Goal: Task Accomplishment & Management: Complete application form

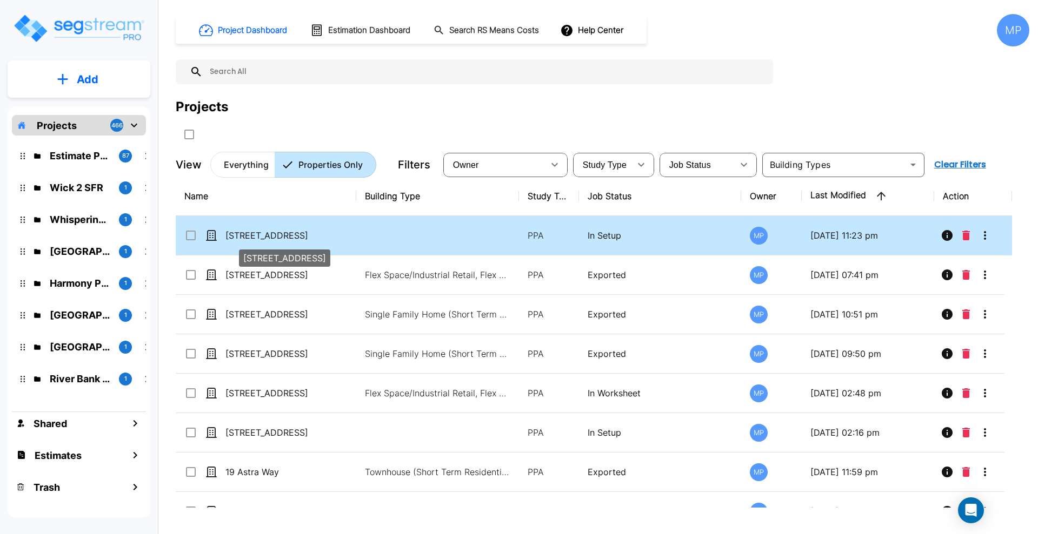
click at [261, 235] on p "[STREET_ADDRESS]" at bounding box center [279, 235] width 108 height 13
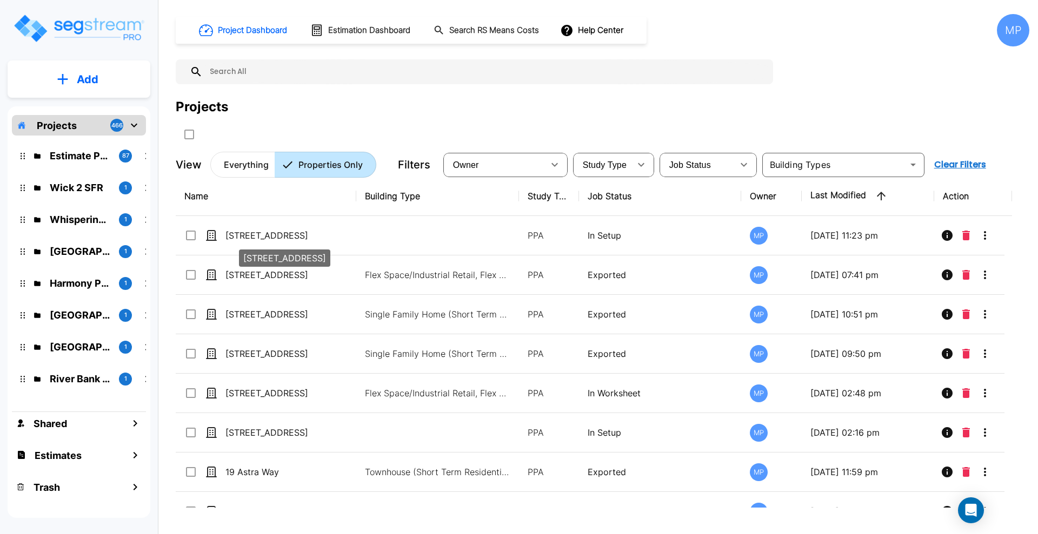
drag, startPoint x: 261, startPoint y: 235, endPoint x: 666, endPoint y: 210, distance: 405.6
click at [261, 235] on p "[STREET_ADDRESS]" at bounding box center [279, 235] width 108 height 13
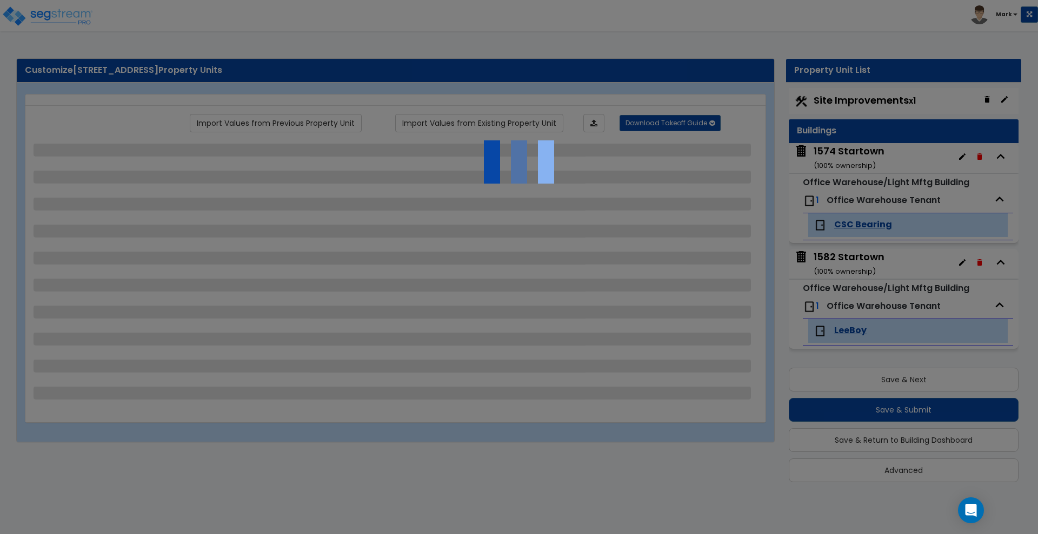
scroll to position [6, 0]
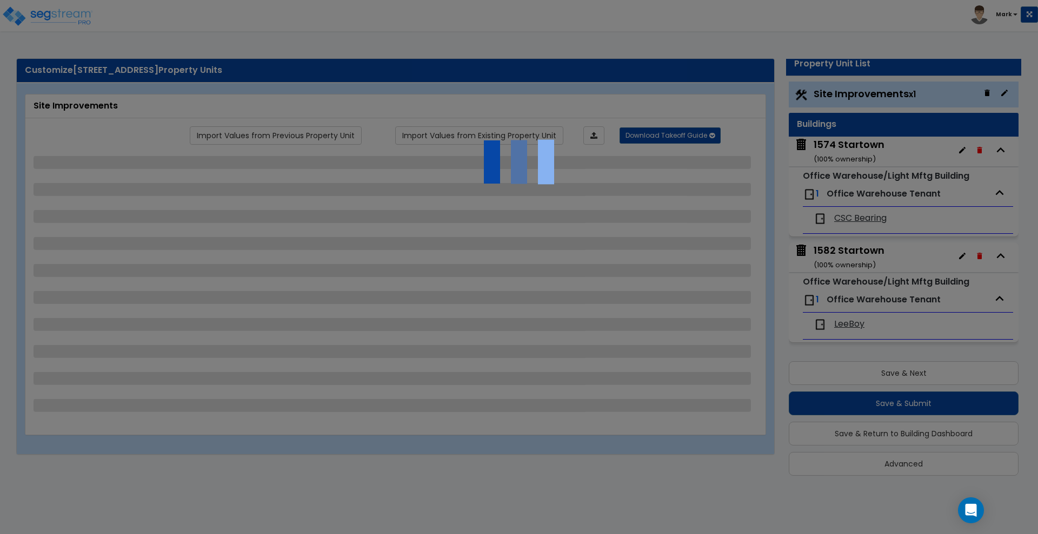
select select "2"
select select "1"
select select "2"
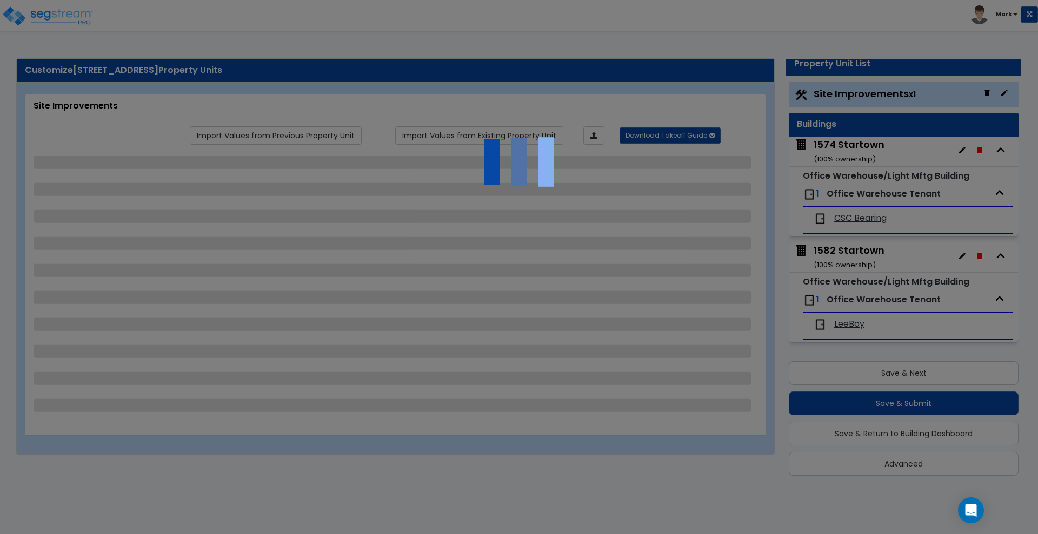
select select "1"
select select "2"
select select "4"
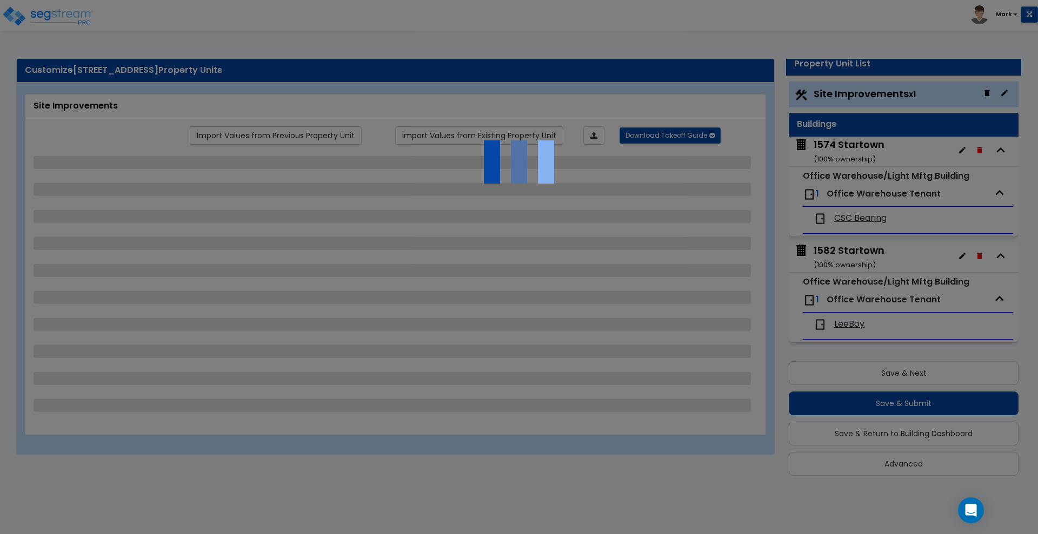
select select "6"
select select "2"
select select "4"
select select "5"
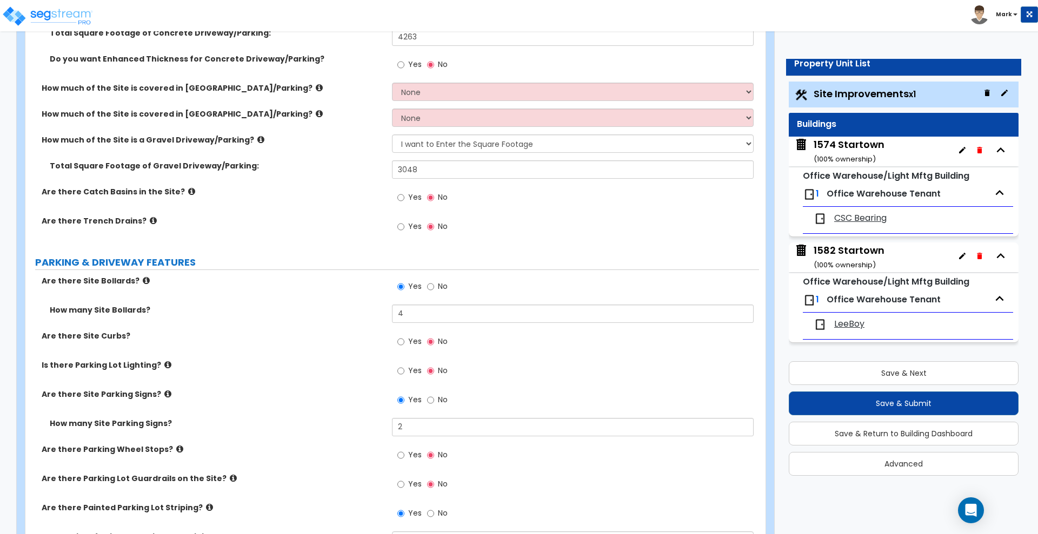
scroll to position [338, 0]
click at [863, 146] on div "1574 Startown ( 100 % ownership)" at bounding box center [848, 152] width 71 height 28
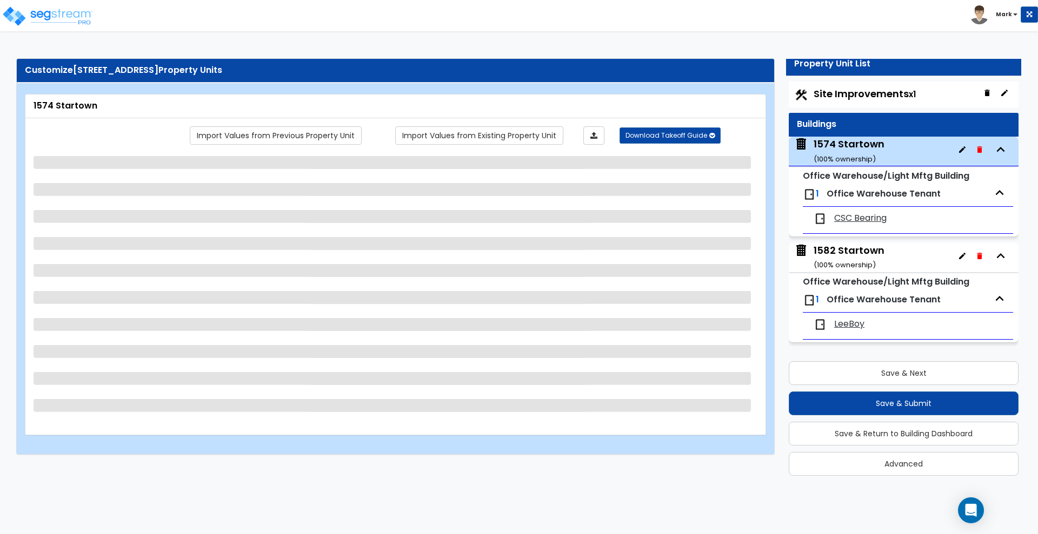
select select "1"
select select "2"
select select "3"
select select "2"
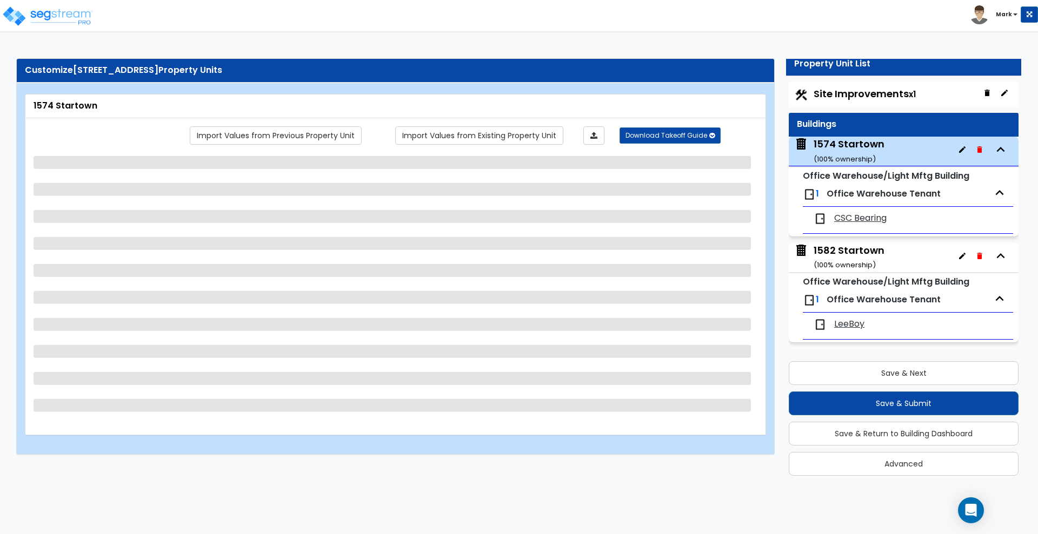
select select "1"
select select "3"
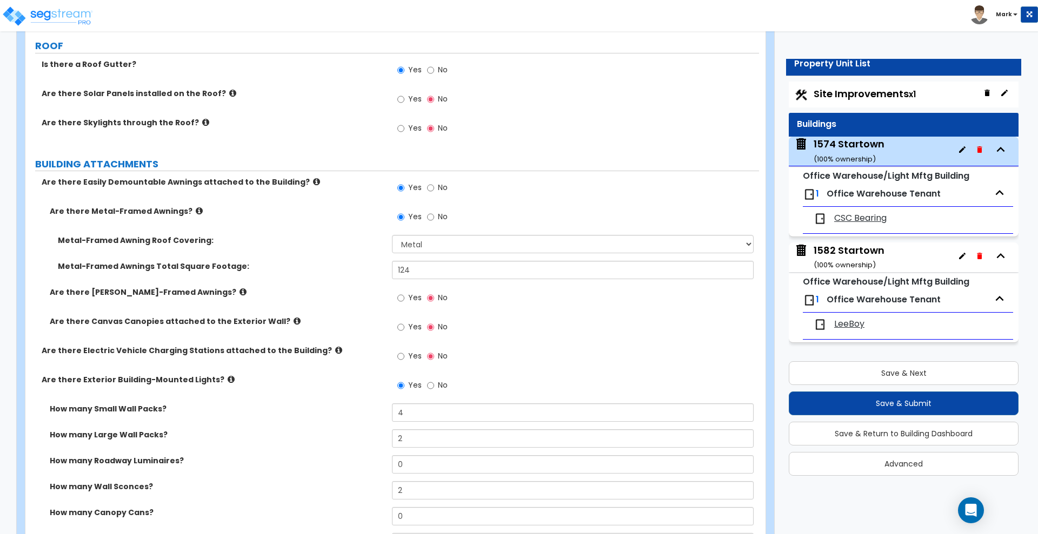
scroll to position [445, 0]
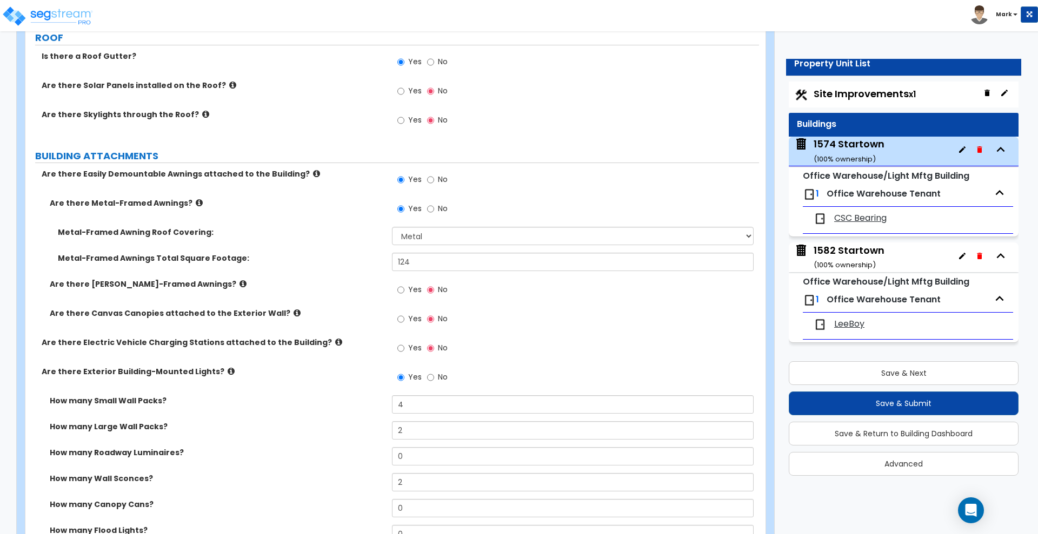
click at [871, 219] on span "CSC Bearing" at bounding box center [860, 218] width 52 height 12
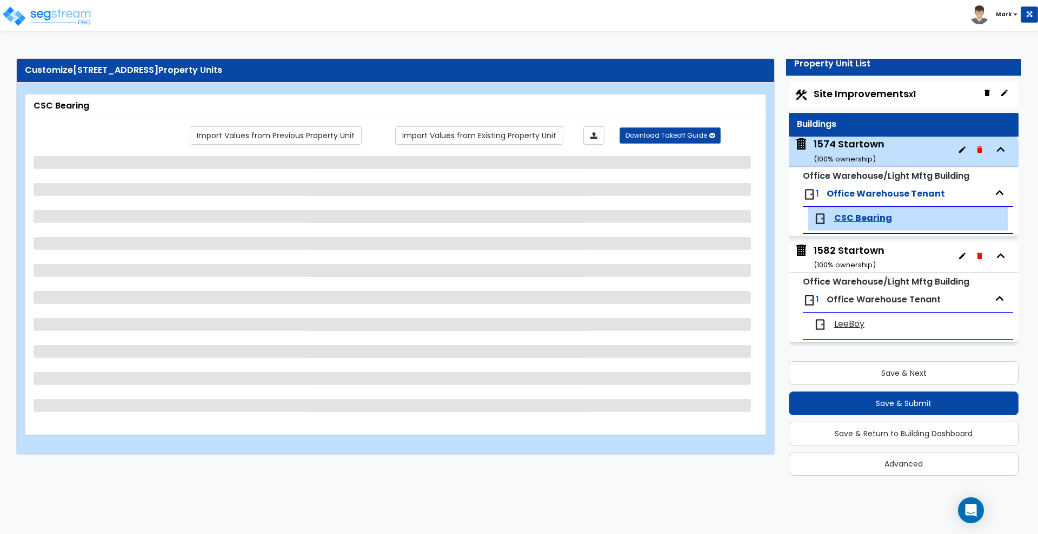
scroll to position [0, 0]
select select "1"
select select "3"
select select "1"
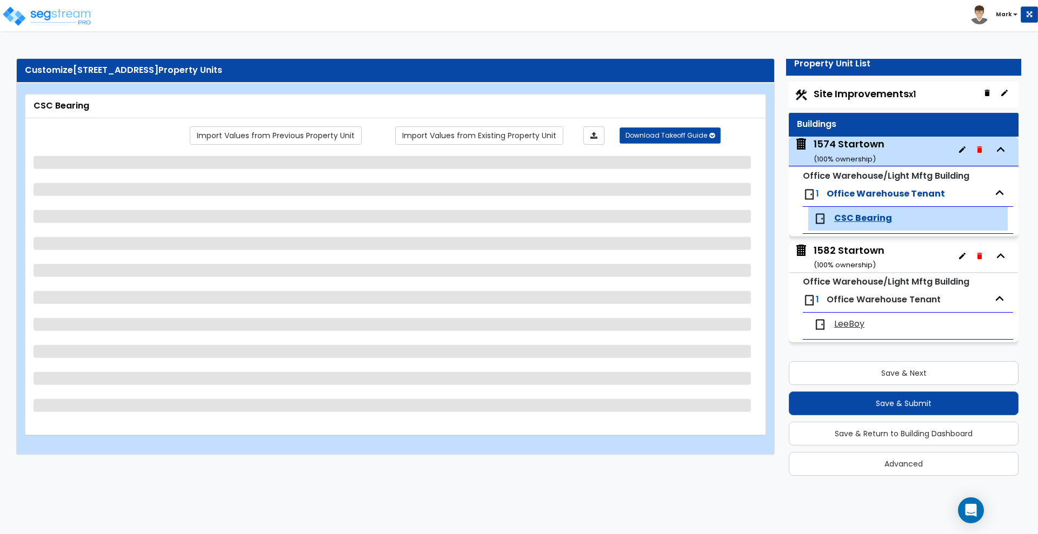
select select "6"
select select "1"
select select "3"
select select "5"
select select "2"
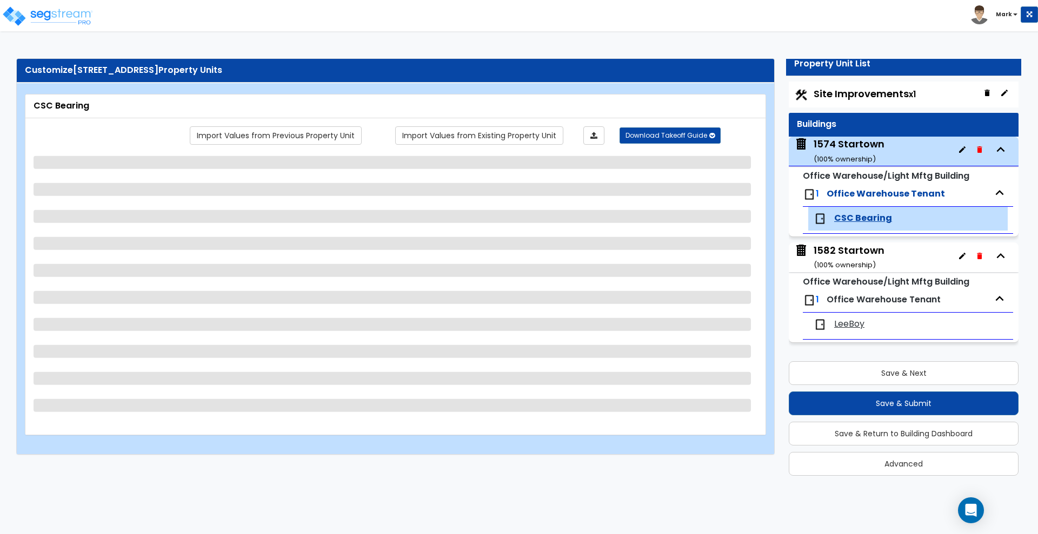
select select "2"
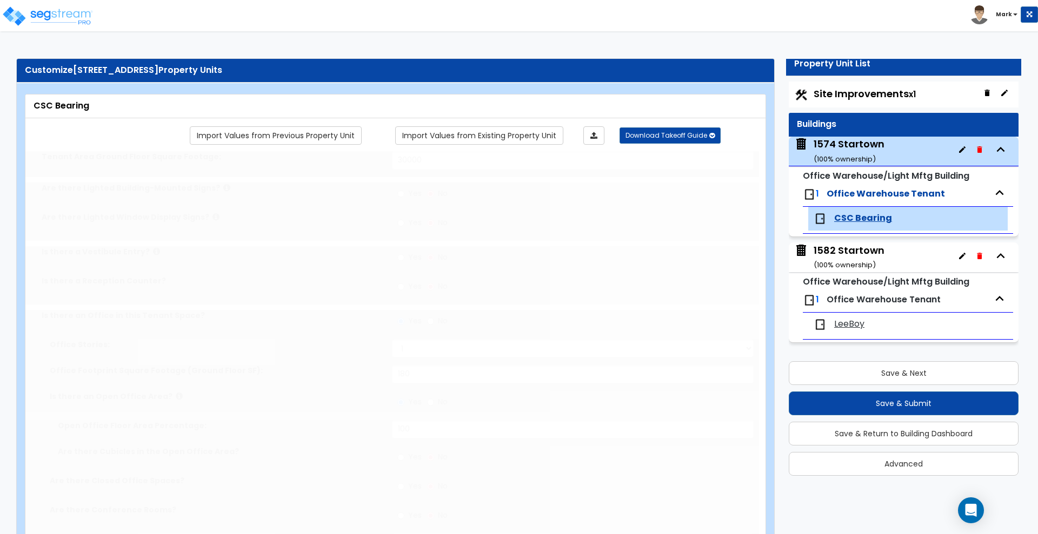
select select "1"
radio input "true"
type input "1"
radio input "true"
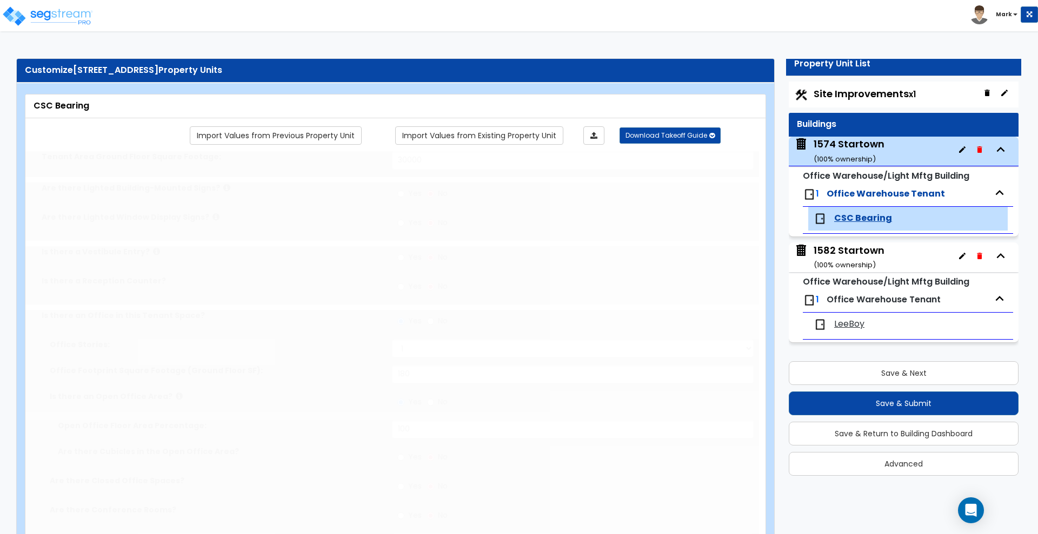
type input "1"
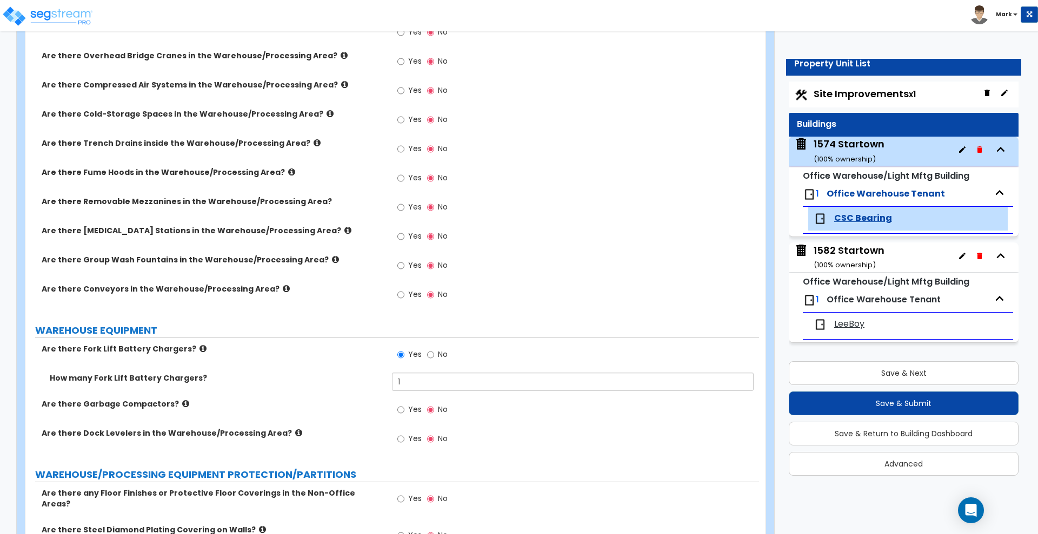
scroll to position [3107, 0]
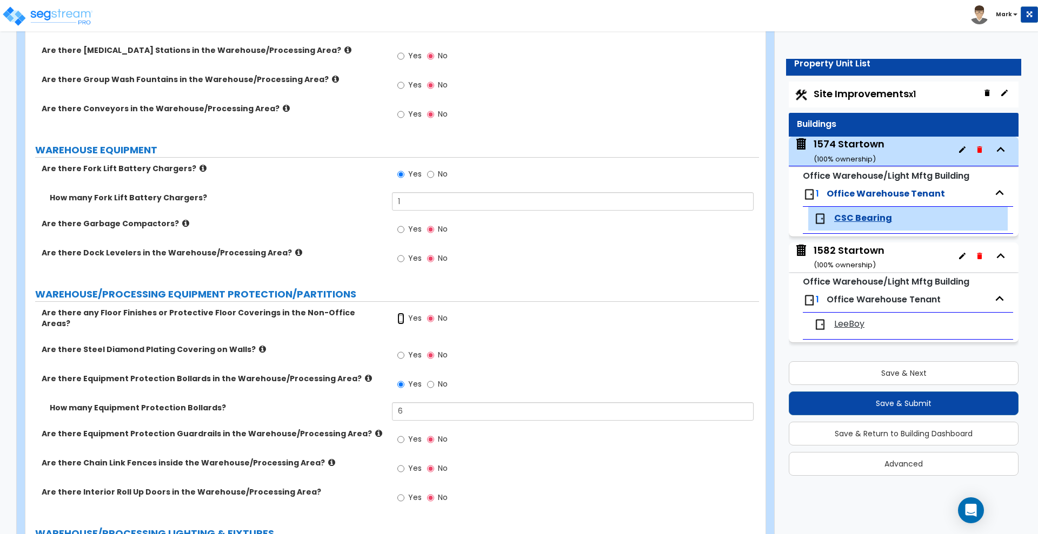
click at [398, 318] on input "Yes" at bounding box center [400, 319] width 7 height 12
radio input "true"
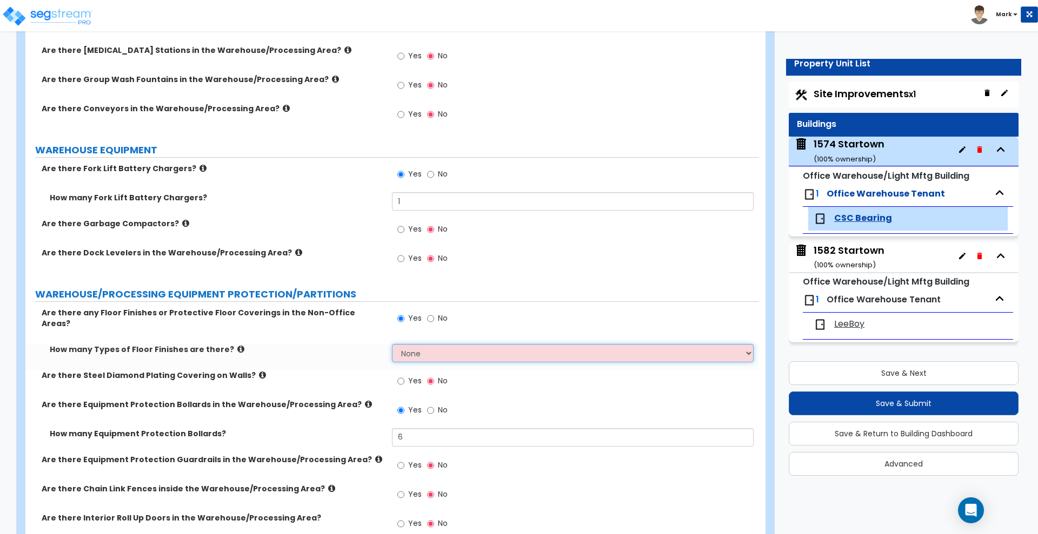
click at [441, 348] on select "None 1 2 3 4" at bounding box center [572, 353] width 361 height 18
select select "1"
click at [392, 344] on select "None 1 2 3 4" at bounding box center [572, 353] width 361 height 18
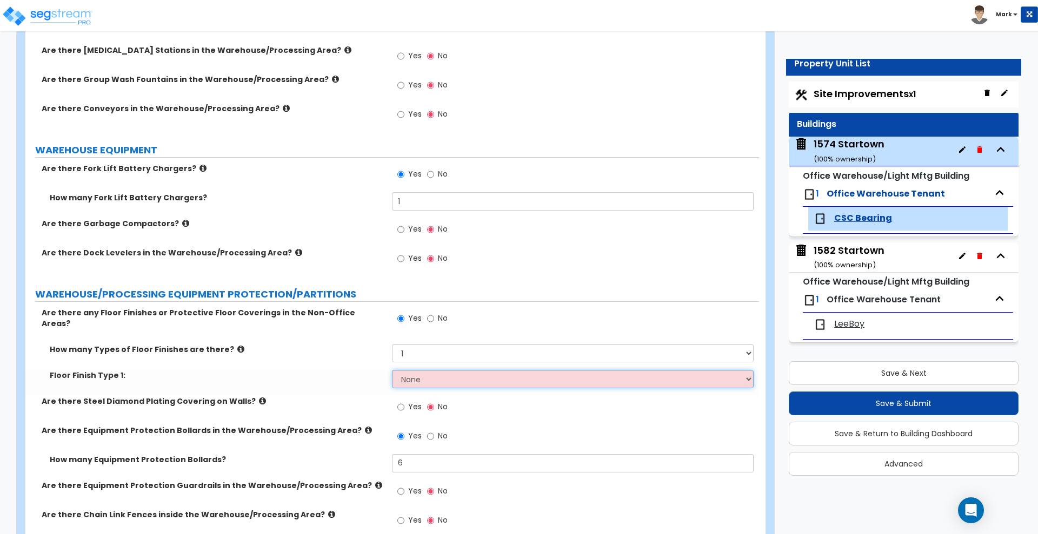
click at [426, 377] on select "None Ceramic Tile Flooring Hardwood Flooring Resilient Laminate Flooring Vinyl …" at bounding box center [572, 379] width 361 height 18
select select "10"
click at [392, 370] on select "None Ceramic Tile Flooring Hardwood Flooring Resilient Laminate Flooring Vinyl …" at bounding box center [572, 379] width 361 height 18
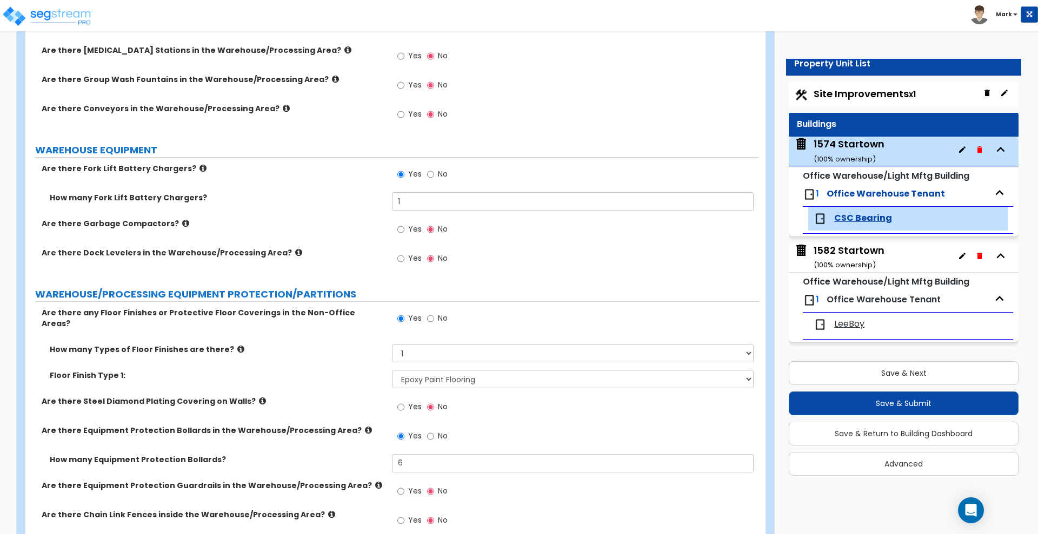
click at [855, 323] on span "LeeBoy" at bounding box center [849, 324] width 30 height 12
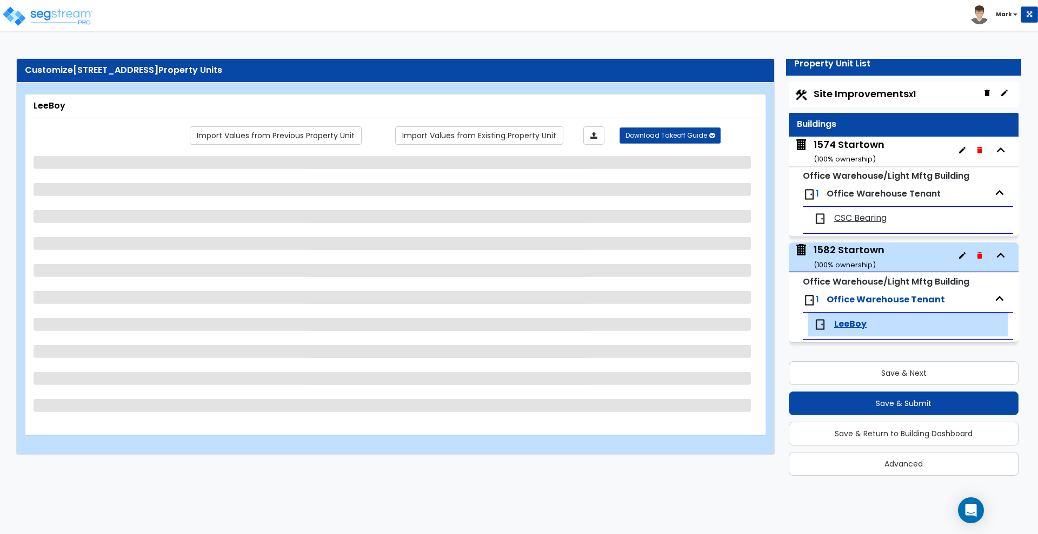
scroll to position [0, 0]
select select "1"
select select "3"
select select "1"
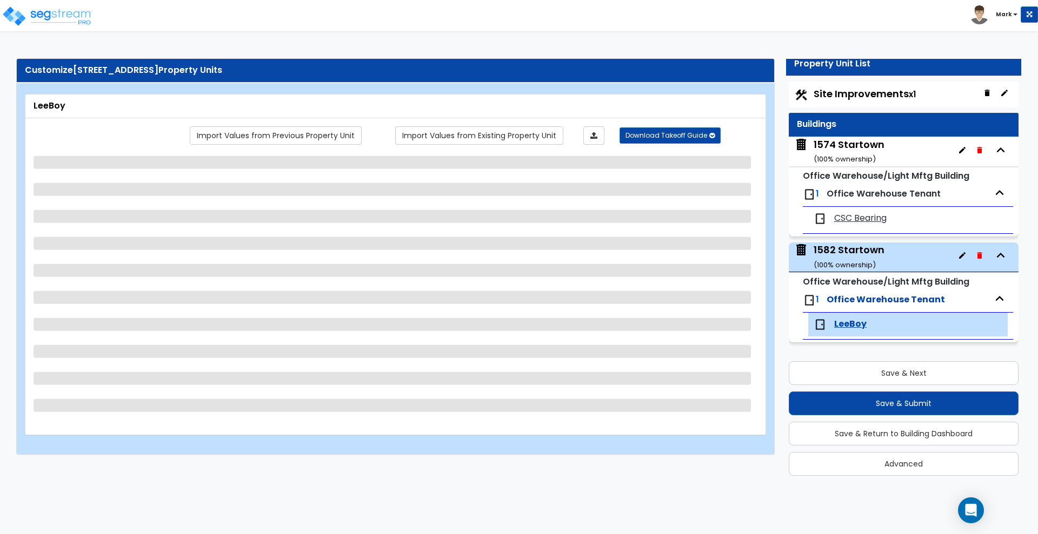
select select "6"
select select "1"
select select "3"
select select "5"
select select "2"
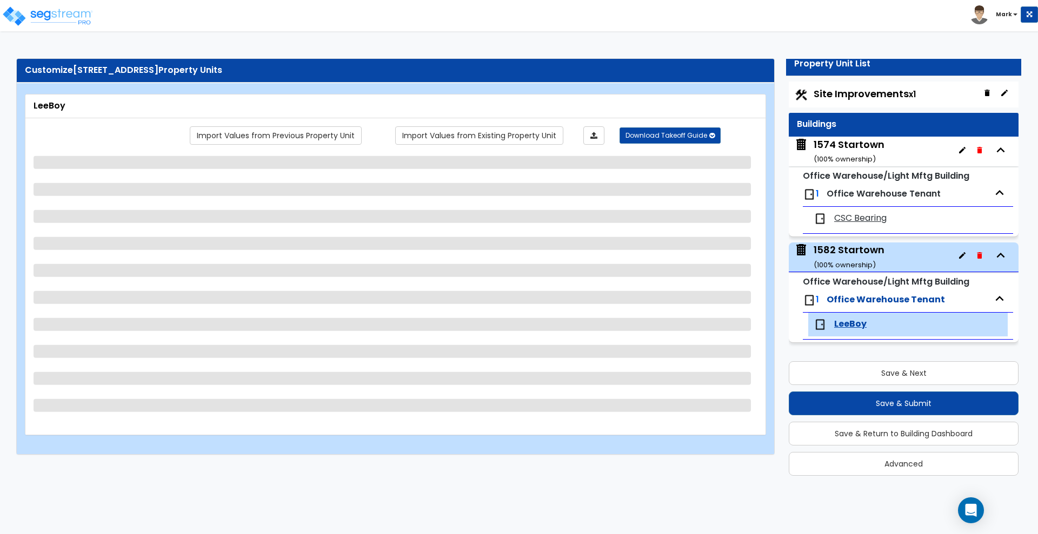
select select "1"
select select "2"
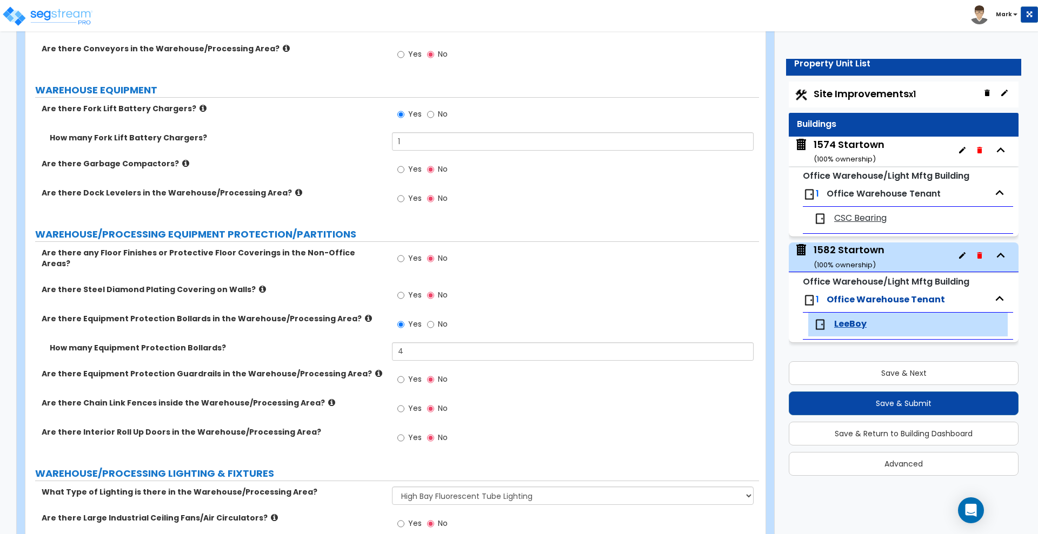
scroll to position [3175, 0]
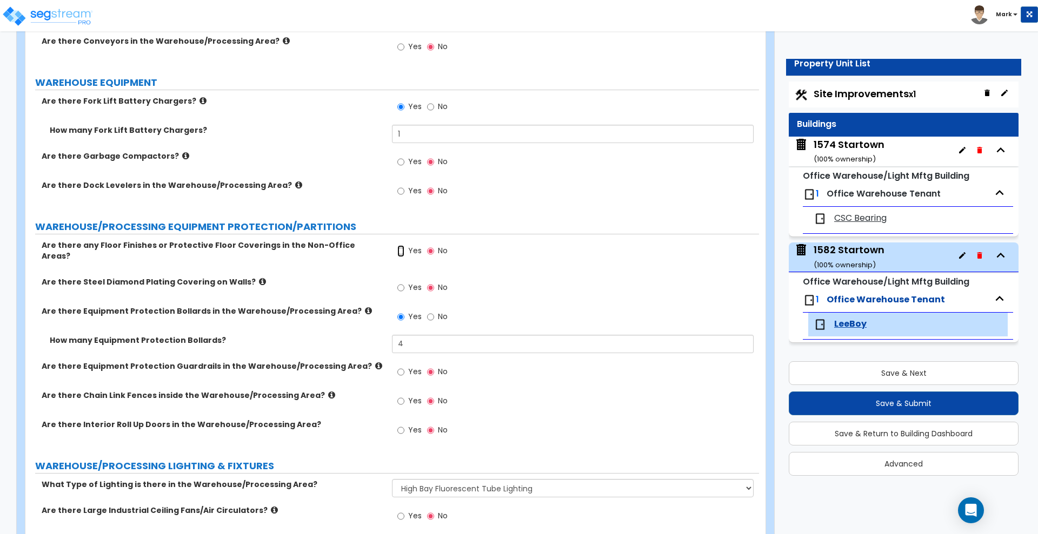
click at [401, 251] on input "Yes" at bounding box center [400, 251] width 7 height 12
radio input "true"
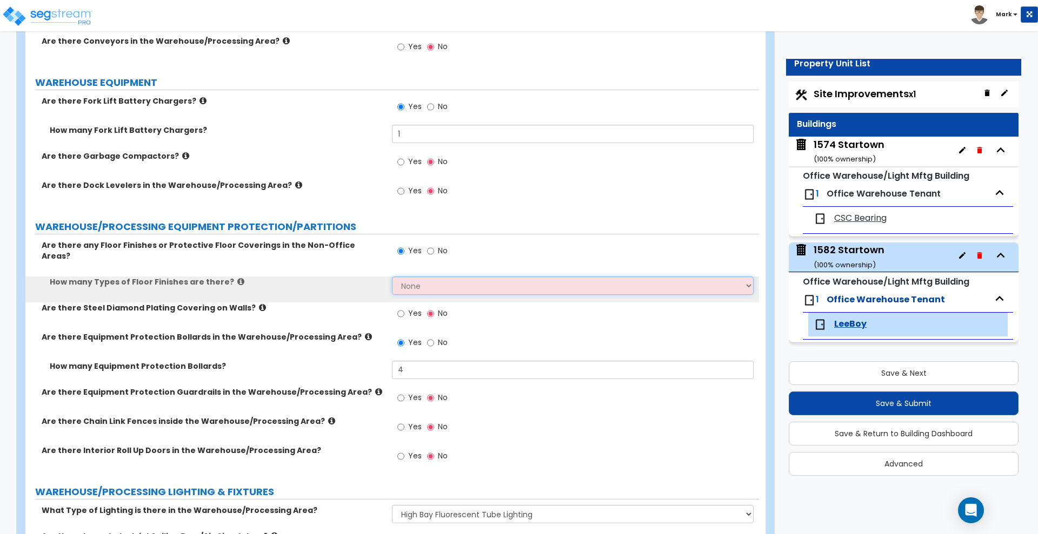
click at [429, 279] on select "None 1 2 3 4" at bounding box center [572, 286] width 361 height 18
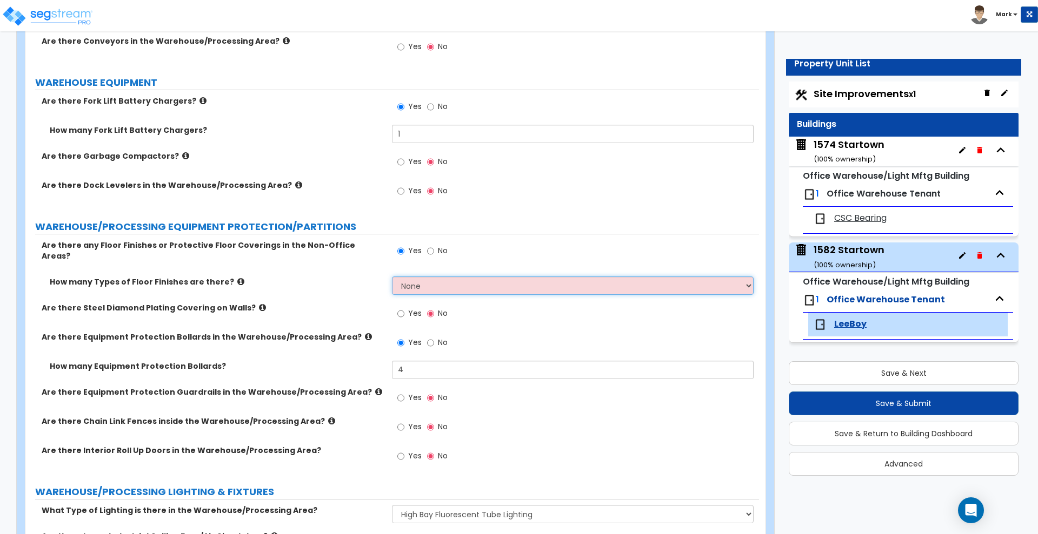
select select "1"
click at [392, 277] on select "None 1 2 3 4" at bounding box center [572, 286] width 361 height 18
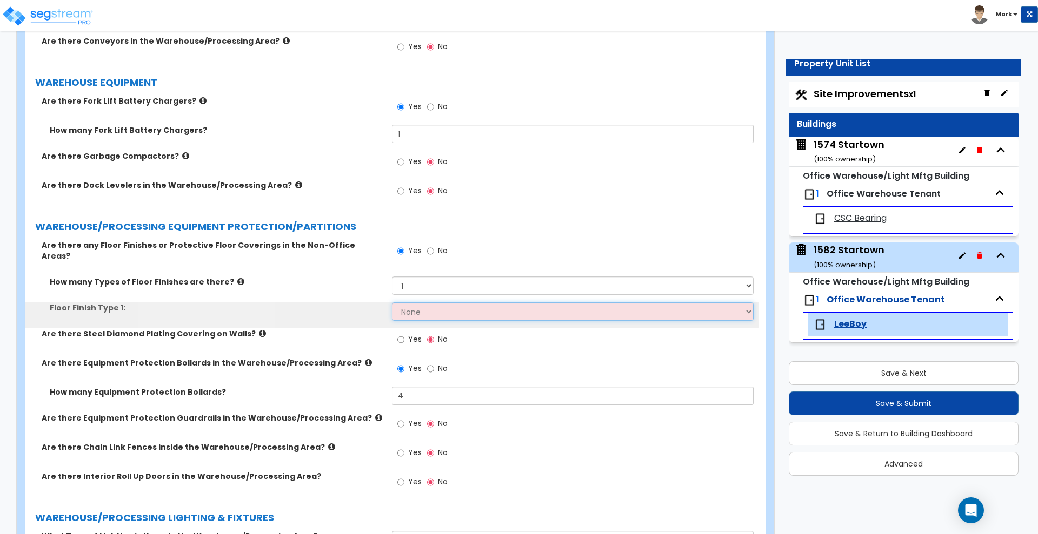
click at [431, 306] on select "None Ceramic Tile Flooring Hardwood Flooring Resilient Laminate Flooring Vinyl …" at bounding box center [572, 312] width 361 height 18
select select "10"
click at [392, 303] on select "None Ceramic Tile Flooring Hardwood Flooring Resilient Laminate Flooring Vinyl …" at bounding box center [572, 312] width 361 height 18
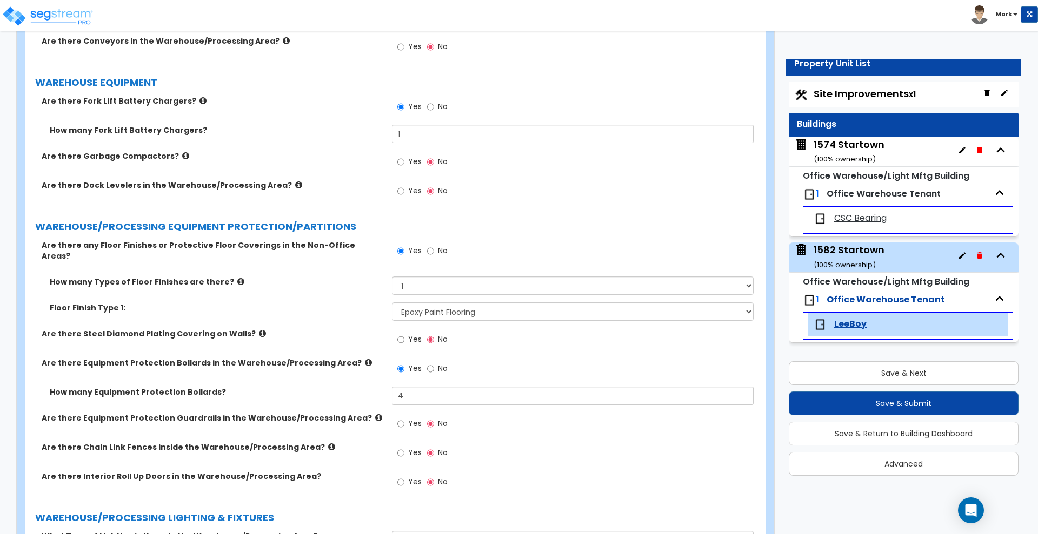
click at [867, 91] on span "Site Improvements x1" at bounding box center [864, 94] width 102 height 14
select select "2"
select select "1"
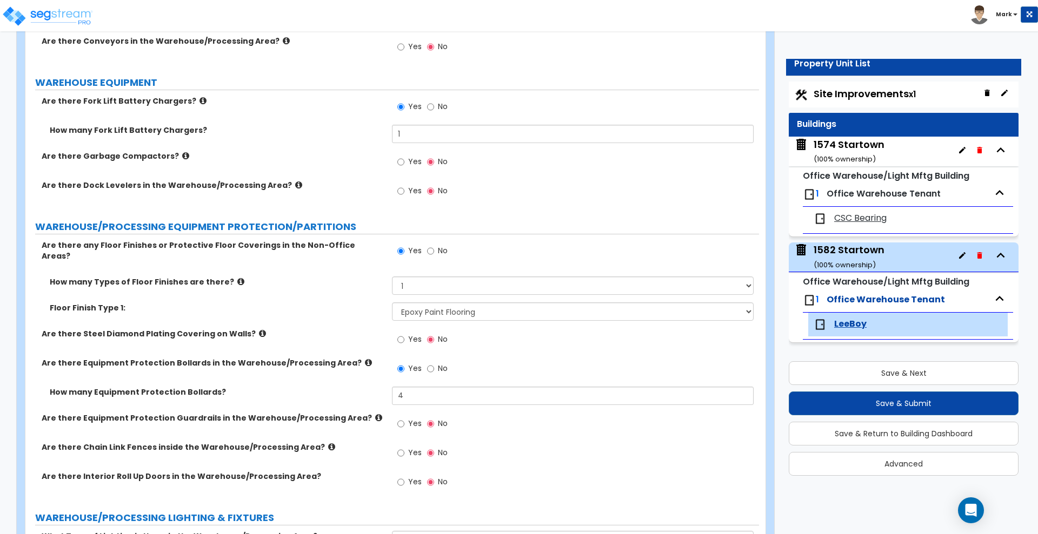
select select "2"
select select "1"
select select "2"
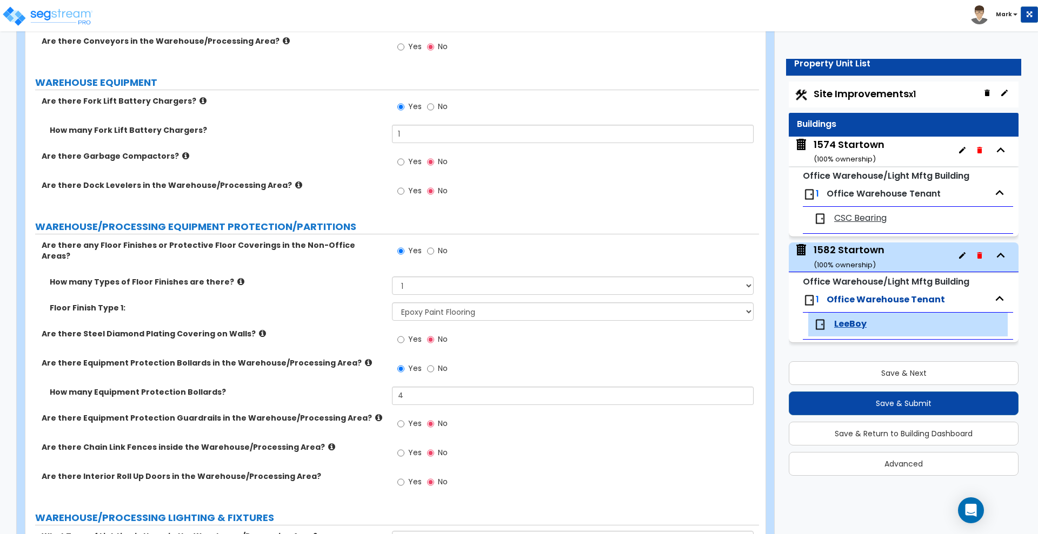
select select "4"
select select "6"
select select "2"
select select "4"
select select "5"
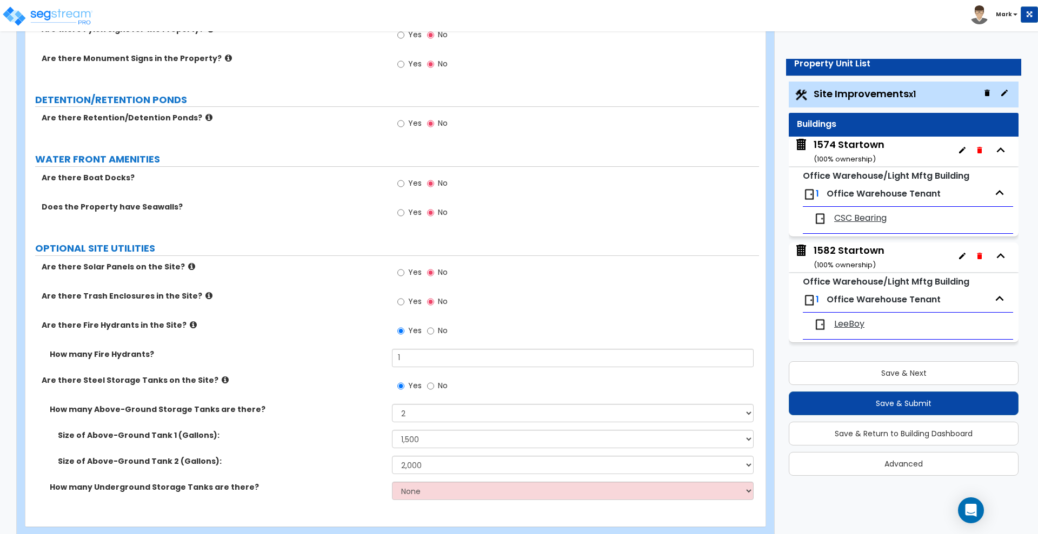
scroll to position [2510, 0]
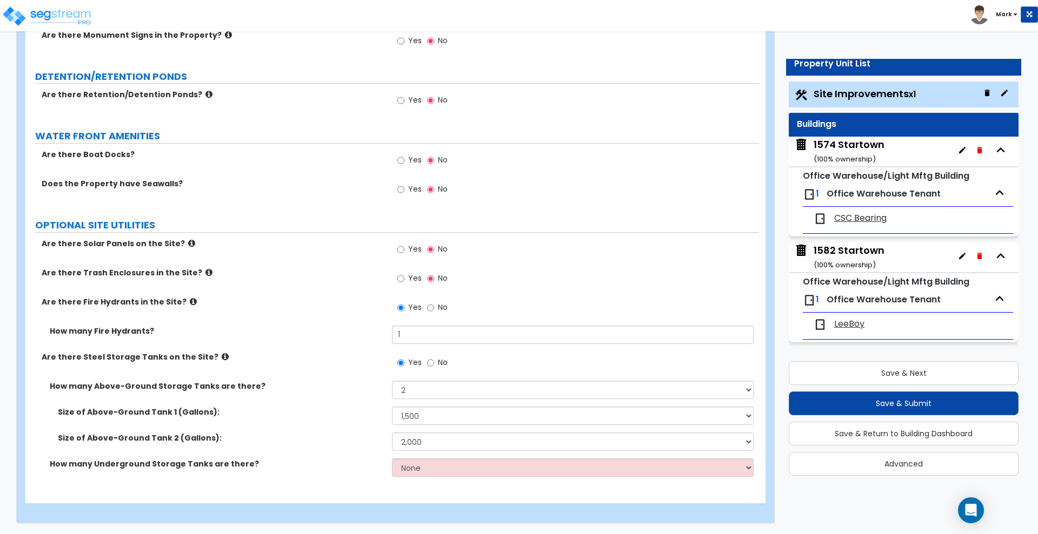
click at [872, 89] on span "Site Improvements x1" at bounding box center [864, 94] width 102 height 14
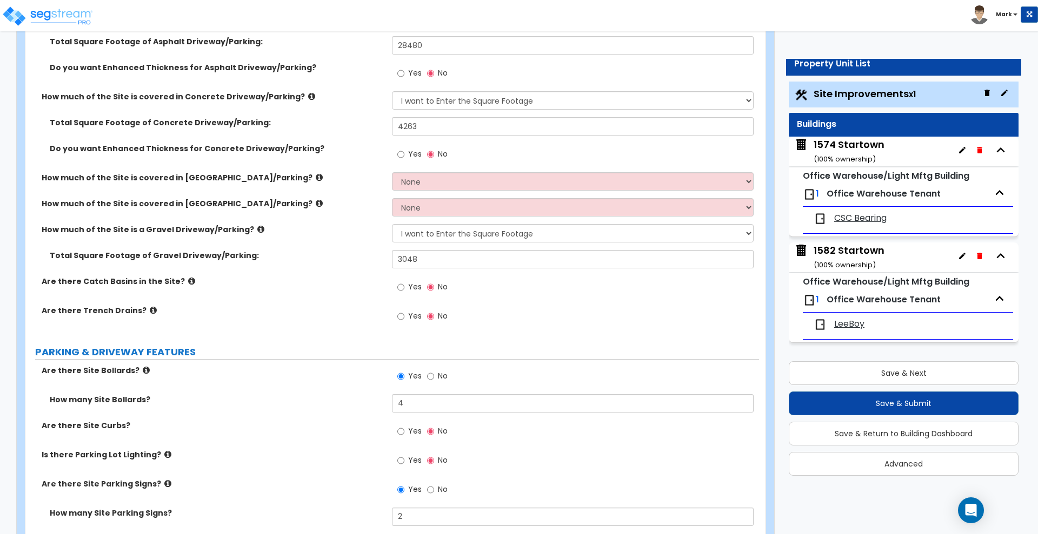
scroll to position [270, 0]
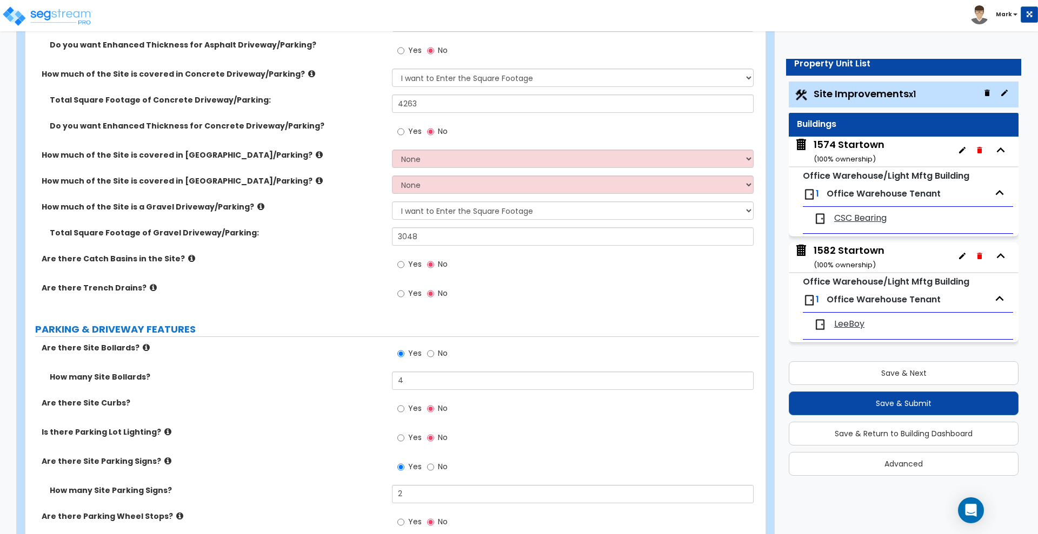
click at [397, 265] on div "Yes No" at bounding box center [422, 265] width 61 height 25
click at [401, 264] on input "Yes" at bounding box center [400, 265] width 7 height 12
radio input "true"
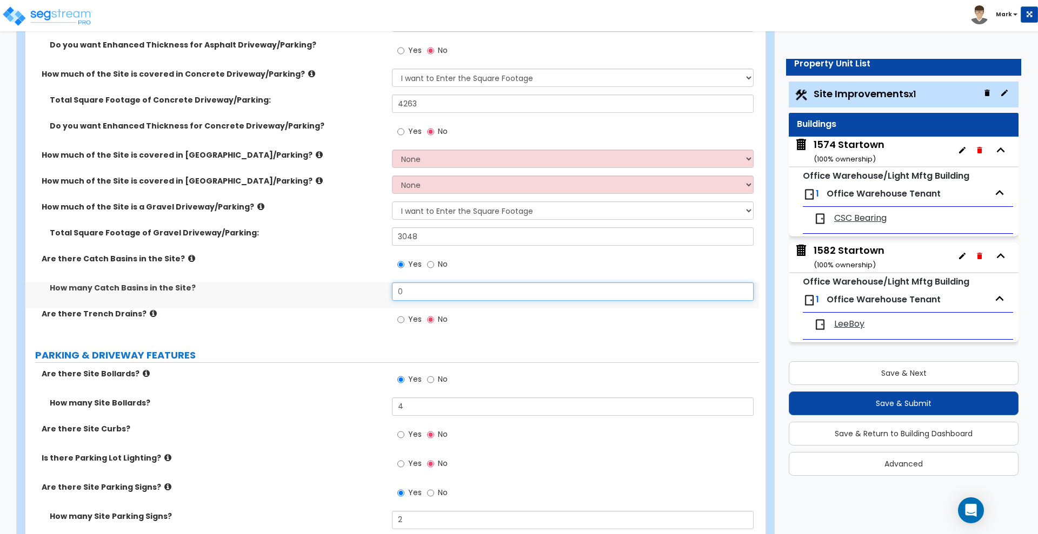
drag, startPoint x: 416, startPoint y: 290, endPoint x: 337, endPoint y: 295, distance: 78.5
click at [338, 296] on div "How many Catch Basins in the Site? 0" at bounding box center [391, 296] width 733 height 26
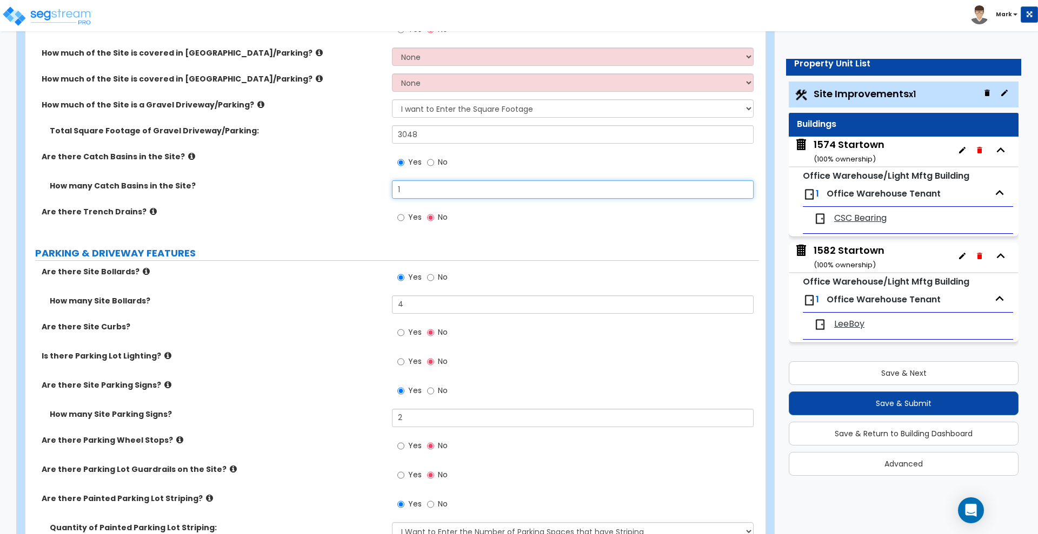
scroll to position [405, 0]
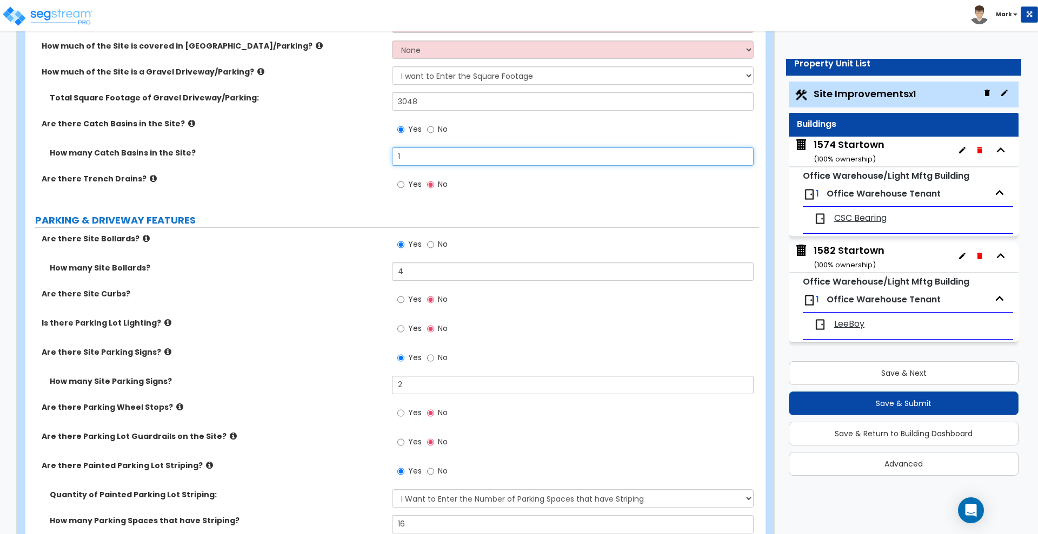
type input "1"
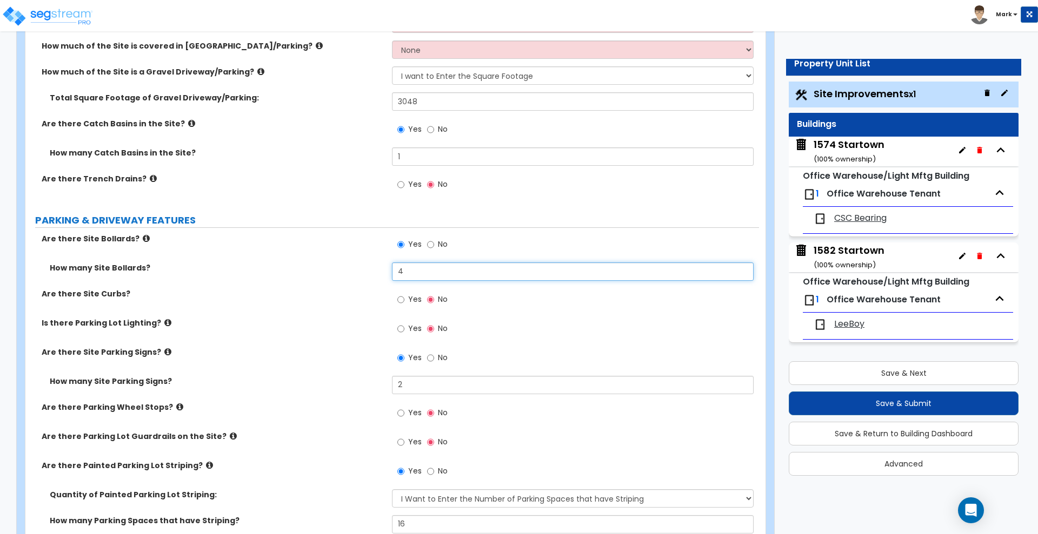
drag, startPoint x: 404, startPoint y: 271, endPoint x: 375, endPoint y: 272, distance: 29.2
click at [375, 272] on div "How many Site Bollards? 4" at bounding box center [391, 276] width 733 height 26
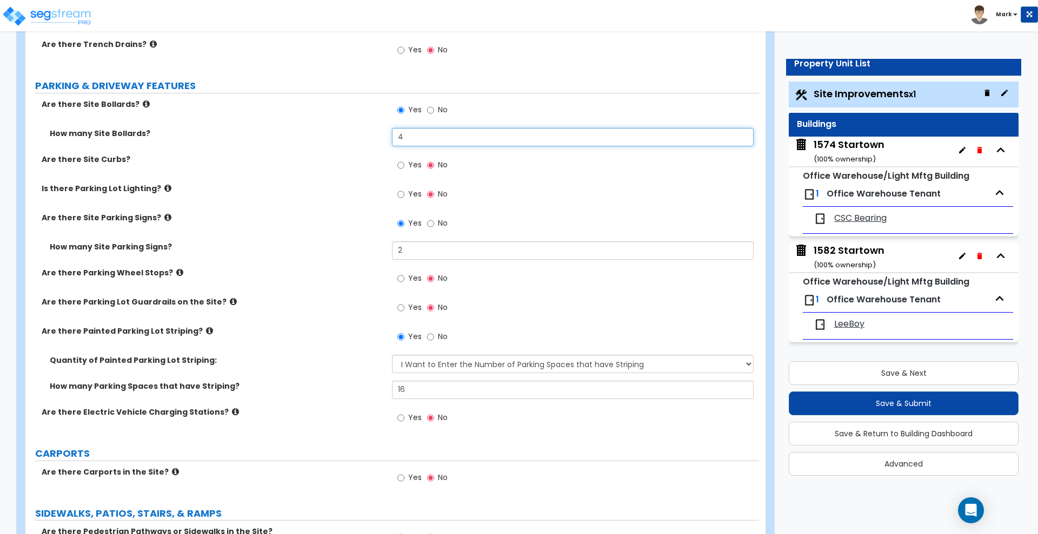
scroll to position [540, 0]
click at [274, 208] on div "Is there Parking Lot Lighting? Yes No" at bounding box center [391, 197] width 733 height 29
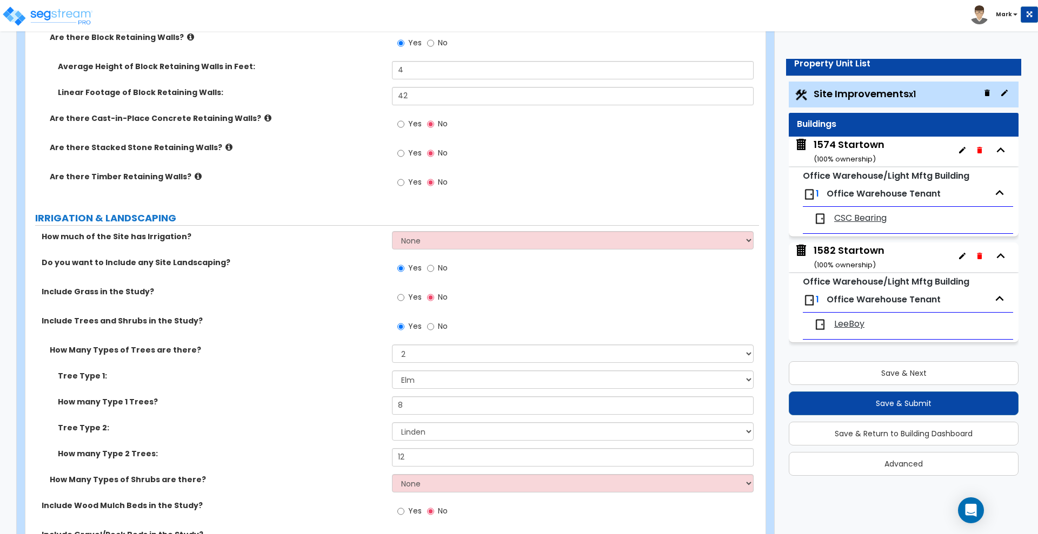
scroll to position [1689, 0]
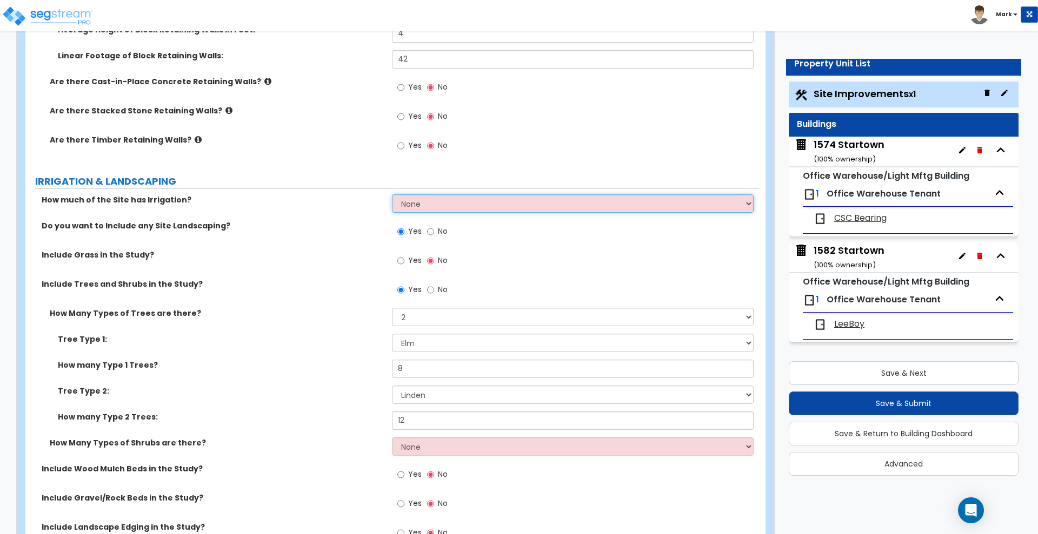
click at [430, 205] on select "None I want to Enter an Approximate Percentage I want to Enter the Square Foota…" at bounding box center [572, 204] width 361 height 18
click at [337, 236] on div "Do you want to Include any Site Landscaping? Yes No" at bounding box center [391, 234] width 733 height 29
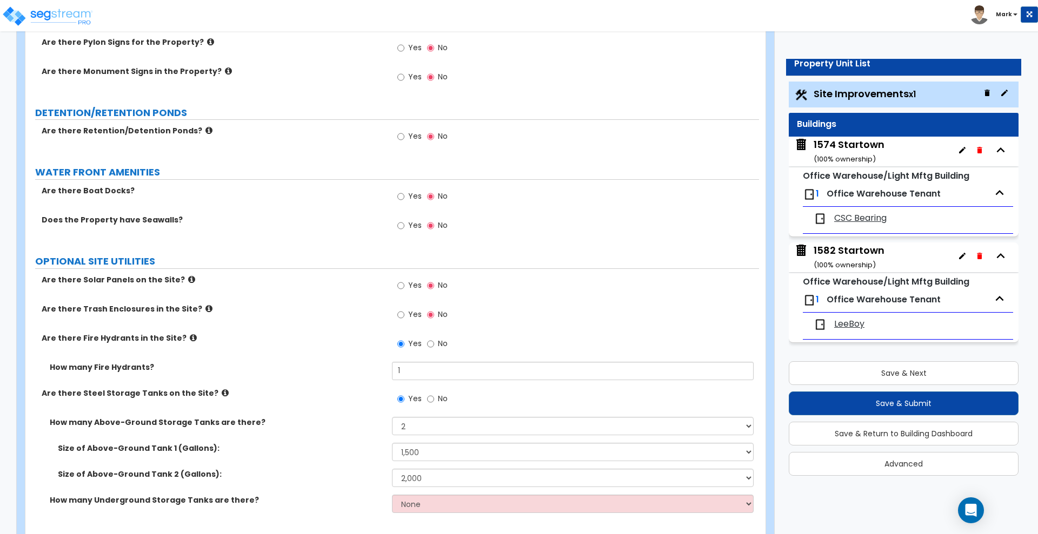
scroll to position [2536, 0]
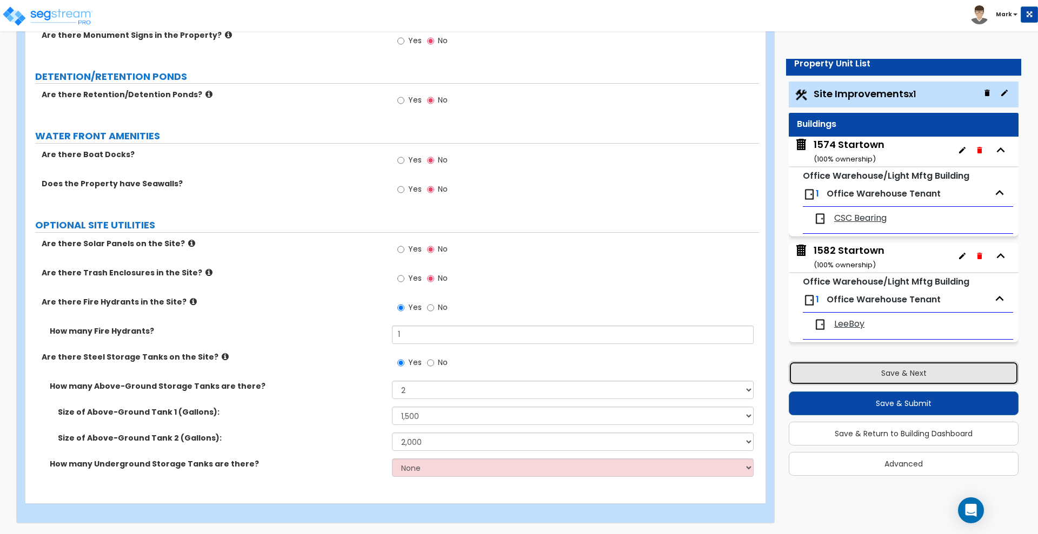
click at [853, 369] on button "Save & Next" at bounding box center [903, 374] width 230 height 24
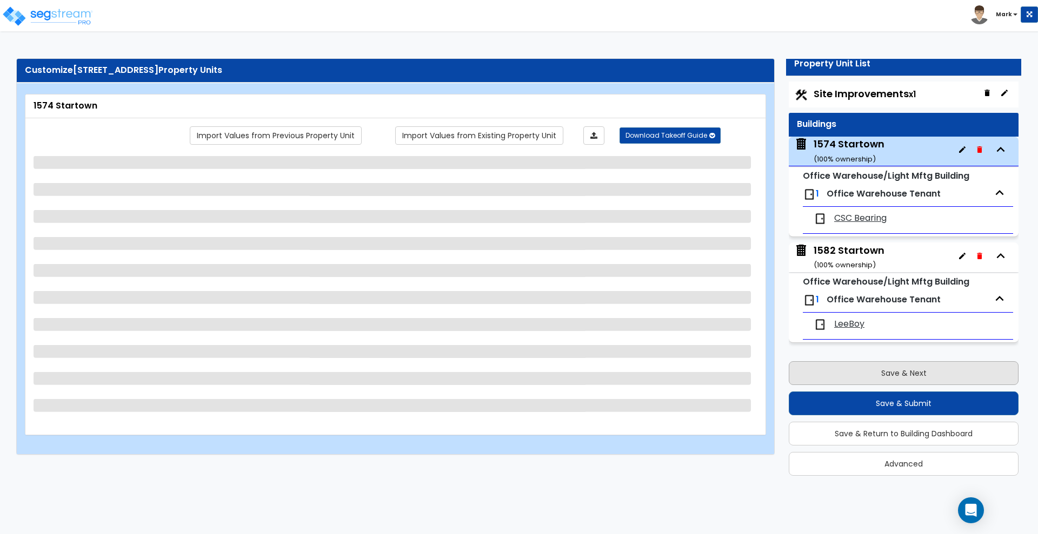
scroll to position [0, 0]
select select "1"
select select "2"
select select "3"
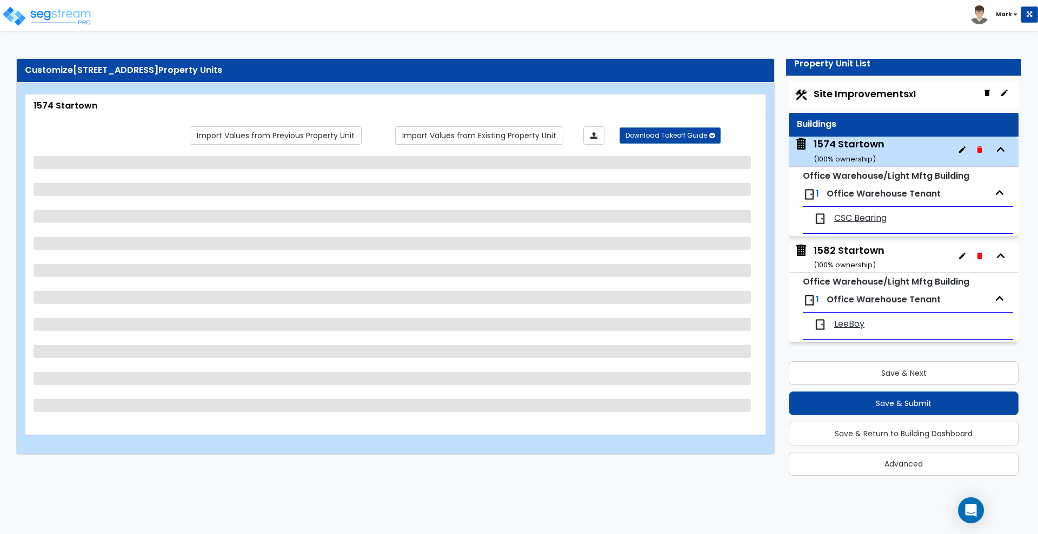
select select "2"
select select "1"
select select "3"
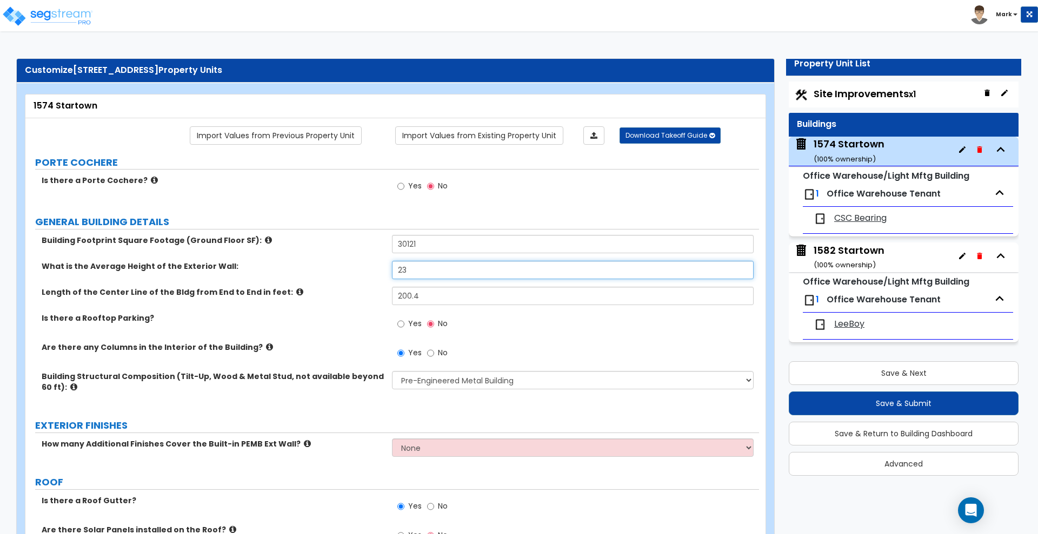
drag, startPoint x: 408, startPoint y: 270, endPoint x: 386, endPoint y: 270, distance: 21.6
click at [386, 270] on div "What is the Average Height of the Exterior Wall: 23" at bounding box center [391, 274] width 733 height 26
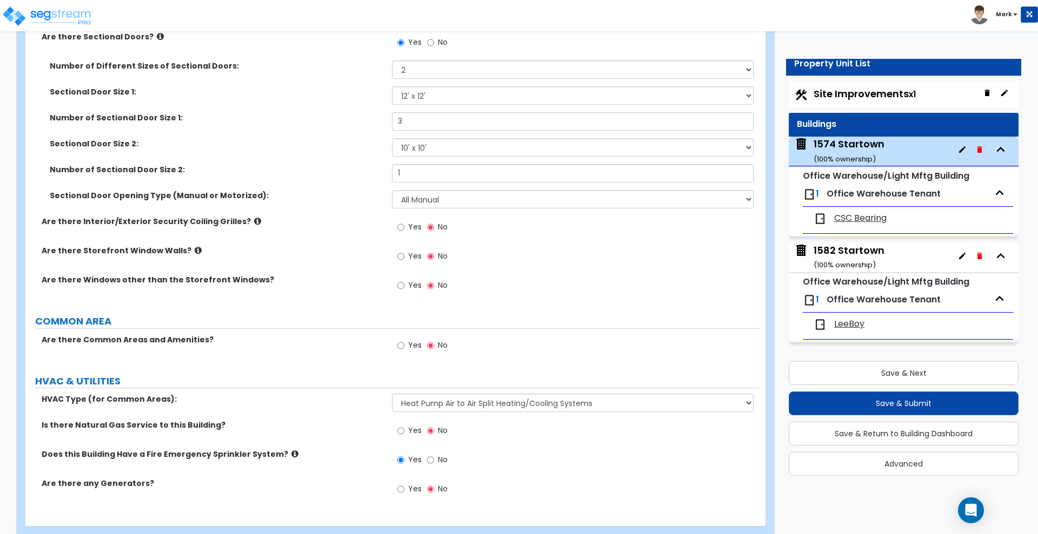
scroll to position [1323, 0]
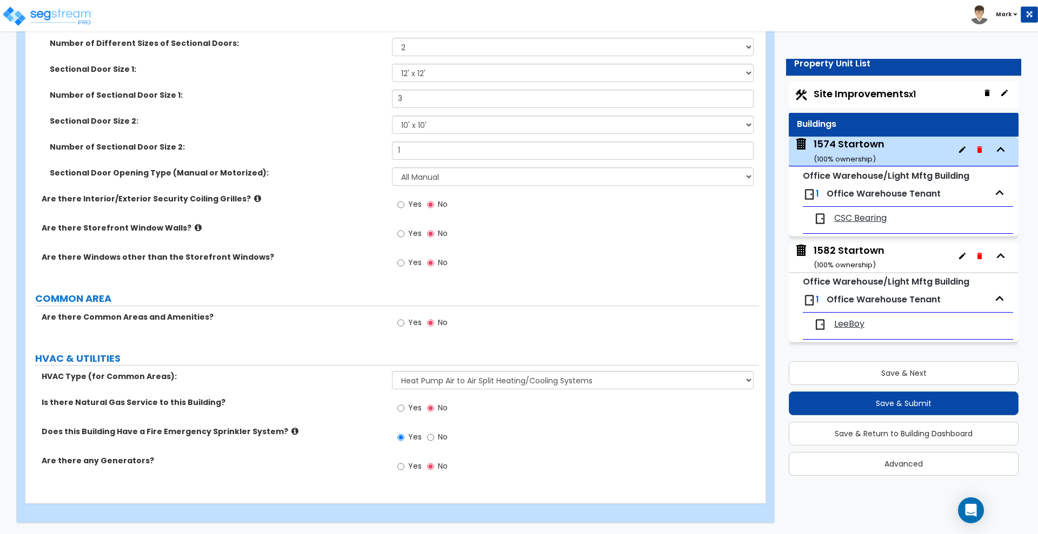
type input "24"
click at [401, 411] on input "Yes" at bounding box center [400, 409] width 7 height 12
radio input "true"
click at [928, 374] on button "Save & Next" at bounding box center [903, 374] width 230 height 24
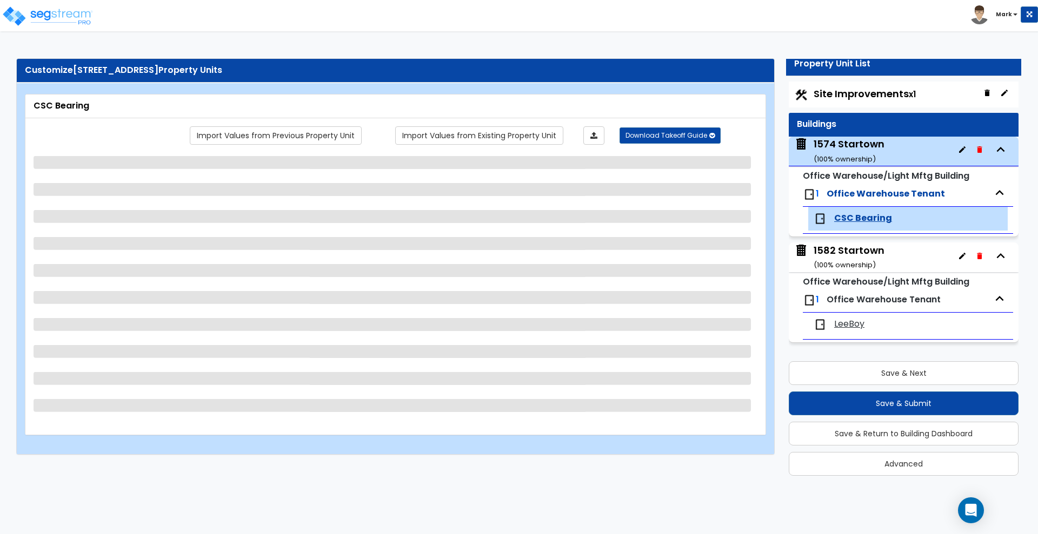
select select "1"
select select "3"
select select "1"
select select "6"
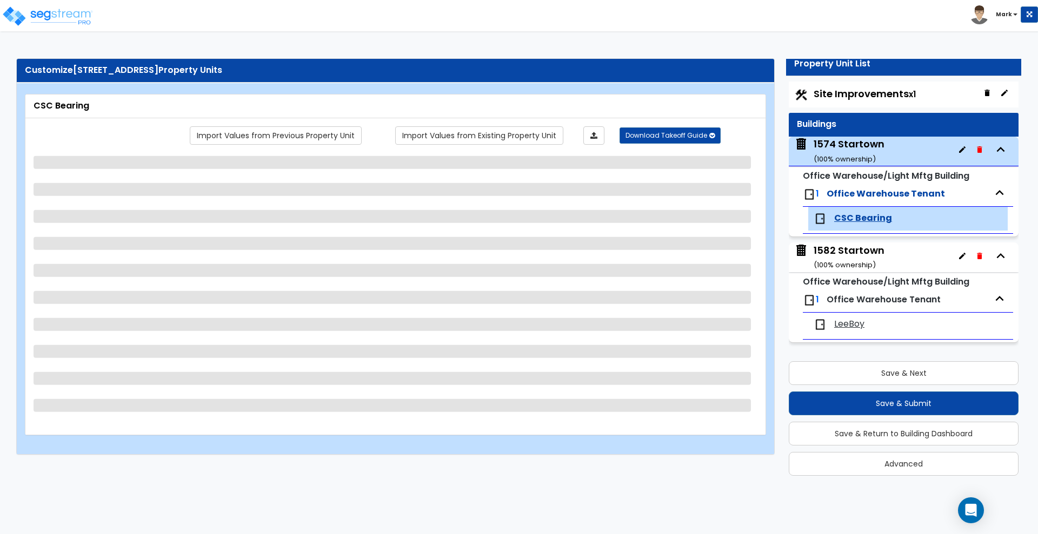
select select "1"
select select "3"
select select "5"
select select "2"
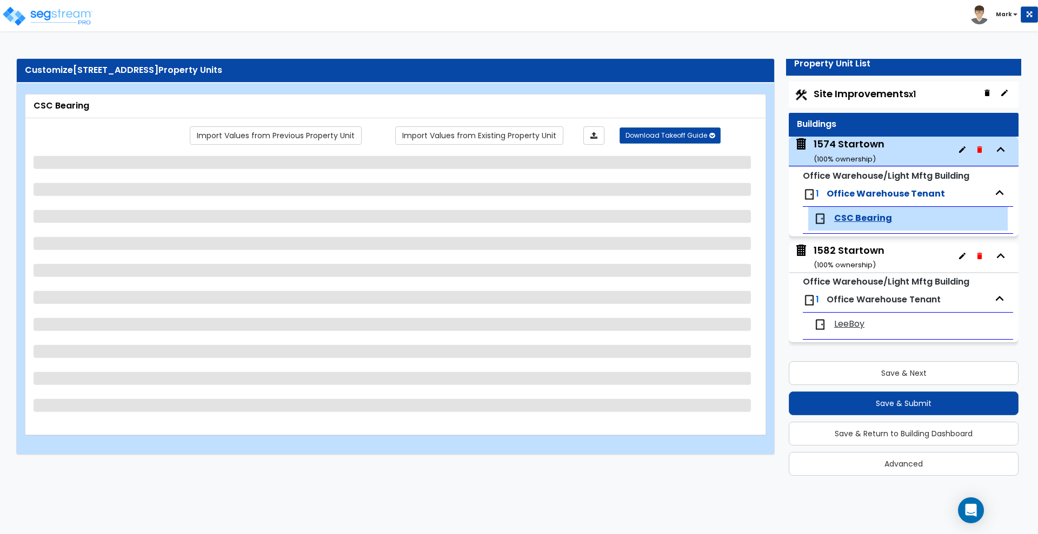
select select "2"
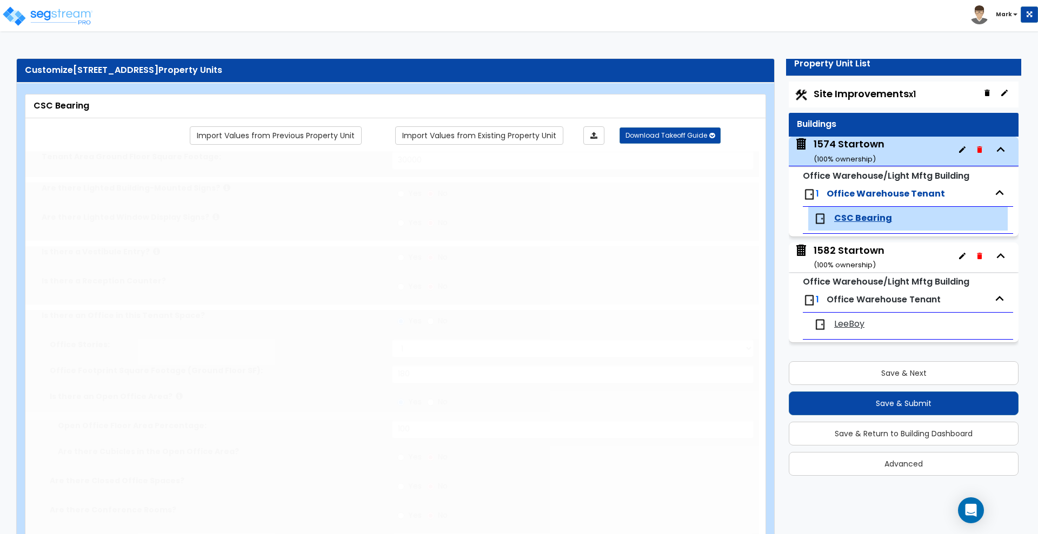
select select "1"
radio input "true"
type input "1"
radio input "true"
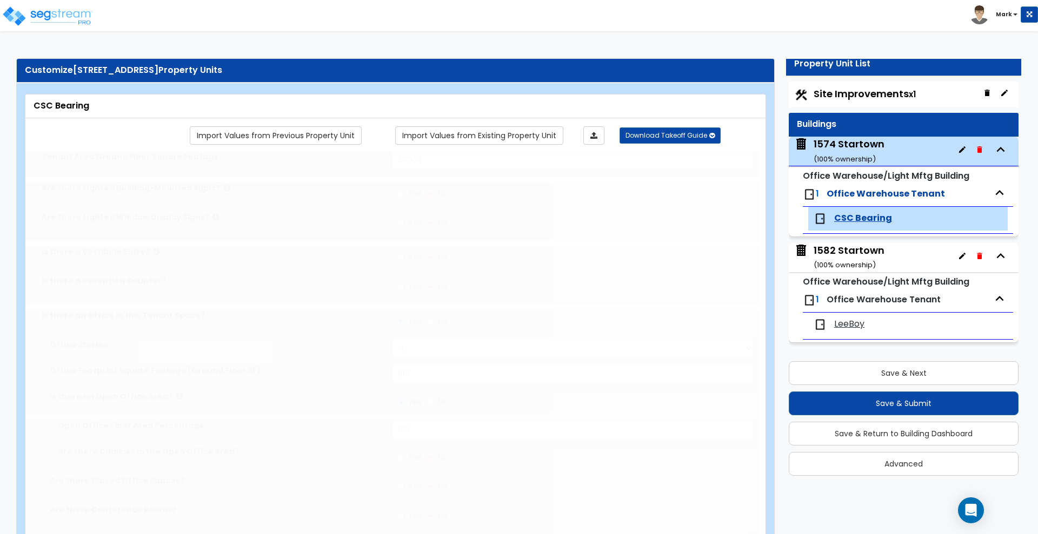
type input "1"
select select "1"
select select "10"
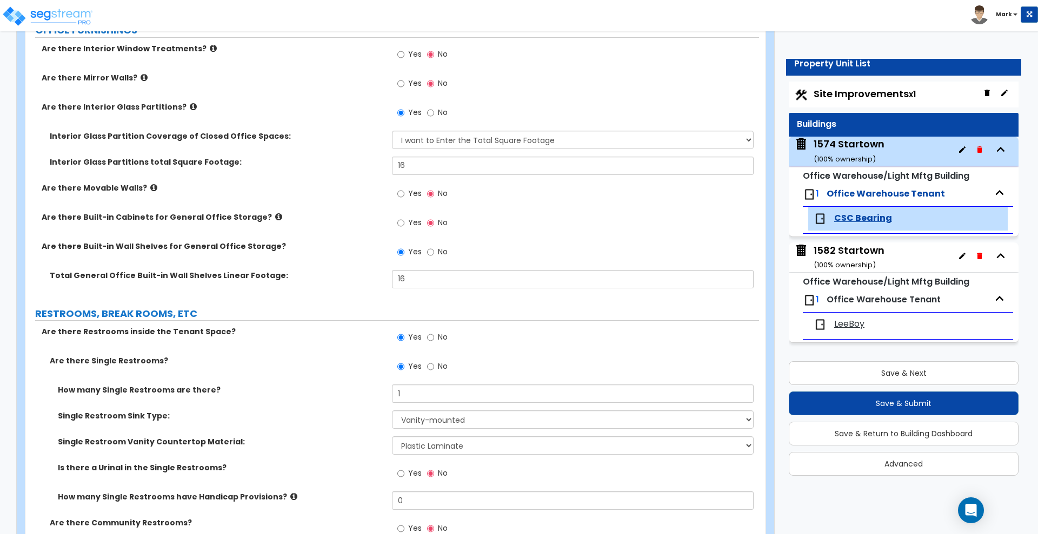
scroll to position [1148, 0]
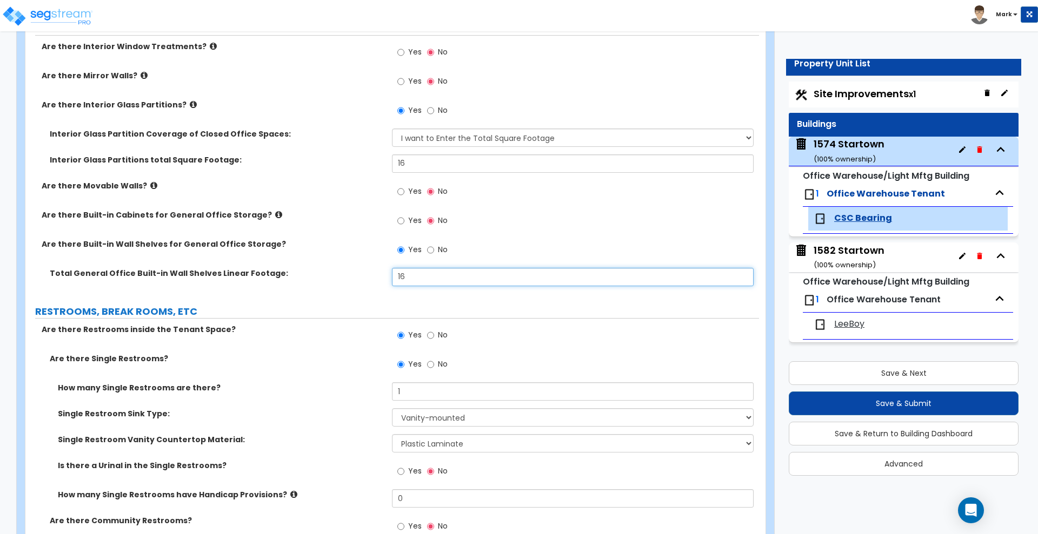
drag, startPoint x: 405, startPoint y: 277, endPoint x: 353, endPoint y: 278, distance: 51.9
click at [353, 278] on div "Total General Office Built-in Wall Shelves Linear Footage: 16" at bounding box center [391, 281] width 733 height 26
type input "4"
type input "16"
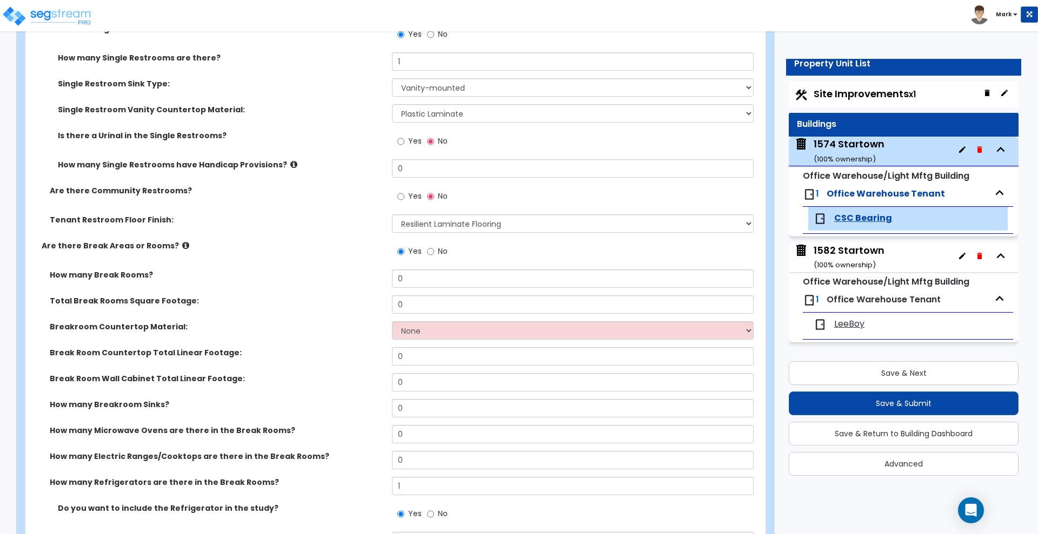
scroll to position [1486, 0]
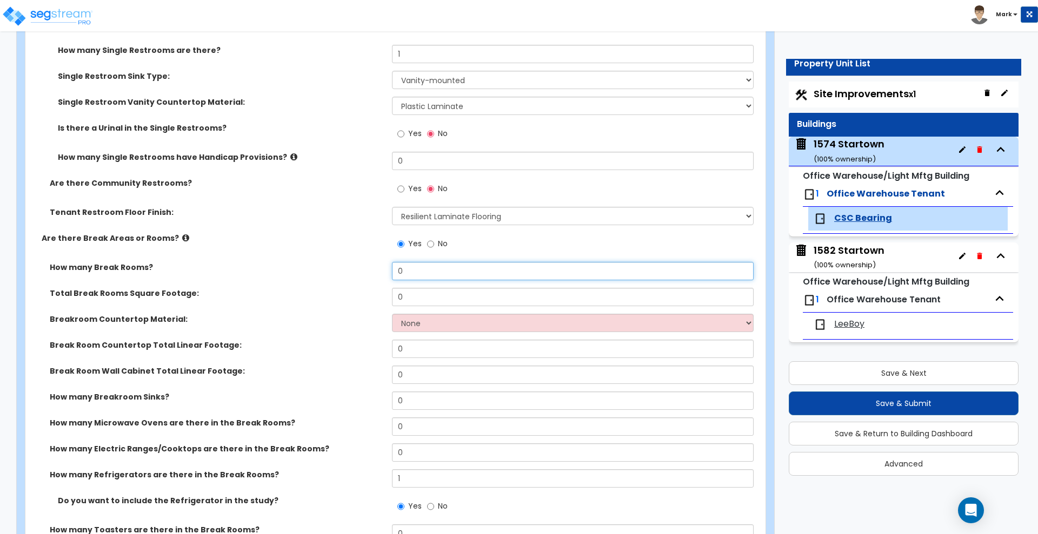
drag, startPoint x: 406, startPoint y: 273, endPoint x: 349, endPoint y: 278, distance: 57.5
click at [349, 278] on div "How many Break Rooms? 0" at bounding box center [391, 275] width 733 height 26
type input "1"
drag, startPoint x: 400, startPoint y: 297, endPoint x: 366, endPoint y: 296, distance: 34.6
click at [366, 296] on div "Total Break Rooms Square Footage: 0" at bounding box center [391, 301] width 733 height 26
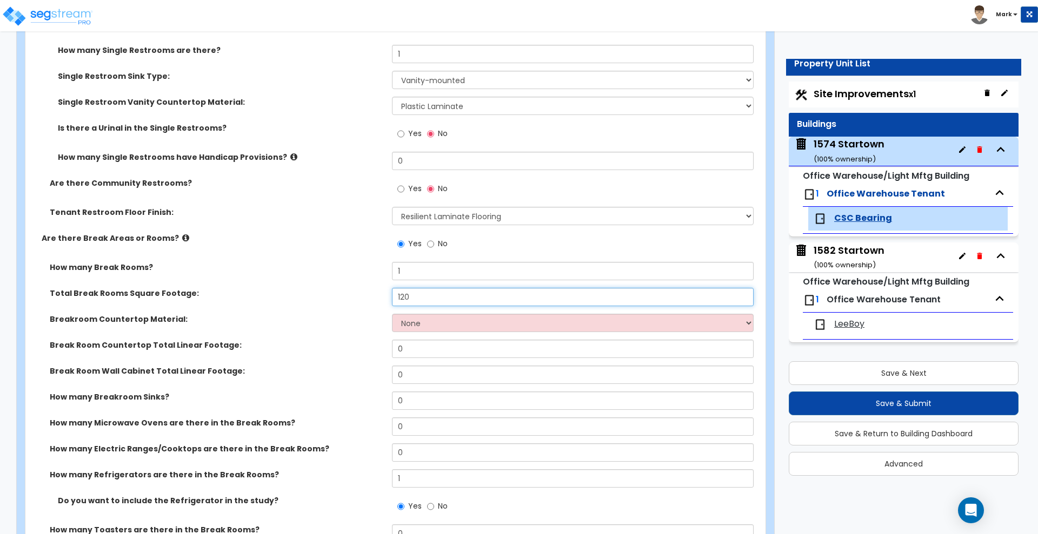
drag, startPoint x: 422, startPoint y: 295, endPoint x: 315, endPoint y: 289, distance: 107.1
click at [315, 291] on div "Total Break Rooms Square Footage: 120" at bounding box center [391, 301] width 733 height 26
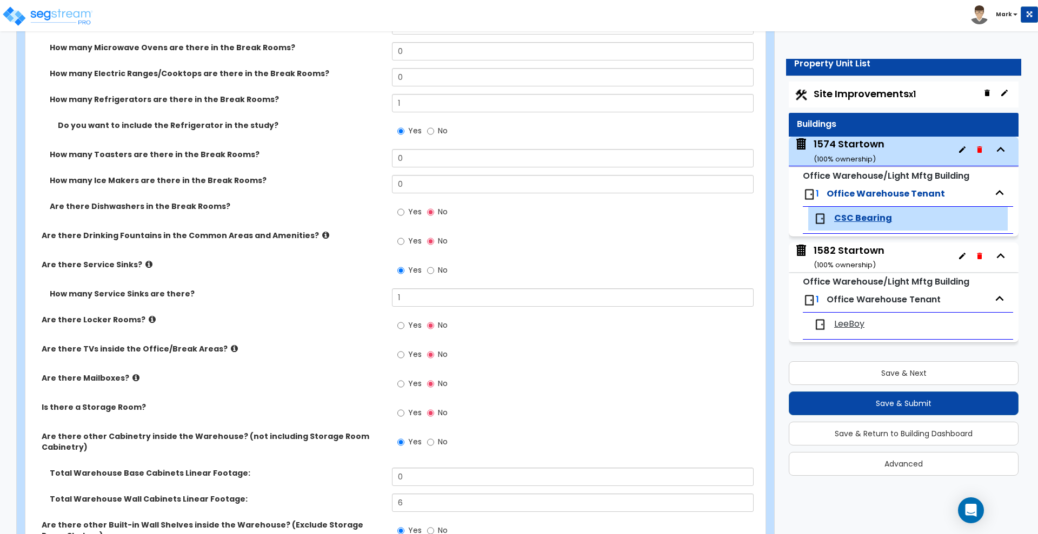
scroll to position [1891, 0]
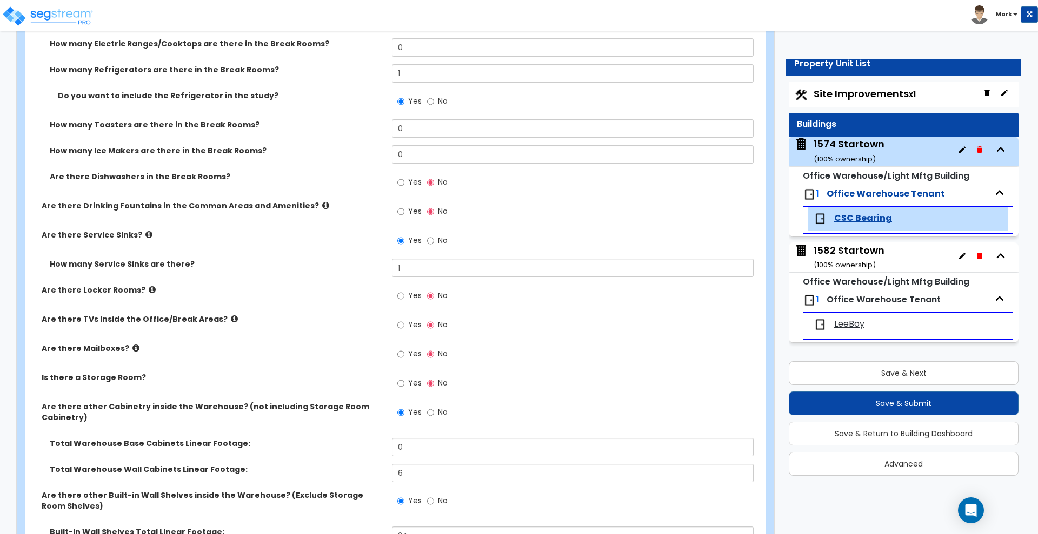
type input "116"
click at [401, 209] on input "Yes" at bounding box center [400, 212] width 7 height 12
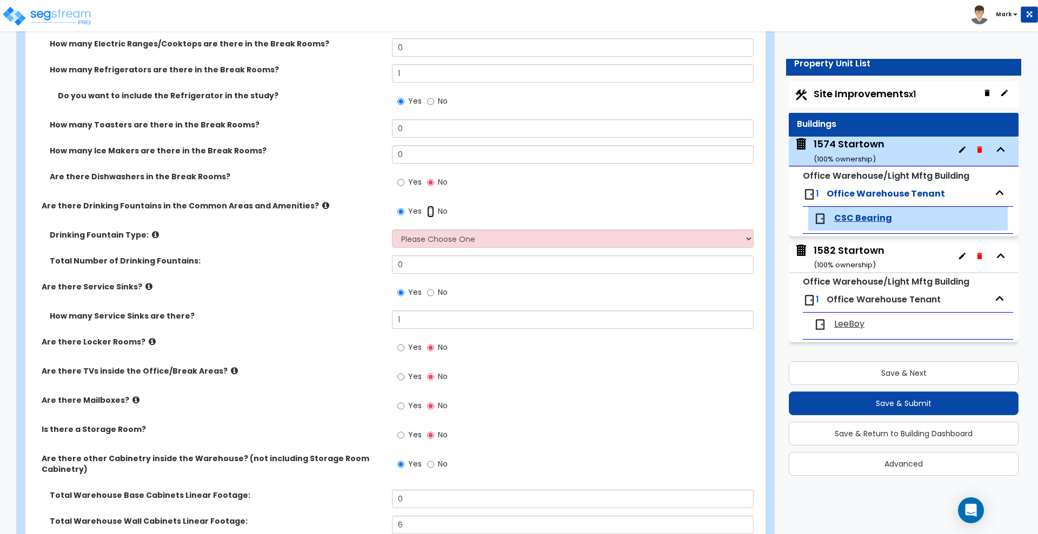
click at [431, 210] on input "No" at bounding box center [430, 212] width 7 height 12
radio input "false"
radio input "true"
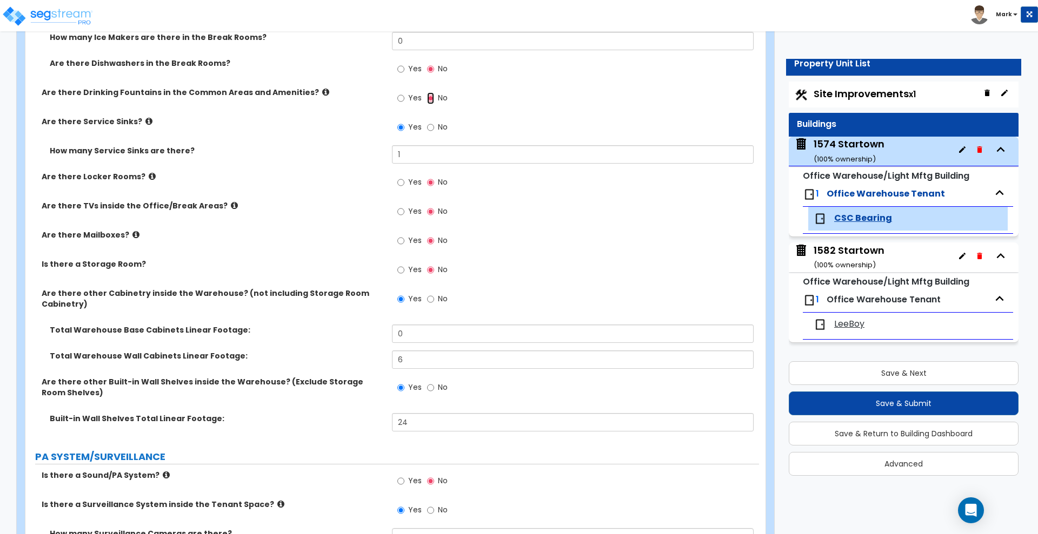
scroll to position [2027, 0]
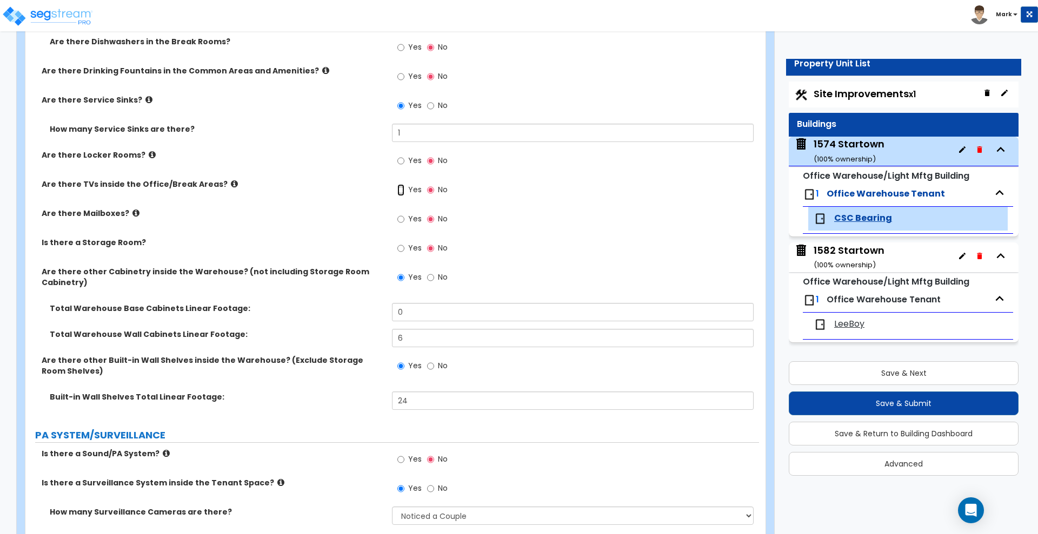
click at [400, 188] on input "Yes" at bounding box center [400, 190] width 7 height 12
radio input "true"
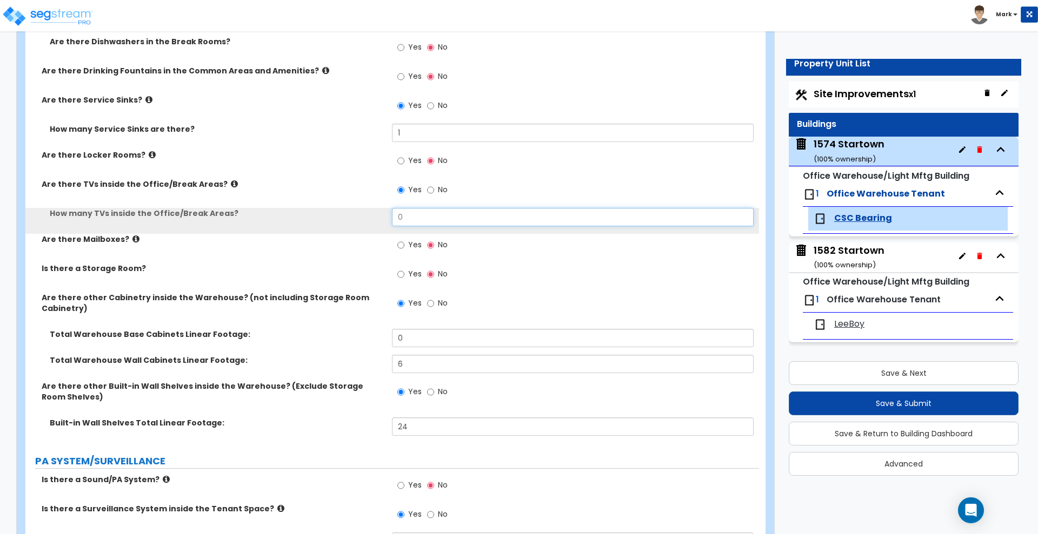
drag, startPoint x: 412, startPoint y: 220, endPoint x: 362, endPoint y: 222, distance: 50.3
click at [362, 222] on div "How many TVs inside the Office/Break Areas? 0" at bounding box center [391, 221] width 733 height 26
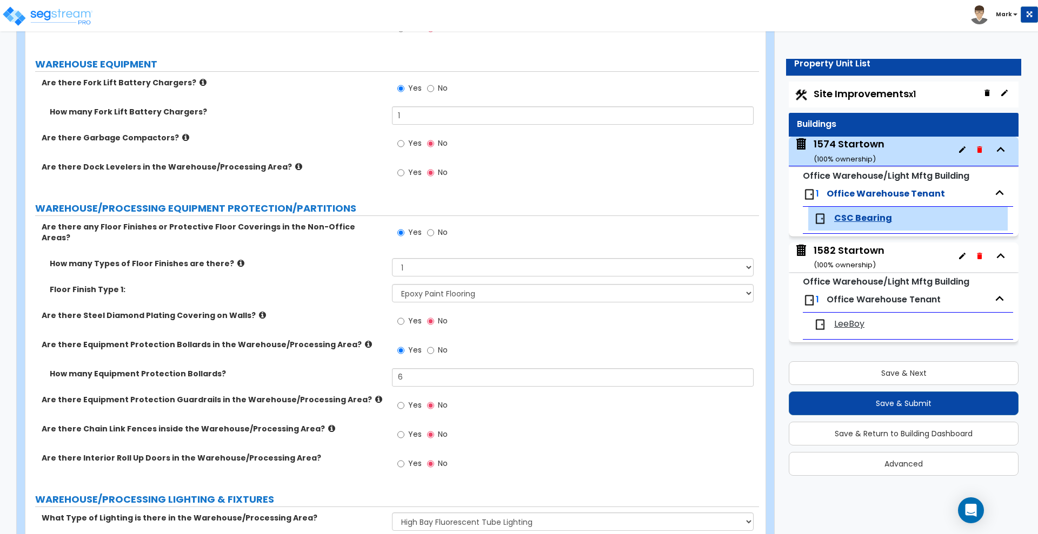
scroll to position [3243, 0]
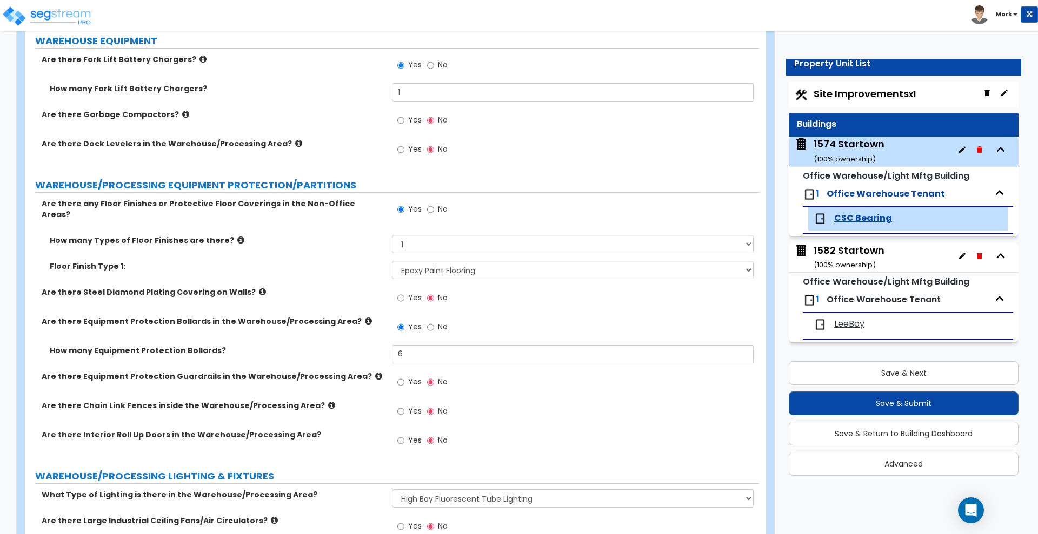
type input "1"
click at [361, 242] on div "How many Types of Floor Finishes are there? None 1 2 3 4" at bounding box center [391, 248] width 733 height 26
click at [392, 235] on select "None 1 2 3 4" at bounding box center [572, 244] width 361 height 18
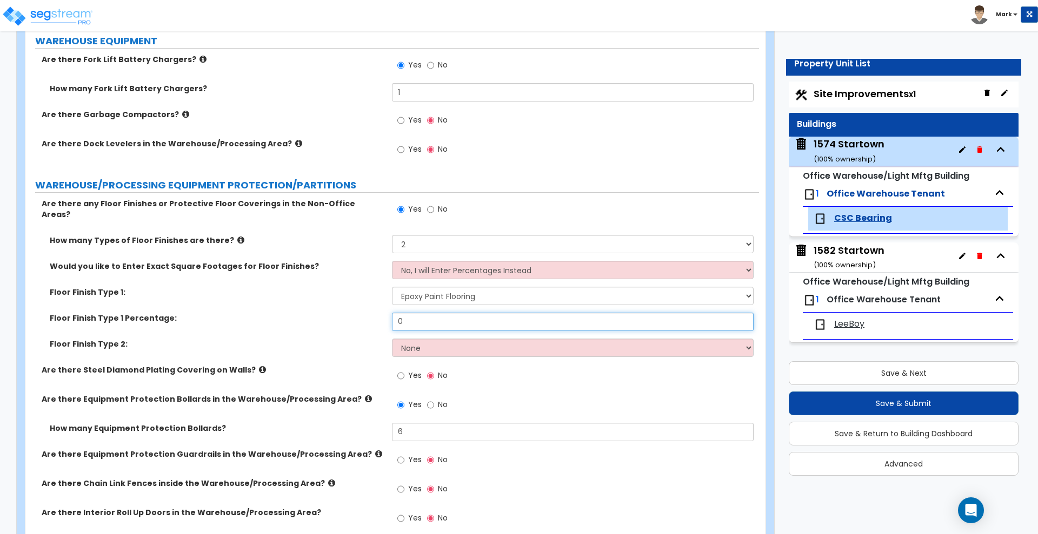
click at [330, 319] on div "Floor Finish Type 1 Percentage: 0" at bounding box center [391, 326] width 733 height 26
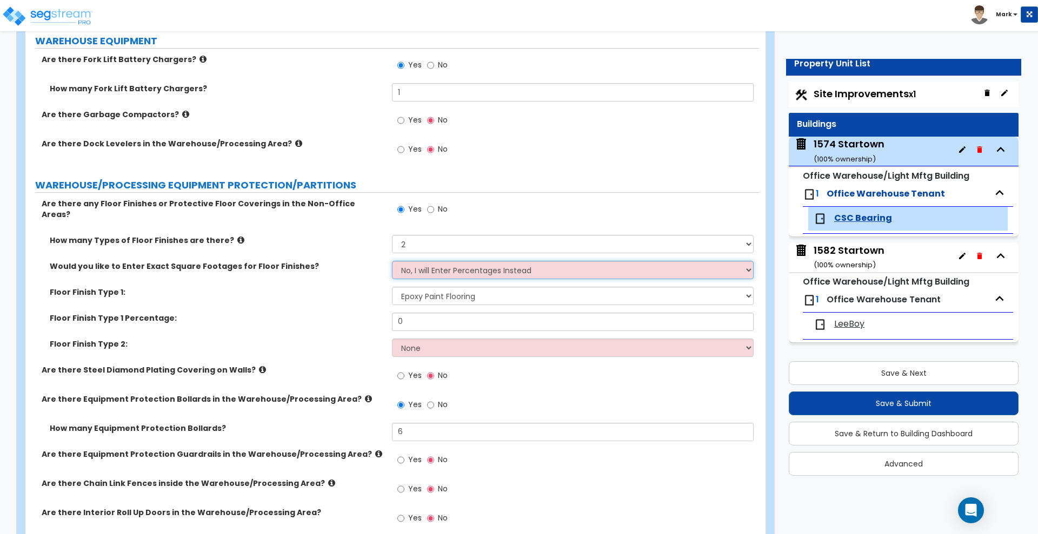
click at [440, 264] on select "No, I will Enter Percentages Instead Yes, I will Enter Exact Square Footages" at bounding box center [572, 270] width 361 height 18
click at [325, 313] on label "Floor Finish Type 1 Percentage:" at bounding box center [217, 318] width 334 height 11
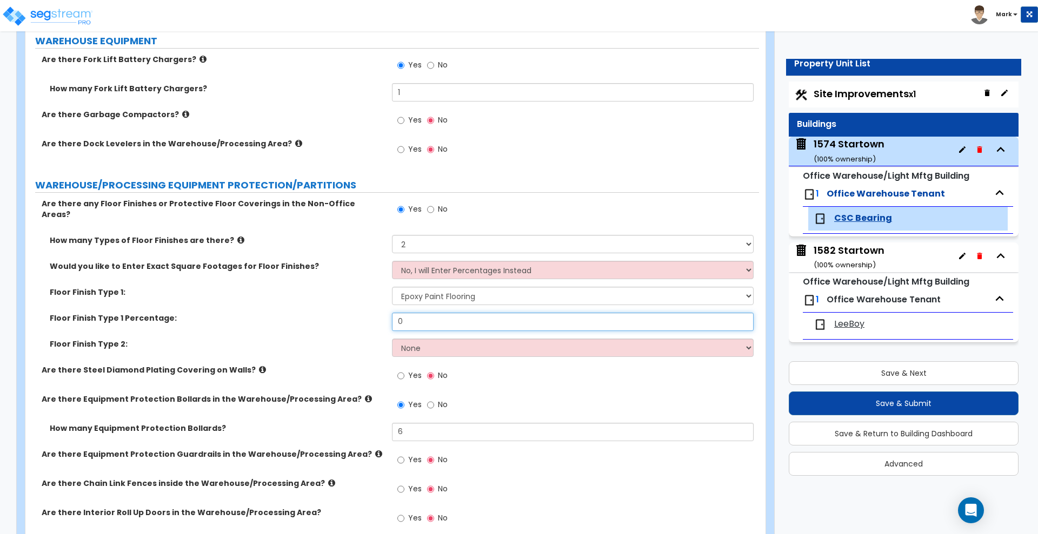
click at [426, 315] on input "0" at bounding box center [572, 322] width 361 height 18
drag, startPoint x: 407, startPoint y: 312, endPoint x: 346, endPoint y: 311, distance: 61.1
click at [346, 313] on div "Floor Finish Type 1 Percentage: 0" at bounding box center [391, 326] width 733 height 26
click at [349, 299] on div "Floor Finish Type 1: None Ceramic Tile Flooring Hardwood Flooring Resilient Lam…" at bounding box center [391, 300] width 733 height 26
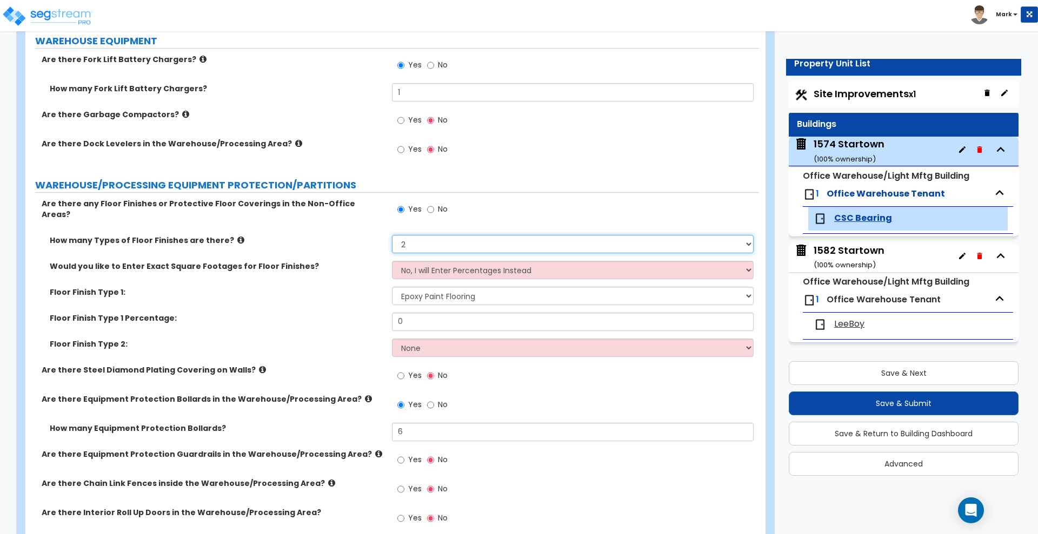
drag, startPoint x: 438, startPoint y: 238, endPoint x: 435, endPoint y: 245, distance: 7.7
click at [438, 238] on select "None 1 2 3 4" at bounding box center [572, 244] width 361 height 18
select select "1"
click at [392, 235] on select "None 1 2 3 4" at bounding box center [572, 244] width 361 height 18
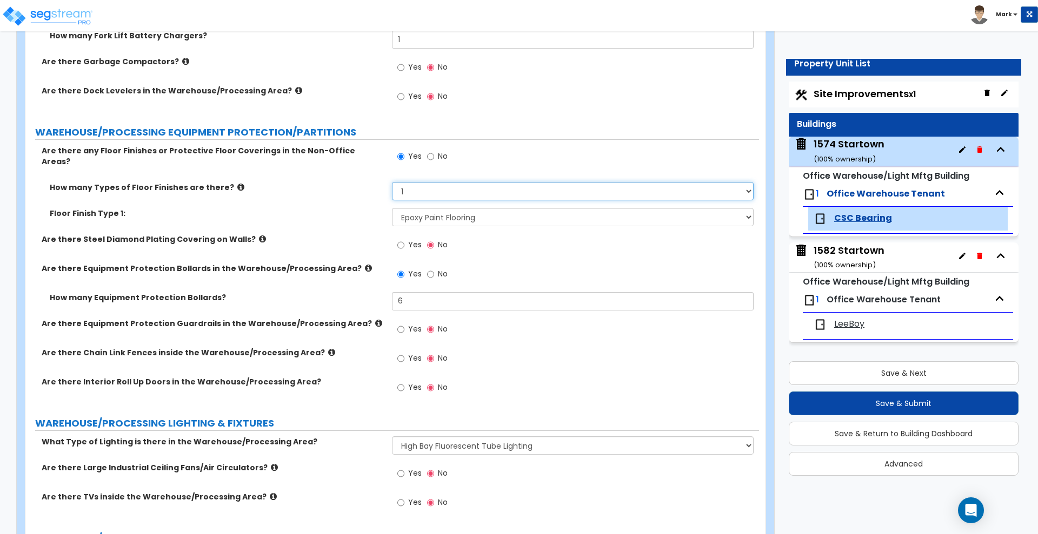
scroll to position [3310, 0]
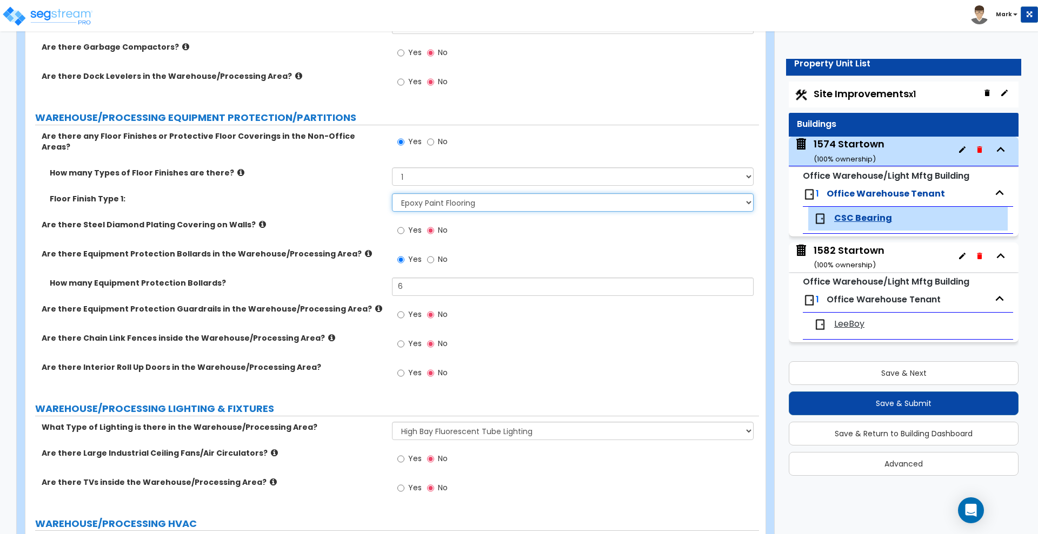
click at [465, 193] on select "None Ceramic Tile Flooring Hardwood Flooring Resilient Laminate Flooring Vinyl …" at bounding box center [572, 202] width 361 height 18
select select "9"
click at [392, 193] on select "None Ceramic Tile Flooring Hardwood Flooring Resilient Laminate Flooring Vinyl …" at bounding box center [572, 202] width 361 height 18
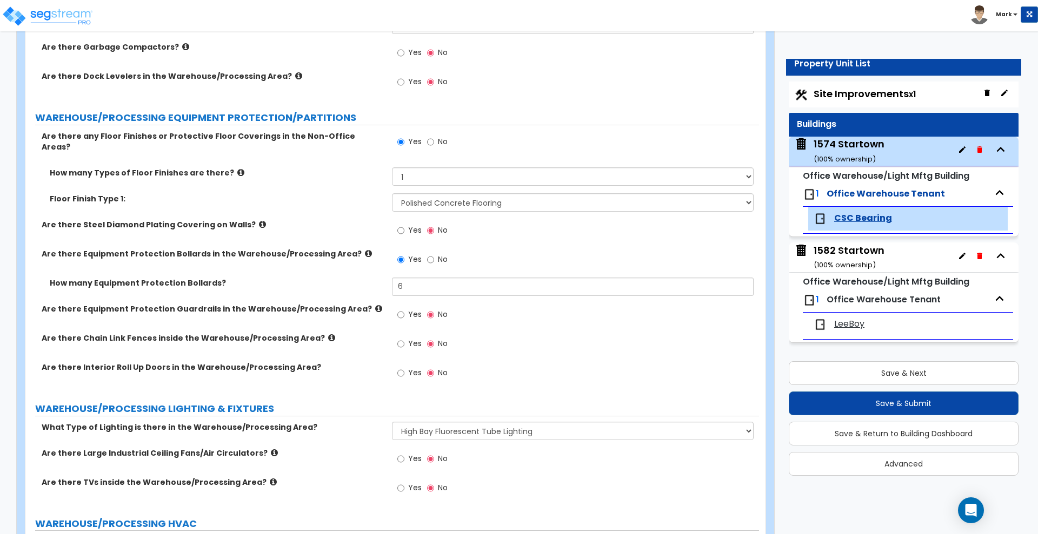
click at [337, 202] on div "Floor Finish Type 1: None Ceramic Tile Flooring Hardwood Flooring Resilient Lam…" at bounding box center [391, 206] width 733 height 26
drag, startPoint x: 375, startPoint y: 280, endPoint x: 362, endPoint y: 278, distance: 13.8
click at [364, 279] on div "How many Equipment Protection Bollards? 6" at bounding box center [391, 291] width 733 height 26
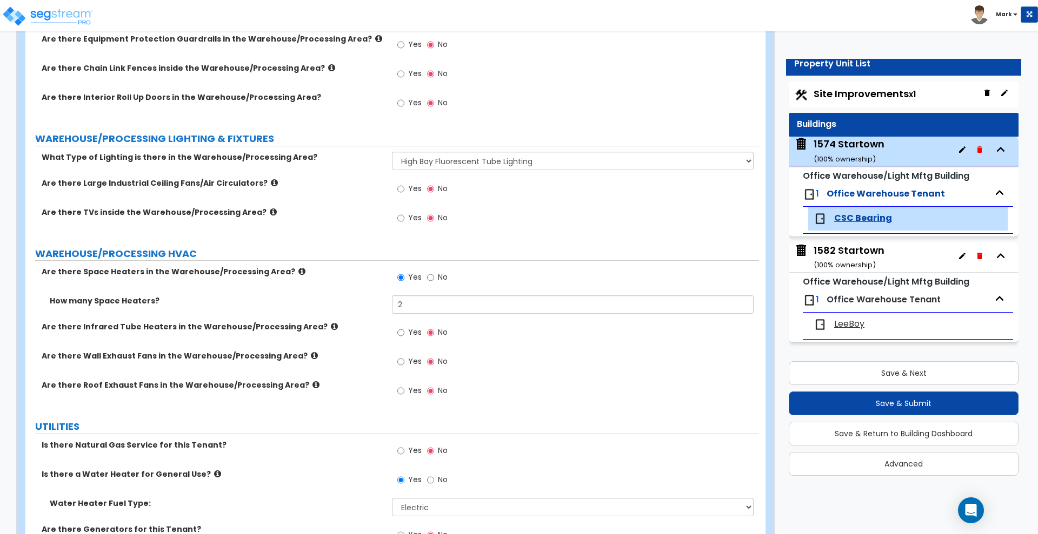
scroll to position [3641, 0]
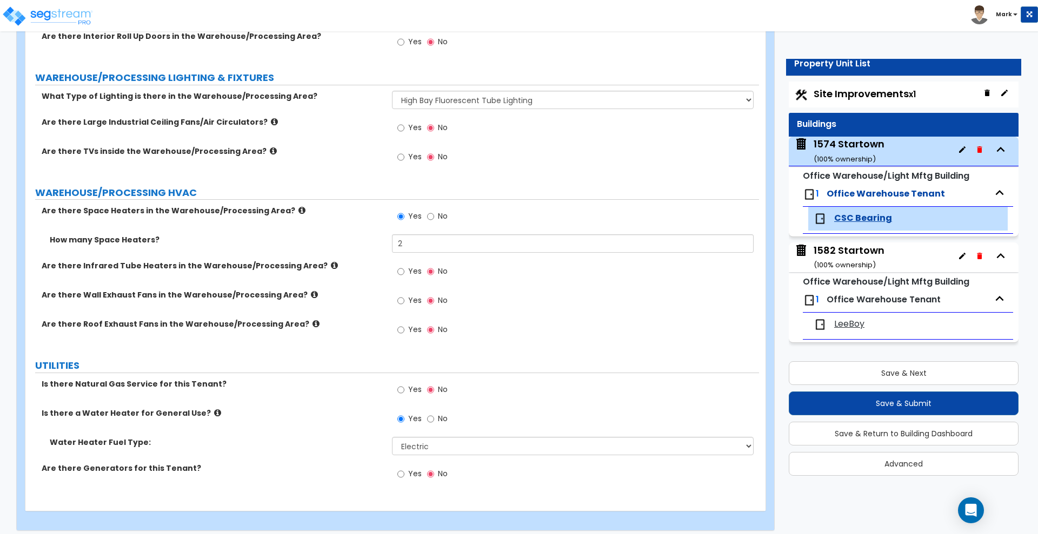
type input "4"
click at [404, 384] on input "Yes" at bounding box center [400, 390] width 7 height 12
radio input "true"
click at [955, 372] on button "Save & Next" at bounding box center [903, 374] width 230 height 24
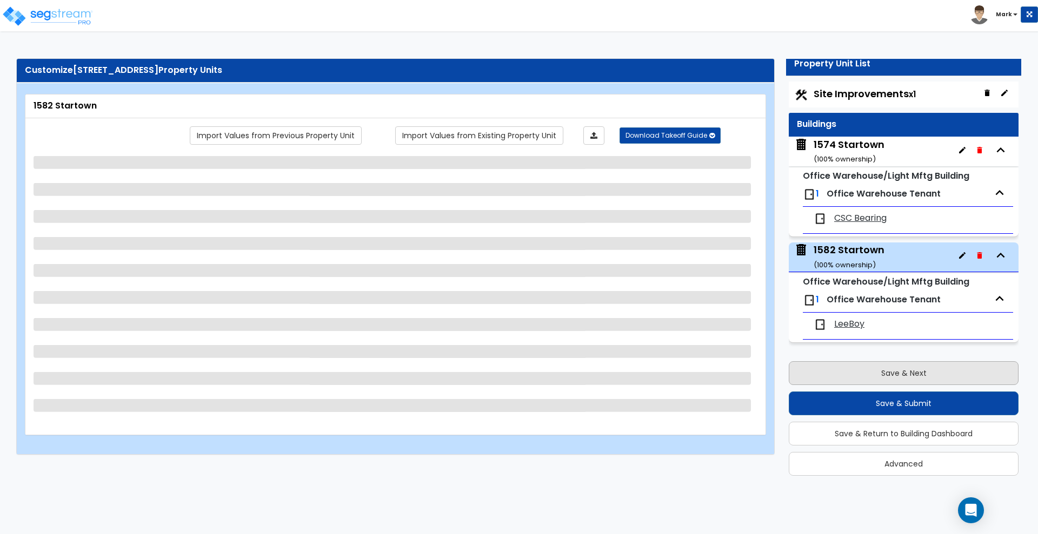
select select "1"
select select "3"
select select "1"
select select "3"
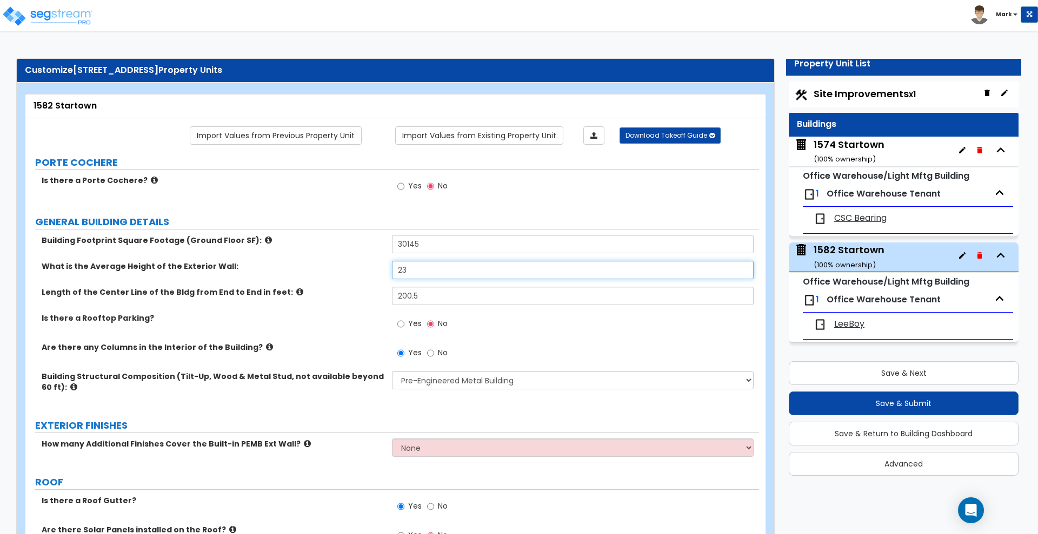
drag, startPoint x: 424, startPoint y: 269, endPoint x: 342, endPoint y: 269, distance: 81.6
click at [342, 269] on div "What is the Average Height of the Exterior Wall: 23" at bounding box center [391, 274] width 733 height 26
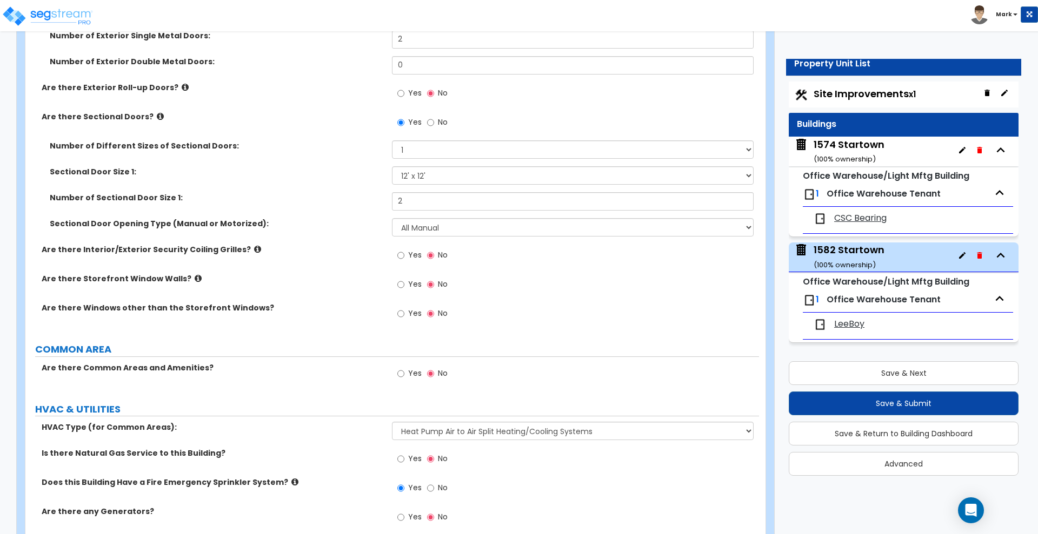
scroll to position [1132, 0]
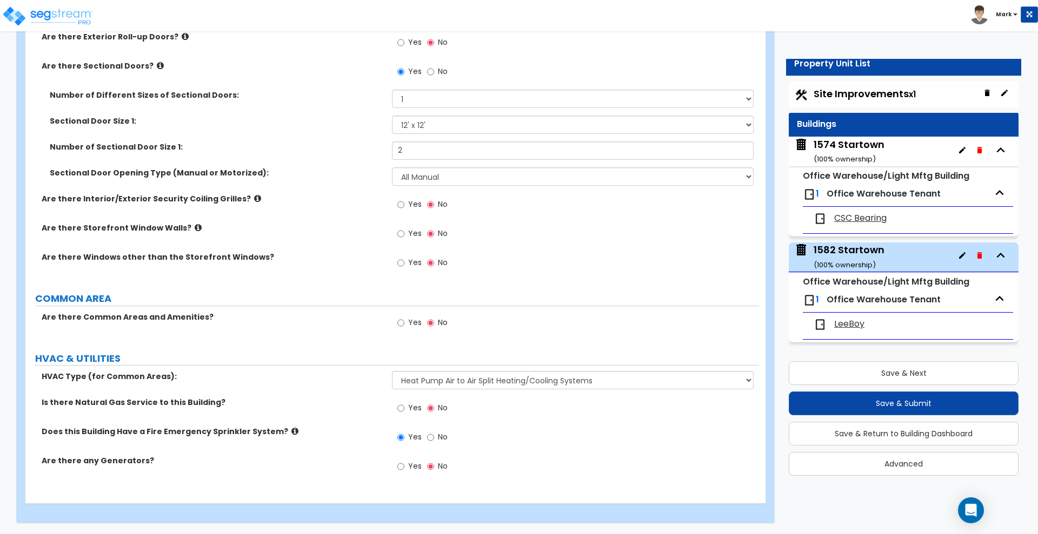
type input "24"
click at [402, 411] on input "Yes" at bounding box center [400, 409] width 7 height 12
radio input "true"
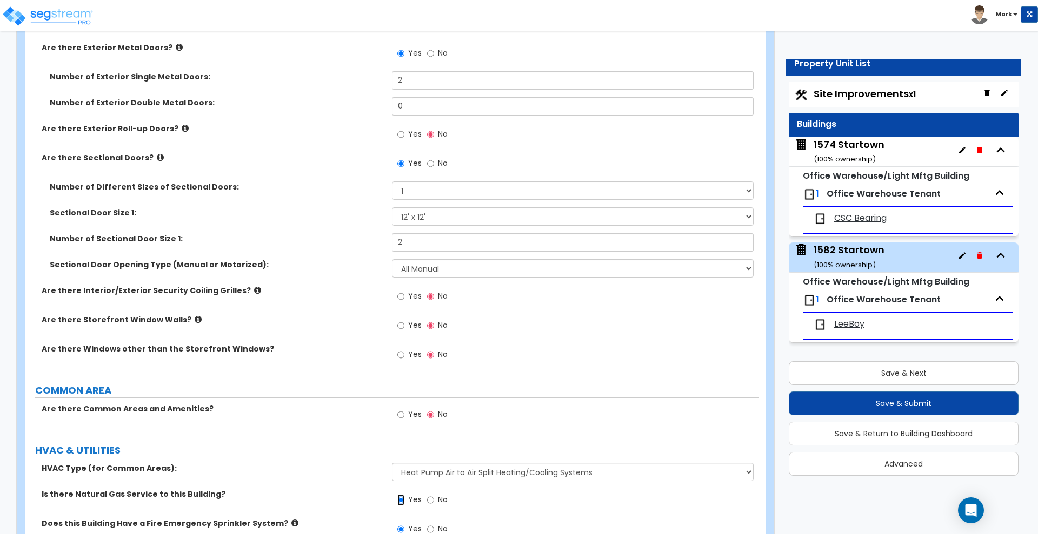
scroll to position [997, 0]
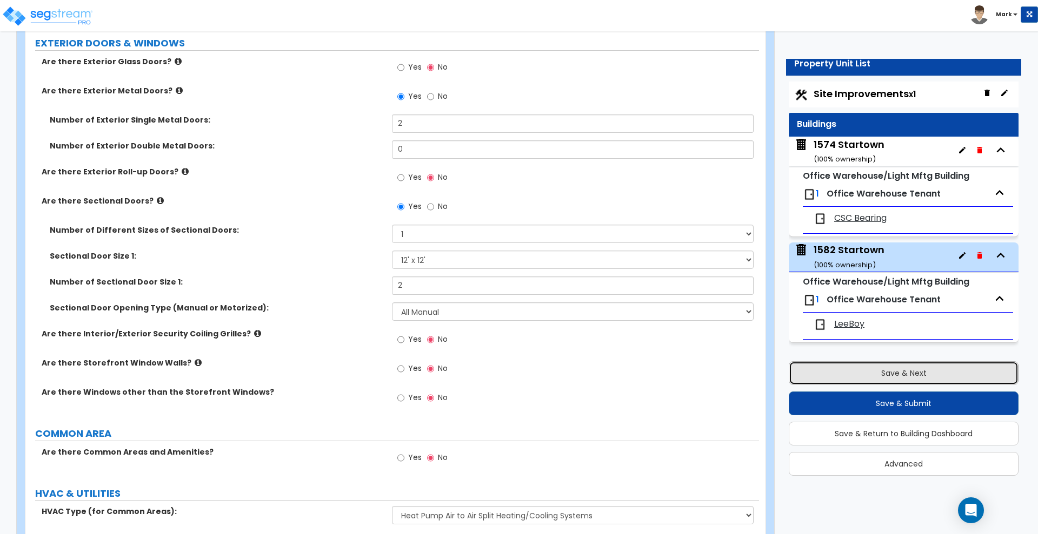
click at [860, 375] on button "Save & Next" at bounding box center [903, 374] width 230 height 24
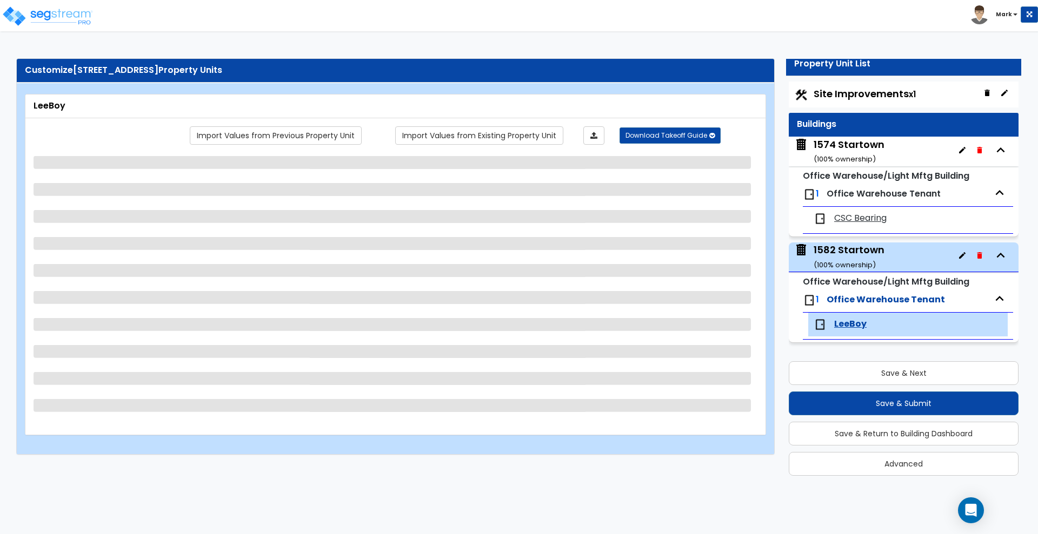
select select "1"
select select "3"
select select "1"
select select "6"
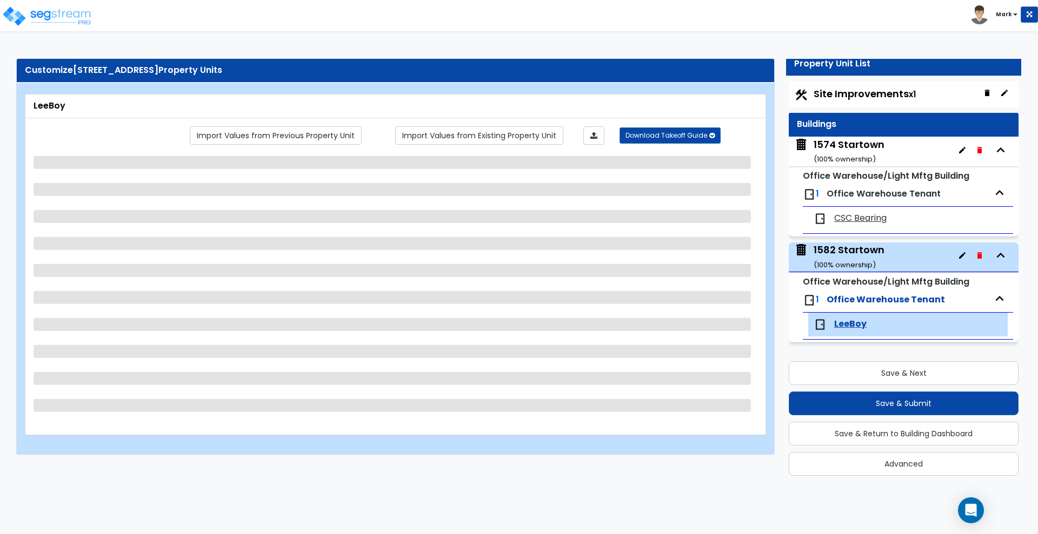
select select "1"
select select "3"
select select "5"
select select "2"
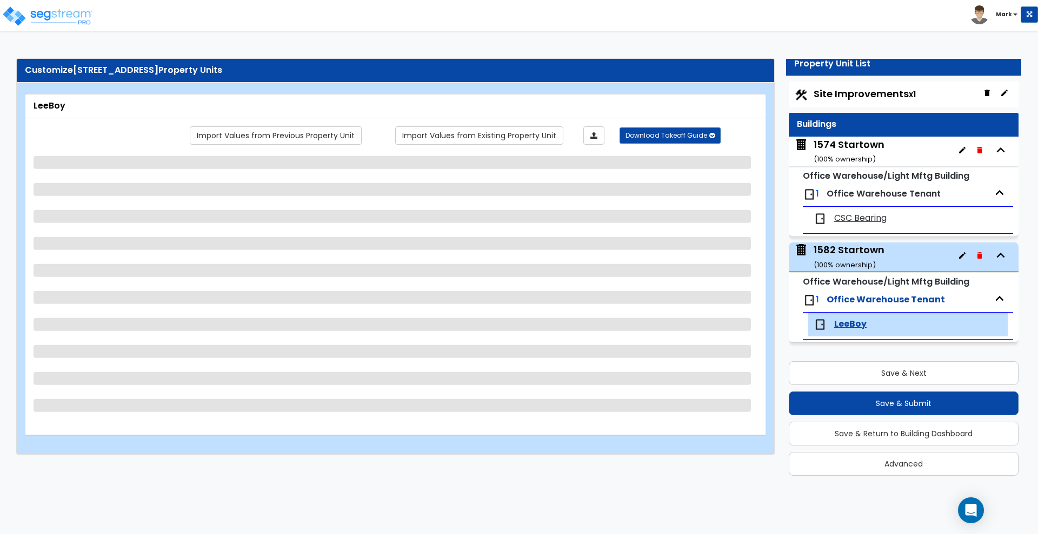
select select "2"
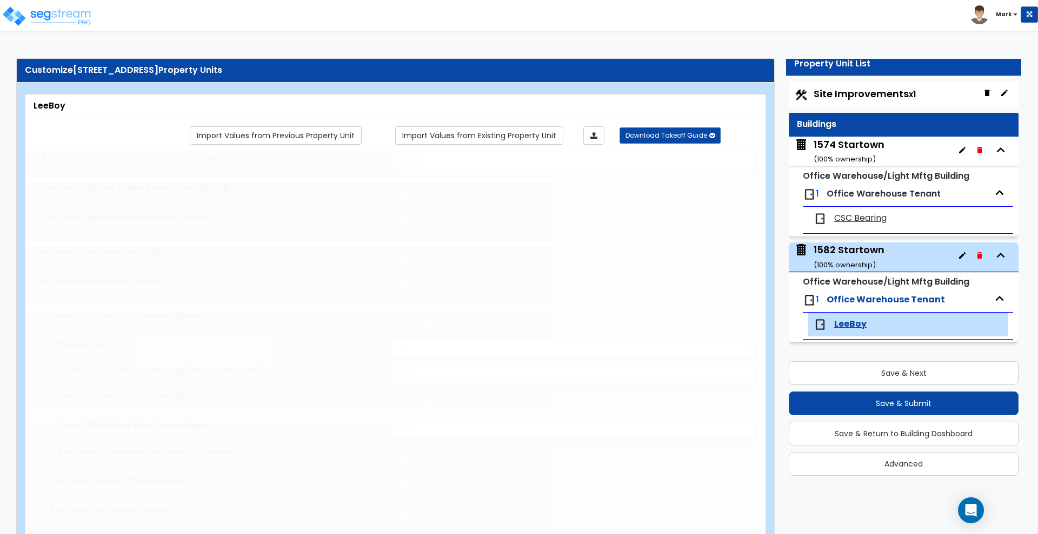
select select "1"
radio input "true"
type input "1"
radio input "true"
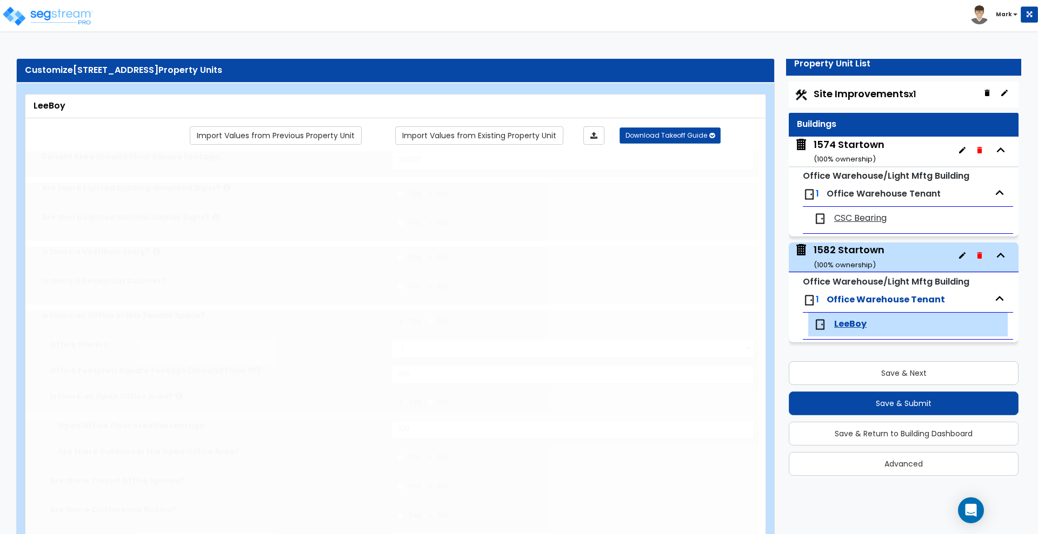
type input "1"
select select "1"
select select "10"
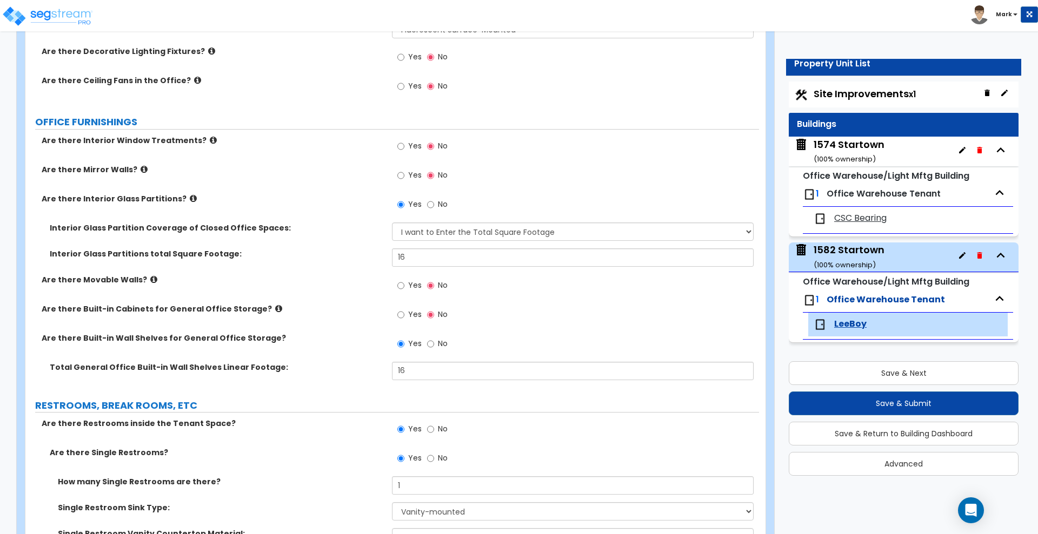
scroll to position [1081, 0]
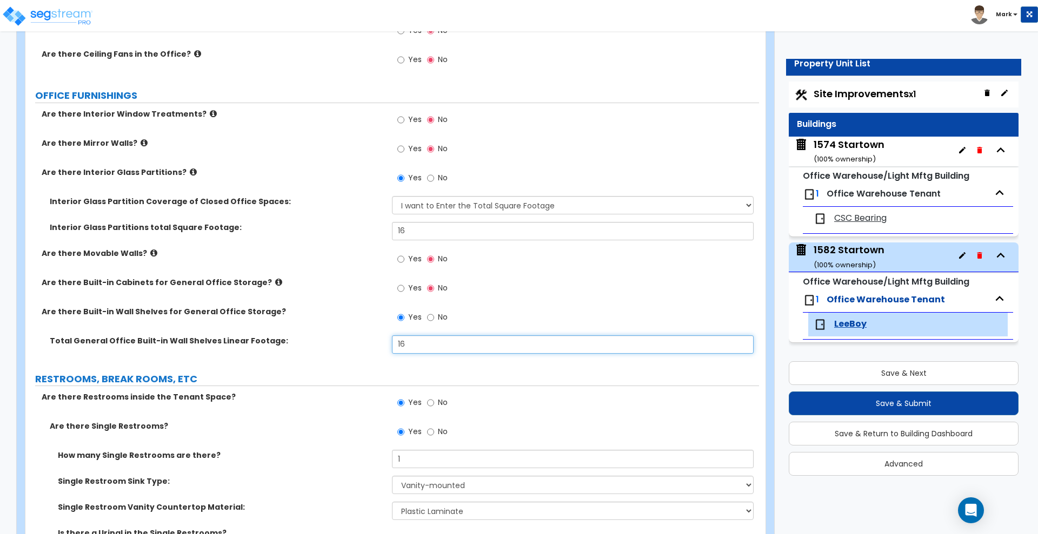
drag, startPoint x: 353, startPoint y: 344, endPoint x: 345, endPoint y: 344, distance: 8.1
click at [345, 344] on div "Total General Office Built-in Wall Shelves Linear Footage: 16" at bounding box center [391, 349] width 733 height 26
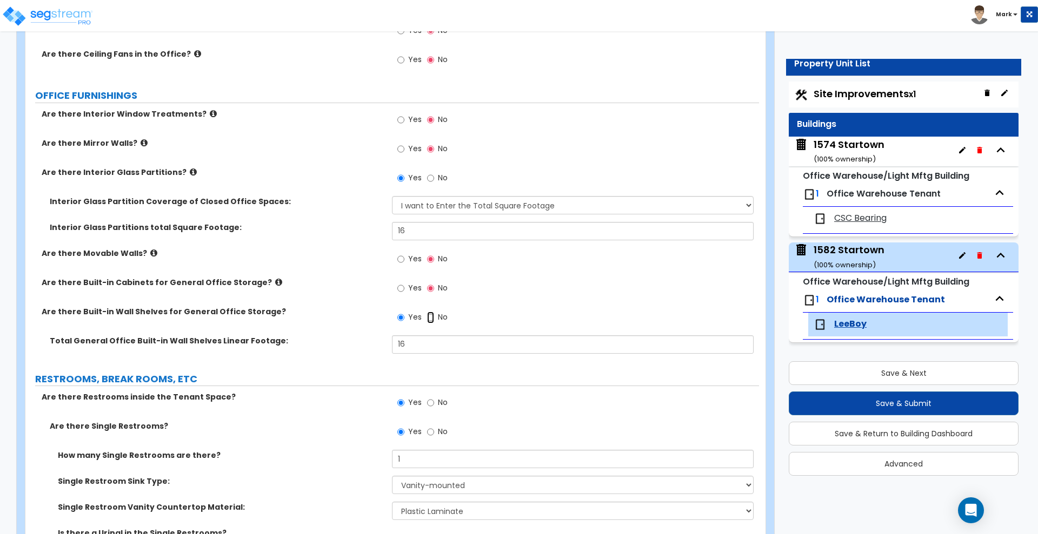
click at [429, 317] on input "No" at bounding box center [430, 318] width 7 height 12
radio input "false"
radio input "true"
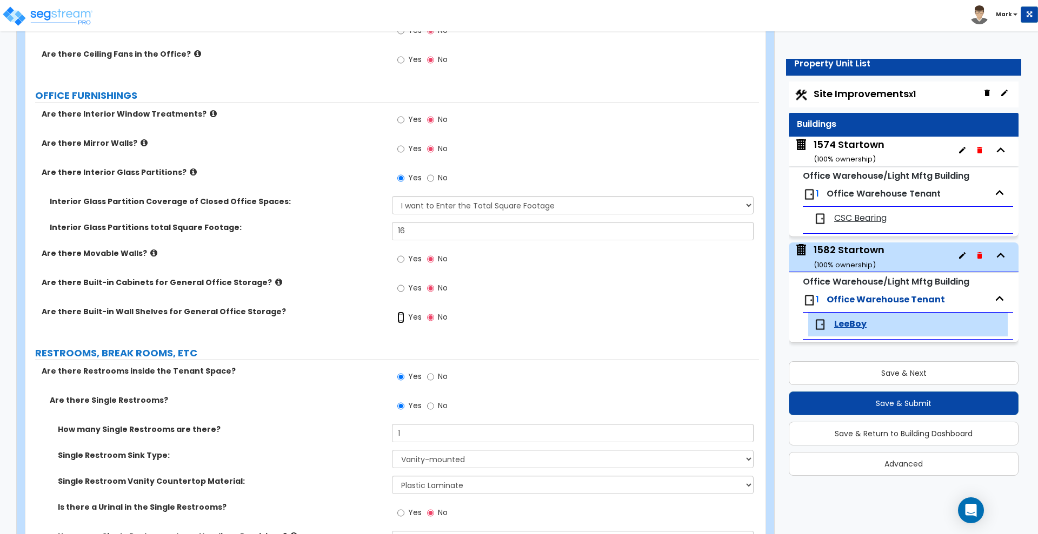
click at [403, 320] on input "Yes" at bounding box center [400, 318] width 7 height 12
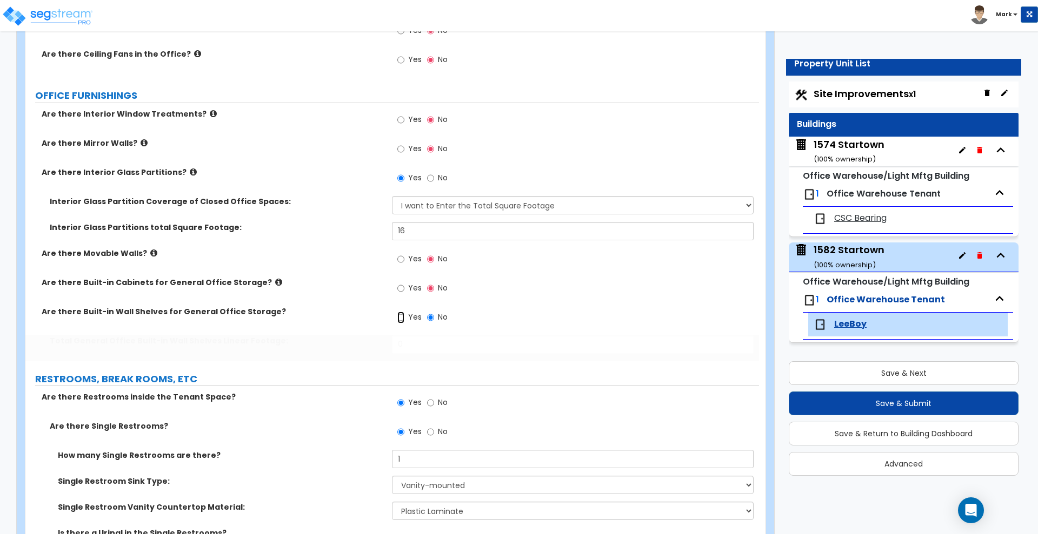
radio input "true"
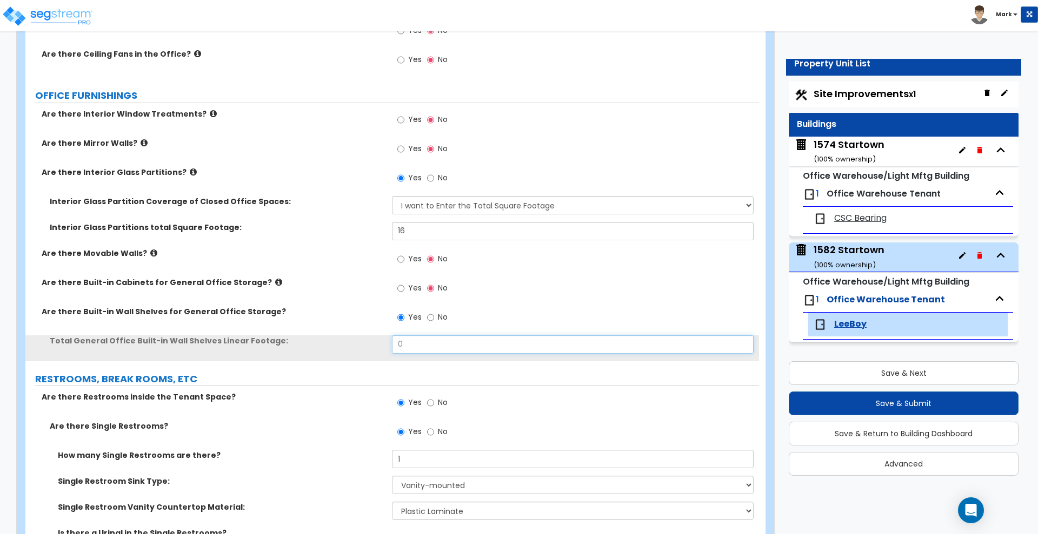
drag, startPoint x: 411, startPoint y: 347, endPoint x: 355, endPoint y: 347, distance: 56.7
click at [355, 347] on div "Total General Office Built-in Wall Shelves Linear Footage: 0" at bounding box center [391, 349] width 733 height 26
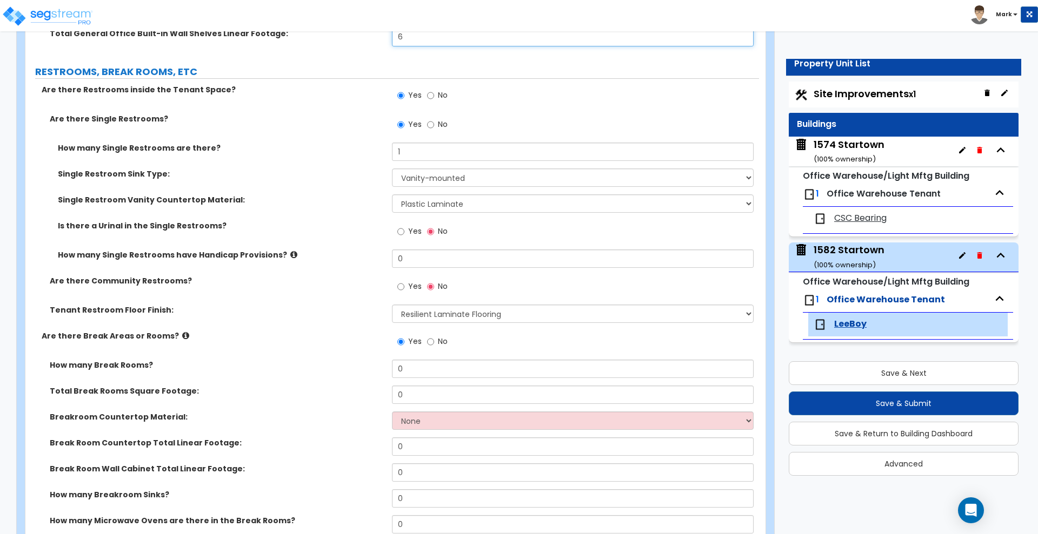
scroll to position [1419, 0]
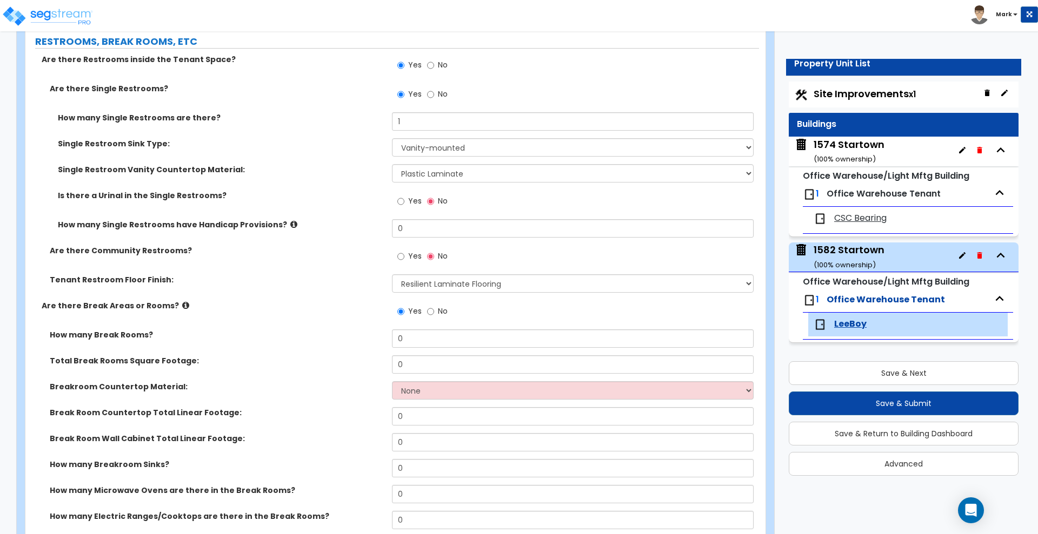
type input "6"
drag, startPoint x: 412, startPoint y: 339, endPoint x: 381, endPoint y: 340, distance: 31.4
click at [381, 340] on div "How many Break Rooms? 0" at bounding box center [391, 343] width 733 height 26
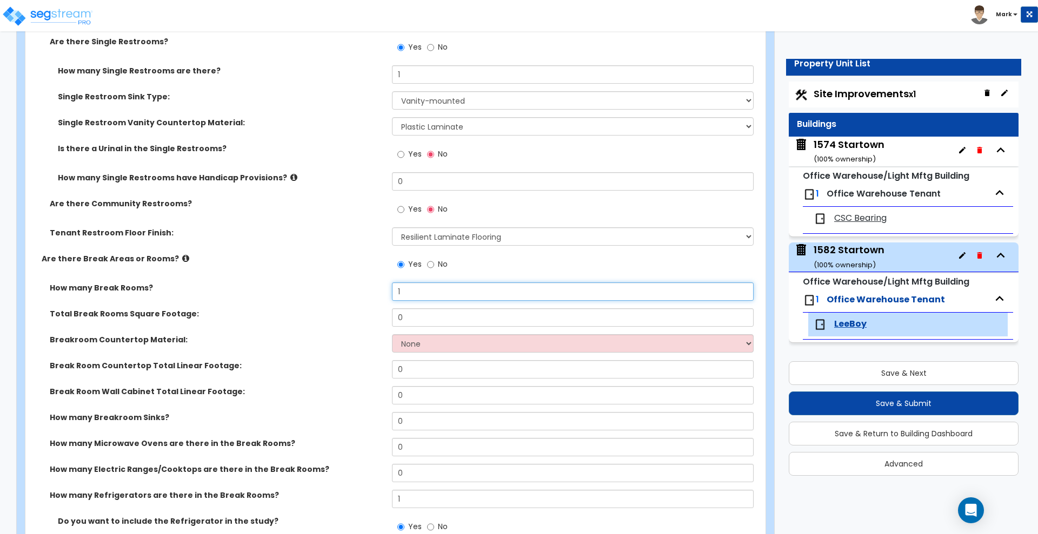
scroll to position [1486, 0]
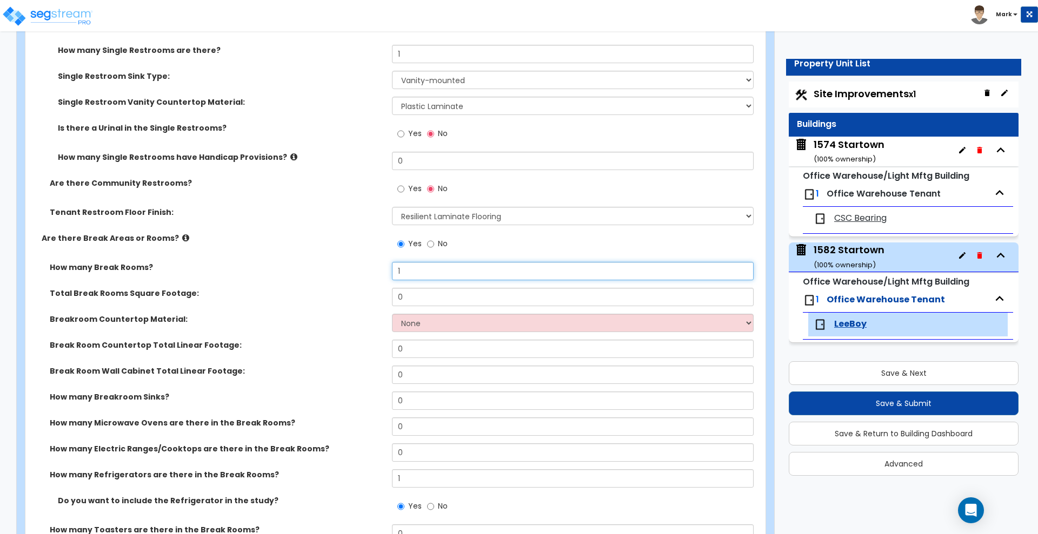
type input "1"
drag, startPoint x: 373, startPoint y: 295, endPoint x: 363, endPoint y: 296, distance: 9.8
click at [364, 296] on div "Total Break Rooms Square Footage: 0" at bounding box center [391, 301] width 733 height 26
drag, startPoint x: 413, startPoint y: 291, endPoint x: 335, endPoint y: 286, distance: 78.5
click at [336, 289] on div "Total Break Rooms Square Footage: 0" at bounding box center [391, 301] width 733 height 26
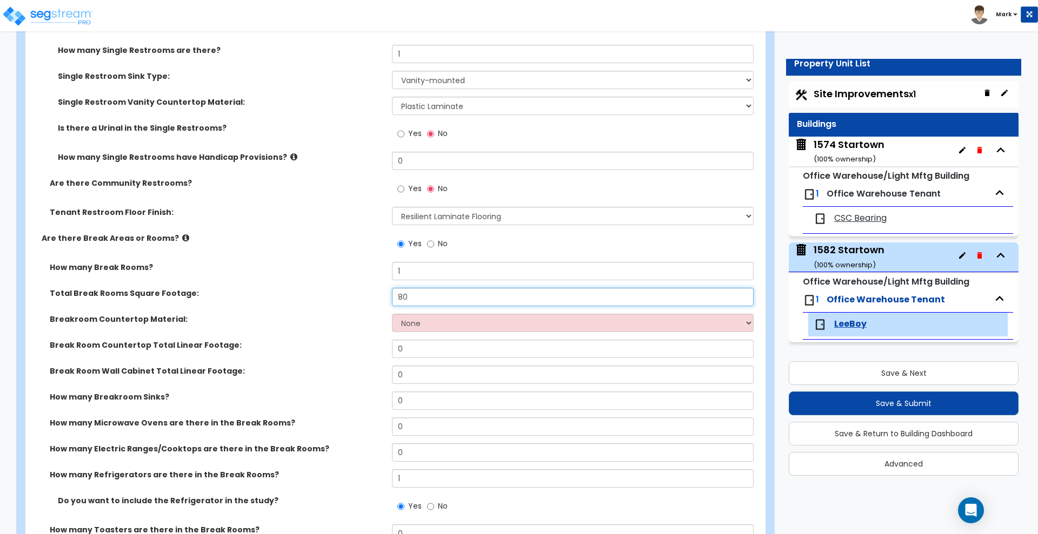
type input "80"
click at [429, 347] on input "0" at bounding box center [572, 349] width 361 height 18
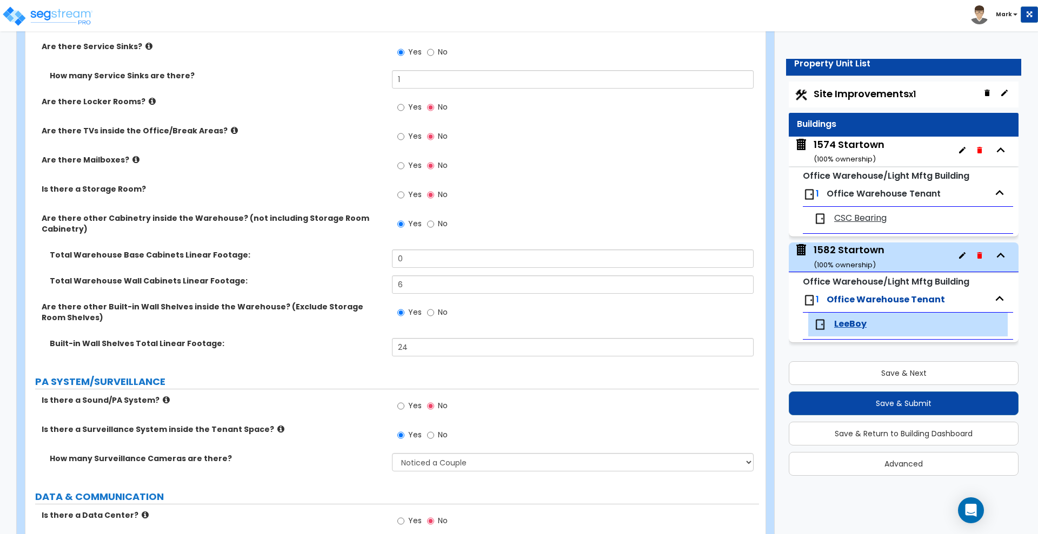
scroll to position [2094, 0]
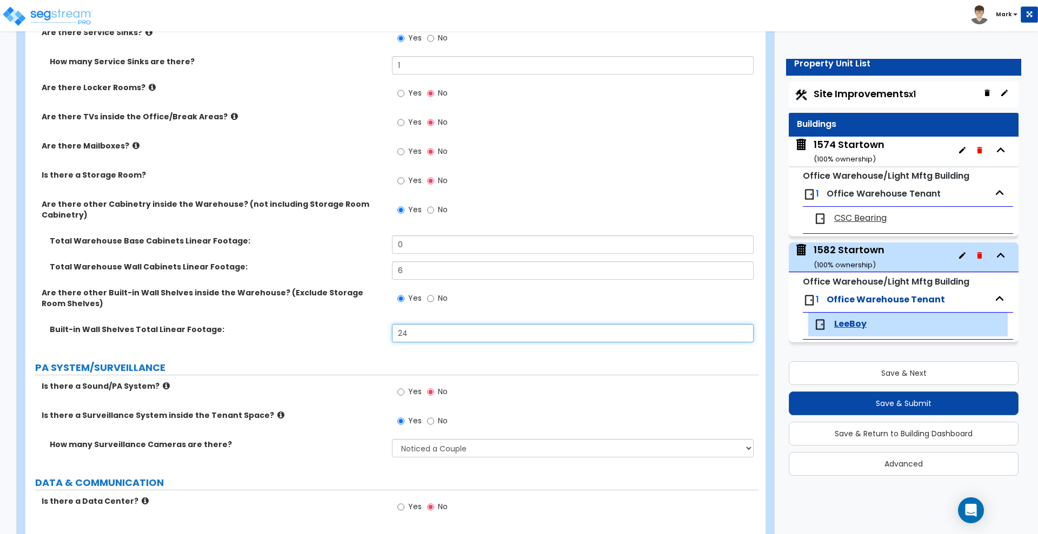
drag, startPoint x: 431, startPoint y: 333, endPoint x: 343, endPoint y: 328, distance: 88.3
click at [343, 328] on div "Built-in Wall Shelves Total Linear Footage: 24" at bounding box center [391, 337] width 733 height 26
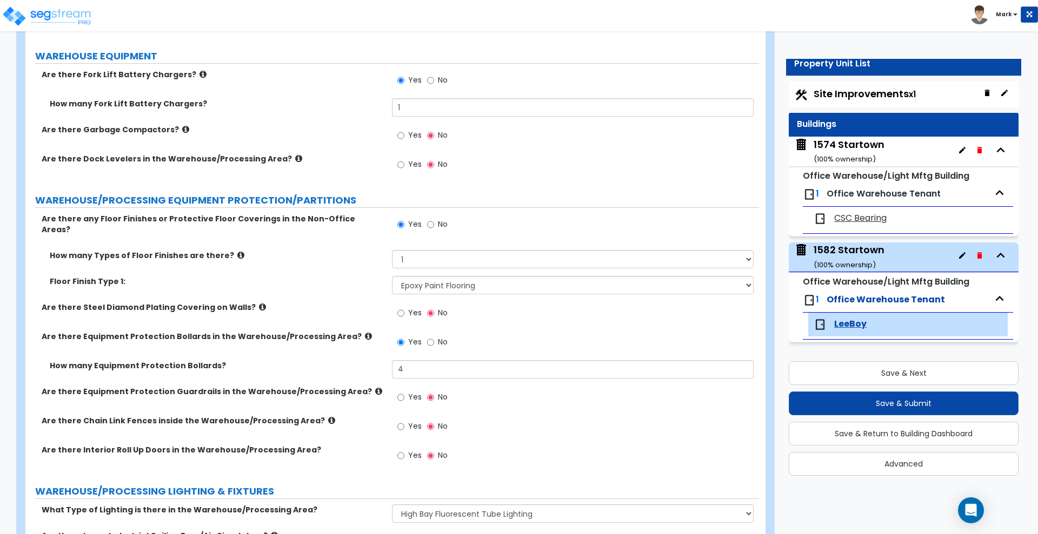
scroll to position [3243, 0]
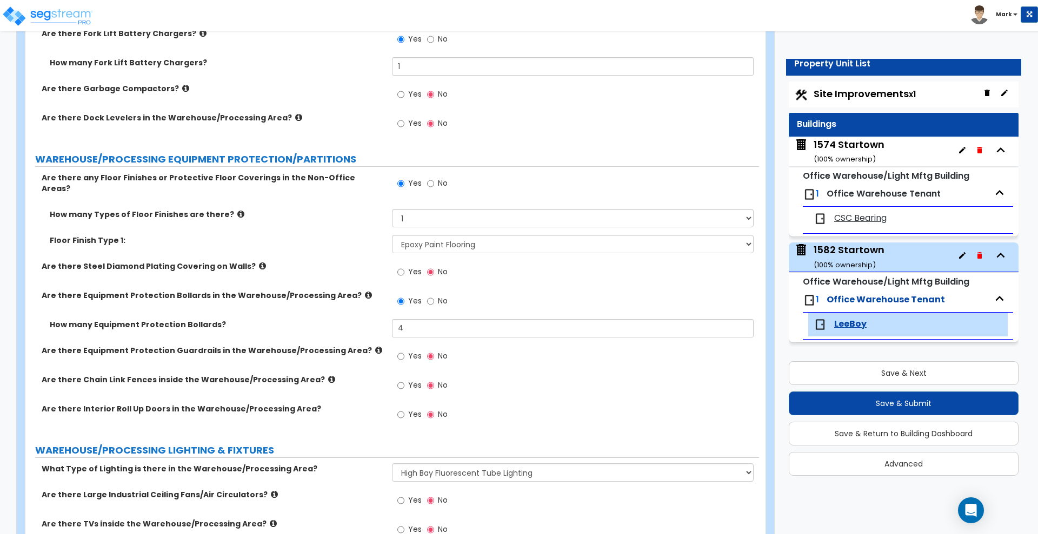
type input "18"
click at [515, 241] on select "None Ceramic Tile Flooring Hardwood Flooring Resilient Laminate Flooring Vinyl …" at bounding box center [572, 244] width 361 height 18
select select "9"
click at [392, 235] on select "None Ceramic Tile Flooring Hardwood Flooring Resilient Laminate Flooring Vinyl …" at bounding box center [572, 244] width 361 height 18
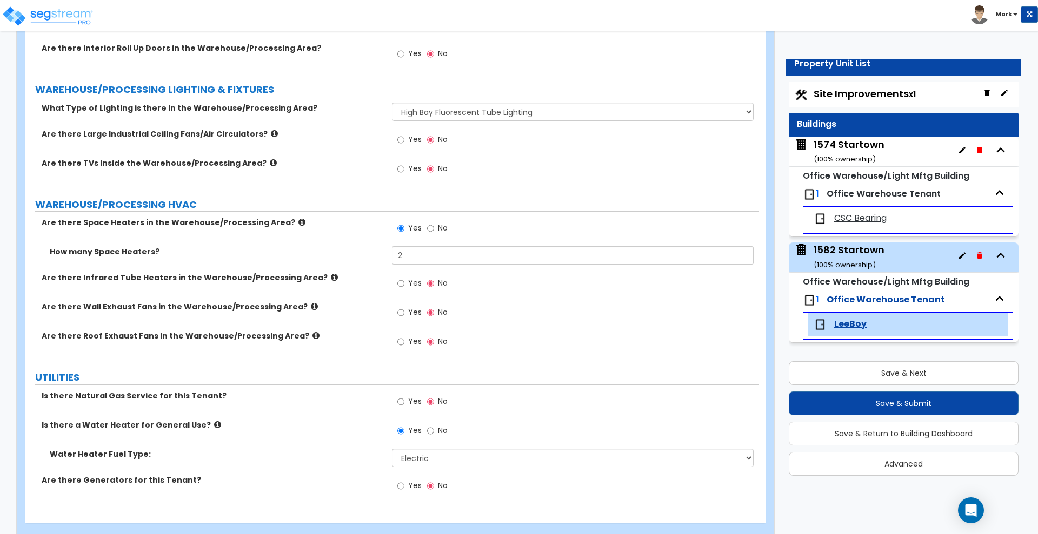
scroll to position [3615, 0]
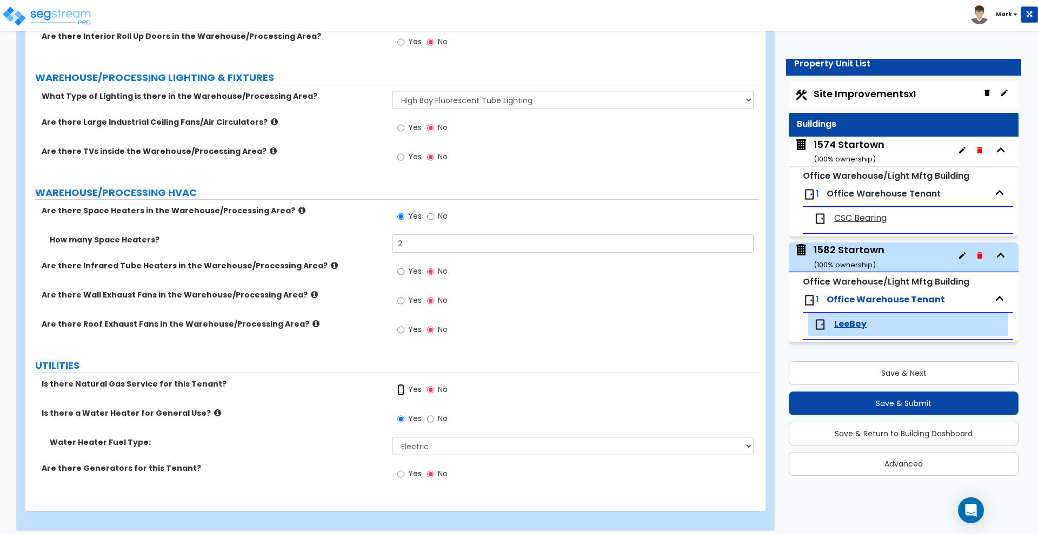
click at [402, 384] on input "Yes" at bounding box center [400, 390] width 7 height 12
radio input "true"
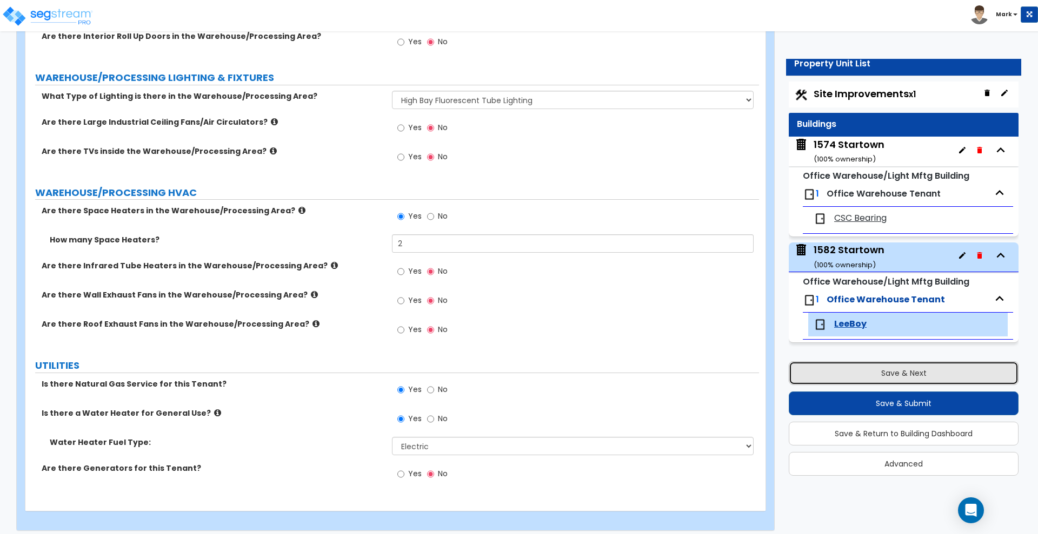
click at [863, 371] on button "Save & Next" at bounding box center [903, 374] width 230 height 24
select select "2"
select select "1"
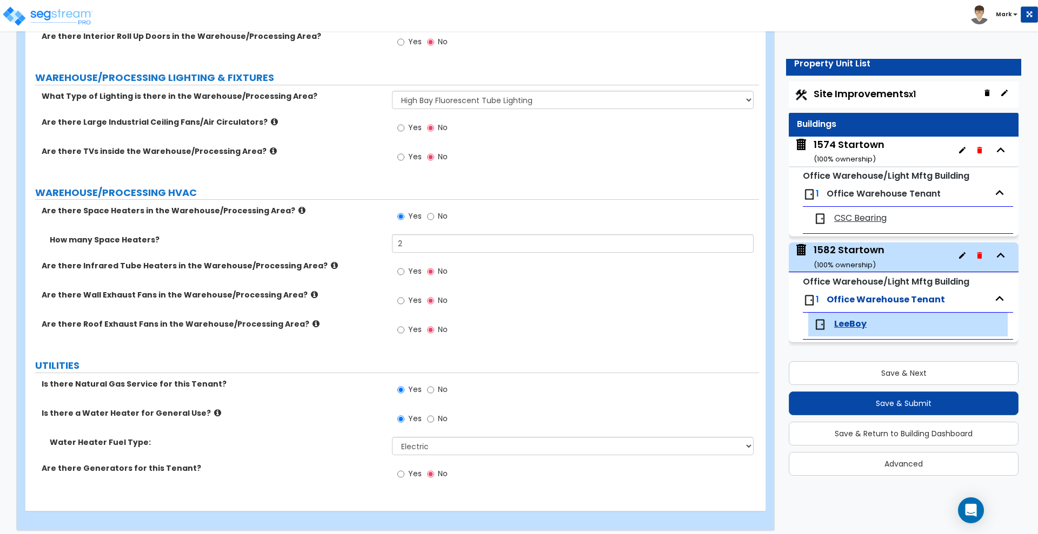
select select "2"
select select "1"
select select "2"
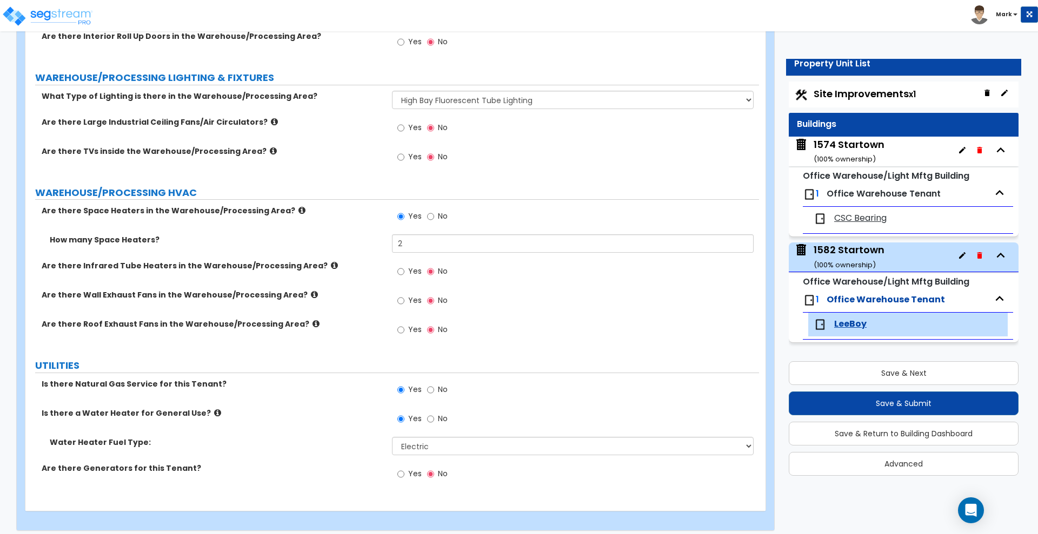
select select "4"
select select "6"
select select "2"
select select "4"
select select "5"
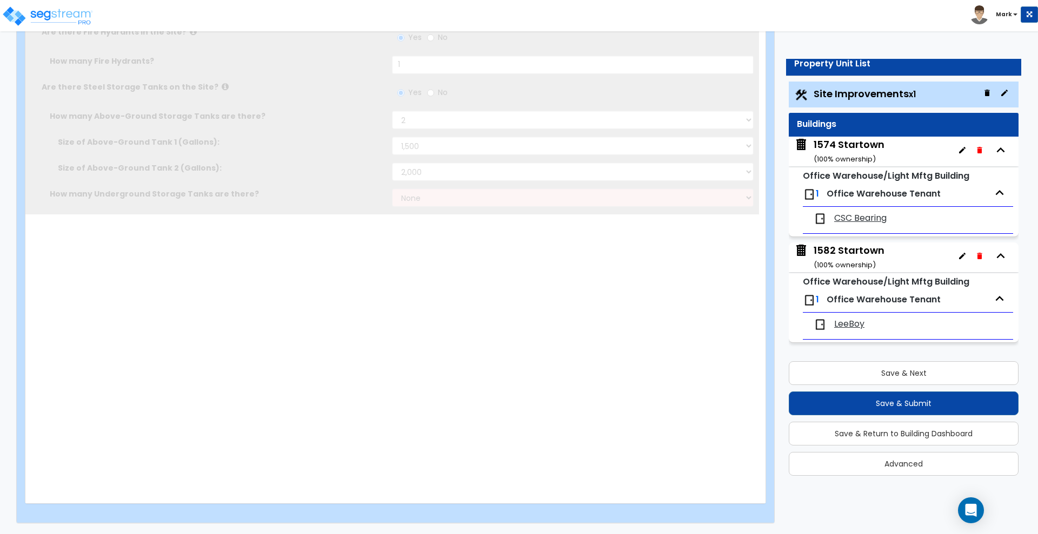
scroll to position [0, 0]
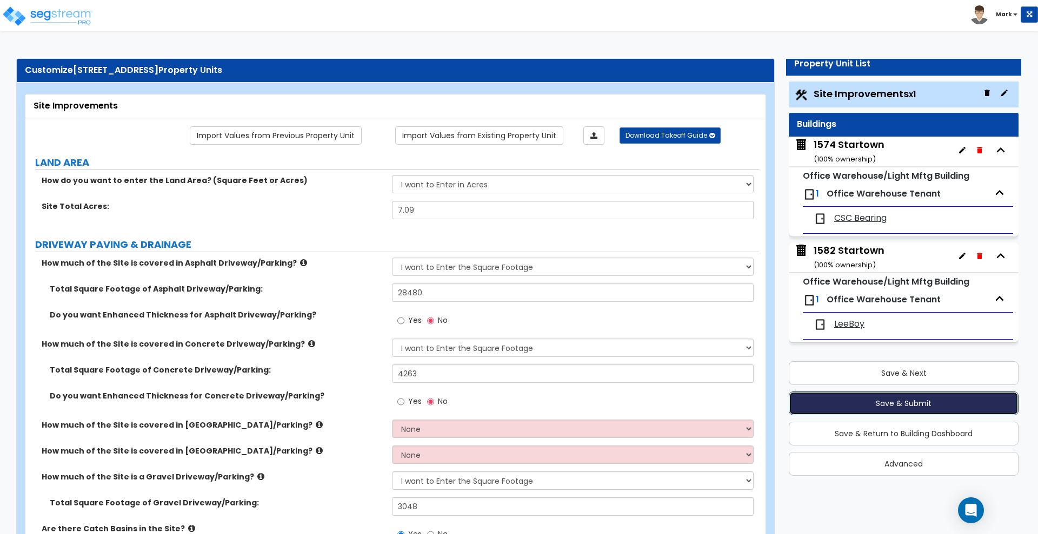
click at [954, 404] on button "Save & Submit" at bounding box center [903, 404] width 230 height 24
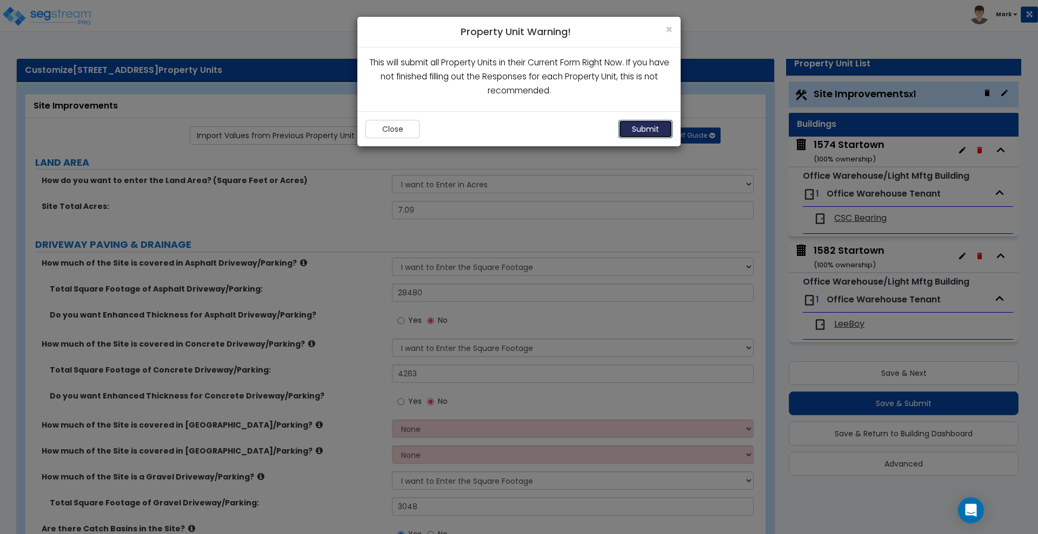
click at [650, 126] on button "Submit" at bounding box center [645, 129] width 54 height 18
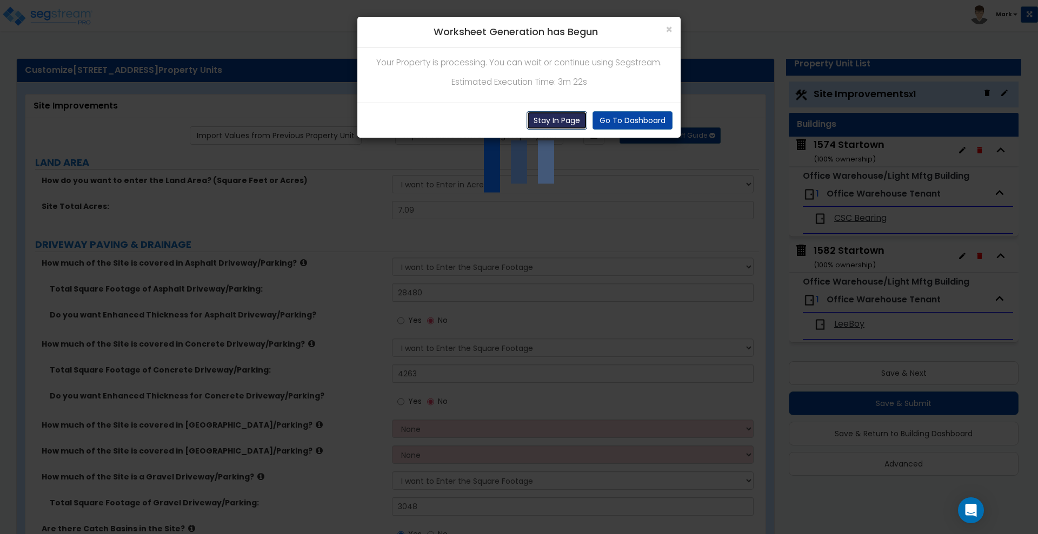
click at [561, 122] on button "Stay In Page" at bounding box center [556, 120] width 61 height 18
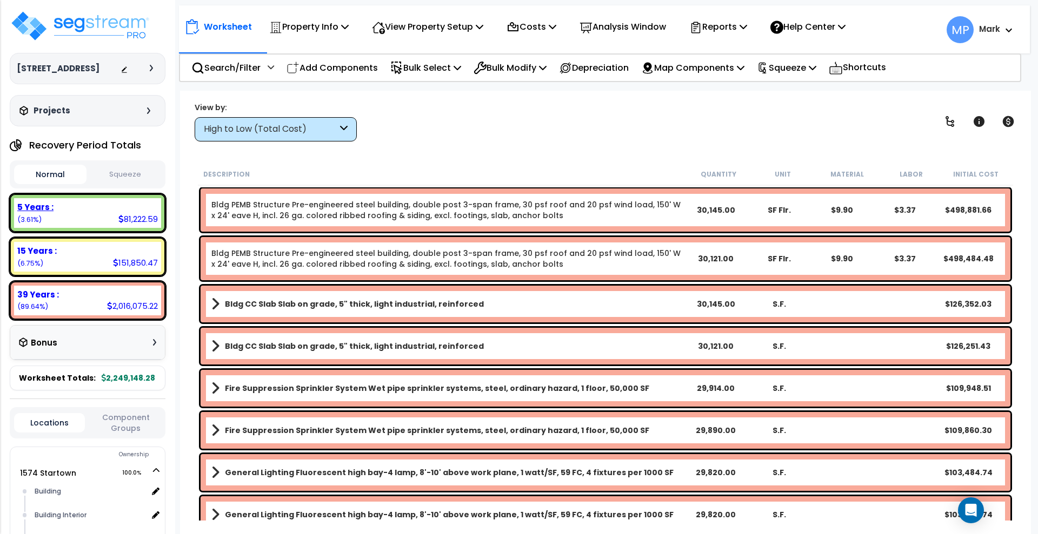
click at [90, 215] on div "5 Years : 81,222.59 (3.61%)" at bounding box center [87, 213] width 147 height 30
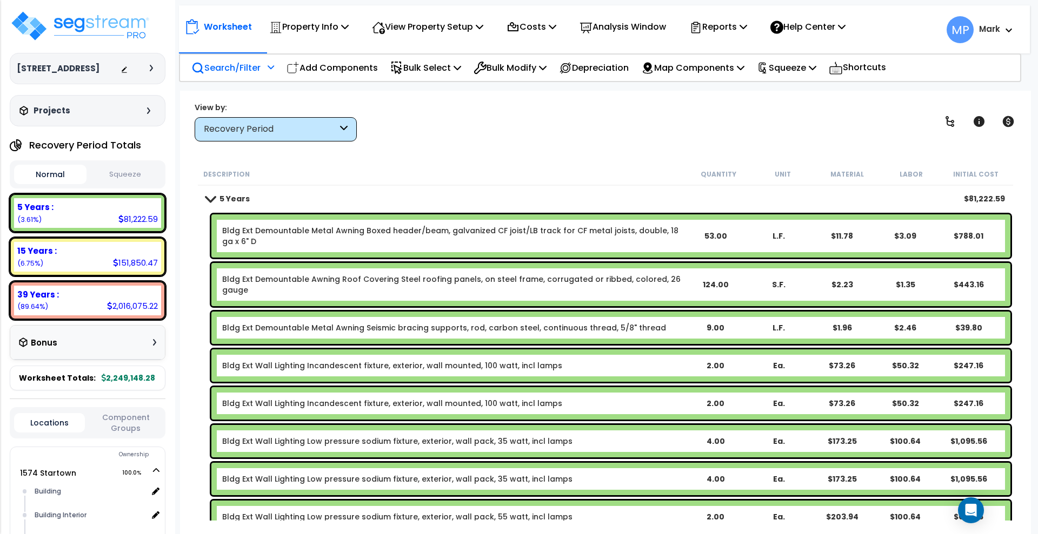
click at [228, 65] on p "Search/Filter" at bounding box center [225, 68] width 69 height 15
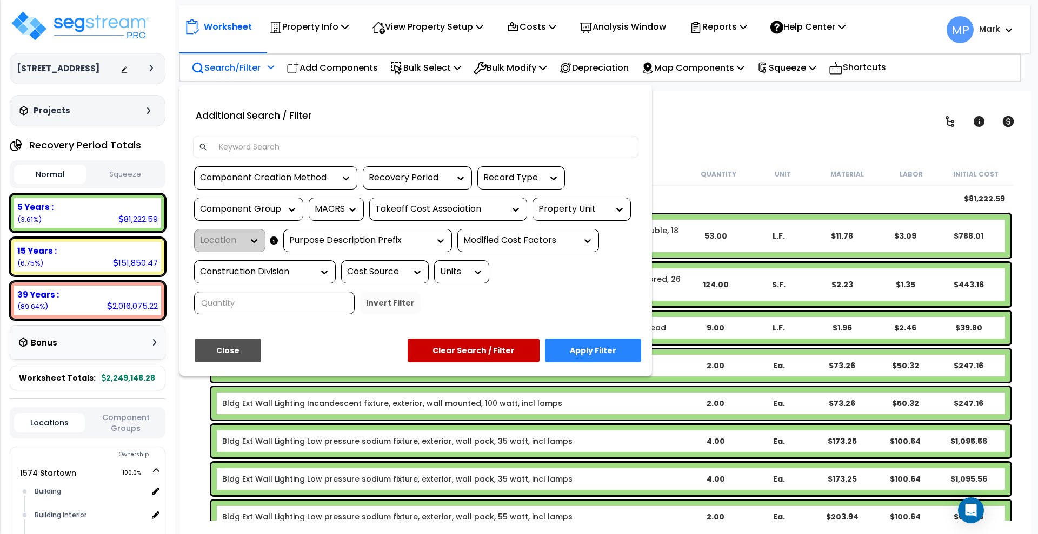
click at [268, 148] on input at bounding box center [422, 147] width 420 height 16
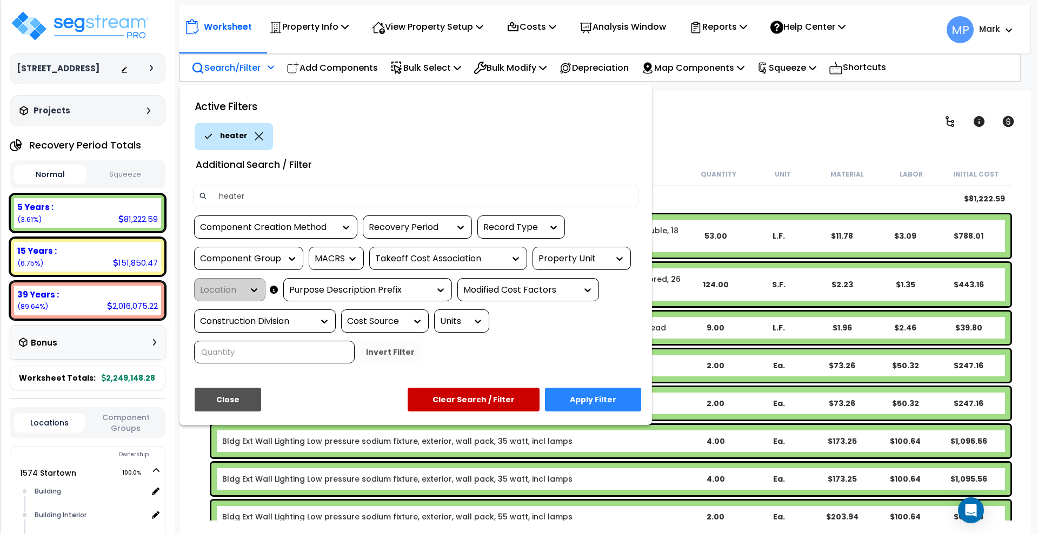
type input "heater"
drag, startPoint x: 615, startPoint y: 403, endPoint x: 613, endPoint y: 396, distance: 6.7
click at [615, 403] on button "Apply Filter" at bounding box center [593, 400] width 96 height 24
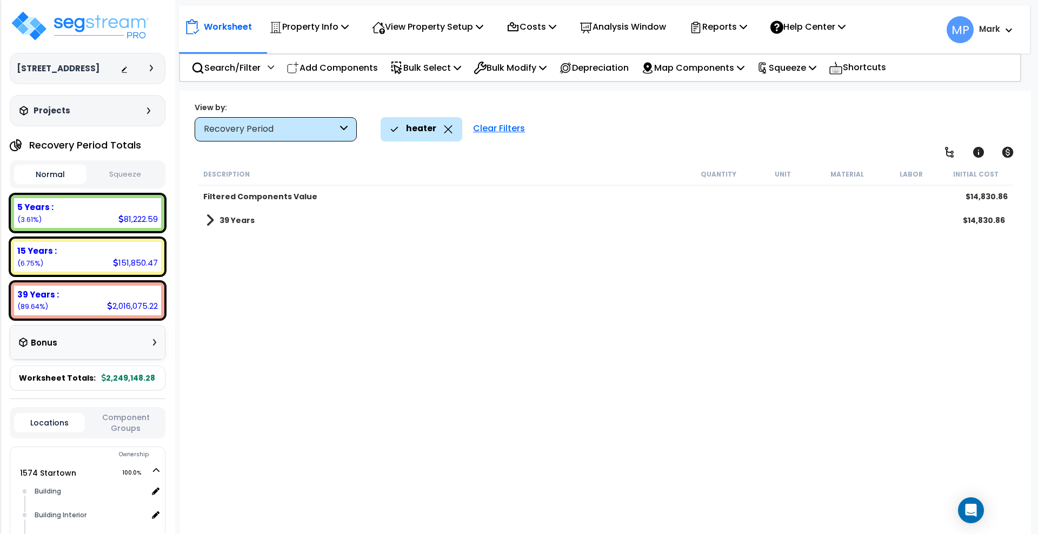
click at [238, 223] on b "39 Years" at bounding box center [236, 220] width 35 height 11
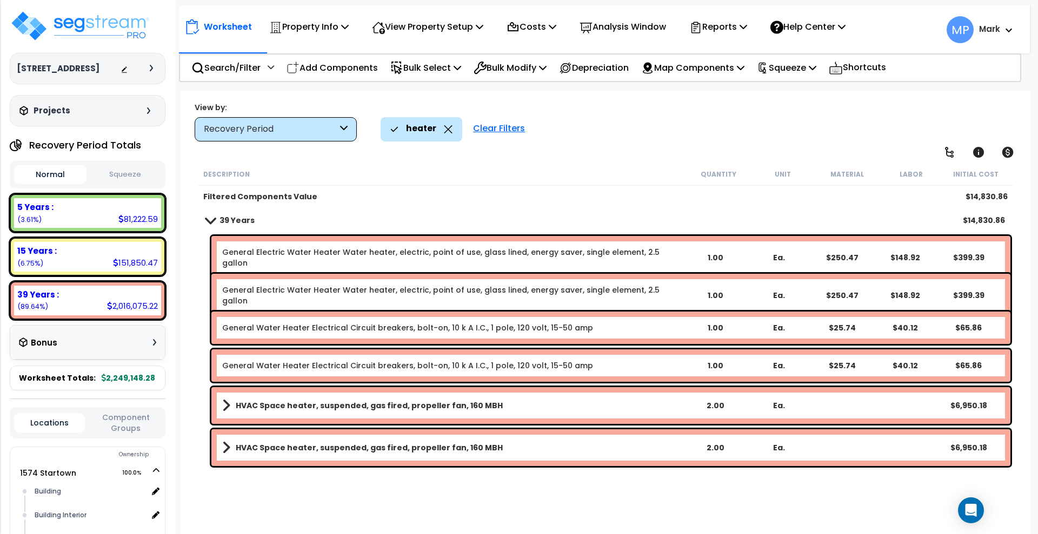
click at [680, 250] on b "General Electric Water Heater Water heater, electric, point of use, glass lined…" at bounding box center [452, 258] width 461 height 22
click at [679, 258] on div "General Electric Water Heater Water heater, electric, point of use, glass lined…" at bounding box center [610, 257] width 799 height 43
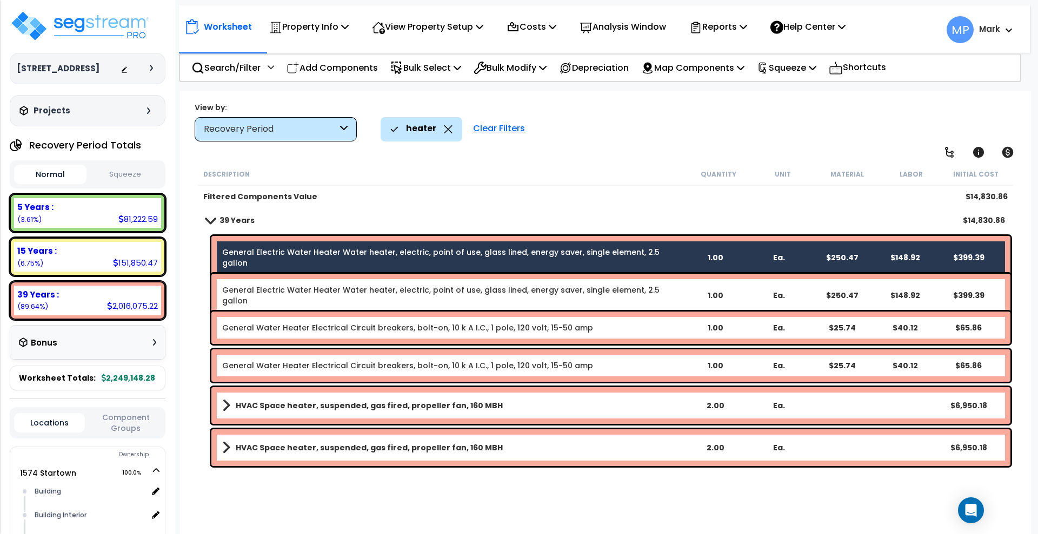
click at [682, 287] on b "General Electric Water Heater Water heater, electric, point of use, glass lined…" at bounding box center [452, 296] width 461 height 22
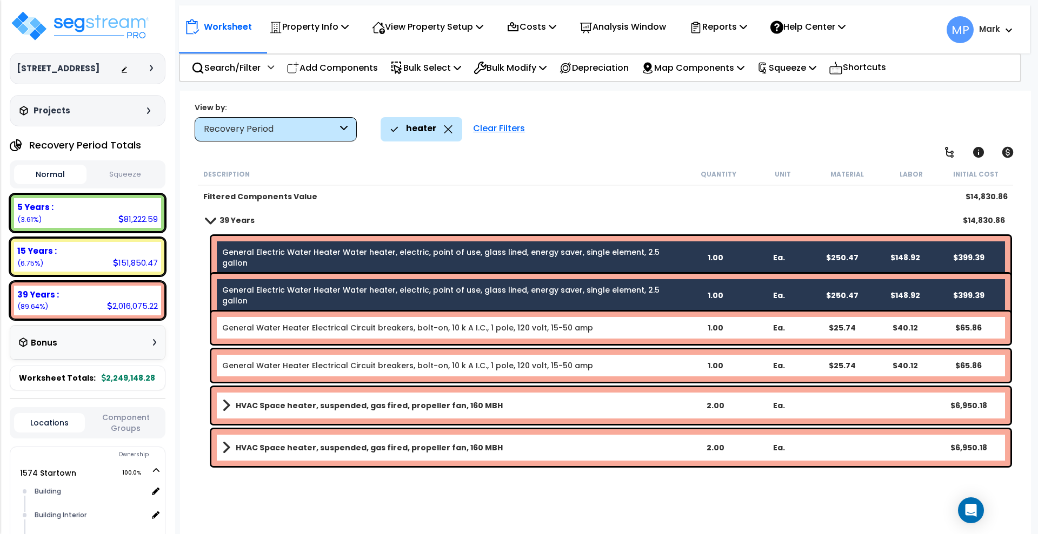
drag, startPoint x: 680, startPoint y: 323, endPoint x: 650, endPoint y: 358, distance: 45.6
click at [679, 323] on b "General Water Heater Electrical Circuit breakers, bolt-on, 10 k A I.C., 1 pole,…" at bounding box center [452, 328] width 461 height 11
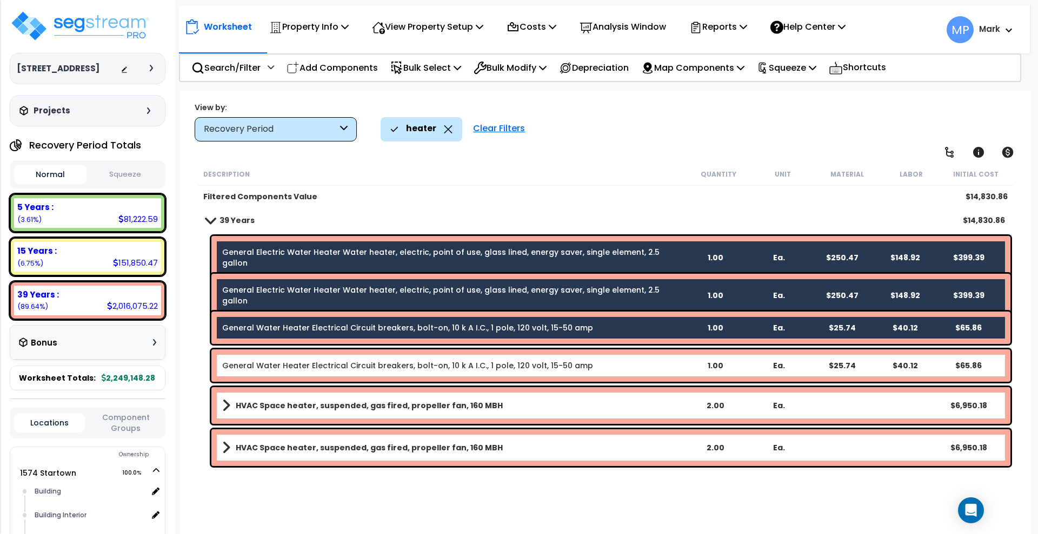
click at [649, 362] on b "General Water Heater Electrical Circuit breakers, bolt-on, 10 k A I.C., 1 pole,…" at bounding box center [452, 365] width 461 height 11
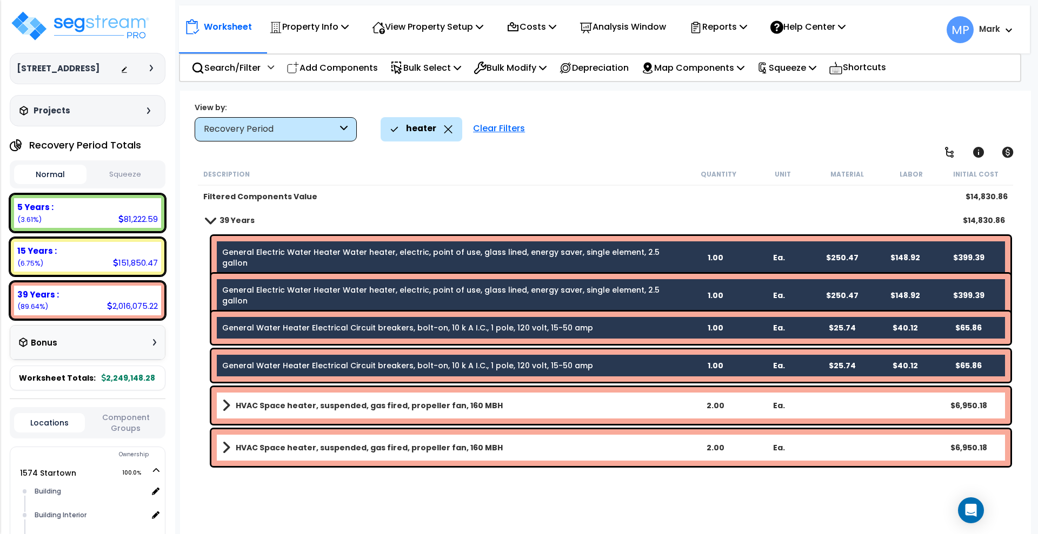
click at [624, 406] on link "HVAC Space heater, suspended, gas fired, propeller fan, 160 MBH" at bounding box center [452, 405] width 461 height 15
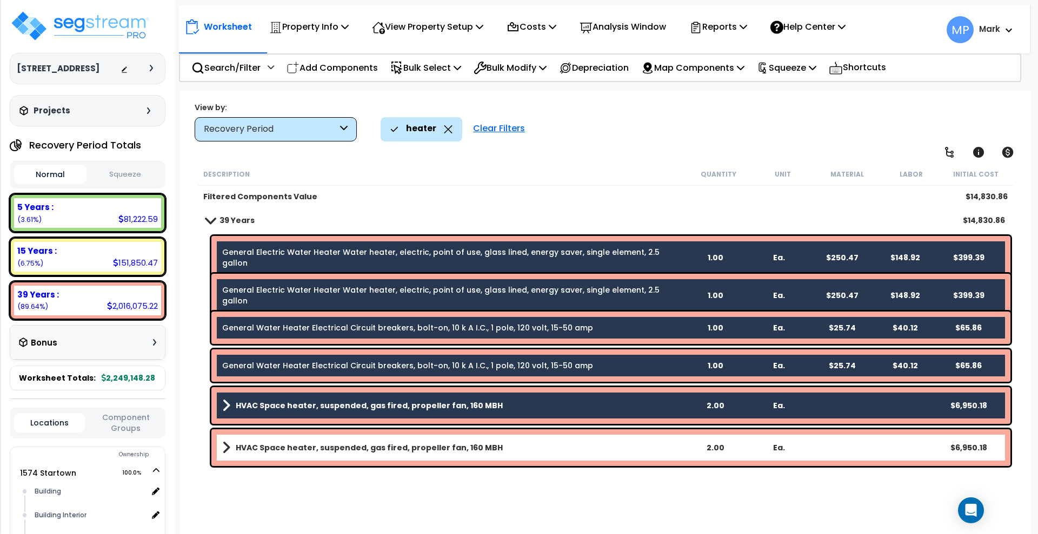
click at [605, 452] on link "HVAC Space heater, suspended, gas fired, propeller fan, 160 MBH" at bounding box center [452, 447] width 461 height 15
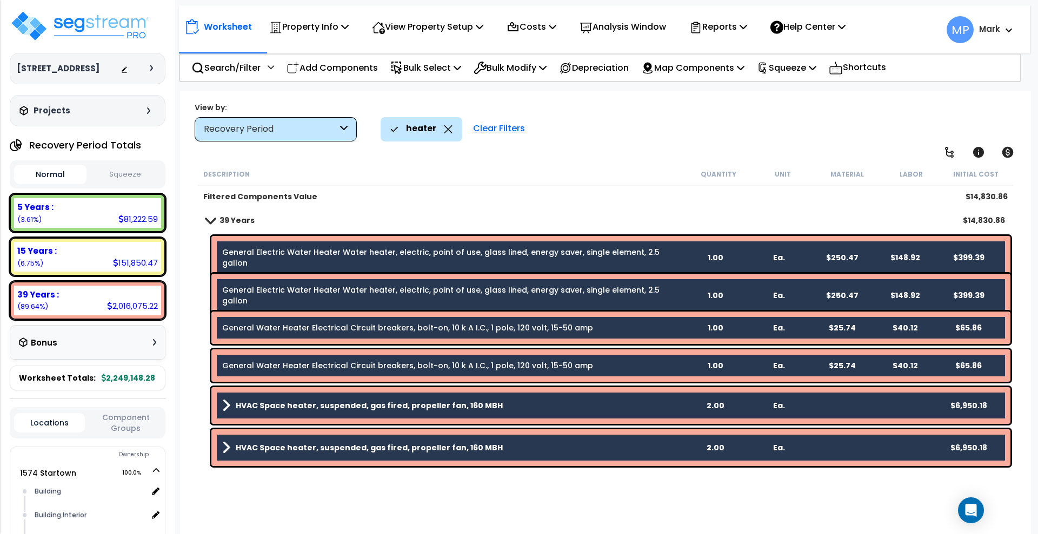
click at [679, 253] on b "General Electric Water Heater Water heater, electric, point of use, glass lined…" at bounding box center [452, 258] width 461 height 22
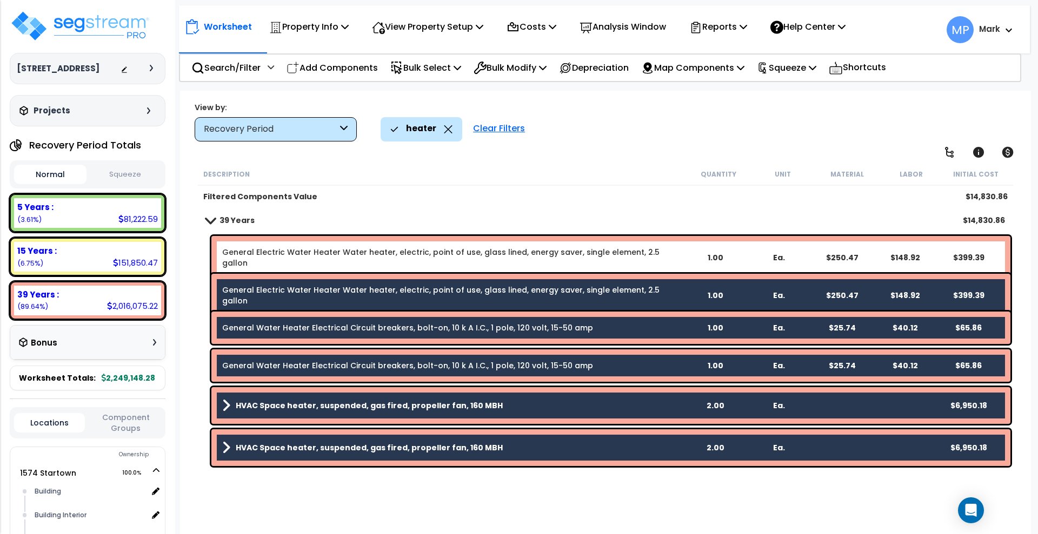
click at [683, 283] on div "General Electric Water Heater Water heater, electric, point of use, glass lined…" at bounding box center [610, 295] width 799 height 43
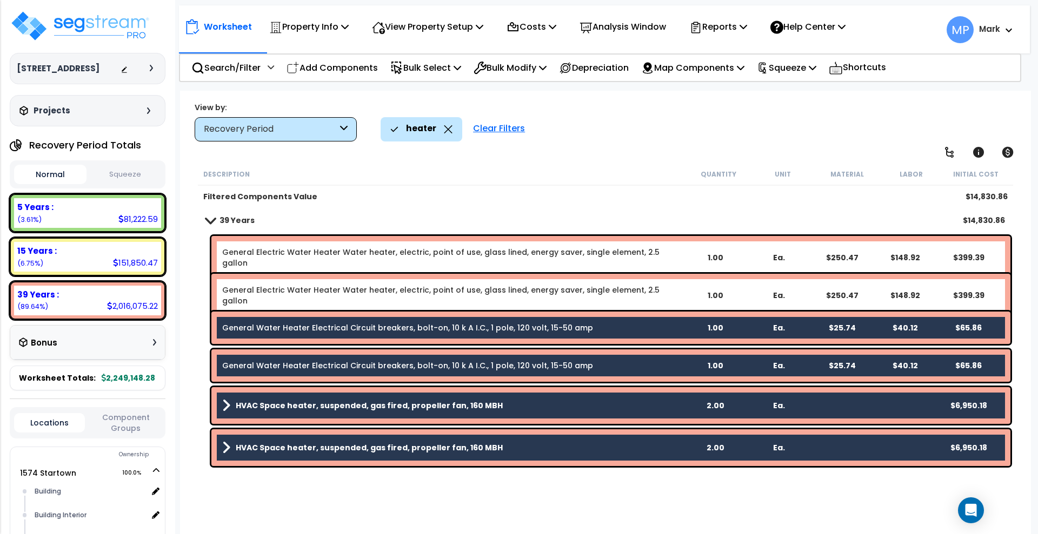
click at [680, 325] on b "General Water Heater Electrical Circuit breakers, bolt-on, 10 k A I.C., 1 pole,…" at bounding box center [452, 328] width 461 height 11
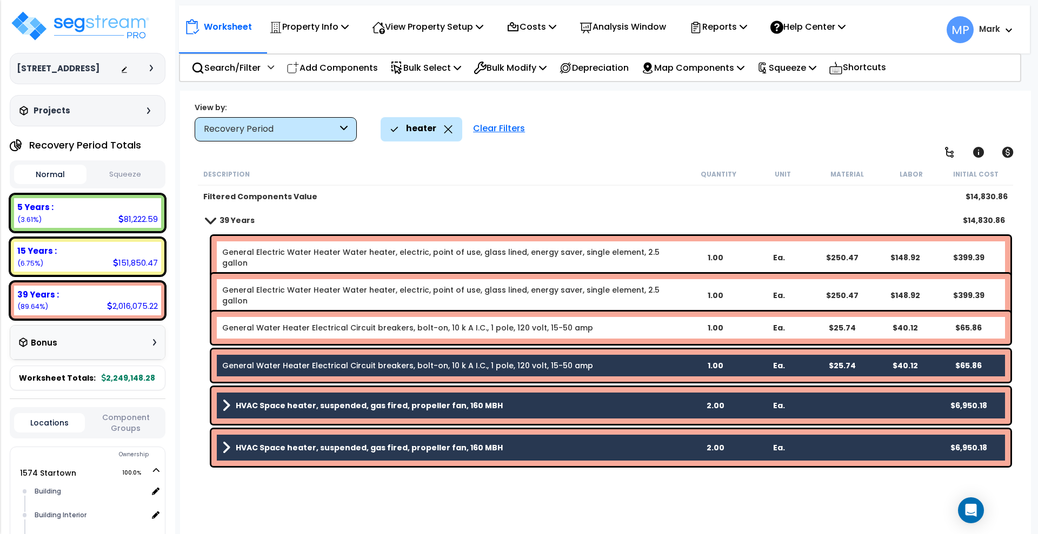
click at [663, 361] on b "General Water Heater Electrical Circuit breakers, bolt-on, 10 k A I.C., 1 pole,…" at bounding box center [452, 365] width 461 height 11
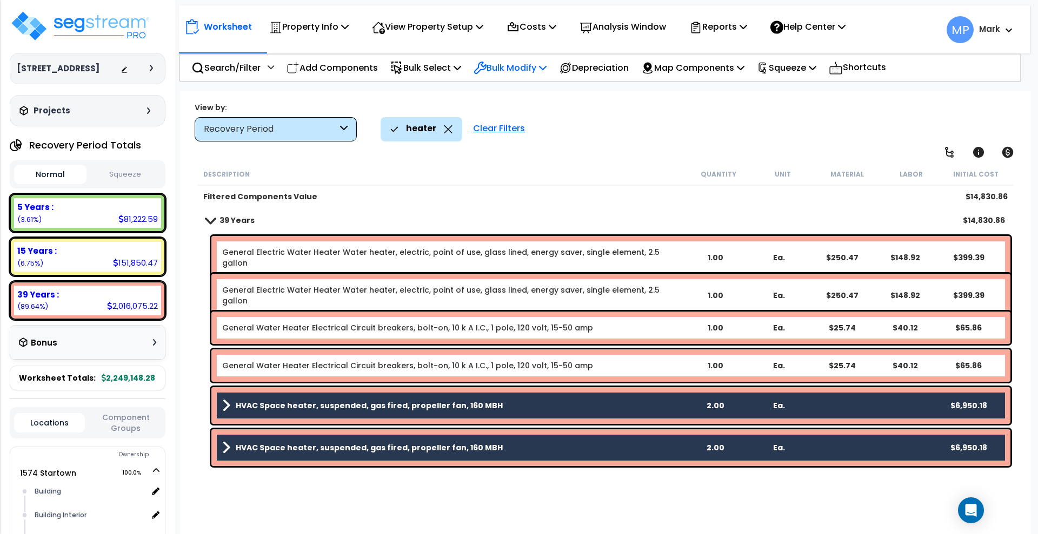
click at [534, 68] on p "Bulk Modify" at bounding box center [509, 68] width 73 height 15
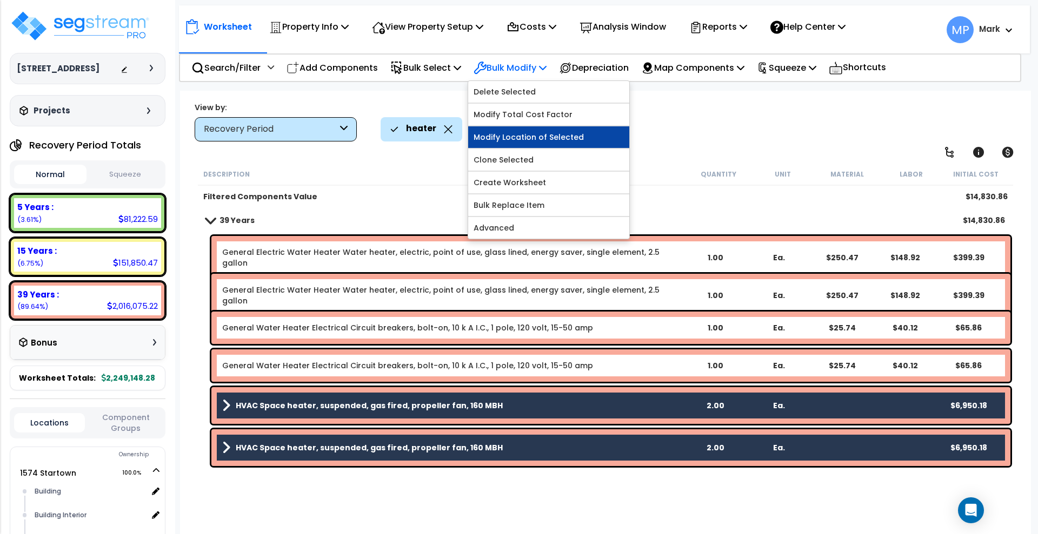
click at [562, 135] on link "Modify Location of Selected" at bounding box center [548, 137] width 161 height 22
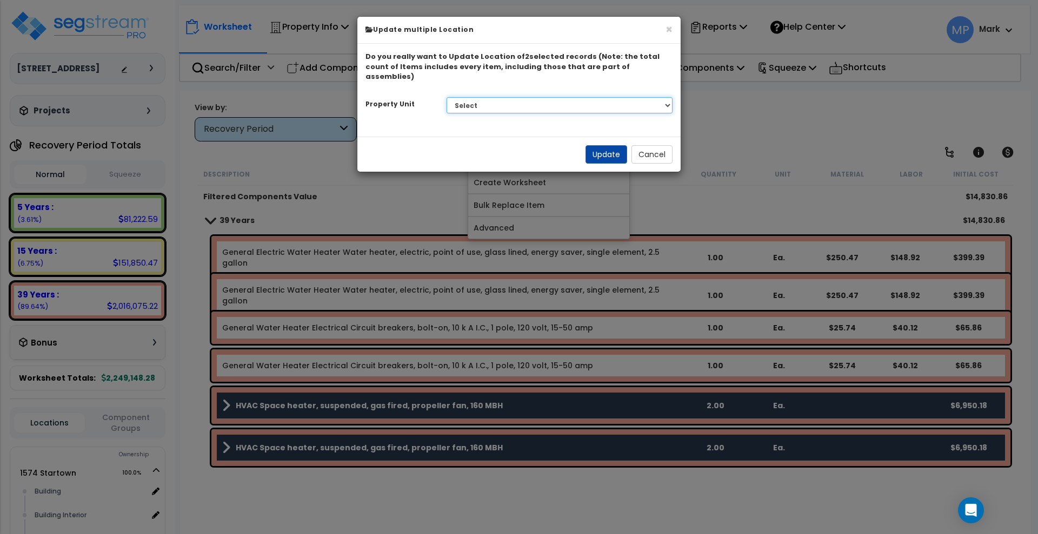
click at [659, 97] on select "Select 1574 Startown 1582 Startown Site Improvements" at bounding box center [559, 105] width 226 height 16
click at [564, 72] on div "Do you really want to Update Location of 2 selected records (Note: the total co…" at bounding box center [518, 85] width 323 height 66
click at [660, 148] on button "Cancel" at bounding box center [651, 154] width 41 height 18
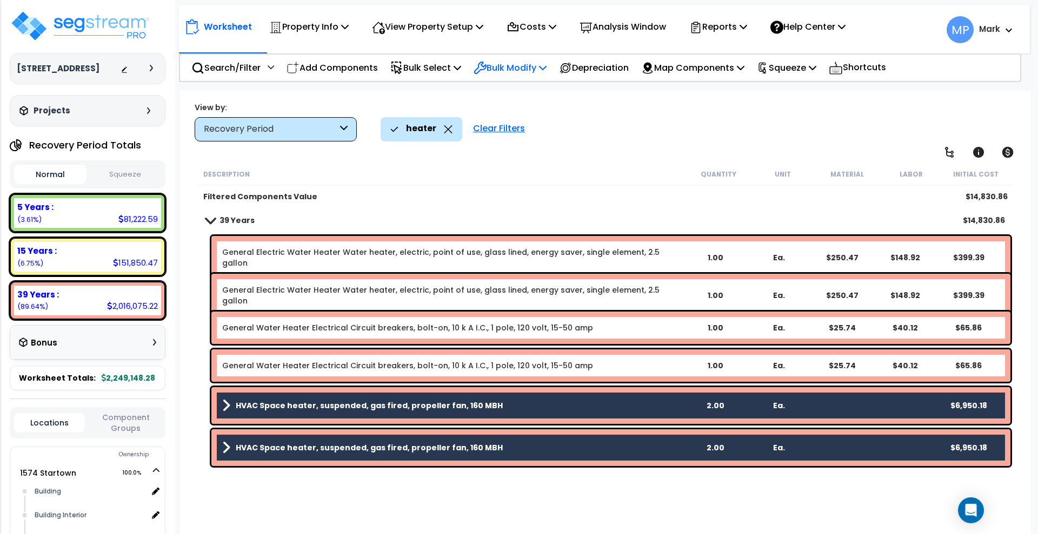
click at [517, 66] on p "Bulk Modify" at bounding box center [509, 68] width 73 height 15
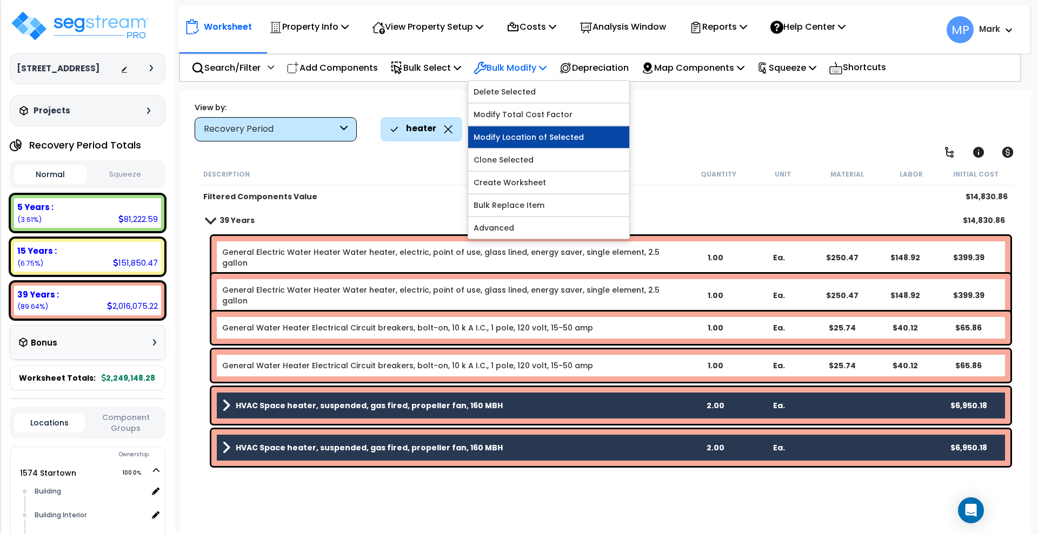
click at [609, 138] on link "Modify Location of Selected" at bounding box center [548, 137] width 161 height 22
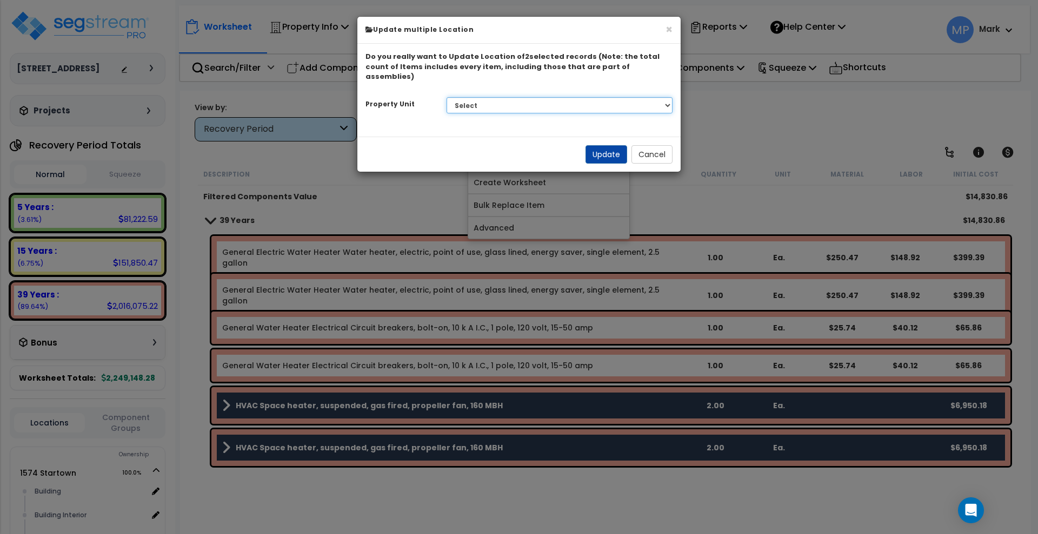
click at [663, 98] on select "Select 1574 Startown 1582 Startown Site Improvements" at bounding box center [559, 105] width 226 height 16
click at [641, 70] on div "Do you really want to Update Location of 2 selected records (Note: the total co…" at bounding box center [518, 67] width 307 height 30
click at [658, 145] on button "Cancel" at bounding box center [651, 154] width 41 height 18
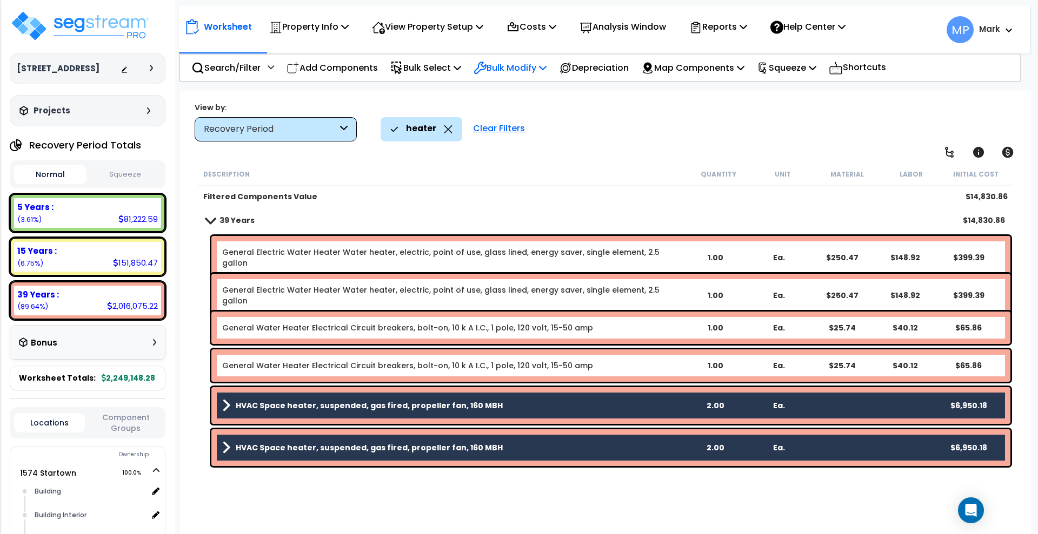
click at [530, 70] on p "Bulk Modify" at bounding box center [509, 68] width 73 height 15
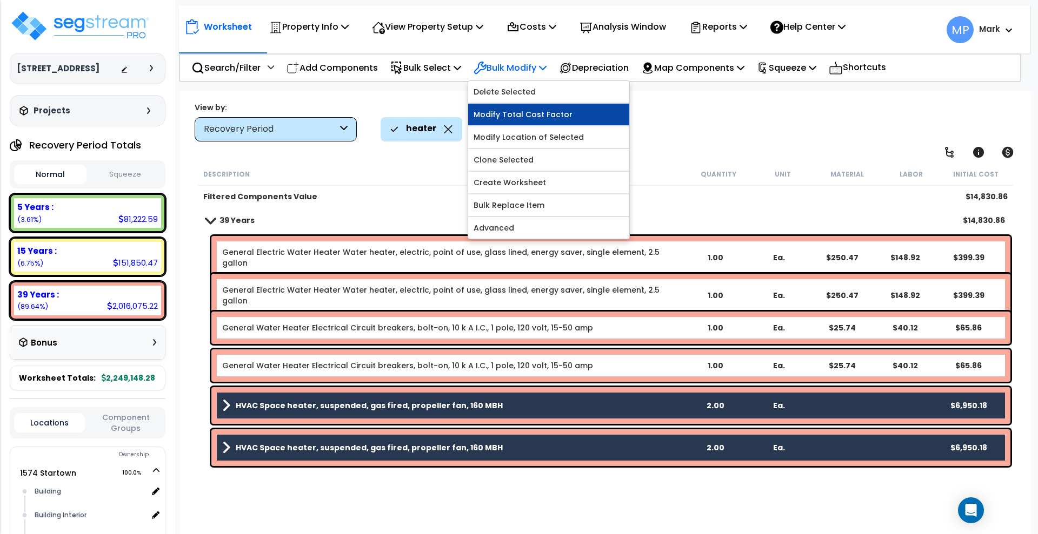
click at [534, 116] on link "Modify Total Cost Factor" at bounding box center [548, 115] width 161 height 22
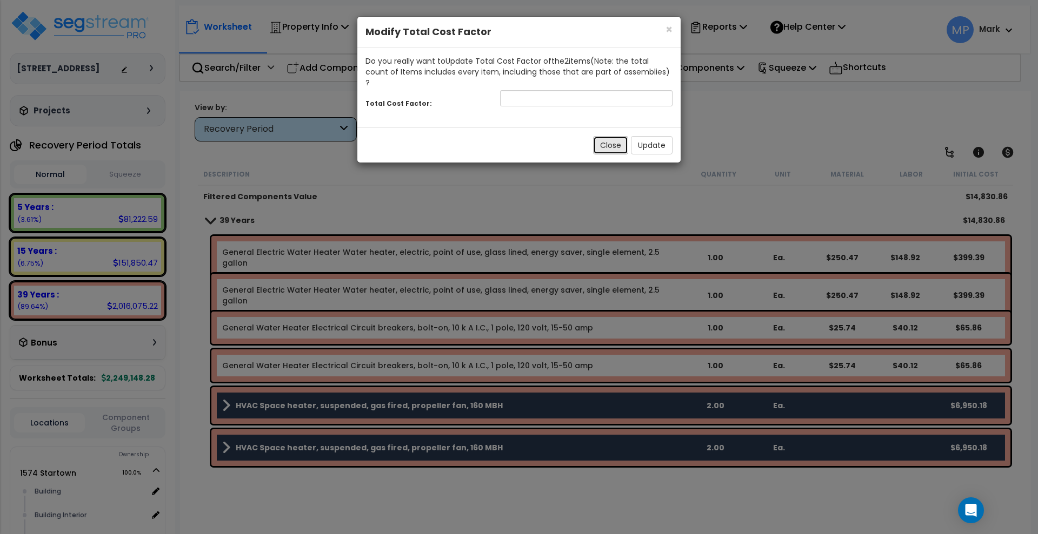
click at [611, 136] on button "Close" at bounding box center [610, 145] width 35 height 18
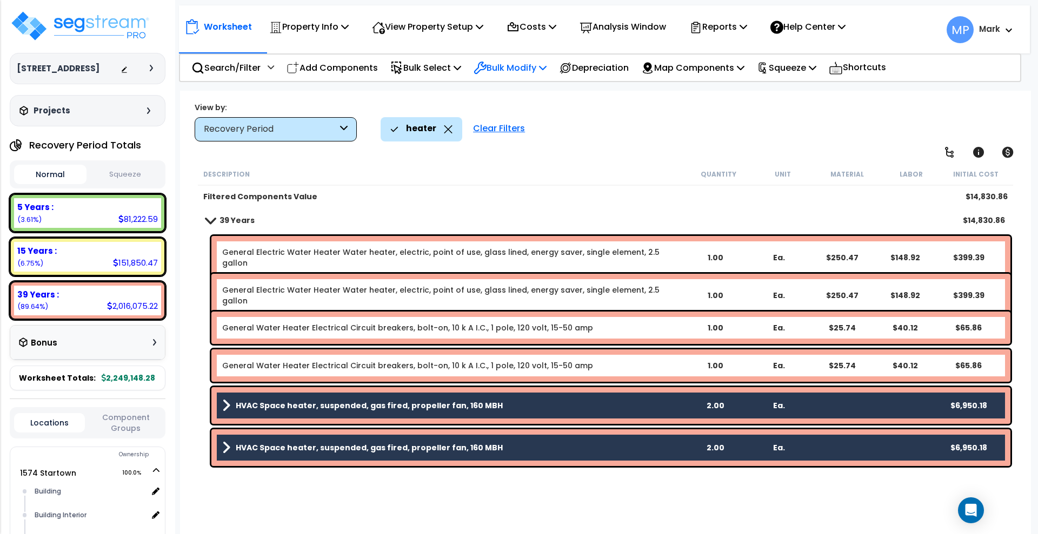
click at [525, 65] on p "Bulk Modify" at bounding box center [509, 68] width 73 height 15
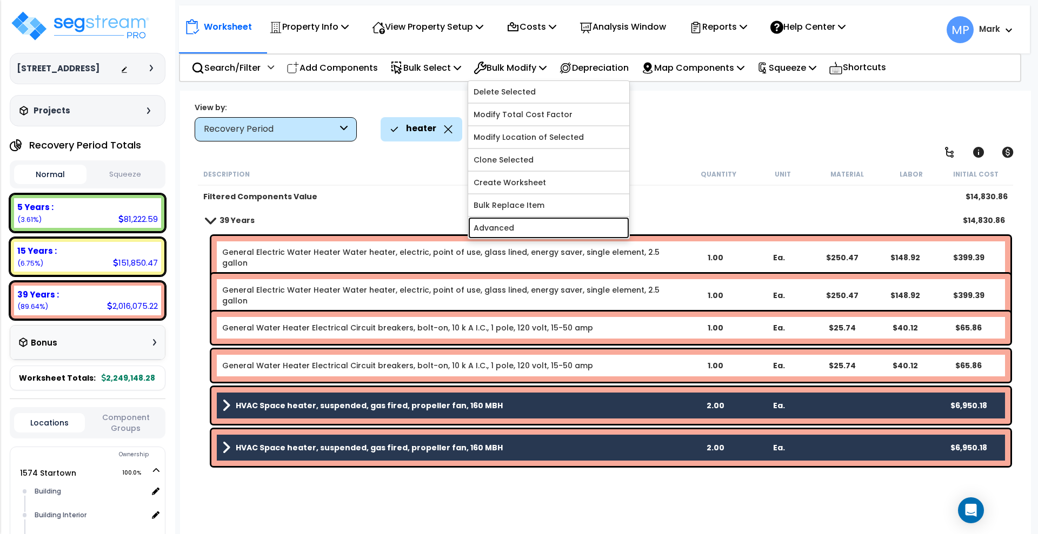
click at [530, 223] on link "Advanced" at bounding box center [548, 228] width 161 height 22
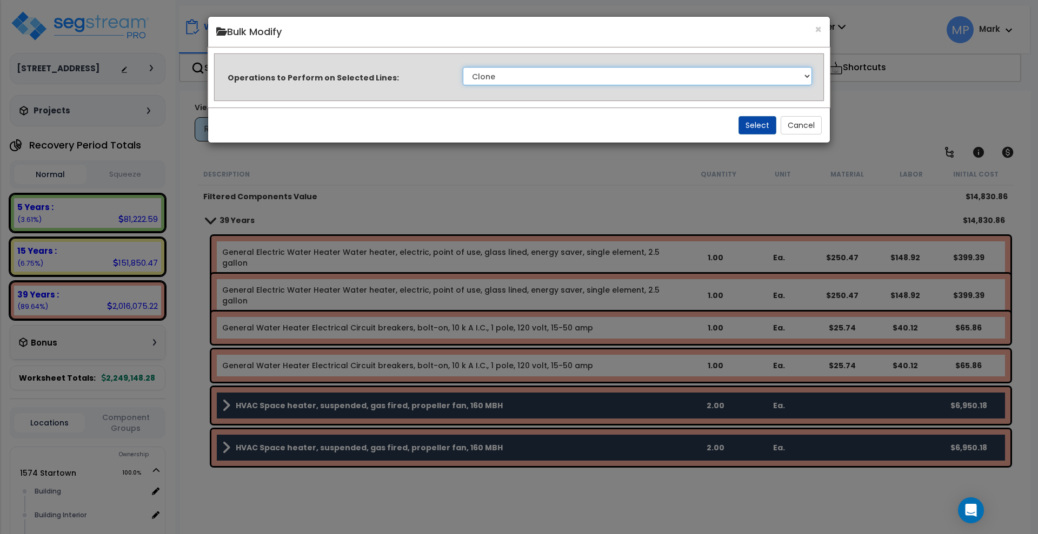
click at [806, 77] on select "Clone Delete Delete Zero Quantities Modify Component Group Modify Recovery Peri…" at bounding box center [637, 76] width 349 height 18
select select "modifyRecoveryPeriod"
click at [463, 67] on select "Clone Delete Delete Zero Quantities Modify Component Group Modify Recovery Peri…" at bounding box center [637, 76] width 349 height 18
click at [751, 124] on button "Select" at bounding box center [757, 125] width 38 height 18
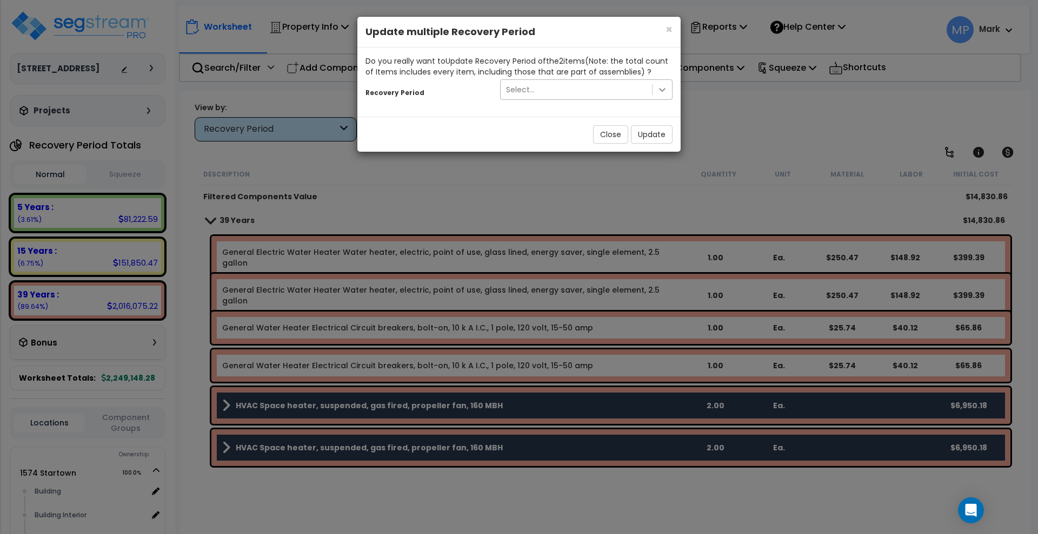
click at [659, 92] on icon at bounding box center [662, 89] width 11 height 11
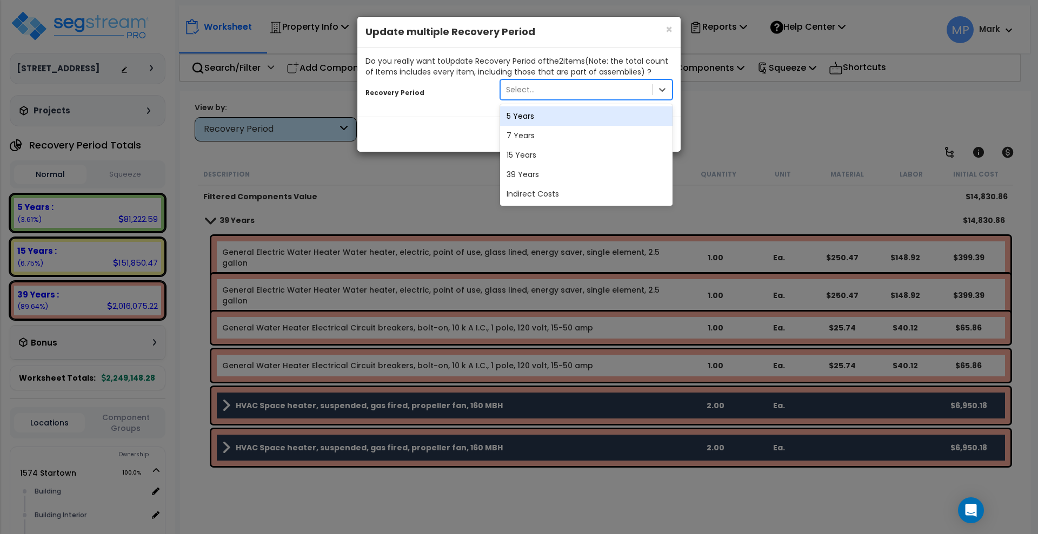
click at [542, 118] on div "5 Years" at bounding box center [586, 115] width 172 height 19
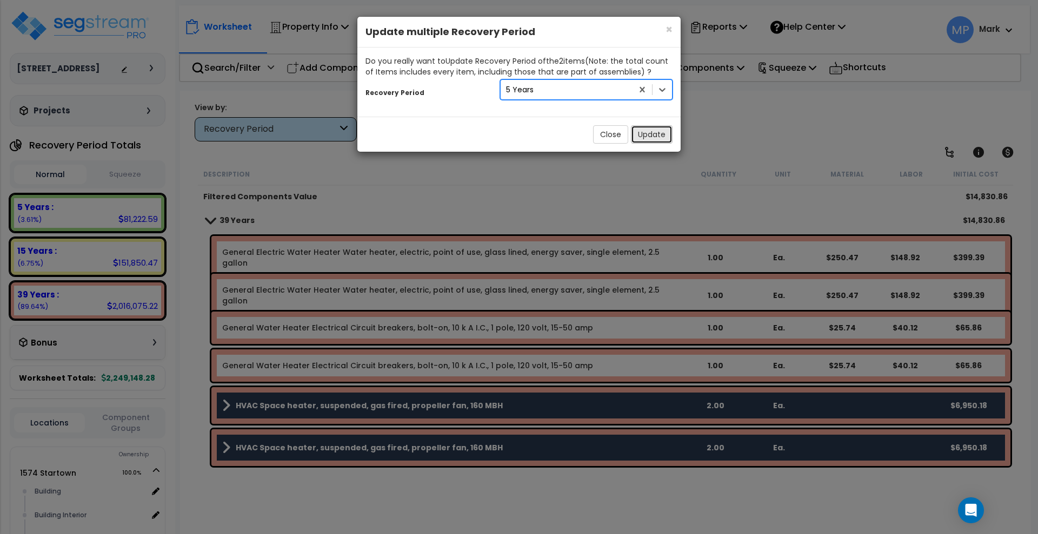
click at [657, 136] on button "Update" at bounding box center [652, 134] width 42 height 18
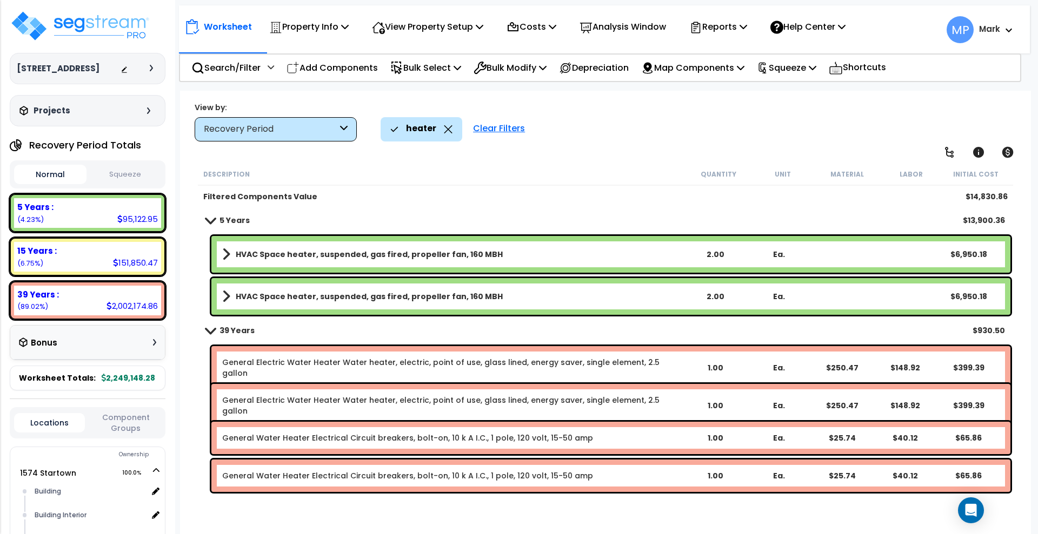
click at [503, 127] on div "Clear Filters" at bounding box center [498, 129] width 63 height 24
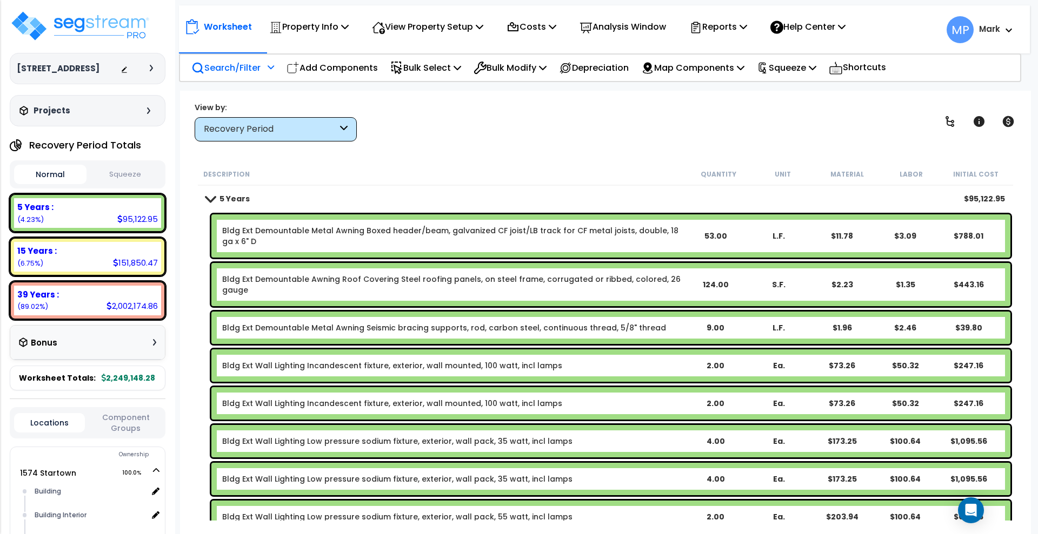
click at [220, 68] on p "Search/Filter" at bounding box center [225, 68] width 69 height 15
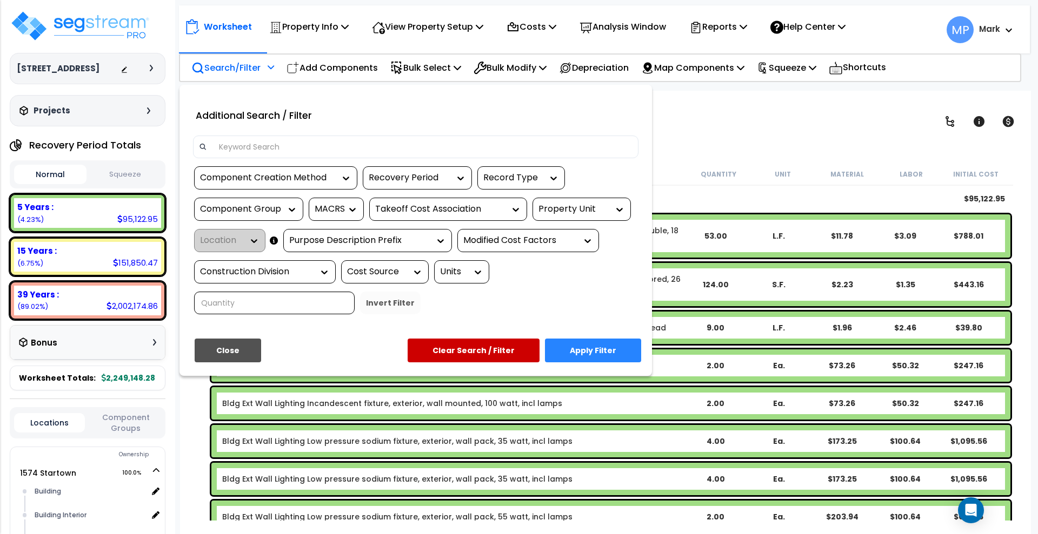
click at [265, 141] on input at bounding box center [422, 147] width 420 height 16
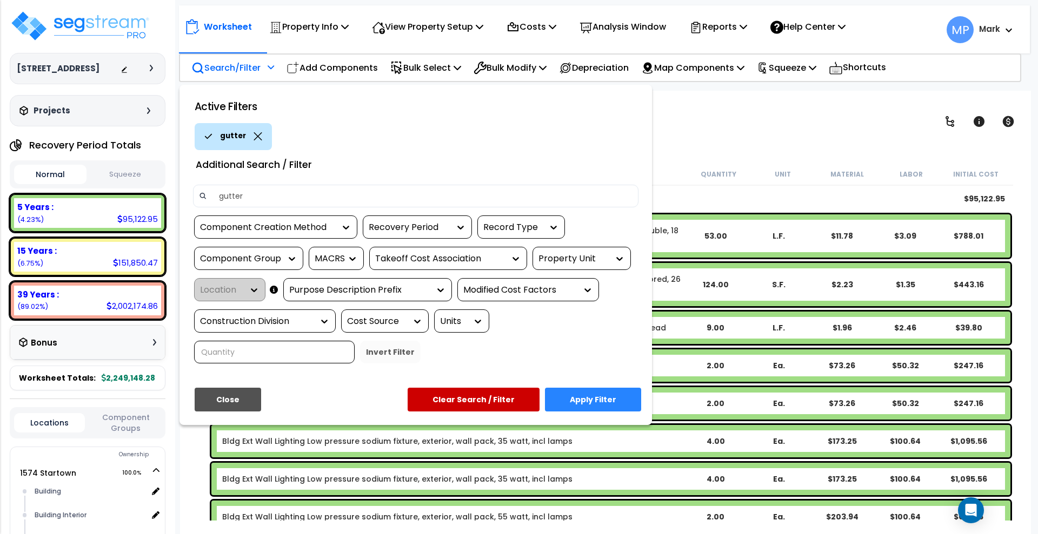
type input "gutter"
click at [594, 397] on button "Apply Filter" at bounding box center [593, 400] width 96 height 24
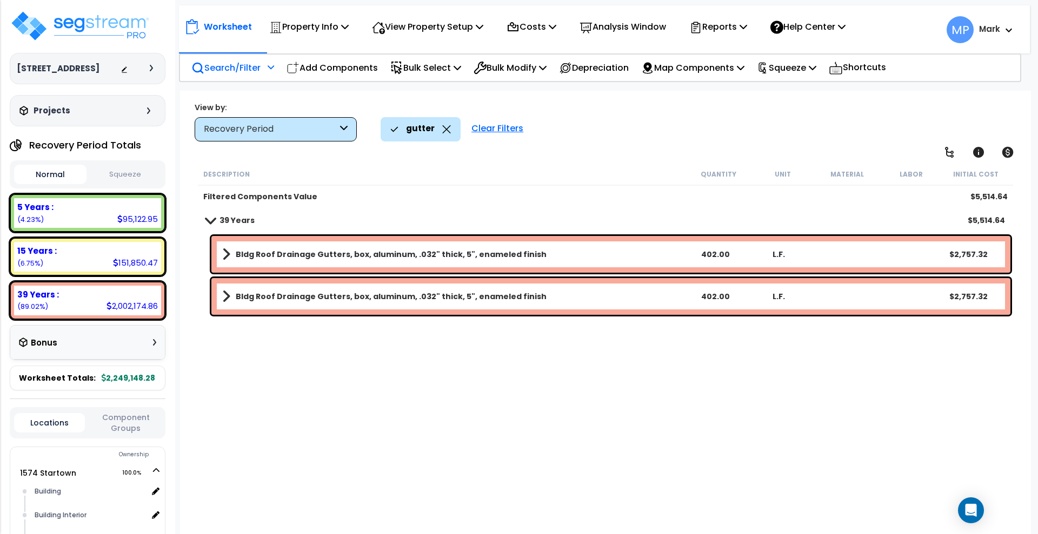
click at [631, 248] on link "Bldg Roof Drainage Gutters, box, aluminum, .032" thick, 5", enameled finish" at bounding box center [452, 254] width 461 height 15
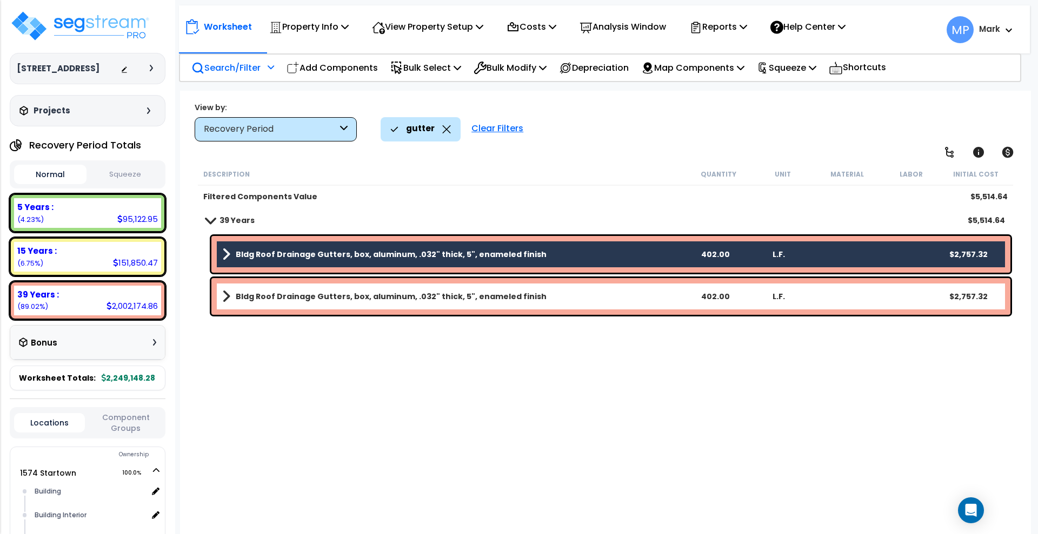
click at [579, 296] on link "Bldg Roof Drainage Gutters, box, aluminum, .032" thick, 5", enameled finish" at bounding box center [452, 296] width 461 height 15
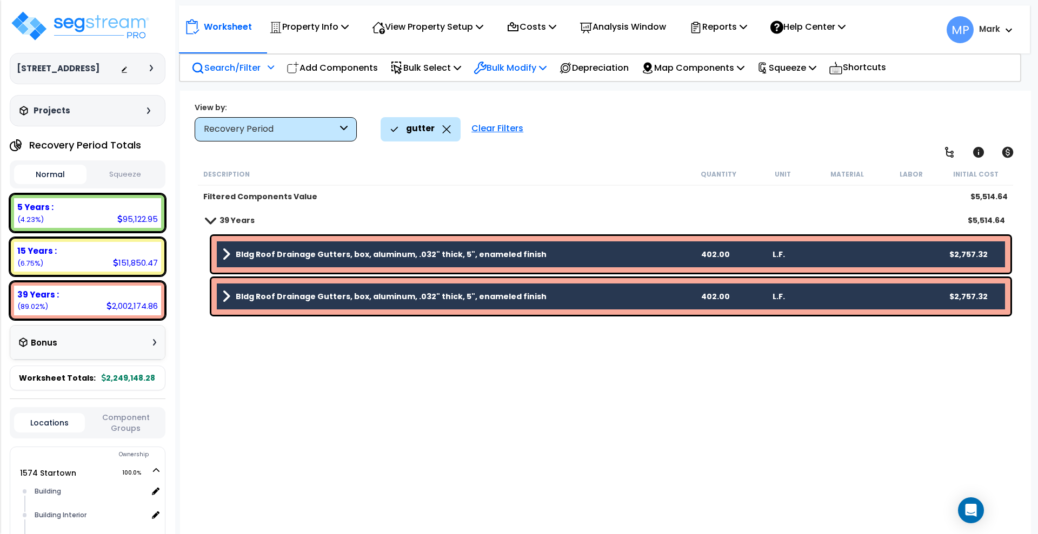
click at [543, 68] on p "Bulk Modify" at bounding box center [509, 68] width 73 height 15
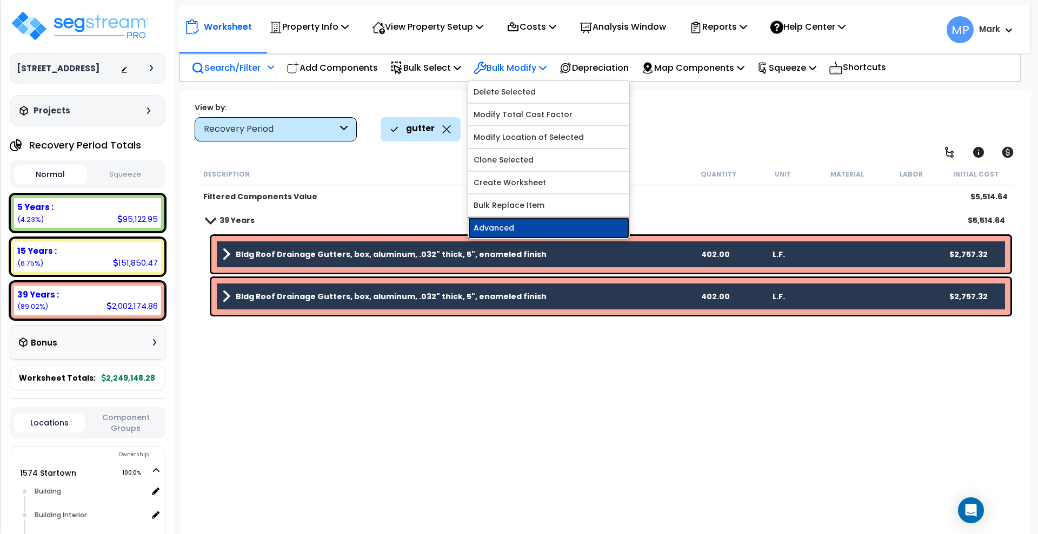
click at [533, 228] on link "Advanced" at bounding box center [548, 228] width 161 height 22
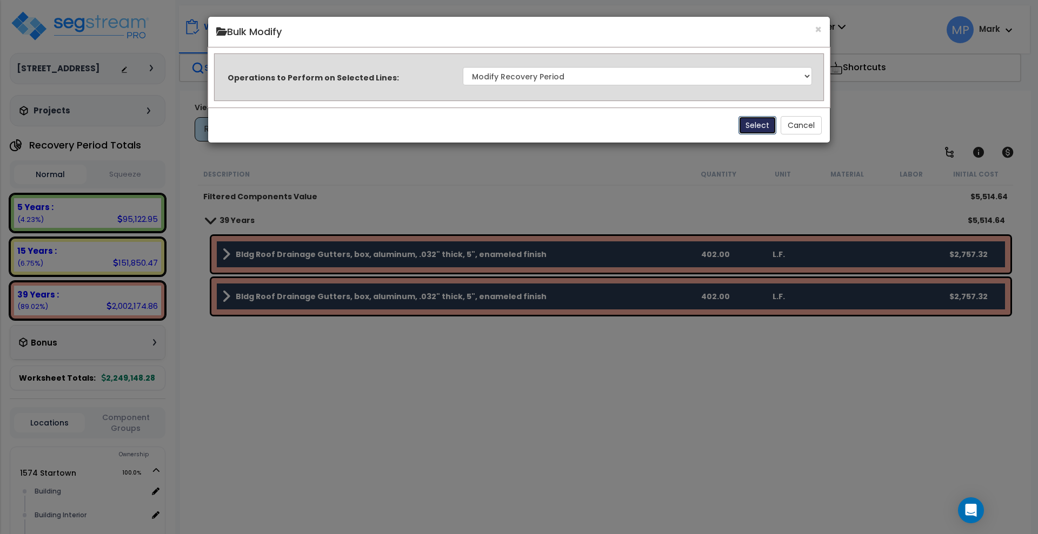
click at [758, 125] on button "Select" at bounding box center [757, 125] width 38 height 18
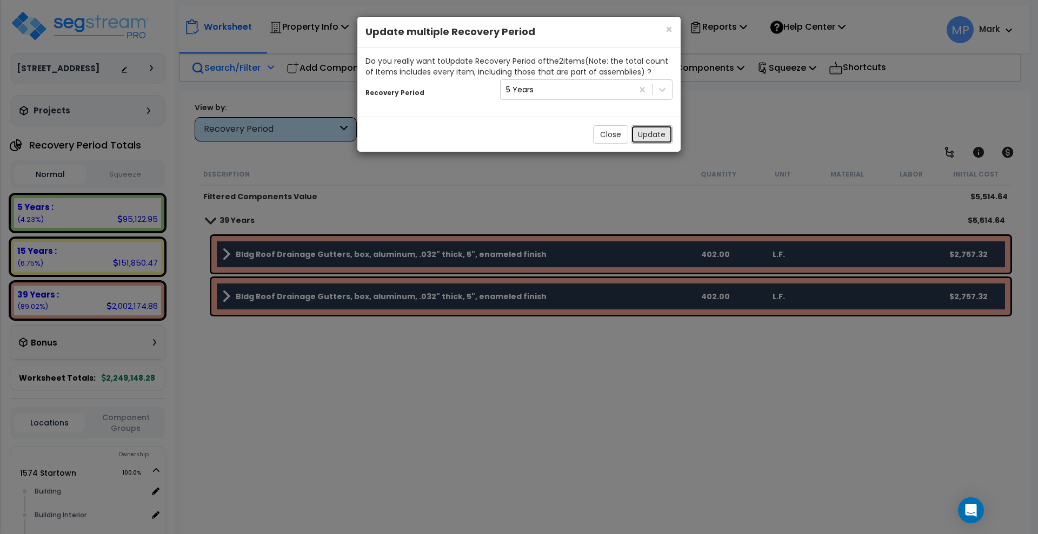
click at [659, 135] on button "Update" at bounding box center [652, 134] width 42 height 18
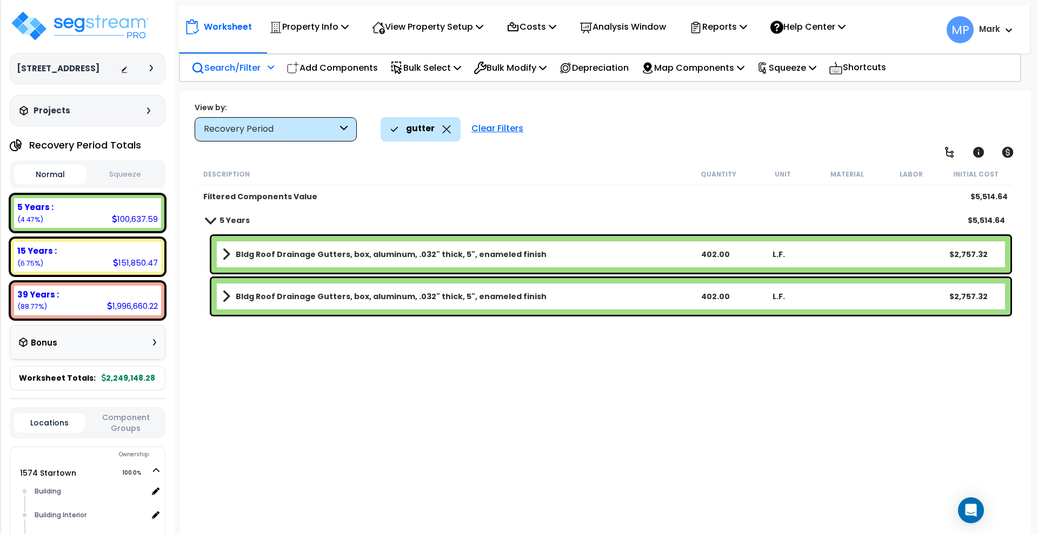
click at [494, 130] on div "Clear Filters" at bounding box center [497, 129] width 63 height 24
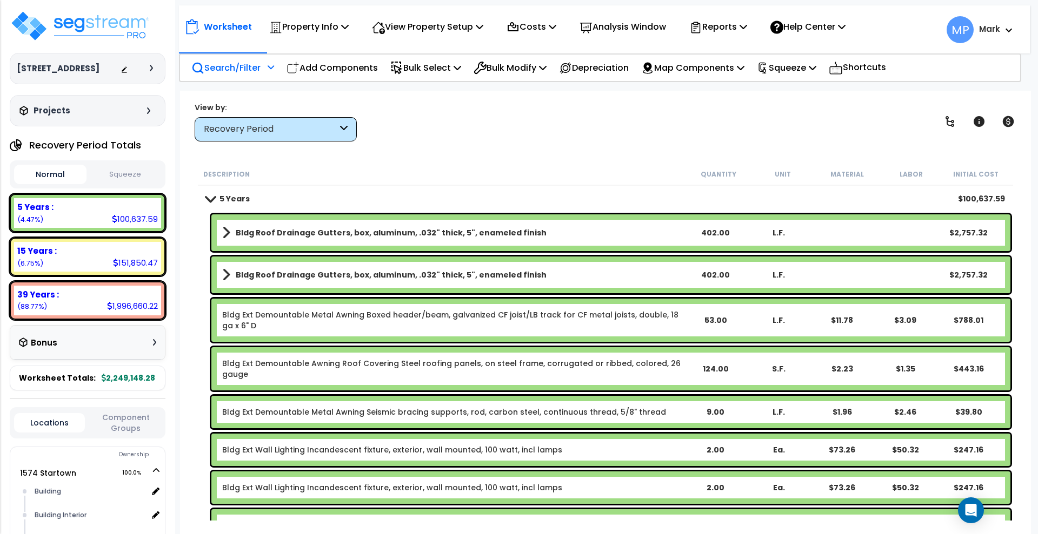
click at [222, 71] on p "Search/Filter" at bounding box center [225, 68] width 69 height 15
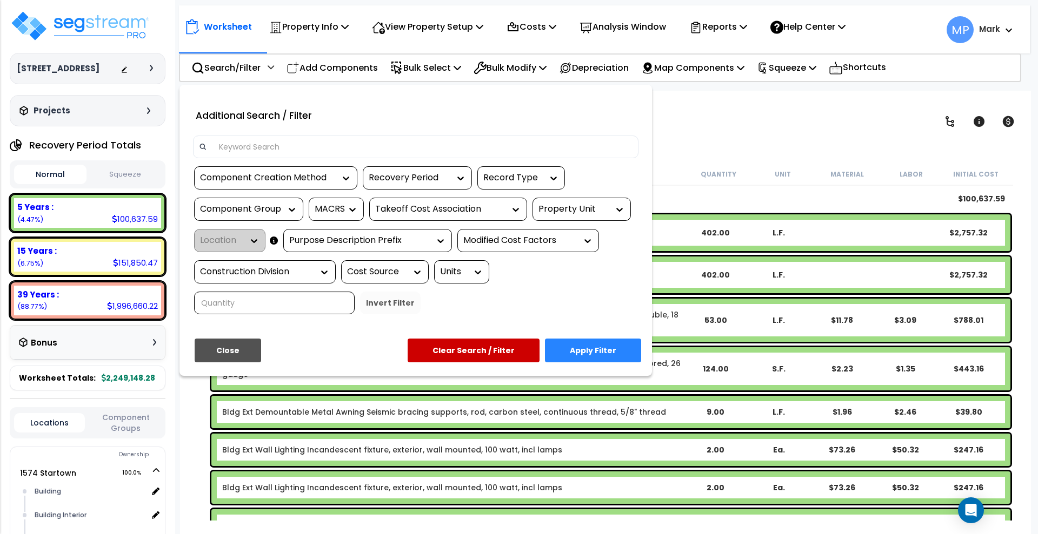
click at [285, 139] on input at bounding box center [422, 147] width 420 height 16
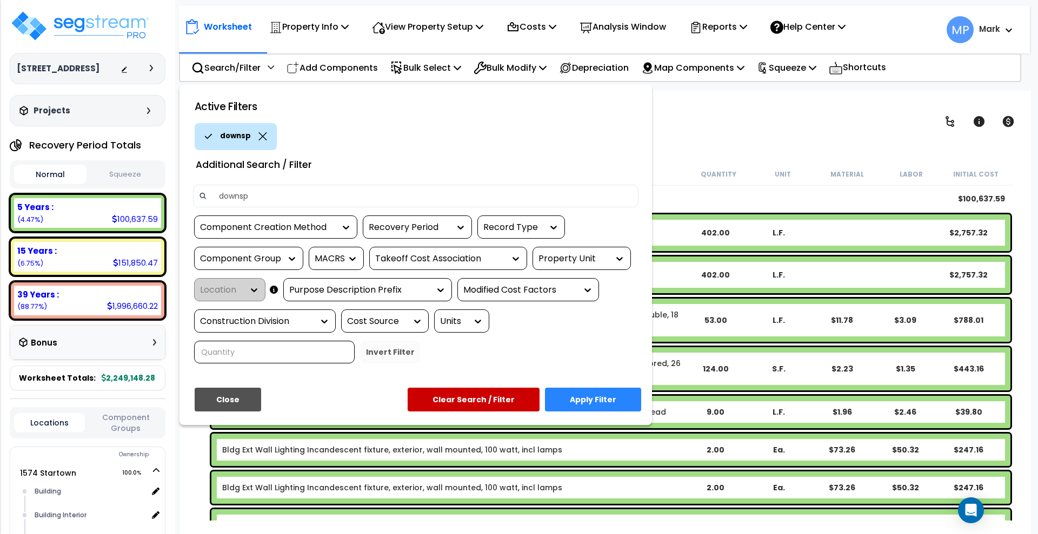
type input "downsp"
click at [621, 399] on button "Apply Filter" at bounding box center [593, 400] width 96 height 24
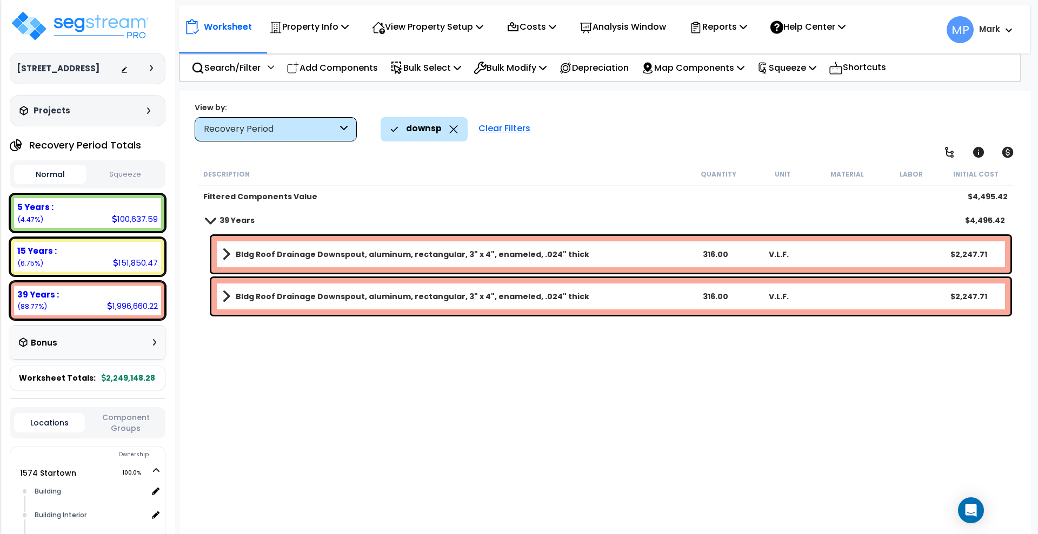
click at [639, 255] on link "Bldg Roof Drainage Downspout, aluminum, rectangular, 3" x 4", enameled, .024" t…" at bounding box center [452, 254] width 461 height 15
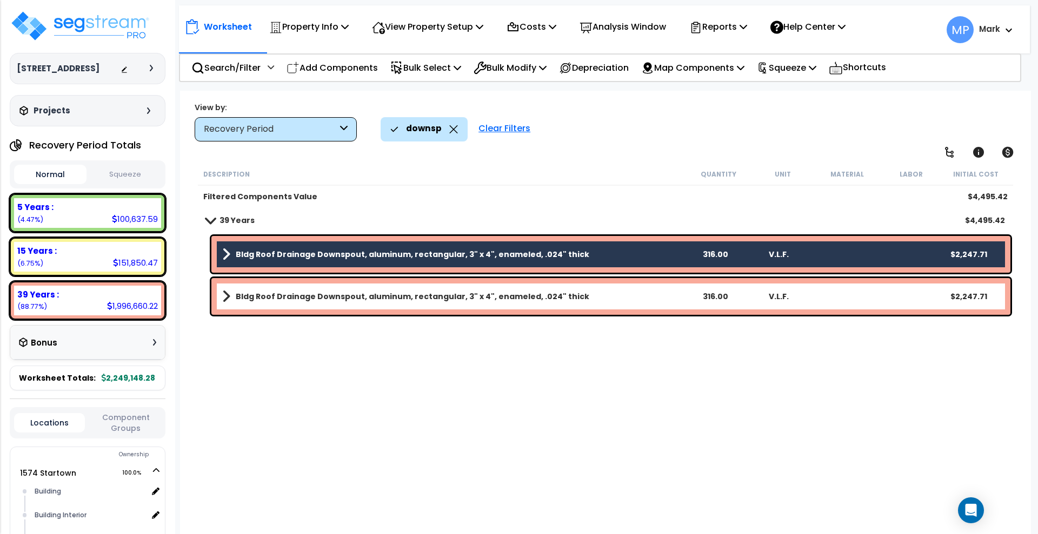
click at [626, 302] on link "Bldg Roof Drainage Downspout, aluminum, rectangular, 3" x 4", enameled, .024" t…" at bounding box center [452, 296] width 461 height 15
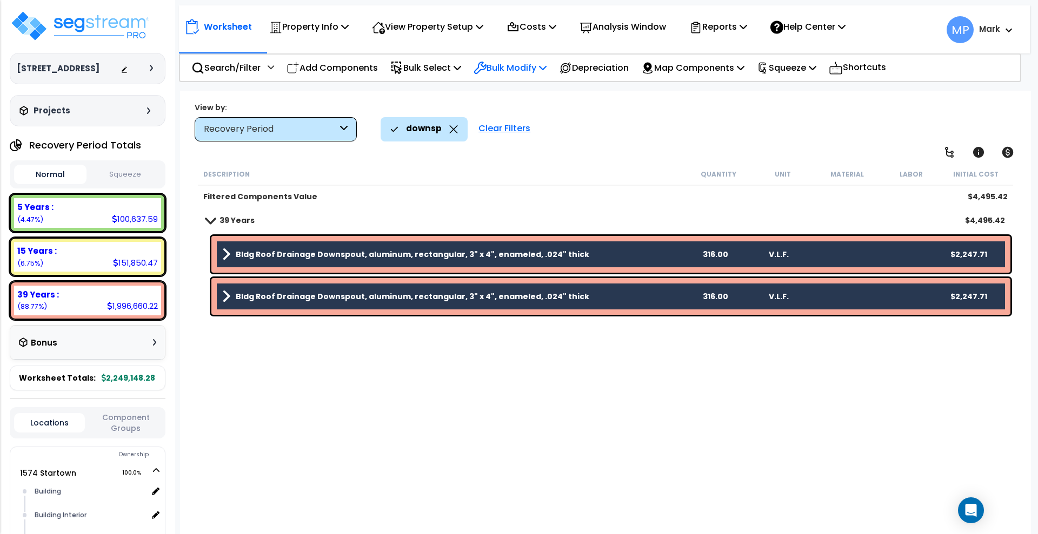
click at [502, 70] on p "Bulk Modify" at bounding box center [509, 68] width 73 height 15
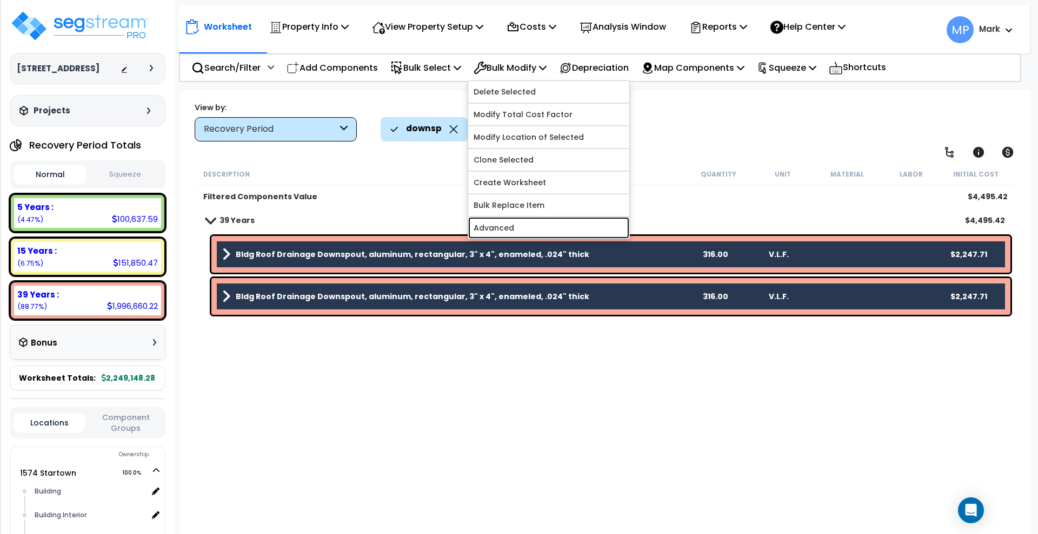
click at [535, 225] on link "Advanced" at bounding box center [548, 228] width 161 height 22
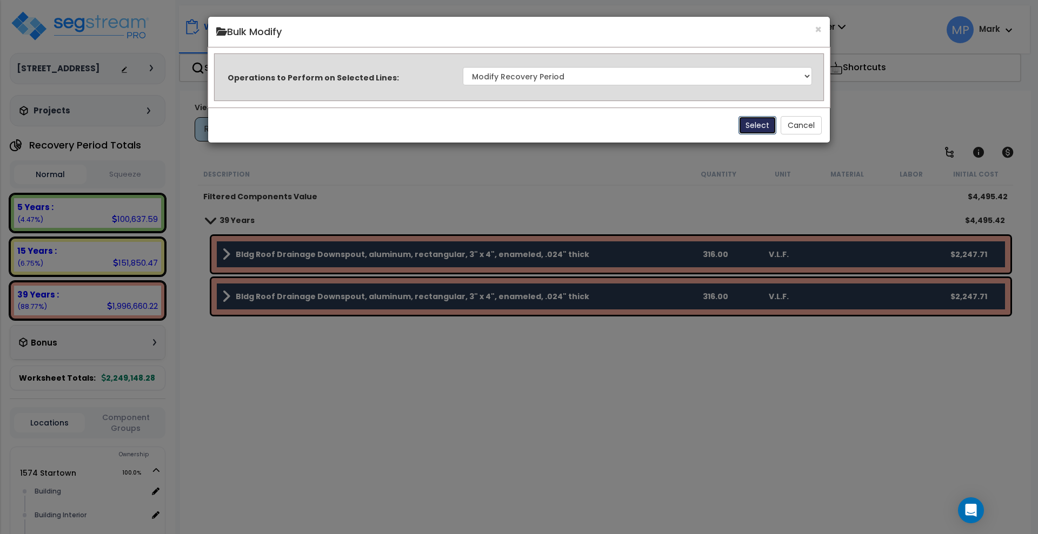
click at [760, 125] on button "Select" at bounding box center [757, 125] width 38 height 18
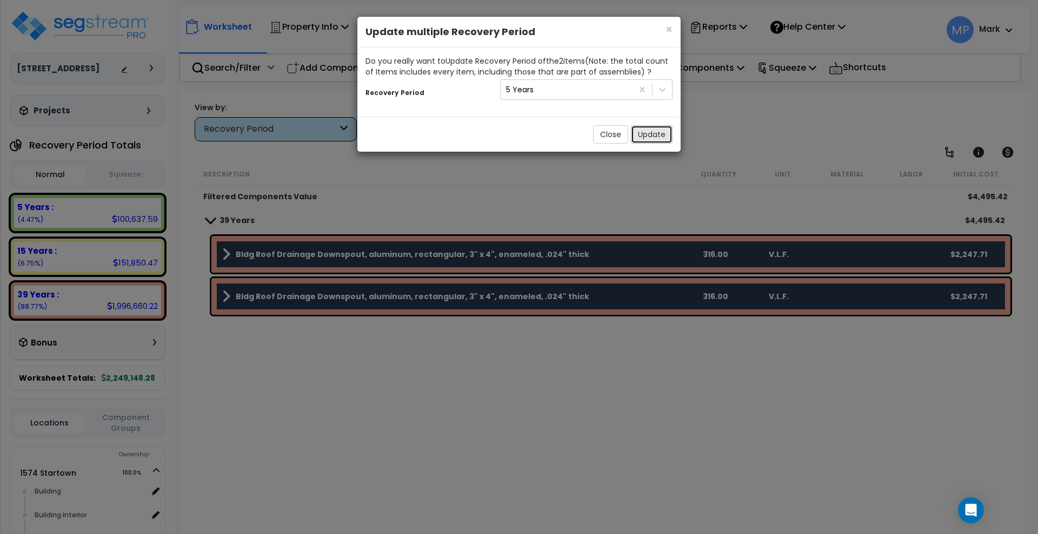
click at [656, 134] on button "Update" at bounding box center [652, 134] width 42 height 18
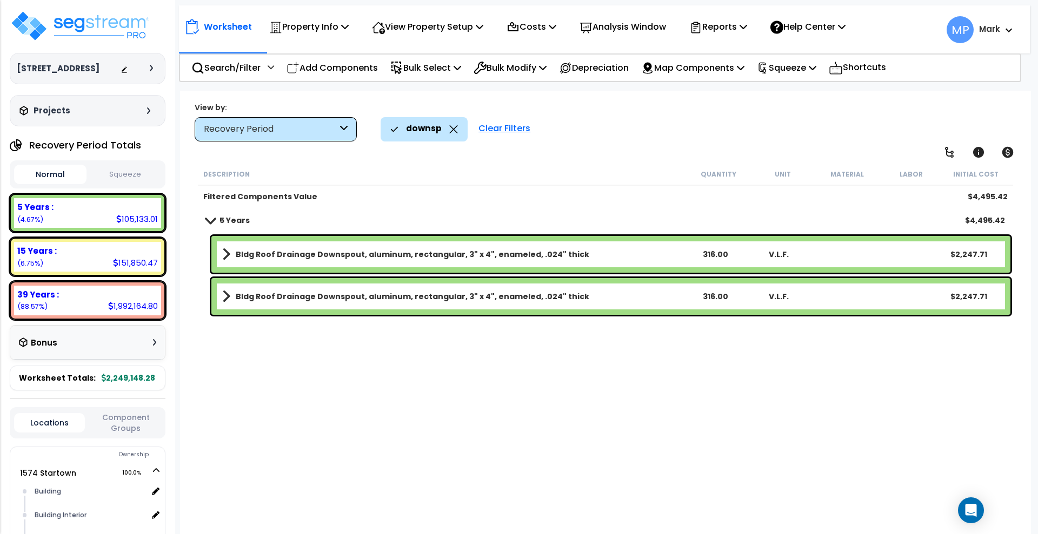
click at [507, 126] on div "Clear Filters" at bounding box center [504, 129] width 63 height 24
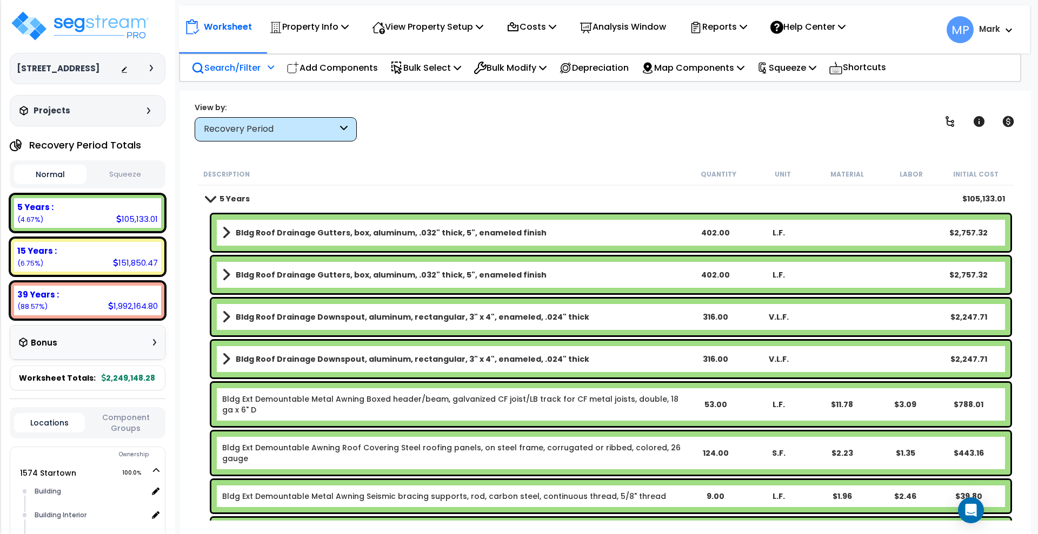
click at [218, 63] on p "Search/Filter" at bounding box center [225, 68] width 69 height 15
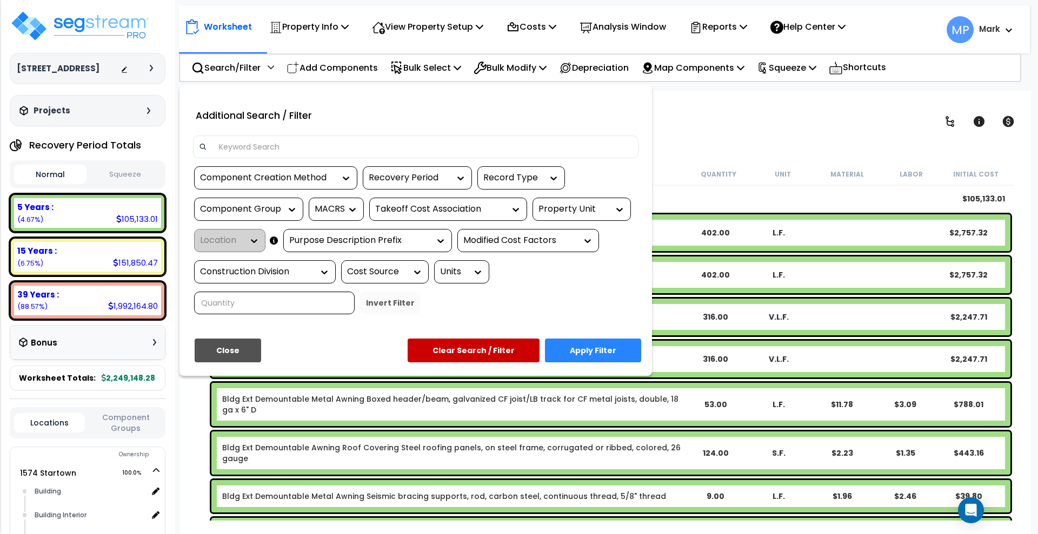
click at [265, 152] on input at bounding box center [422, 147] width 420 height 16
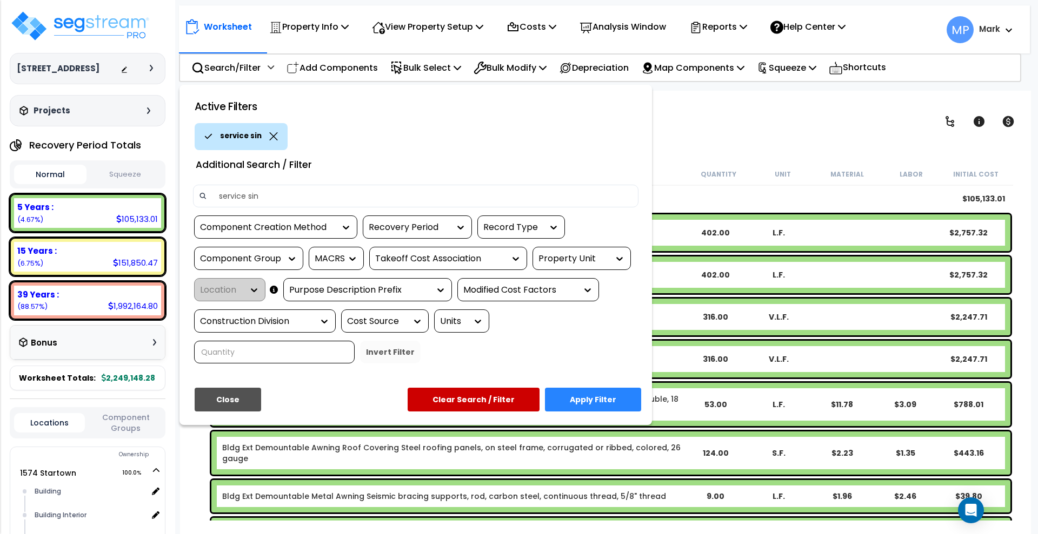
type input "service sin"
click at [587, 404] on button "Apply Filter" at bounding box center [593, 400] width 96 height 24
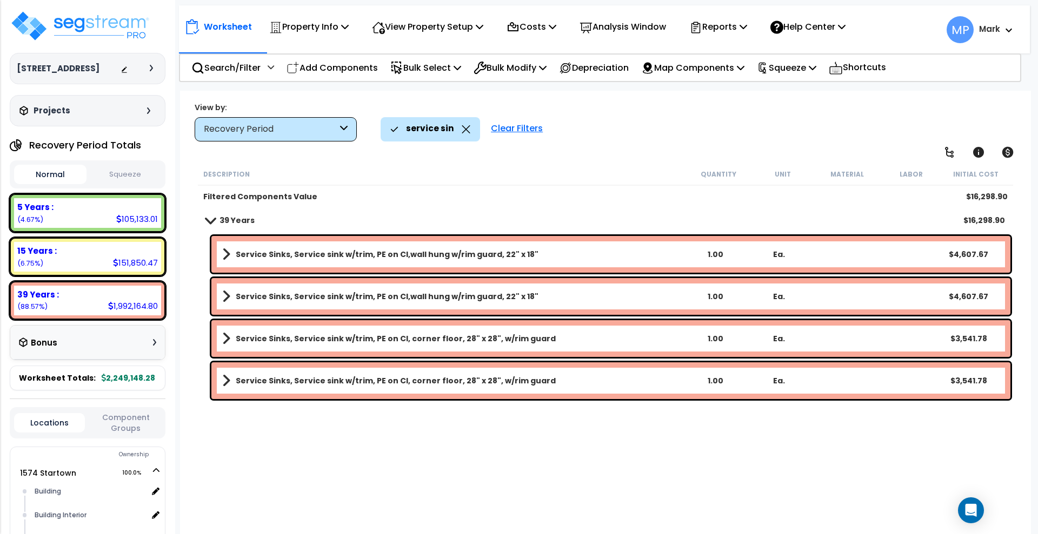
click at [623, 244] on div "Service Sinks, Service sink w/trim, PE on CI,wall hung w/rim guard, 22" x 18" 1…" at bounding box center [610, 254] width 799 height 37
click at [621, 255] on link "Service Sinks, Service sink w/trim, PE on CI,wall hung w/rim guard, 22" x 18"" at bounding box center [452, 254] width 461 height 15
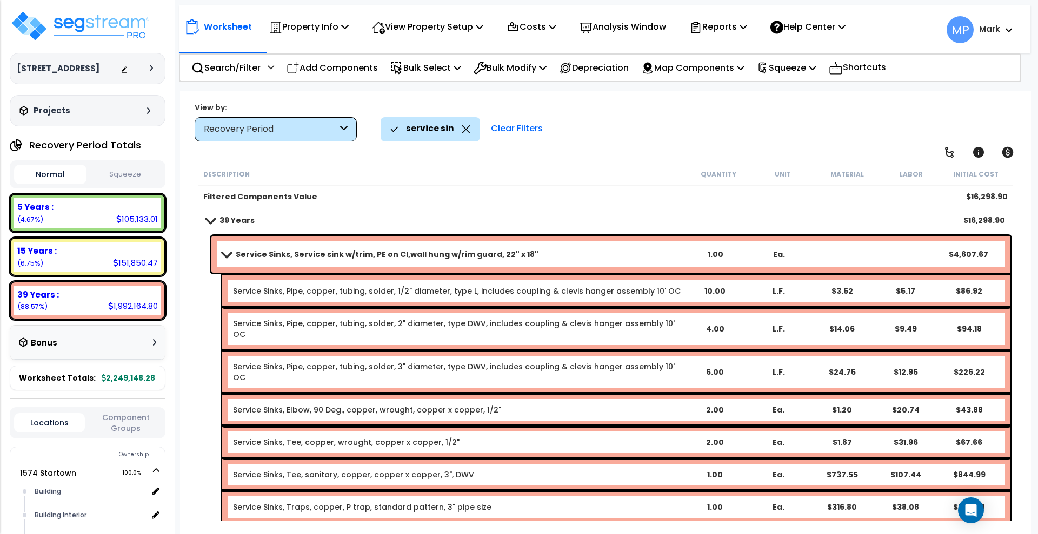
click at [618, 258] on link "Service Sinks, Service sink w/trim, PE on CI,wall hung w/rim guard, 22" x 18"" at bounding box center [452, 254] width 461 height 15
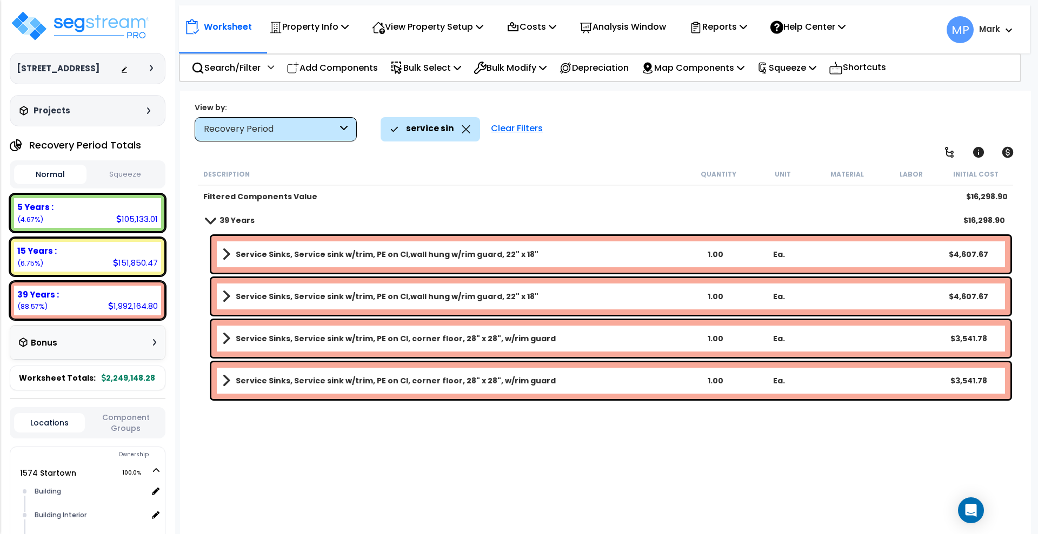
click at [618, 257] on link "Service Sinks, Service sink w/trim, PE on CI,wall hung w/rim guard, 22" x 18"" at bounding box center [452, 254] width 461 height 15
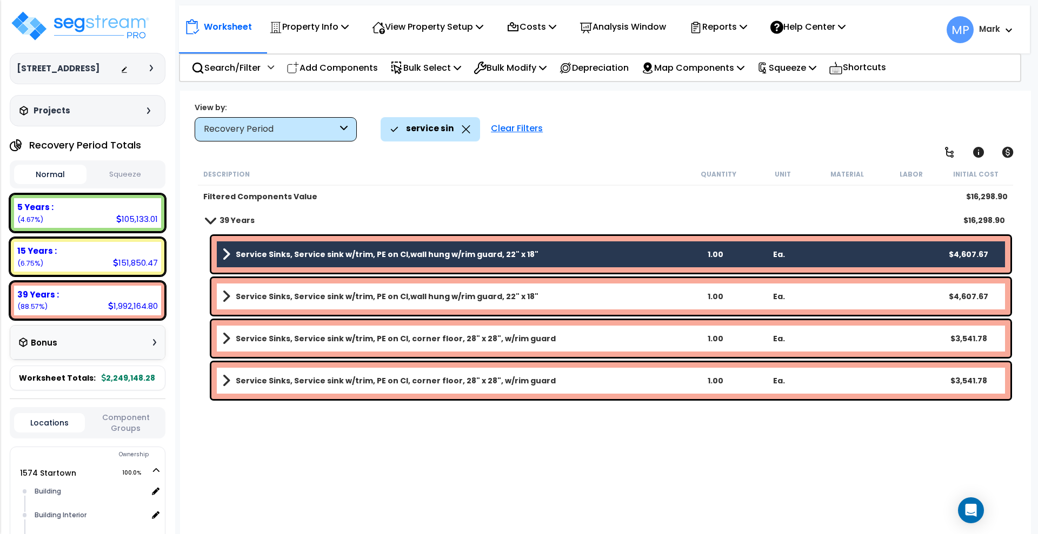
click at [611, 294] on link "Service Sinks, Service sink w/trim, PE on CI,wall hung w/rim guard, 22" x 18"" at bounding box center [452, 296] width 461 height 15
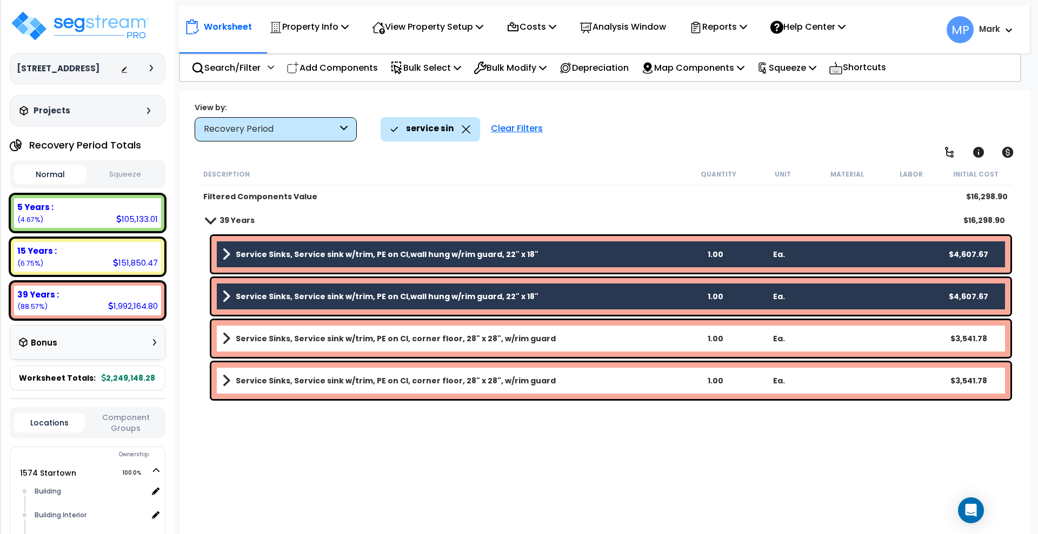
click at [607, 343] on link "Service Sinks, Service sink w/trim, PE on CI, corner floor, 28" x 28", w/rim gu…" at bounding box center [452, 338] width 461 height 15
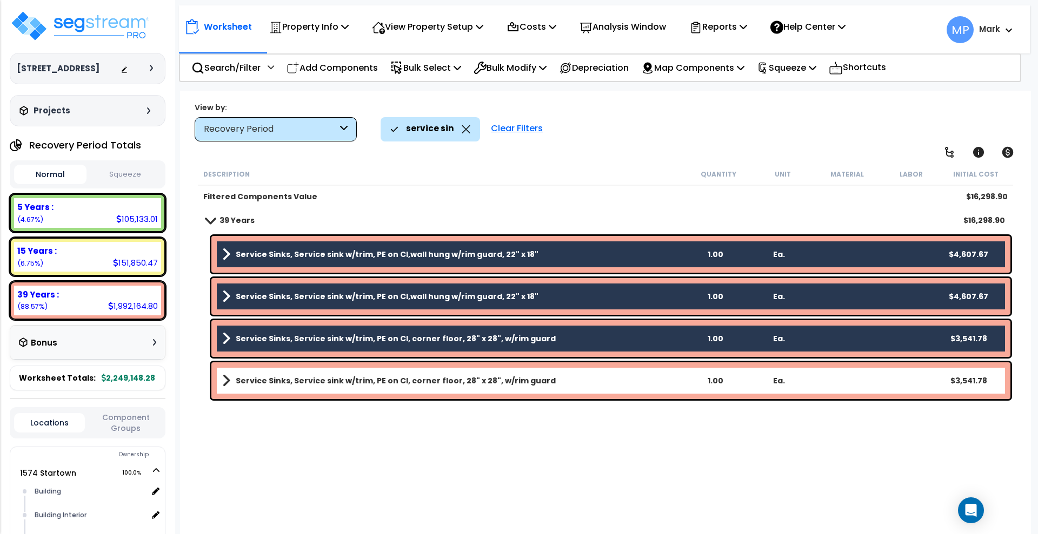
click at [610, 385] on link "Service Sinks, Service sink w/trim, PE on CI, corner floor, 28" x 28", w/rim gu…" at bounding box center [452, 380] width 461 height 15
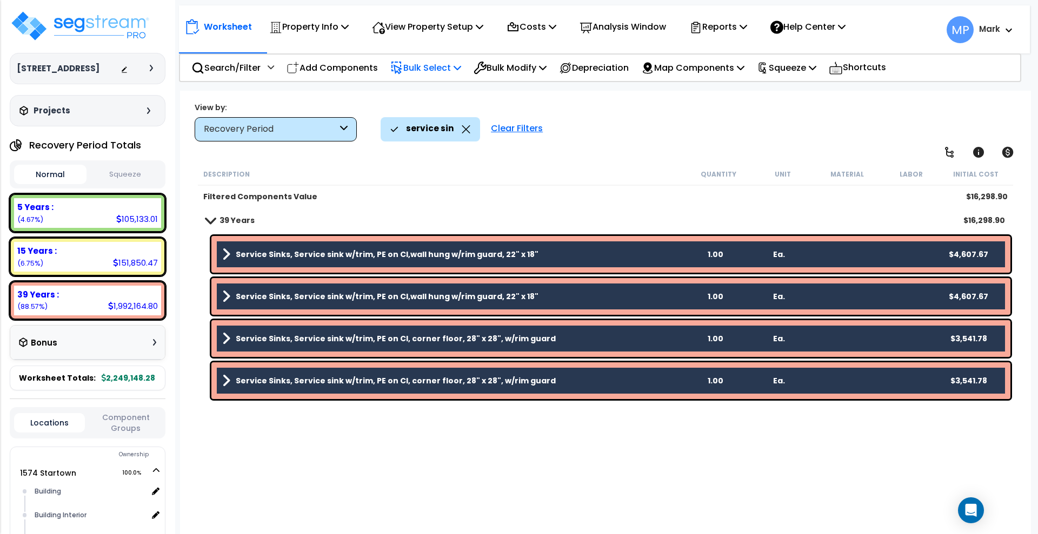
click at [443, 68] on p "Bulk Select" at bounding box center [425, 68] width 71 height 15
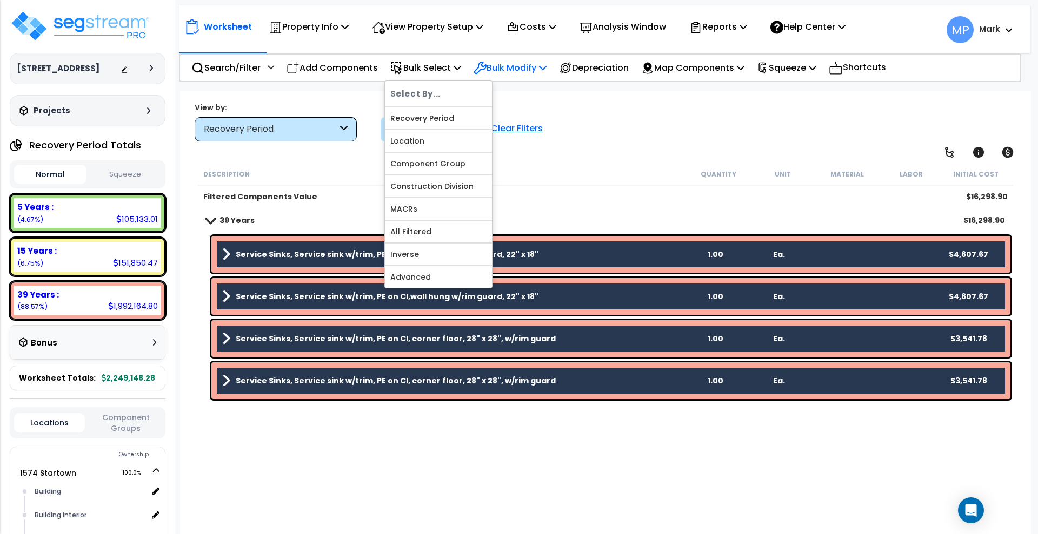
click at [523, 66] on p "Bulk Modify" at bounding box center [509, 68] width 73 height 15
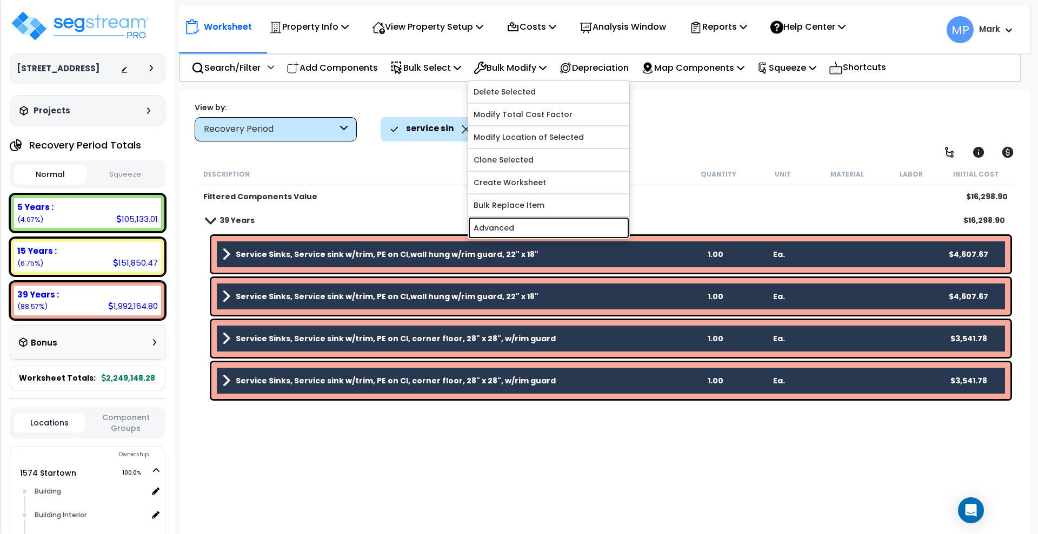
drag, startPoint x: 589, startPoint y: 238, endPoint x: 584, endPoint y: 230, distance: 9.0
click at [589, 238] on link "Advanced" at bounding box center [548, 228] width 161 height 22
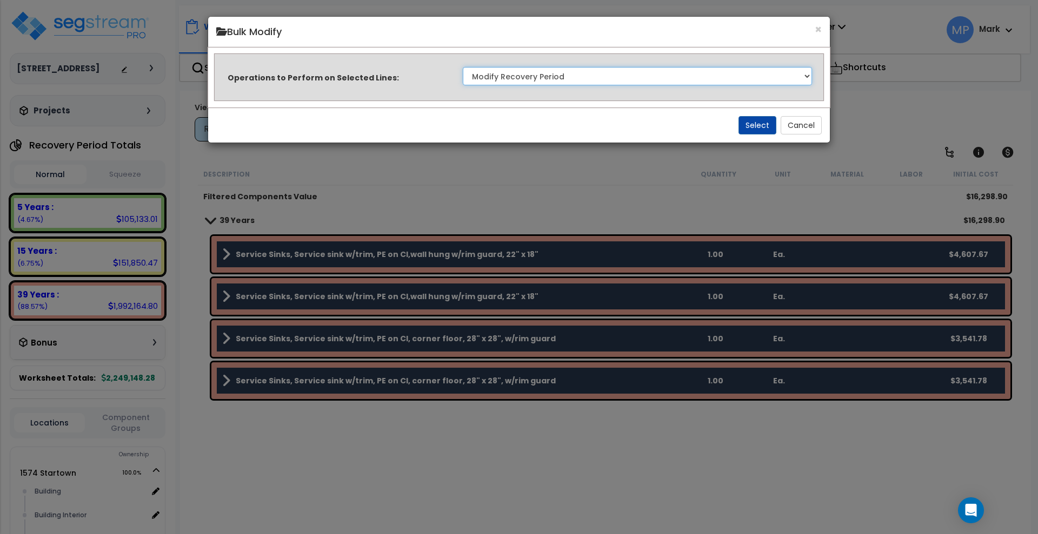
click at [723, 80] on select "Clone Delete Delete Zero Quantities Modify Component Group Modify Recovery Peri…" at bounding box center [637, 76] width 349 height 18
click at [463, 67] on select "Clone Delete Delete Zero Quantities Modify Component Group Modify Recovery Peri…" at bounding box center [637, 76] width 349 height 18
click at [752, 126] on button "Select" at bounding box center [757, 125] width 38 height 18
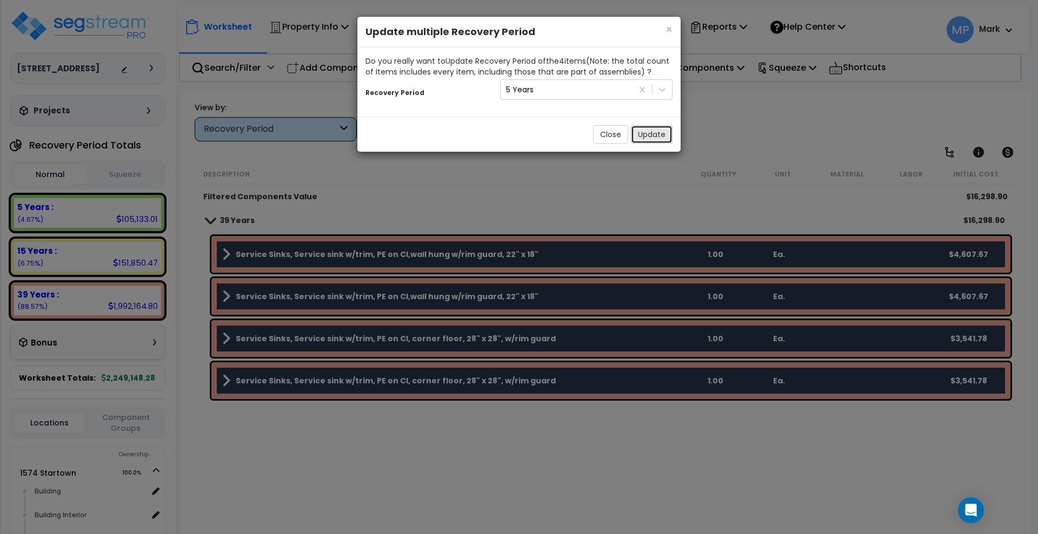
click at [654, 133] on button "Update" at bounding box center [652, 134] width 42 height 18
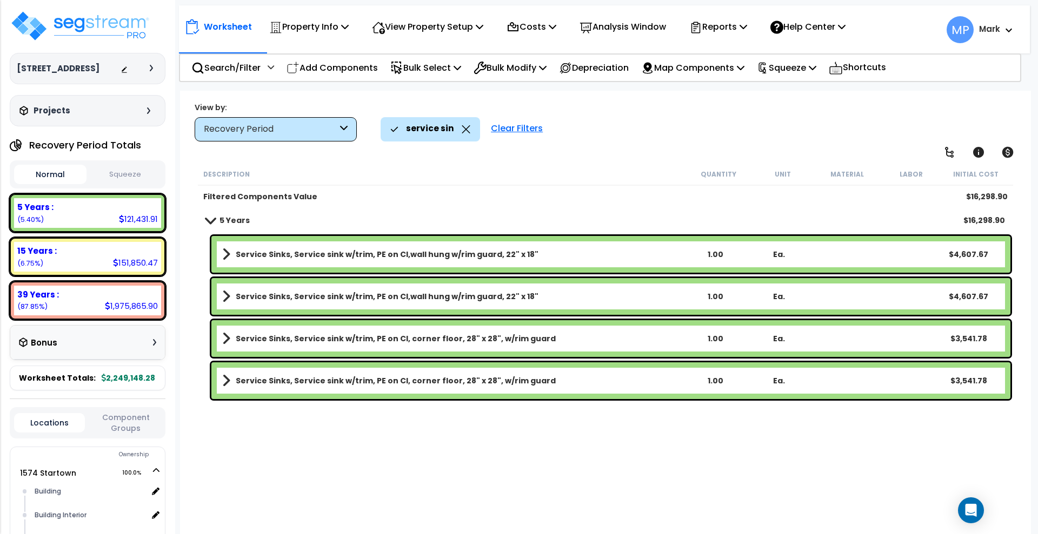
click at [523, 125] on div "Clear Filters" at bounding box center [516, 129] width 63 height 24
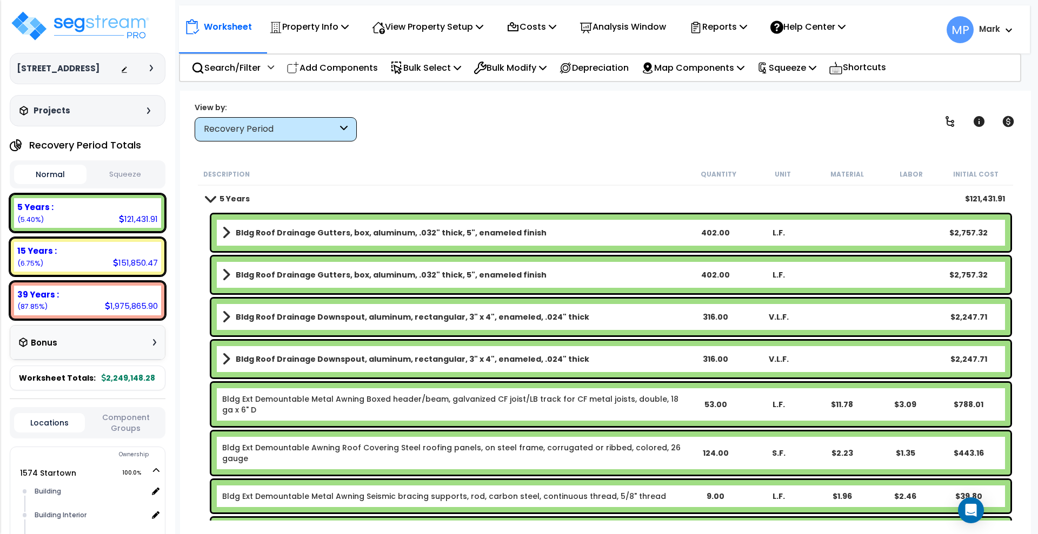
click at [344, 69] on p "Add Components" at bounding box center [331, 68] width 91 height 15
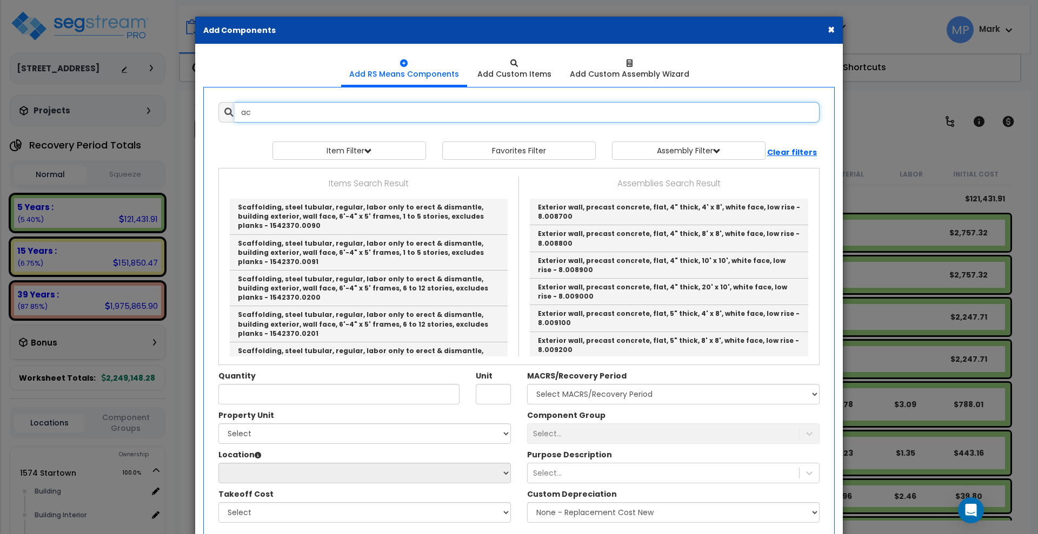
type input "a"
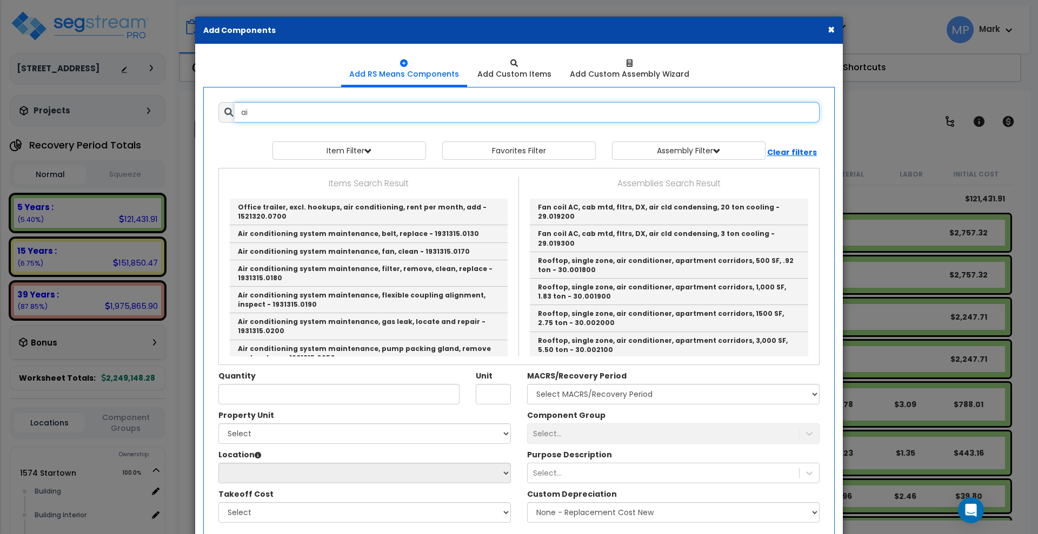
type input "a"
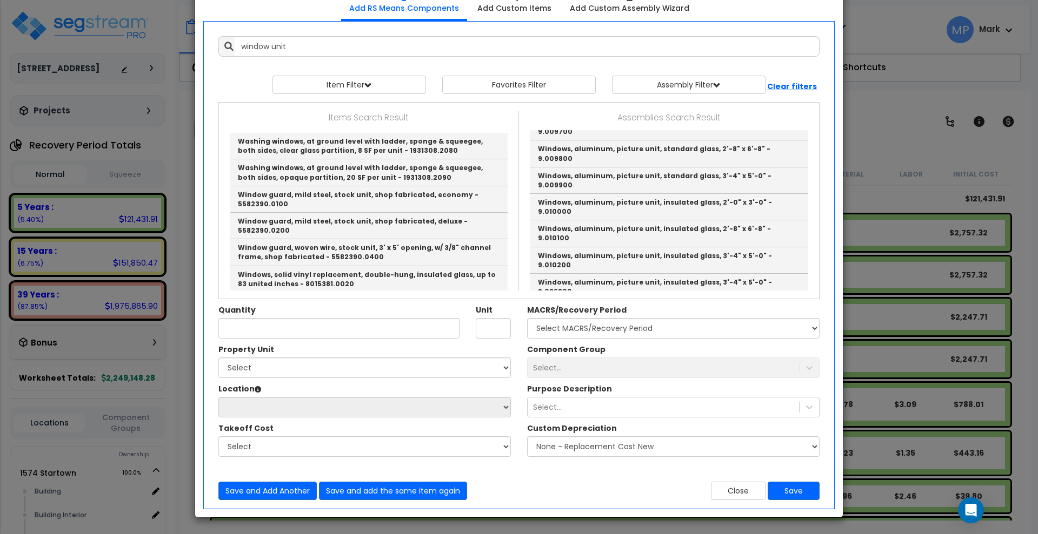
scroll to position [19, 0]
click at [666, 300] on link "Window unit A.C., portable/window, 15 amp, 125V reqd, 10000 BTUH - 30.074200" at bounding box center [669, 313] width 278 height 26
type input "Window unit A.C., portable/window, 15 amp, 125V reqd, 10000 BTUH - 30.074200"
type input "Ea."
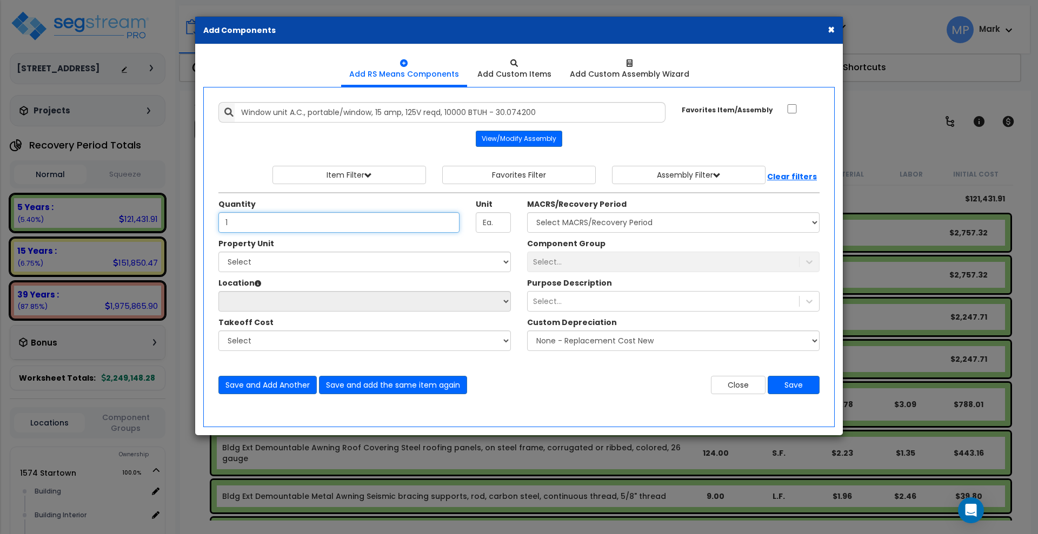
type input "1"
click at [285, 266] on select "Select 1574 Startown 1582 Startown Site Improvements" at bounding box center [364, 262] width 292 height 21
select select "165168"
click at [218, 252] on select "Select 1574 Startown 1582 Startown Site Improvements" at bounding box center [364, 262] width 292 height 21
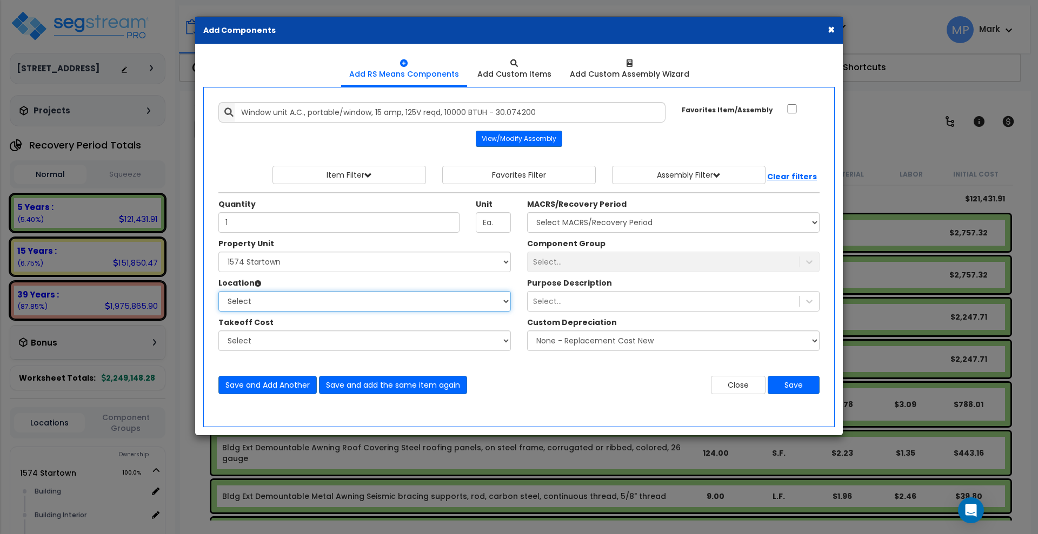
click at [275, 302] on select "Select Building Building Interior Common Areas CSC Bearing Add Additional Locat…" at bounding box center [364, 301] width 292 height 21
select select "31587"
click at [218, 291] on select "Select Building Building Interior Common Areas CSC Bearing Add Additional Locat…" at bounding box center [364, 301] width 292 height 21
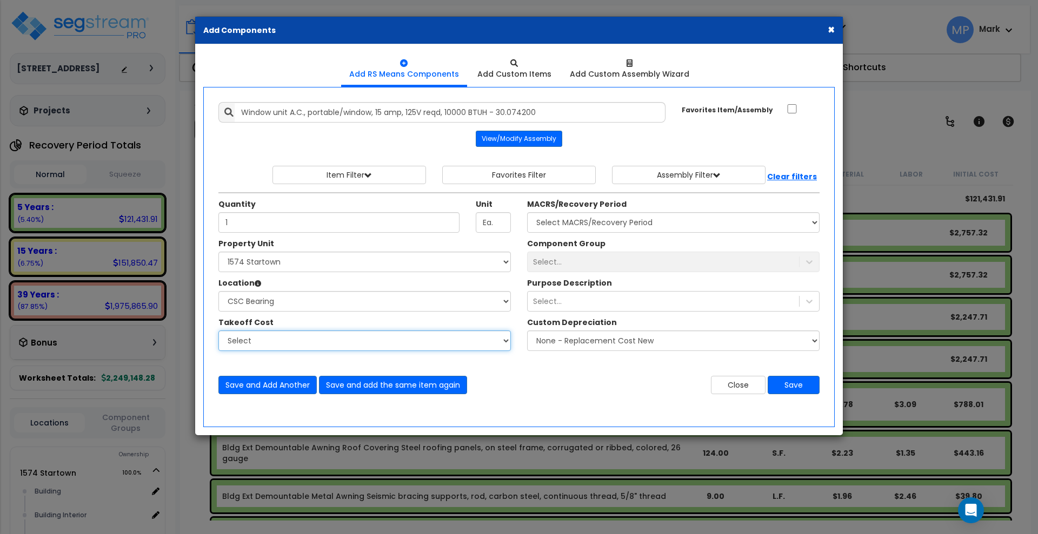
click at [279, 344] on select "Select" at bounding box center [364, 341] width 292 height 21
click at [280, 344] on select "Select" at bounding box center [364, 341] width 292 height 21
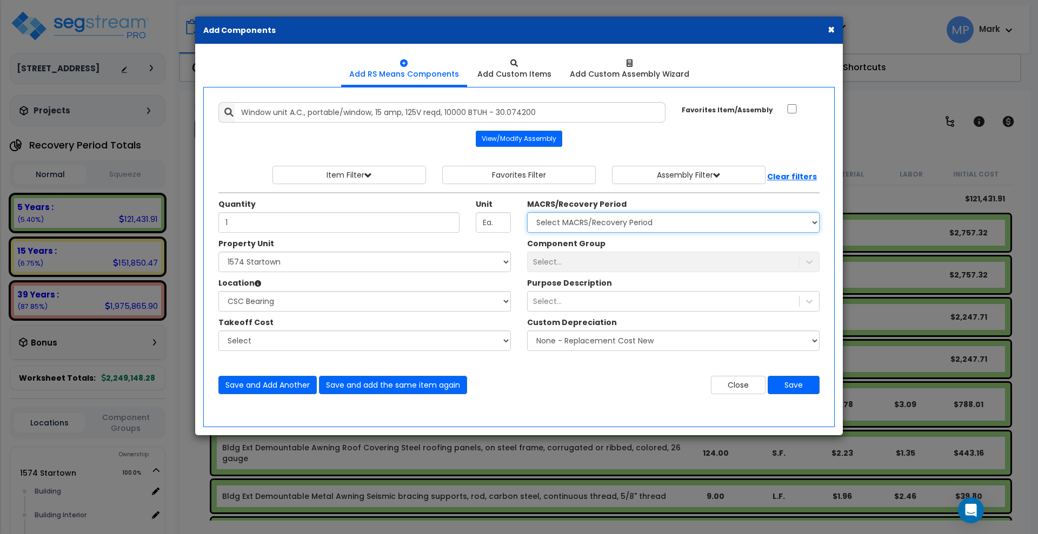
click at [664, 218] on select "Select MACRS/Recovery Period 5 Years - 57.0 - Distributive Trades & Services 5 …" at bounding box center [673, 222] width 292 height 21
click at [683, 220] on select "Select MACRS/Recovery Period 5 Years - 57.0 - Distributive Trades & Services 5 …" at bounding box center [673, 222] width 292 height 21
click at [667, 222] on select "Select MACRS/Recovery Period 5 Years - 57.0 - Distributive Trades & Services 5 …" at bounding box center [673, 222] width 292 height 21
select select "3667"
click at [527, 212] on select "Select MACRS/Recovery Period 5 Years - 57.0 - Distributive Trades & Services 5 …" at bounding box center [673, 222] width 292 height 21
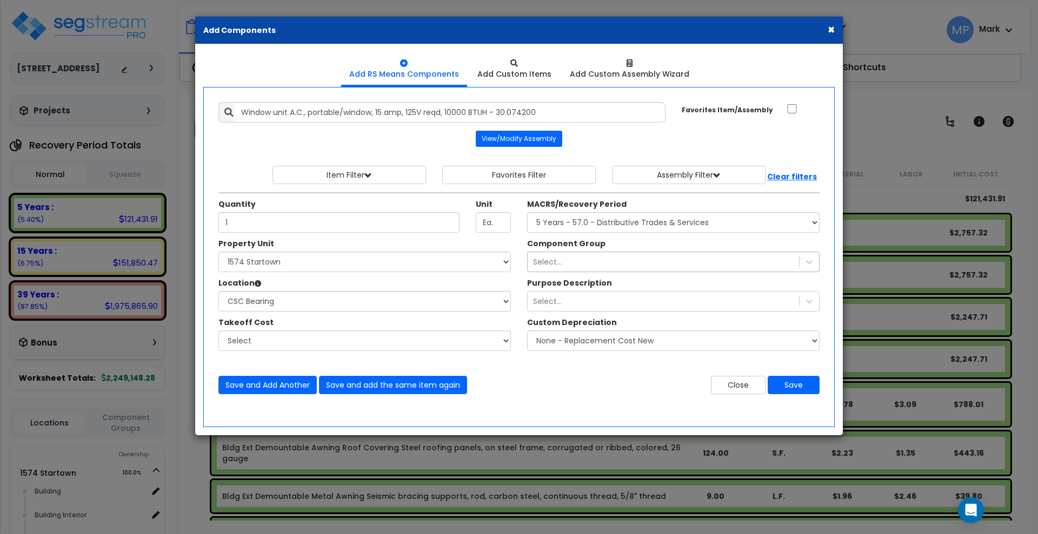
click at [626, 260] on div "Select..." at bounding box center [662, 261] width 271 height 17
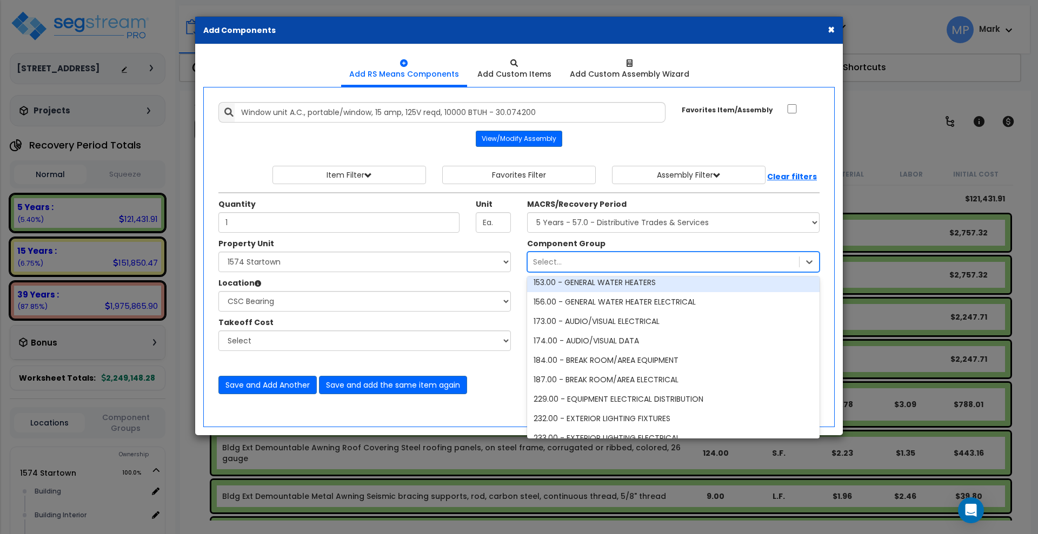
scroll to position [608, 0]
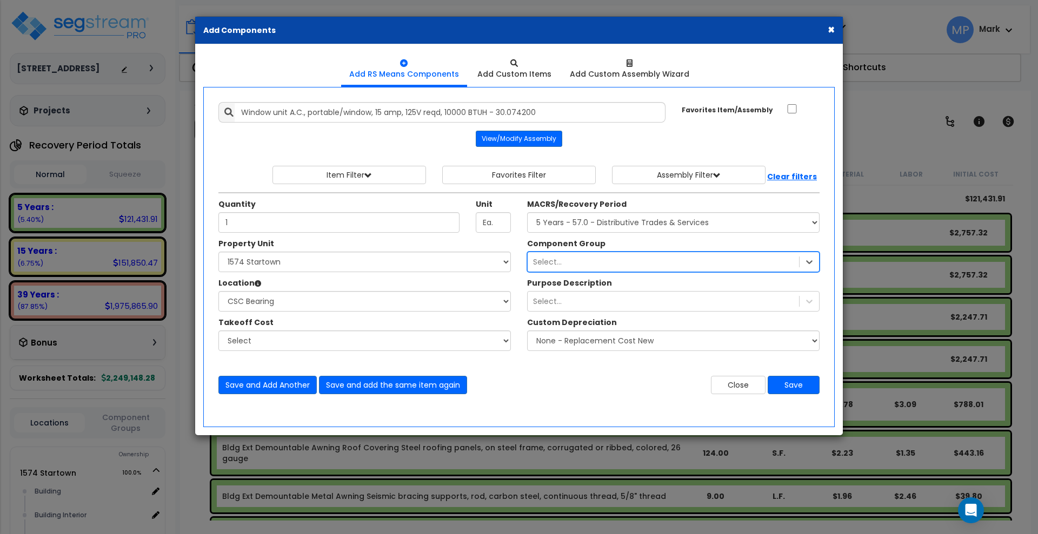
click at [724, 265] on div "Select..." at bounding box center [662, 261] width 271 height 17
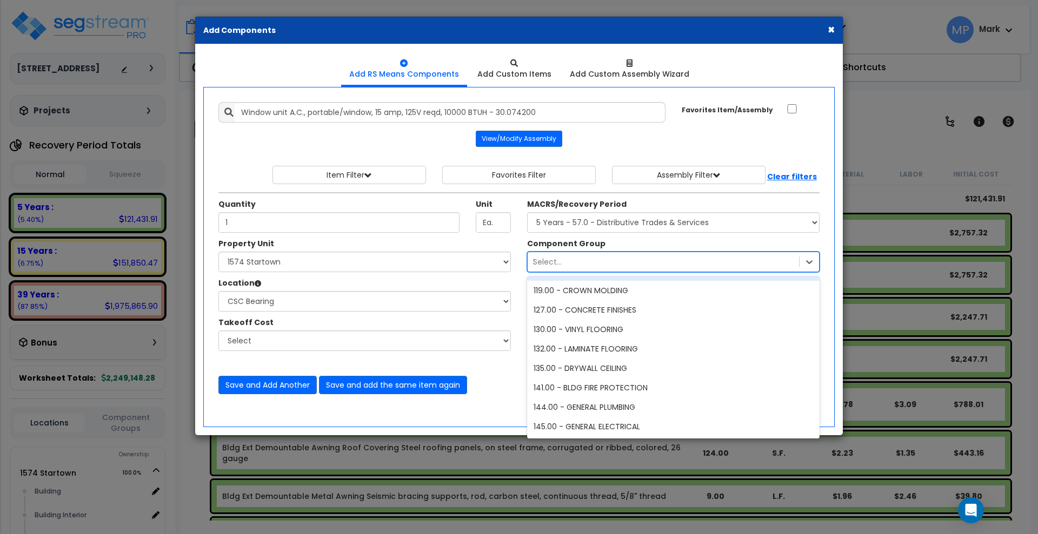
scroll to position [134, 0]
type input "313"
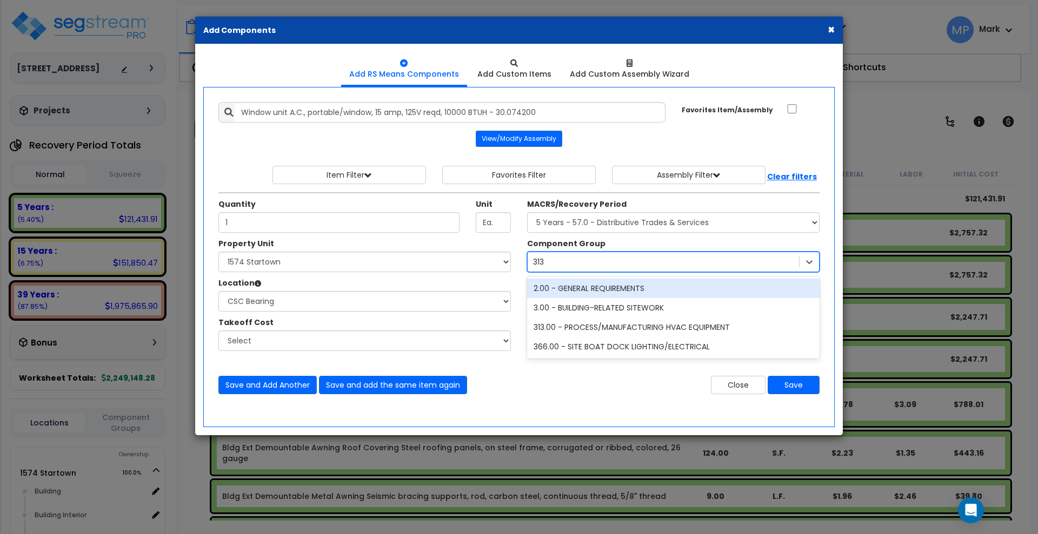
scroll to position [0, 0]
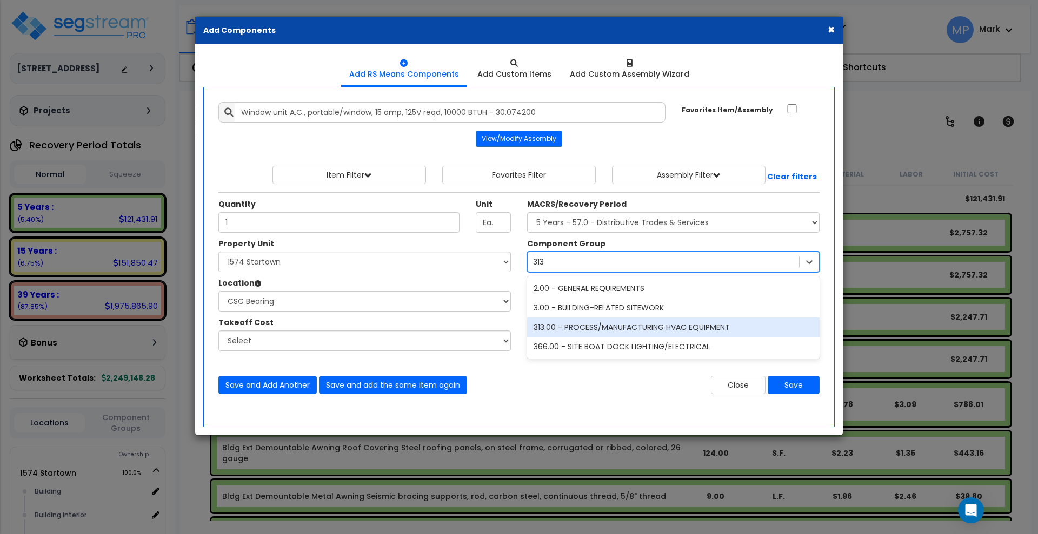
click at [670, 329] on div "313.00 - PROCESS/MANUFACTURING HVAC EQUIPMENT" at bounding box center [673, 327] width 292 height 19
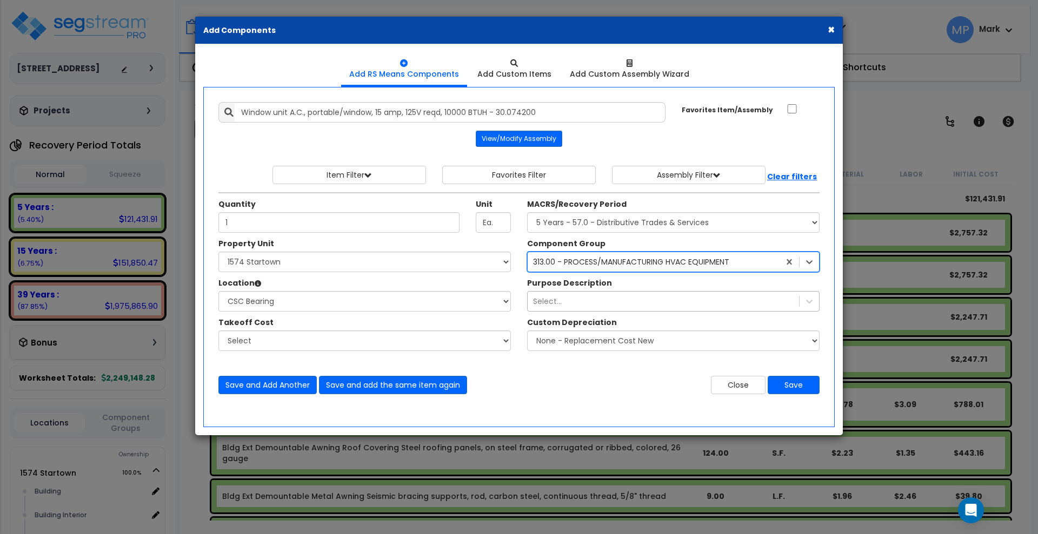
click at [556, 298] on div "Select..." at bounding box center [547, 301] width 29 height 11
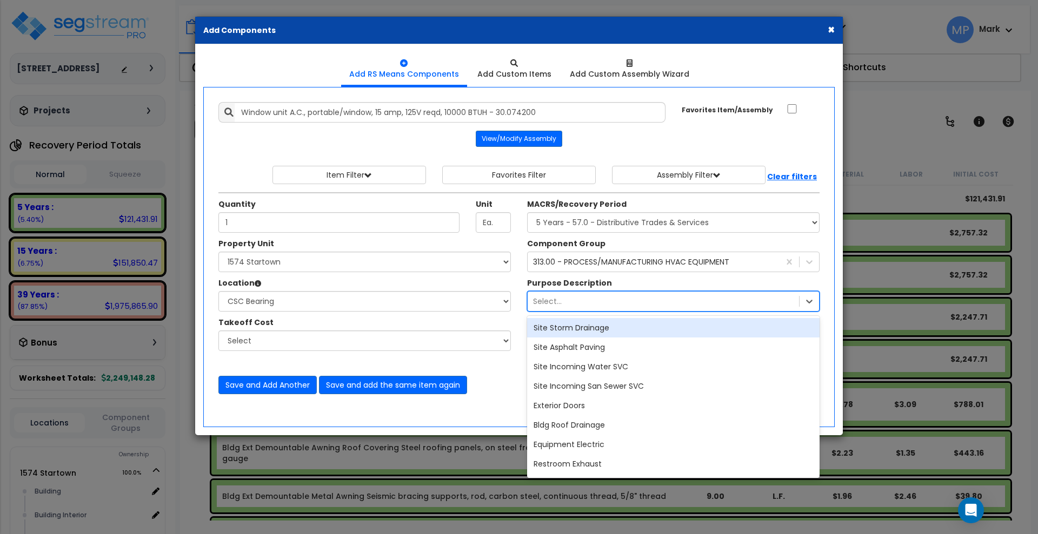
click at [570, 305] on div "Select..." at bounding box center [662, 301] width 271 height 17
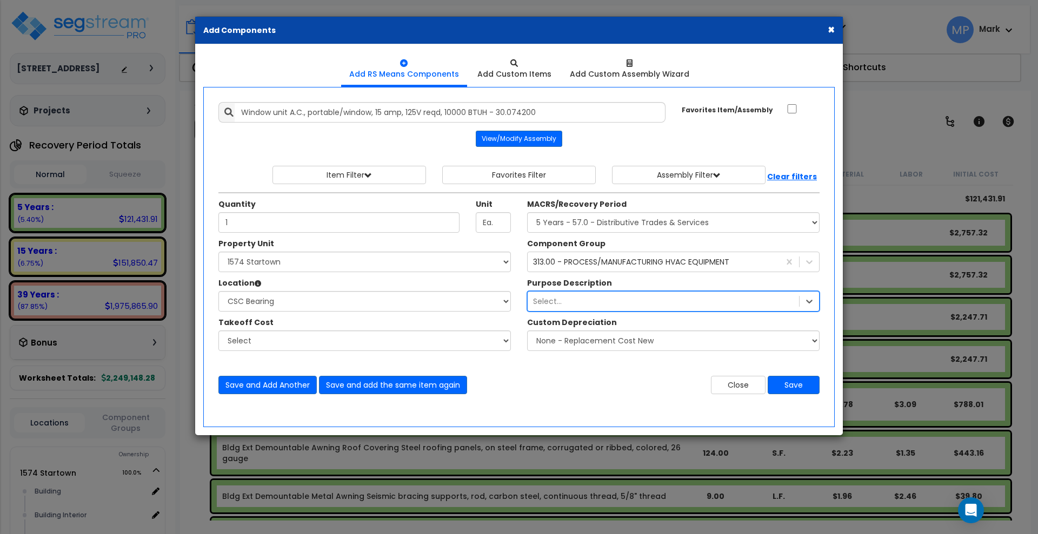
click at [570, 305] on div "Select..." at bounding box center [662, 301] width 271 height 17
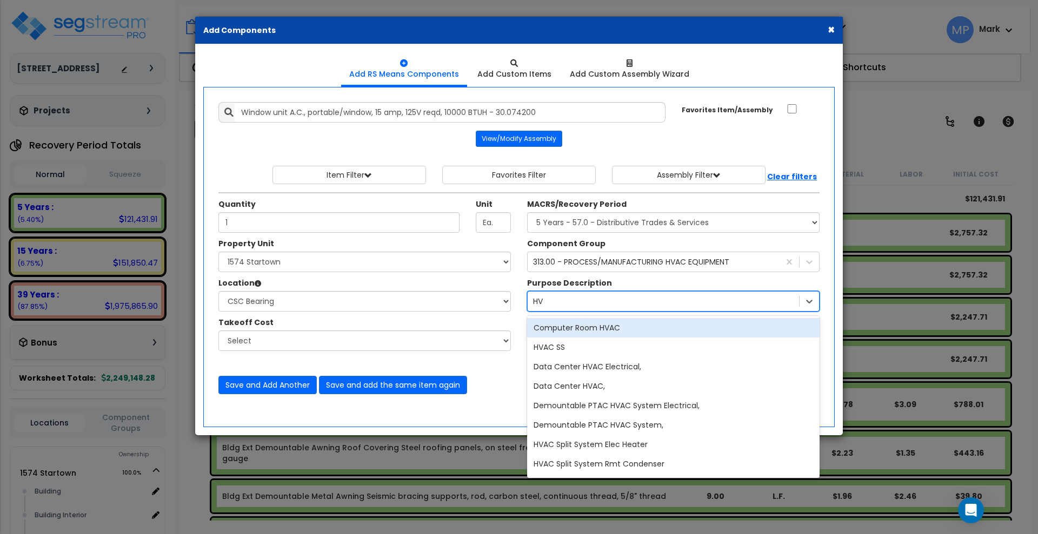
type input "HVA"
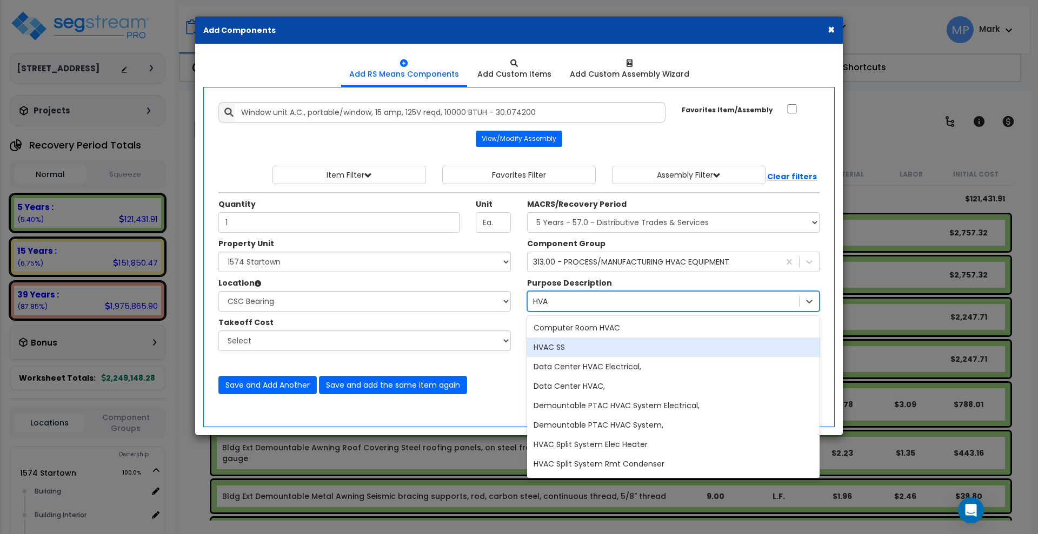
click at [582, 343] on div "HVAC SS" at bounding box center [673, 347] width 292 height 19
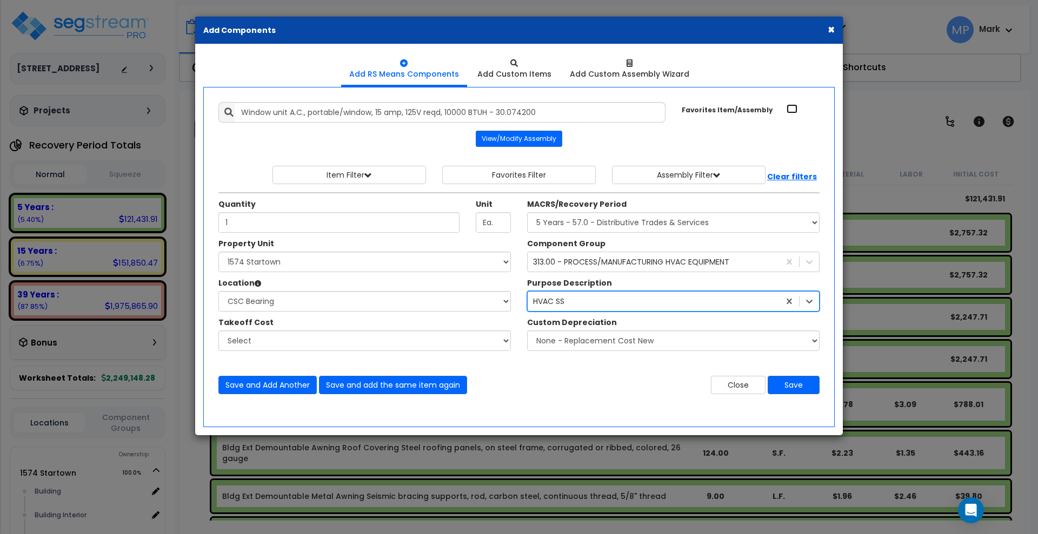
click at [792, 110] on input "Favorites Item/Assembly" at bounding box center [791, 108] width 11 height 9
checkbox input "true"
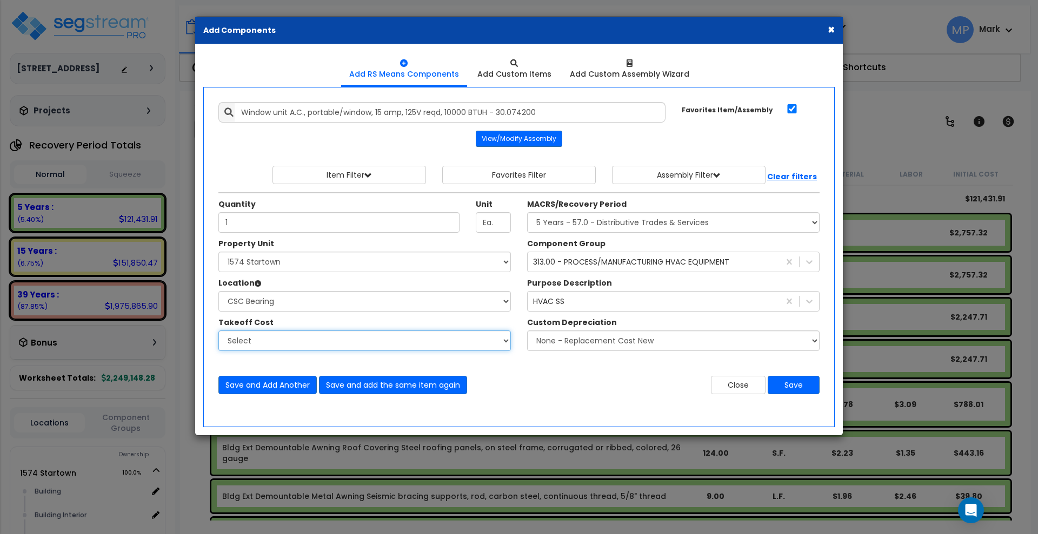
click at [284, 338] on select "Select" at bounding box center [364, 341] width 292 height 21
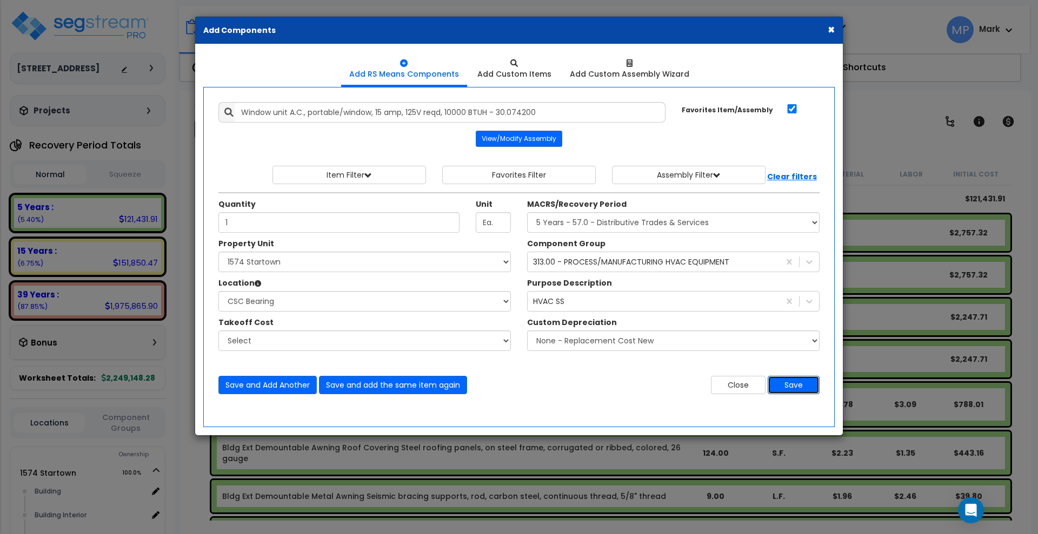
click at [800, 383] on button "Save" at bounding box center [793, 385] width 52 height 18
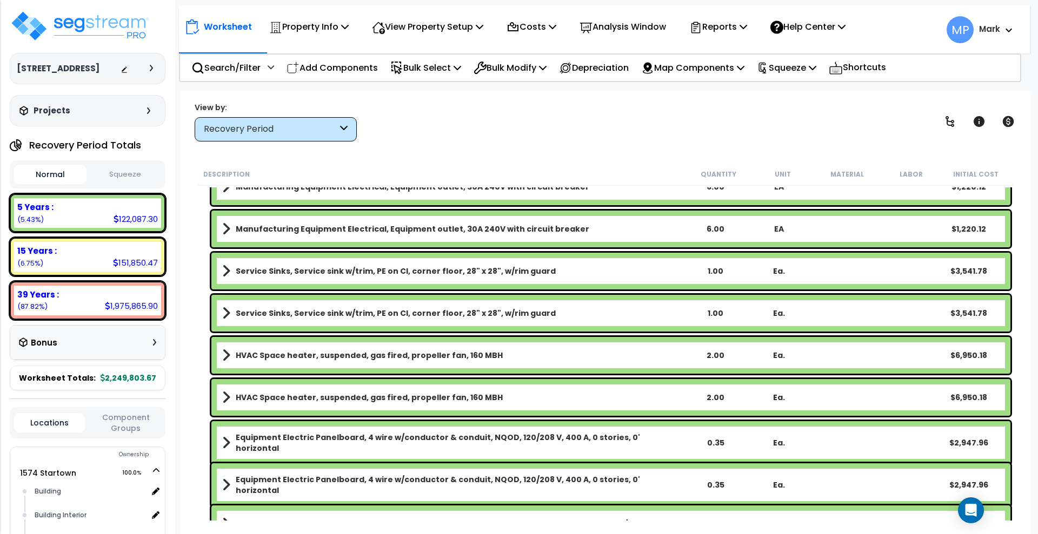
scroll to position [3175, 0]
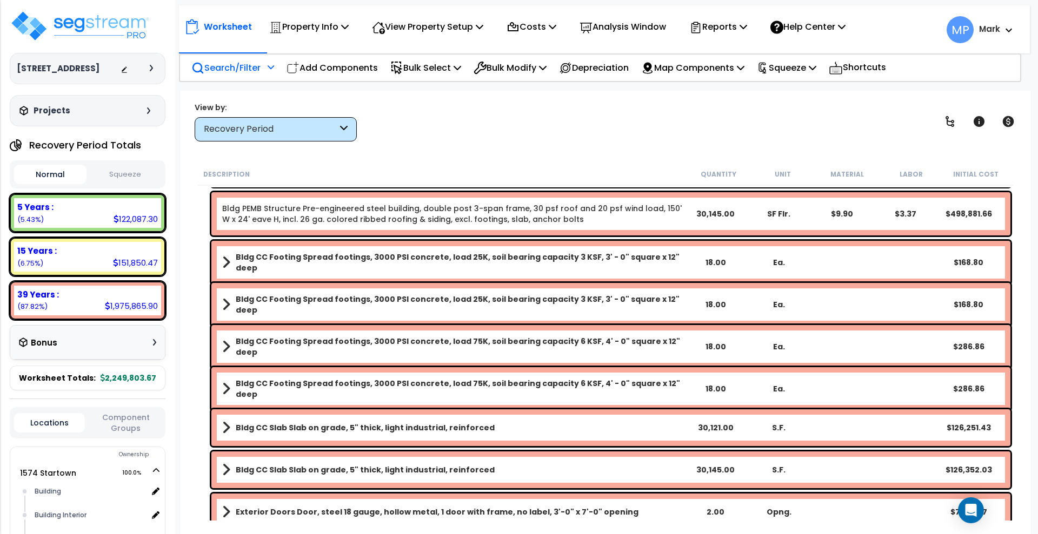
click at [220, 69] on p "Search/Filter" at bounding box center [225, 68] width 69 height 15
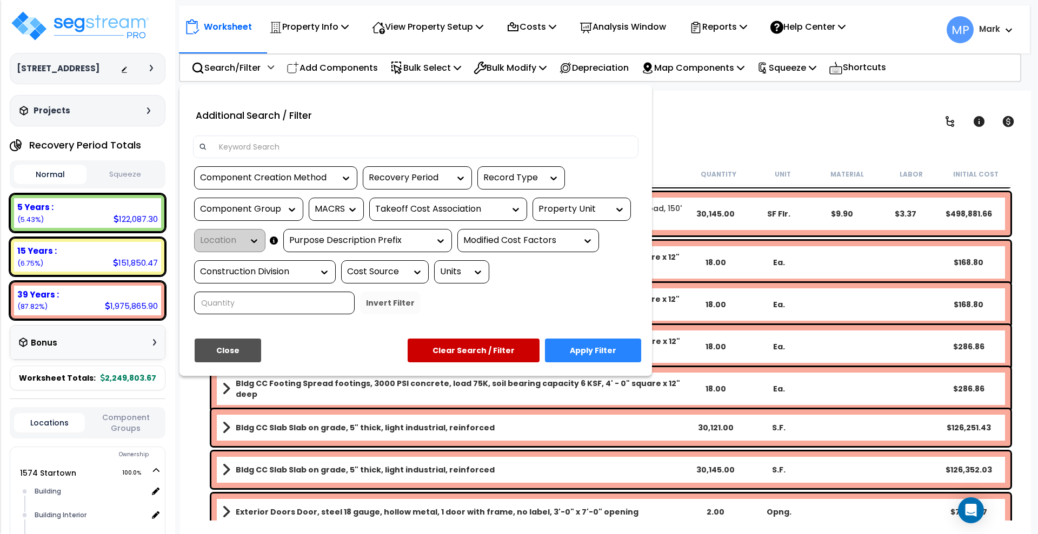
click at [240, 145] on input at bounding box center [422, 147] width 420 height 16
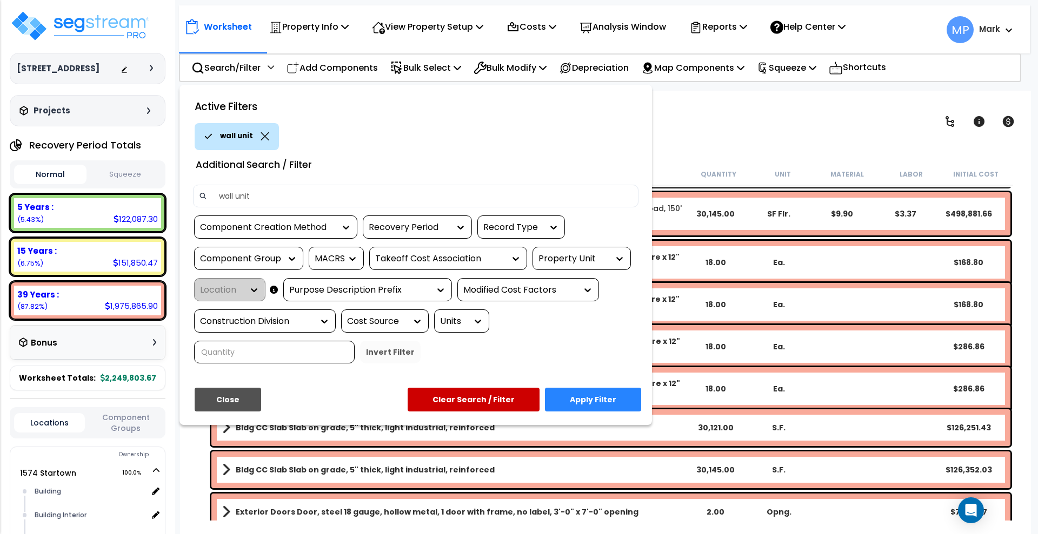
type input "wall unit"
click at [594, 398] on button "Apply Filter" at bounding box center [593, 400] width 96 height 24
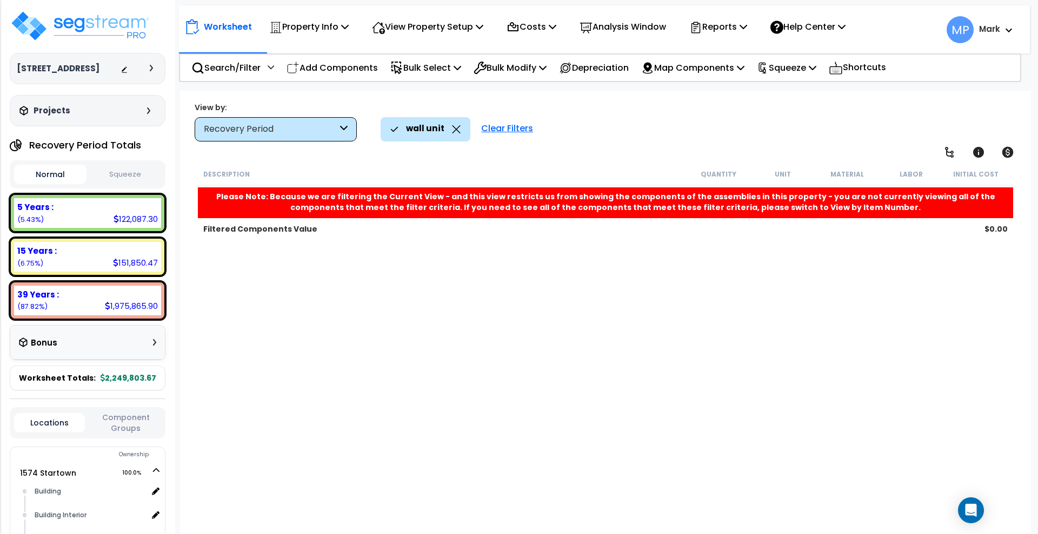
scroll to position [0, 0]
click at [514, 128] on div "Clear Filters" at bounding box center [507, 129] width 63 height 24
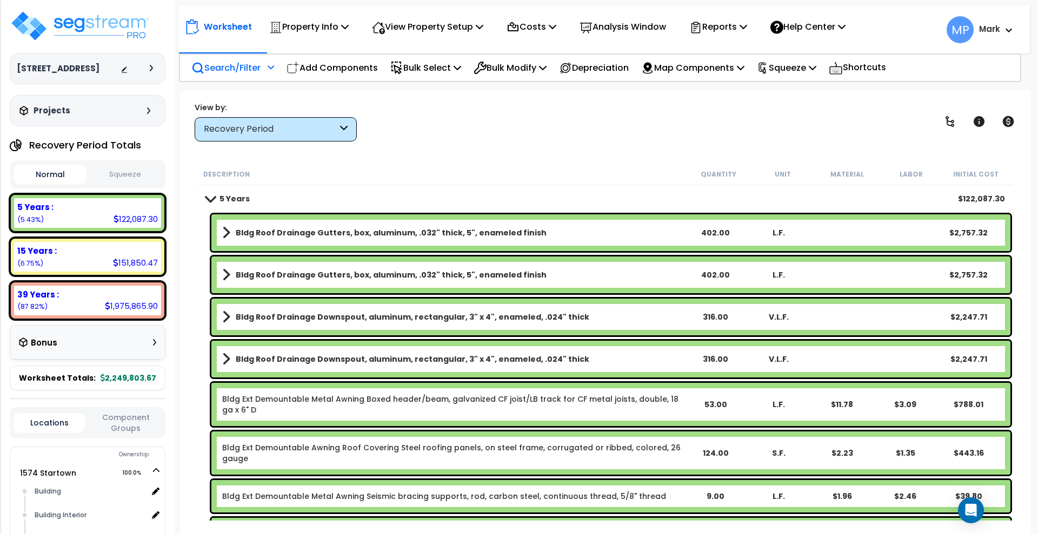
click at [228, 68] on p "Search/Filter" at bounding box center [225, 68] width 69 height 15
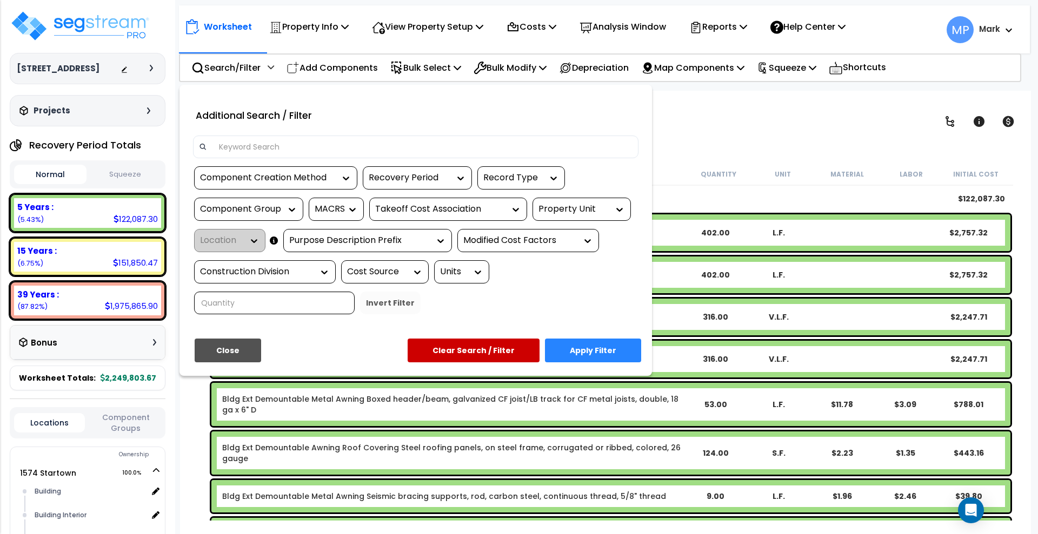
click at [293, 146] on input at bounding box center [422, 147] width 420 height 16
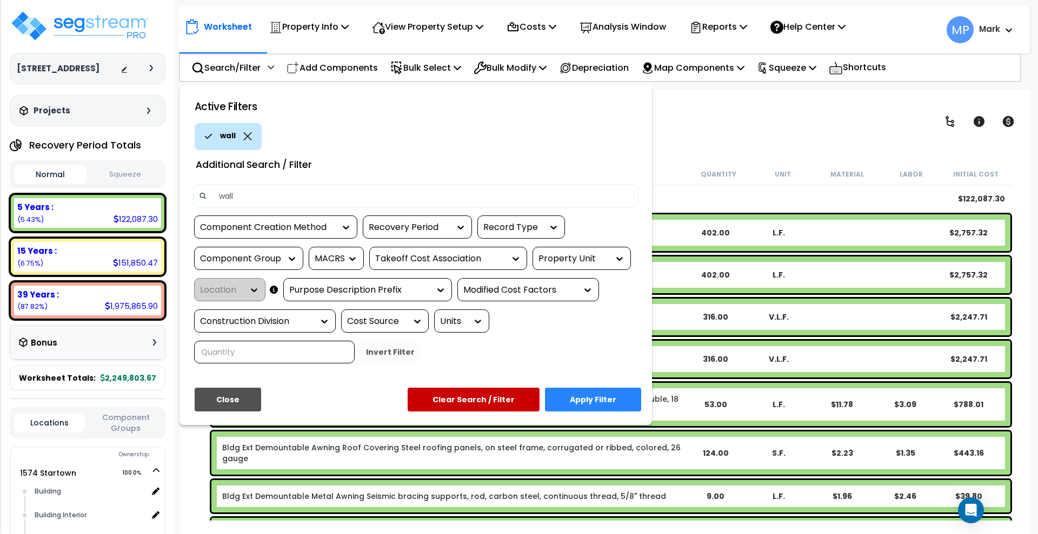
type input "wall"
click at [598, 397] on button "Apply Filter" at bounding box center [593, 400] width 96 height 24
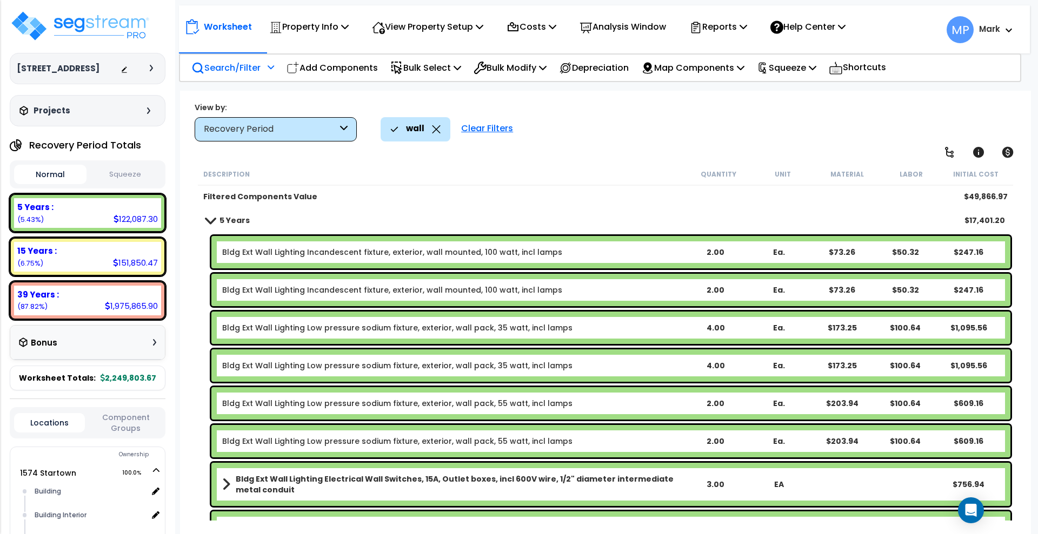
click at [231, 70] on p "Search/Filter" at bounding box center [225, 68] width 69 height 15
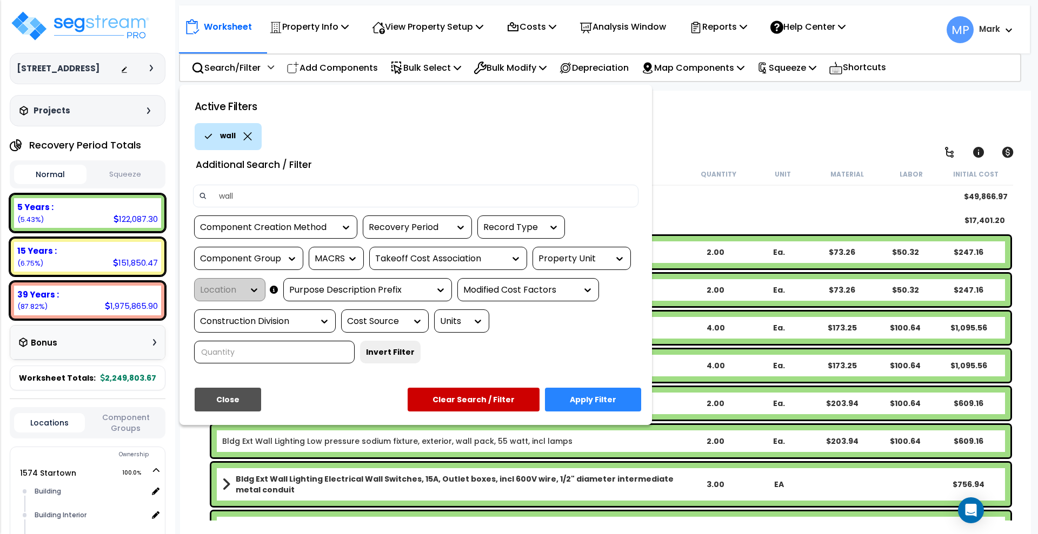
drag, startPoint x: 206, startPoint y: 200, endPoint x: 171, endPoint y: 199, distance: 35.1
click at [173, 91] on div "Property Name DB Costs Setup Indirect Costs Direct Costs Costs Setup Rapid Take…" at bounding box center [519, 69] width 1038 height 43
type input "btu"
click at [589, 400] on button "Apply Filter" at bounding box center [593, 400] width 96 height 24
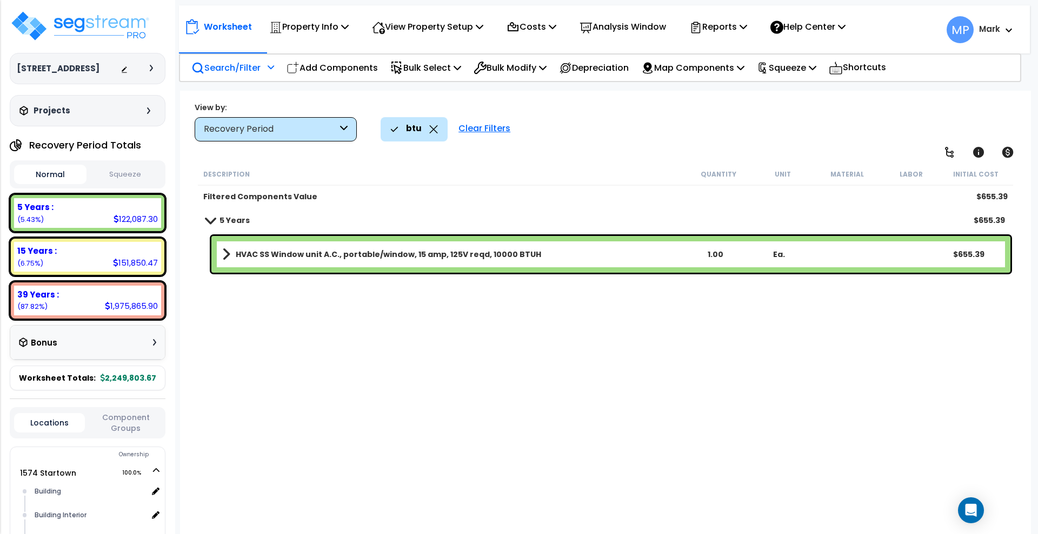
click at [434, 251] on b "HVAC SS Window unit A.C., portable/window, 15 amp, 125V reqd, 10000 BTUH" at bounding box center [388, 254] width 305 height 11
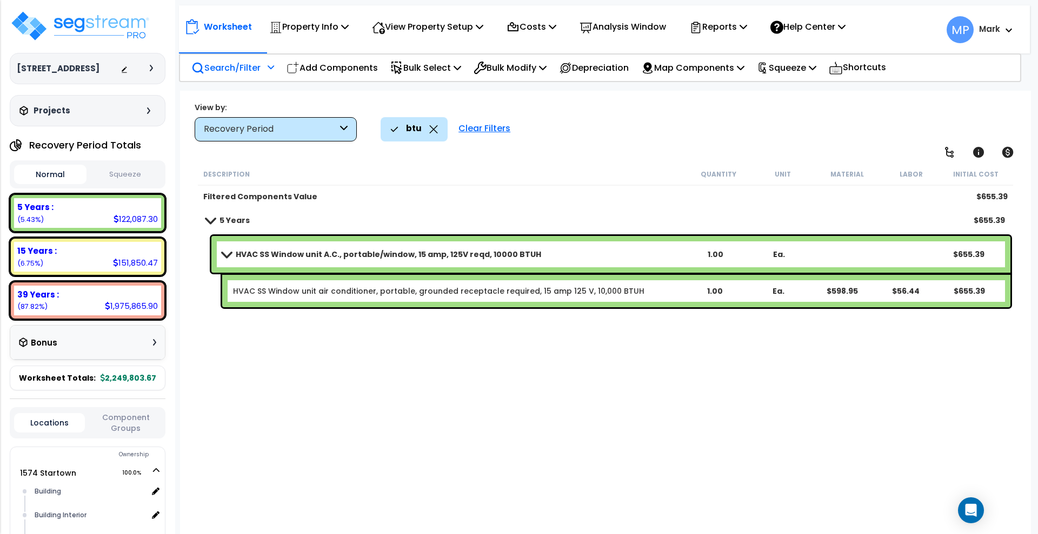
click at [601, 256] on link "HVAC SS Window unit A.C., portable/window, 15 amp, 125V reqd, 10000 BTUH" at bounding box center [452, 254] width 461 height 15
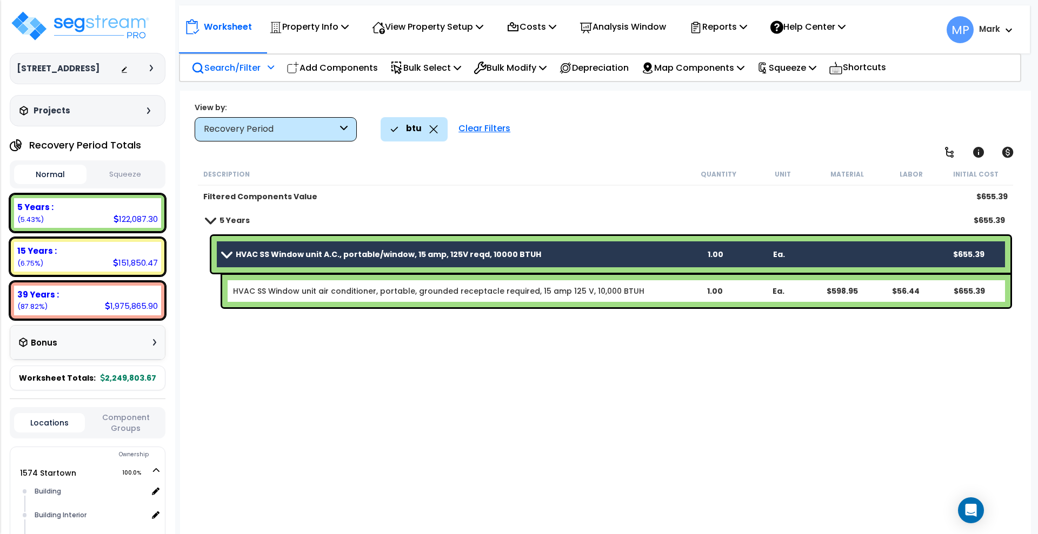
click at [558, 253] on link "HVAC SS Window unit A.C., portable/window, 15 amp, 125V reqd, 10000 BTUH" at bounding box center [452, 254] width 461 height 15
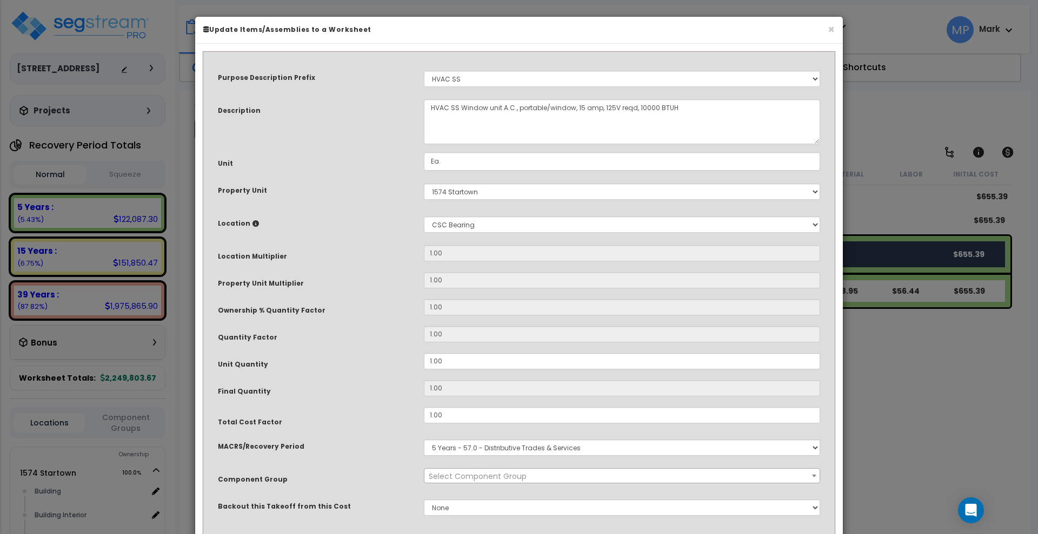
select select "23910"
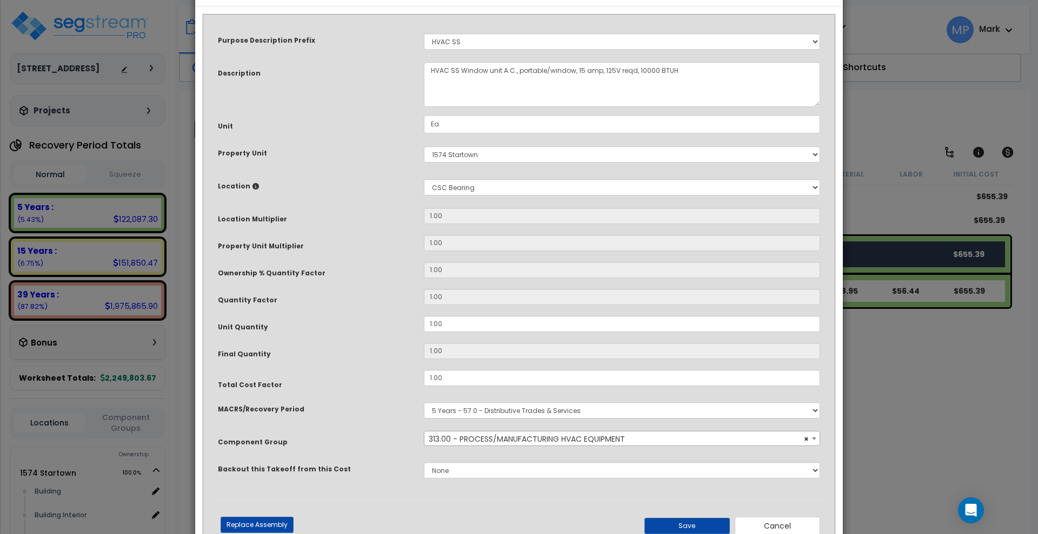
scroll to position [72, 0]
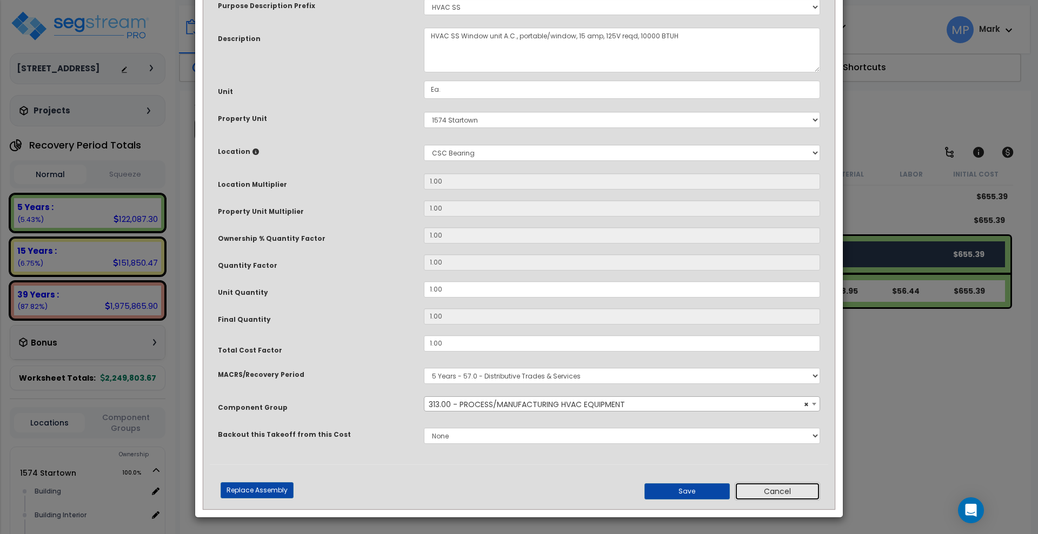
click at [765, 494] on button "Cancel" at bounding box center [776, 492] width 85 height 18
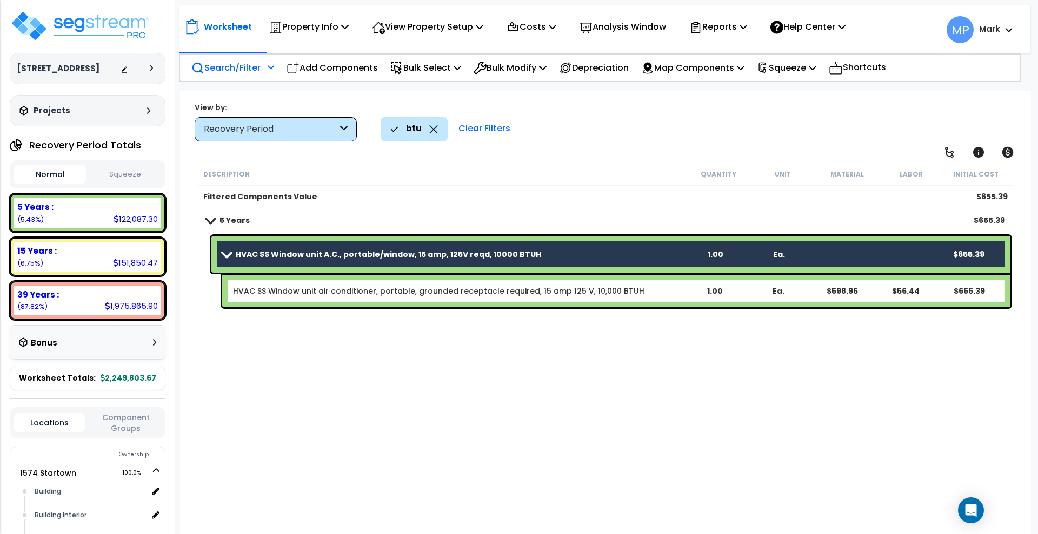
click at [604, 290] on link "HVAC SS Window unit air conditioner, portable, grounded receptacle required, 15…" at bounding box center [438, 291] width 411 height 11
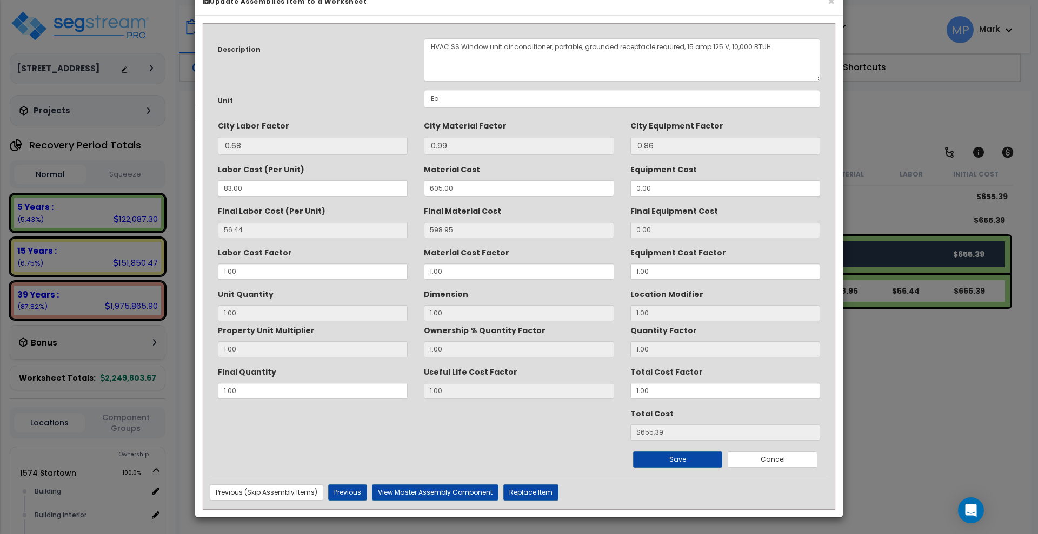
scroll to position [0, 0]
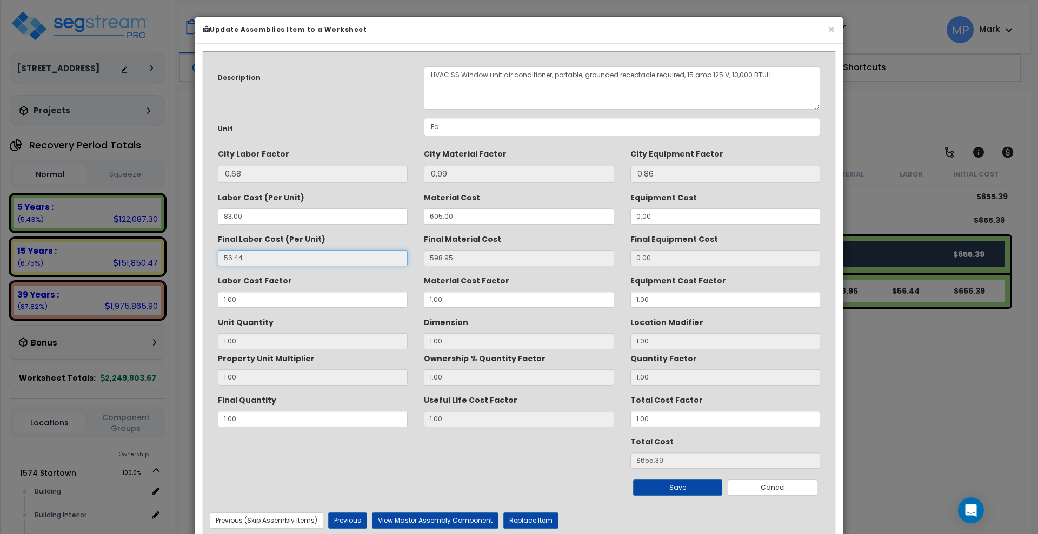
click at [244, 257] on input "56.44" at bounding box center [313, 258] width 190 height 16
drag, startPoint x: 243, startPoint y: 256, endPoint x: 197, endPoint y: 259, distance: 46.6
click at [197, 259] on div "Description HVAC SS Window unit air conditioner, portable, grounded receptacle …" at bounding box center [518, 295] width 647 height 502
drag, startPoint x: 227, startPoint y: 219, endPoint x: 192, endPoint y: 219, distance: 35.1
click at [192, 219] on div "× Update Assemblies Item to a Worksheet Description HVAC SS Window unit air con…" at bounding box center [519, 267] width 1038 height 534
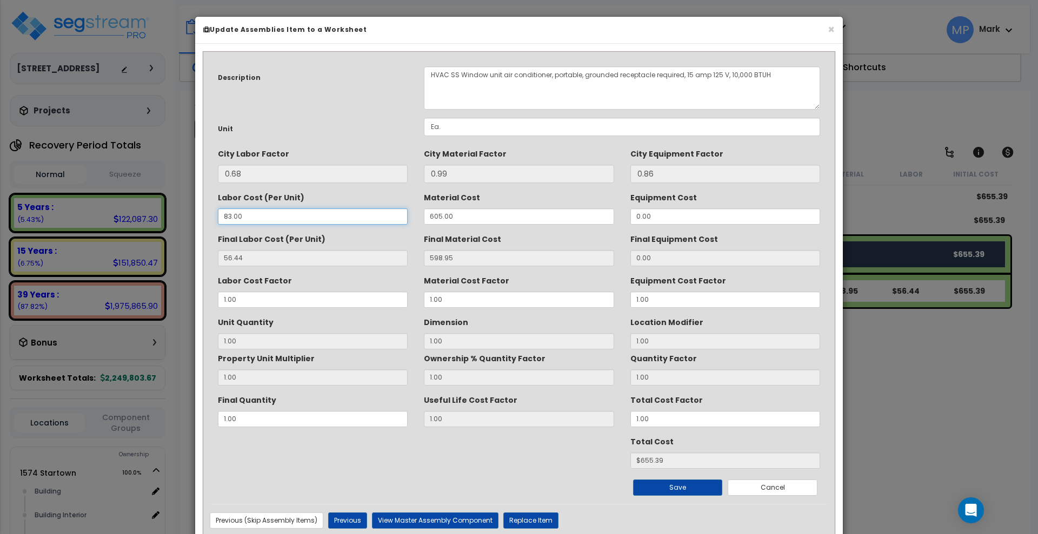
type input "3"
type input "2.04"
type input "1"
type input "$600.99"
type input "350"
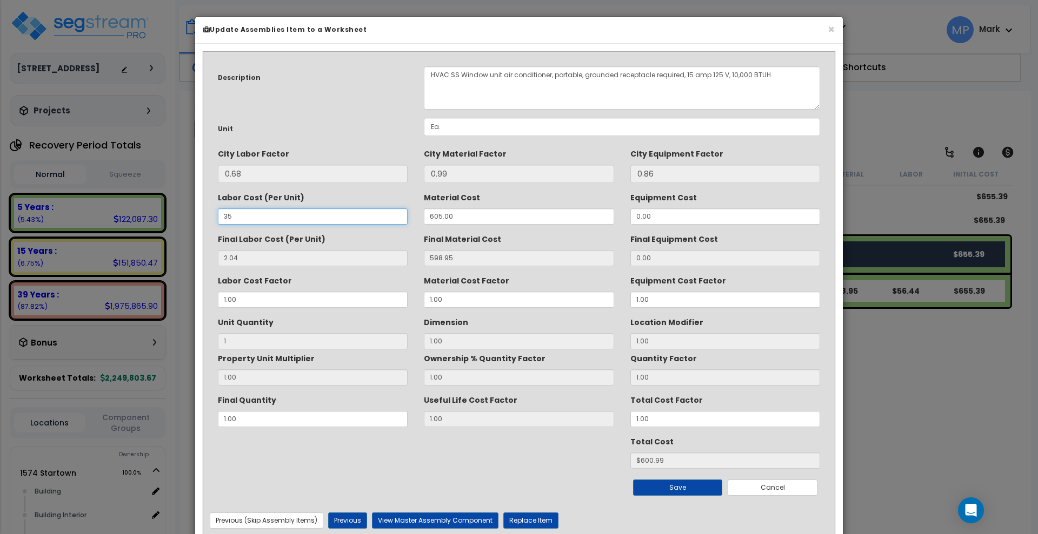
type input "23.80"
type input "$622.75"
type input "238.00"
type input "$836.95"
type input "350"
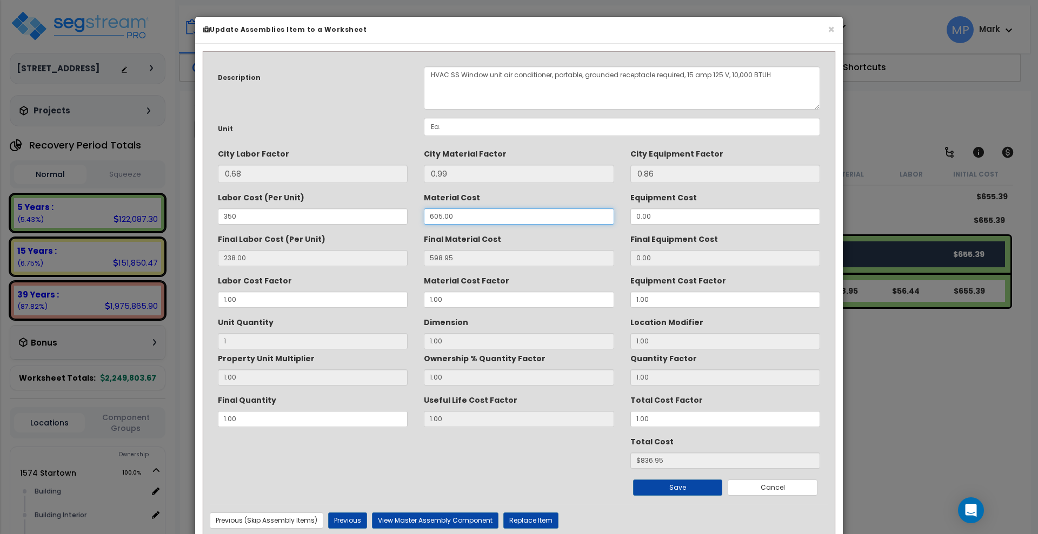
drag, startPoint x: 459, startPoint y: 219, endPoint x: 401, endPoint y: 217, distance: 58.4
click at [401, 217] on div "Labor Cost (Per Unit) 350 Material Cost 605.00 Equipment Cost 0.00" at bounding box center [519, 207] width 618 height 36
type input "7"
type input "6.93"
type input "$244.93"
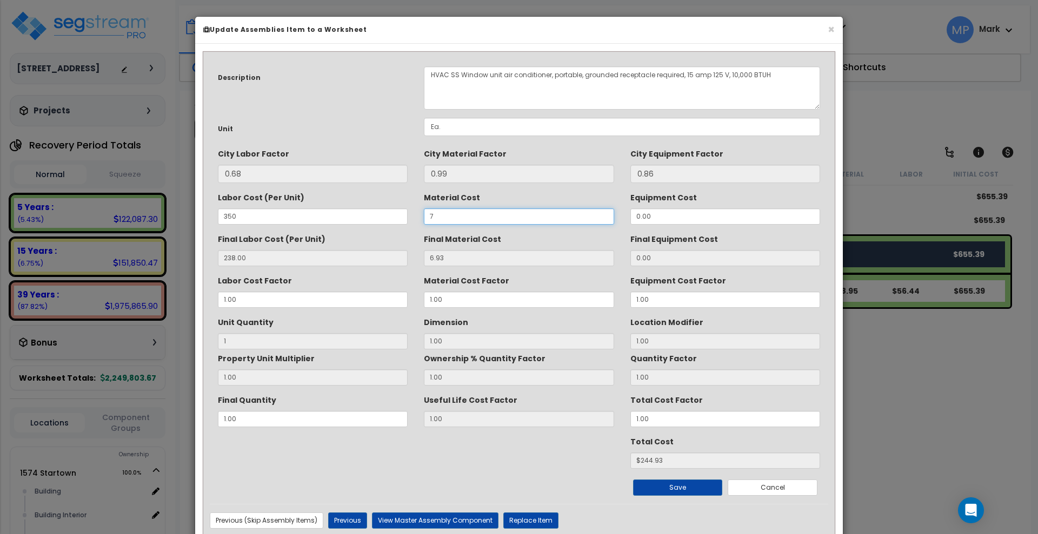
type input "70"
type input "69.30"
type input "$307.30"
type input "700"
type input "693.00"
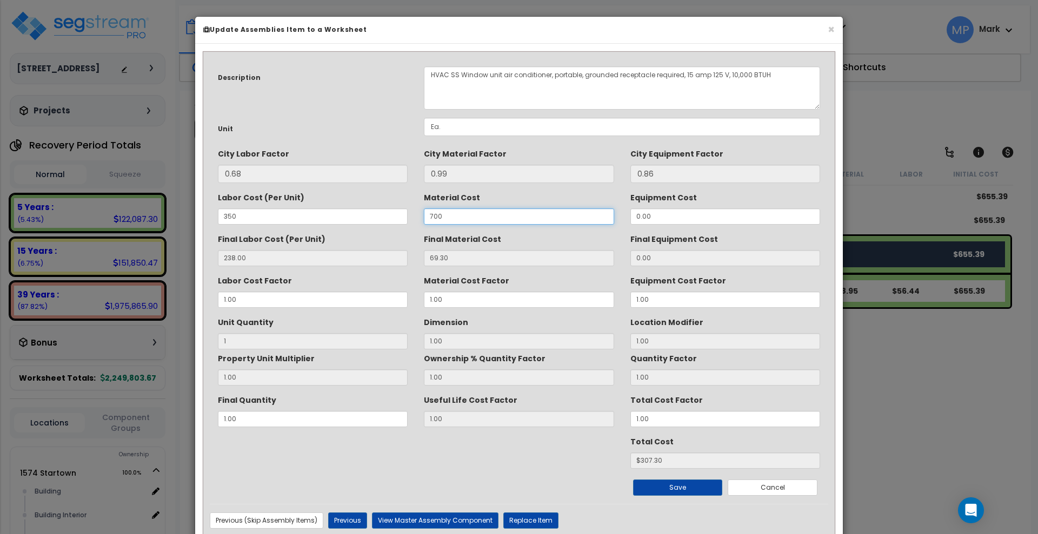
type input "$931.00"
type input "700"
click at [483, 454] on div "Total Cost $931.00" at bounding box center [519, 451] width 618 height 36
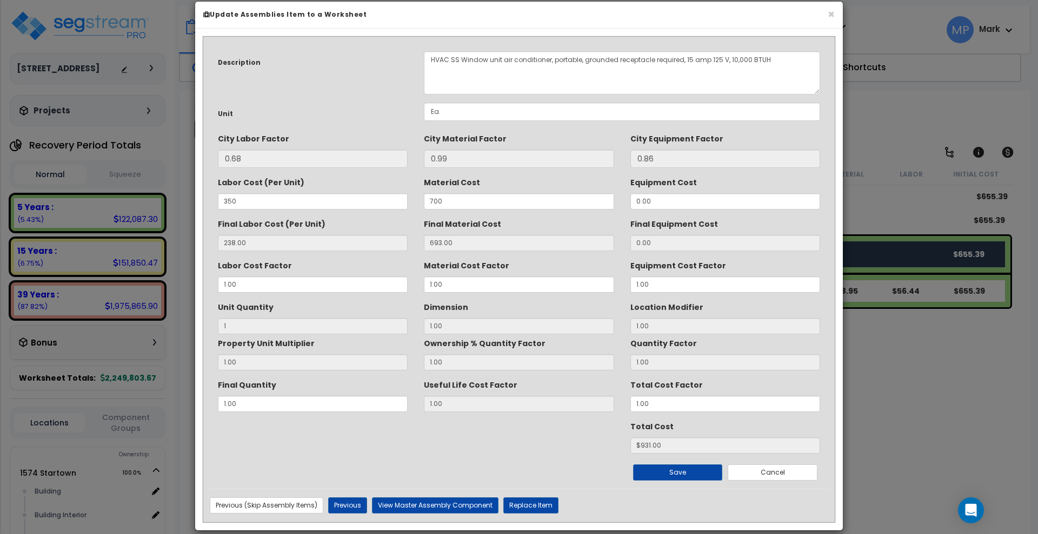
scroll to position [28, 0]
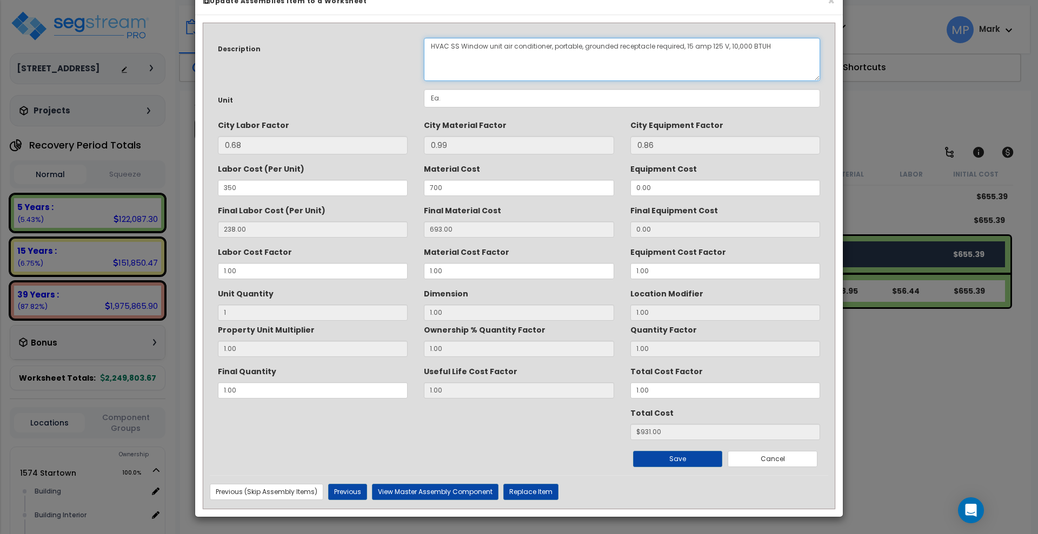
click at [459, 43] on textarea "HVAC SS Window unit air conditioner, portable, grounded receptacle required, 15…" at bounding box center [622, 59] width 396 height 43
type textarea "HVAC Window unit air conditioner, portable, grounded receptacle required, 15 am…"
click at [707, 459] on button "Save" at bounding box center [678, 459] width 90 height 16
type input "350.00"
type input "700.00"
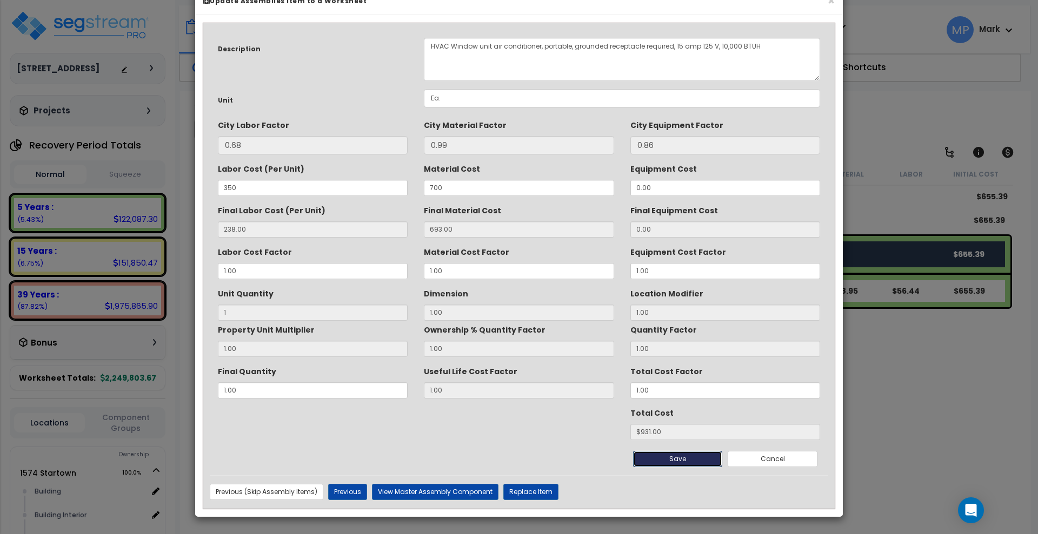
type input "1.00"
type input "931.00"
drag, startPoint x: 691, startPoint y: 460, endPoint x: 697, endPoint y: 438, distance: 22.9
click at [691, 460] on button "Save" at bounding box center [678, 459] width 90 height 16
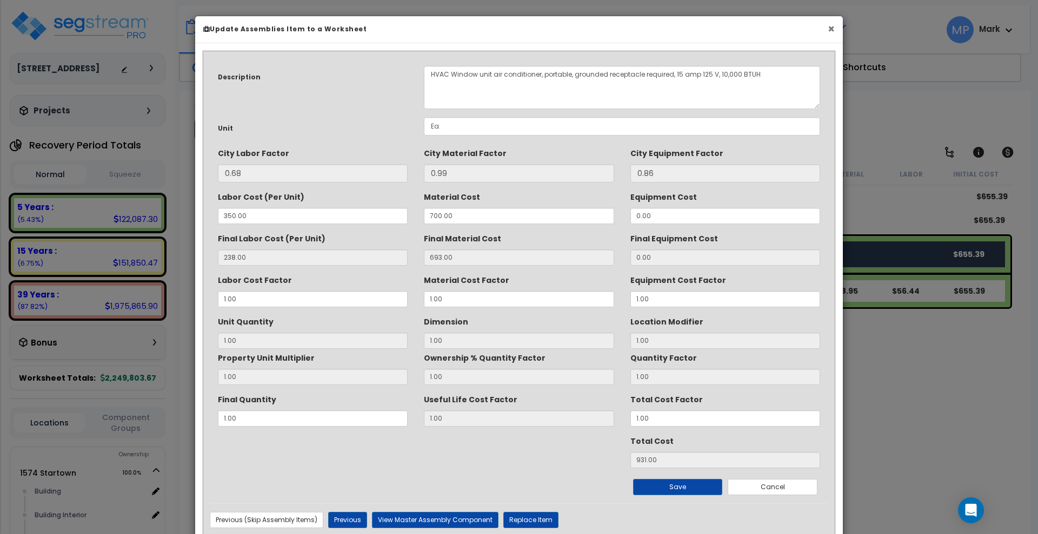
click at [832, 24] on button "×" at bounding box center [830, 28] width 7 height 11
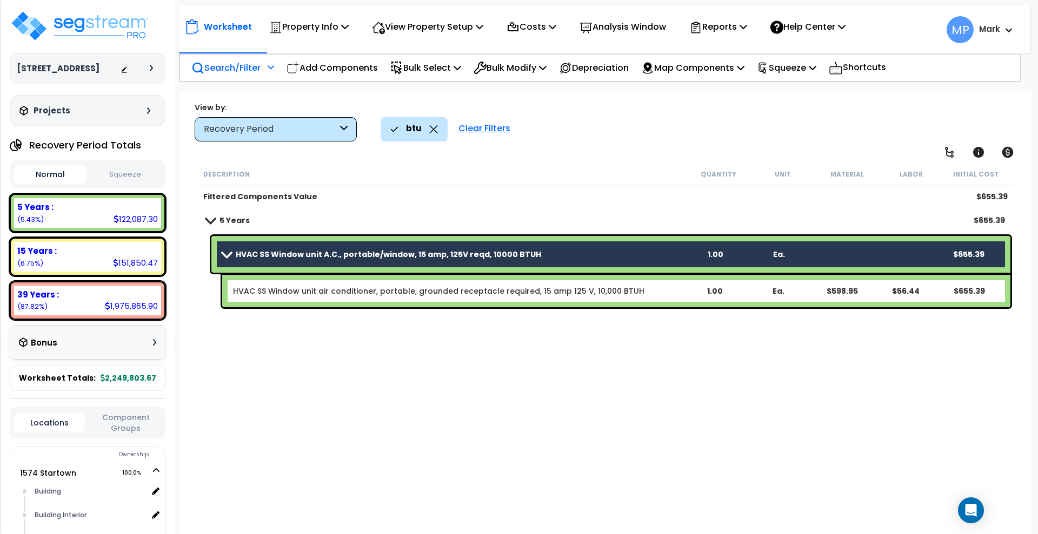
click at [592, 247] on link "HVAC SS Window unit A.C., portable/window, 15 amp, 125V reqd, 10000 BTUH" at bounding box center [452, 254] width 461 height 15
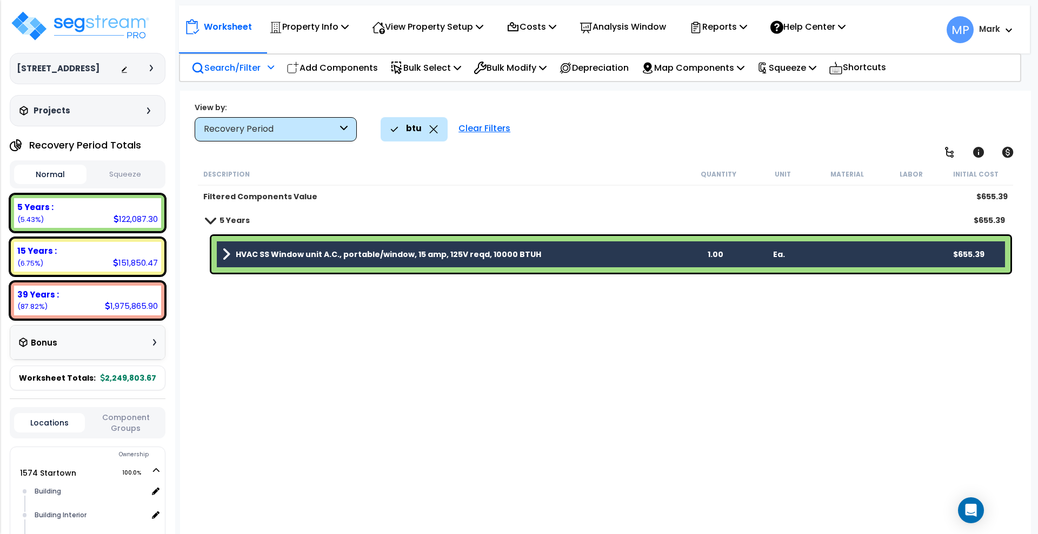
click at [592, 247] on link "HVAC SS Window unit A.C., portable/window, 15 amp, 125V reqd, 10000 BTUH" at bounding box center [452, 254] width 461 height 15
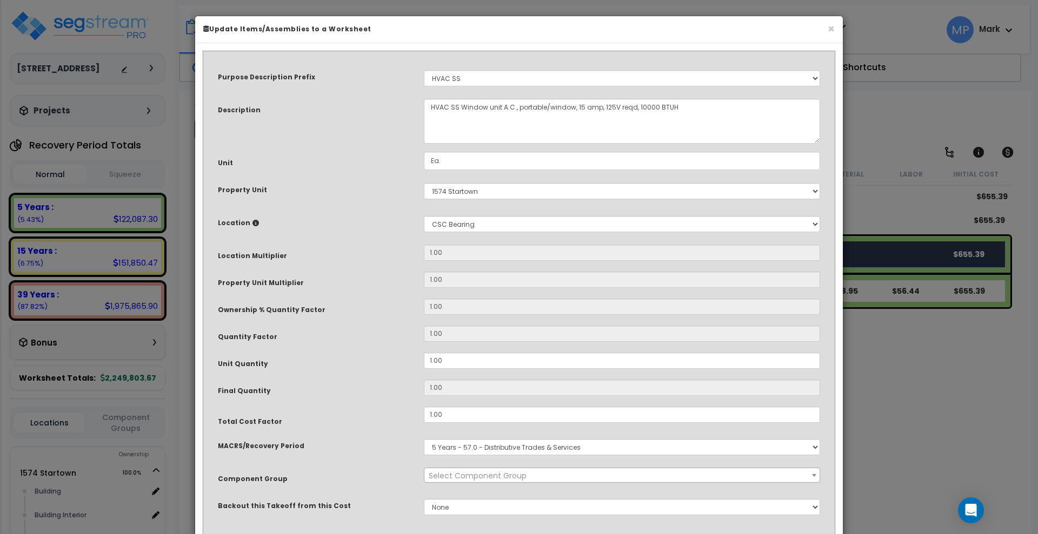
select select "23910"
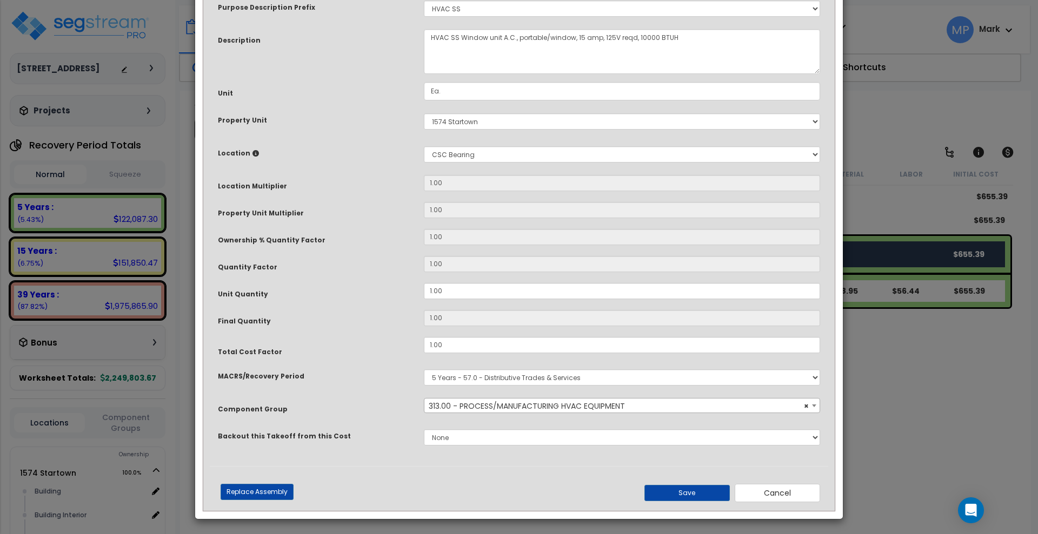
scroll to position [72, 0]
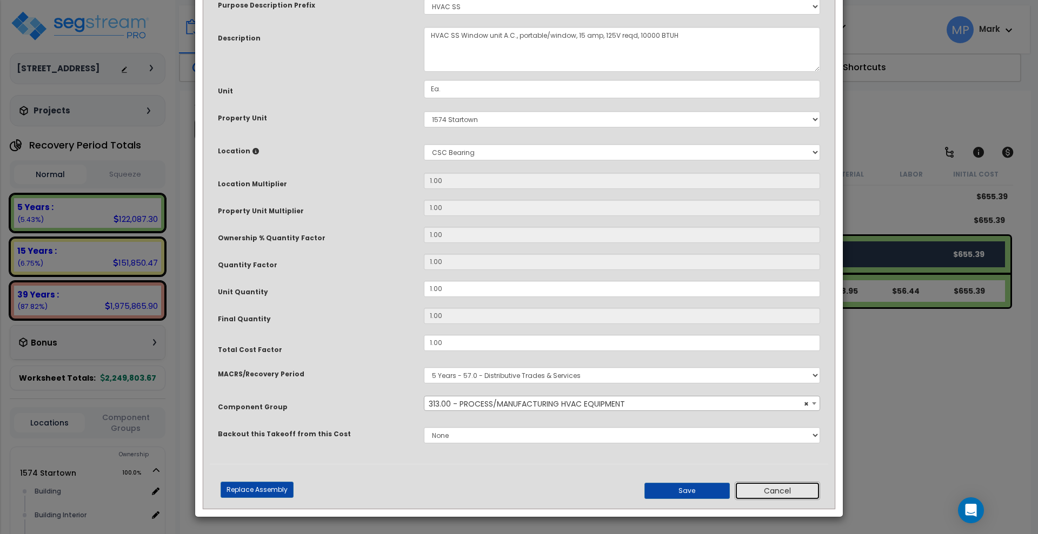
drag, startPoint x: 776, startPoint y: 493, endPoint x: 759, endPoint y: 478, distance: 22.2
click at [776, 493] on button "Cancel" at bounding box center [776, 491] width 85 height 18
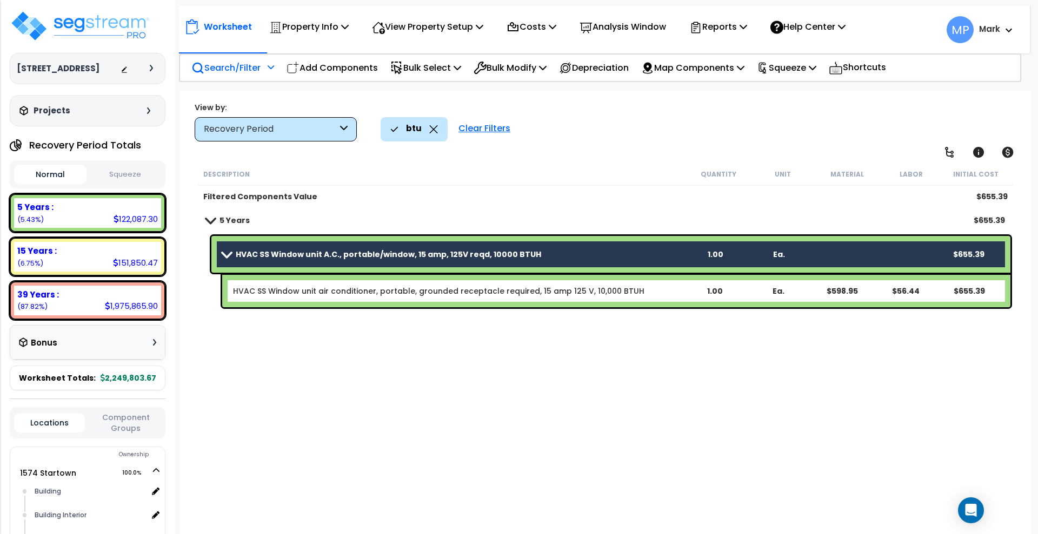
click at [665, 289] on b "HVAC SS Window unit air conditioner, portable, grounded receptacle required, 15…" at bounding box center [457, 291] width 449 height 11
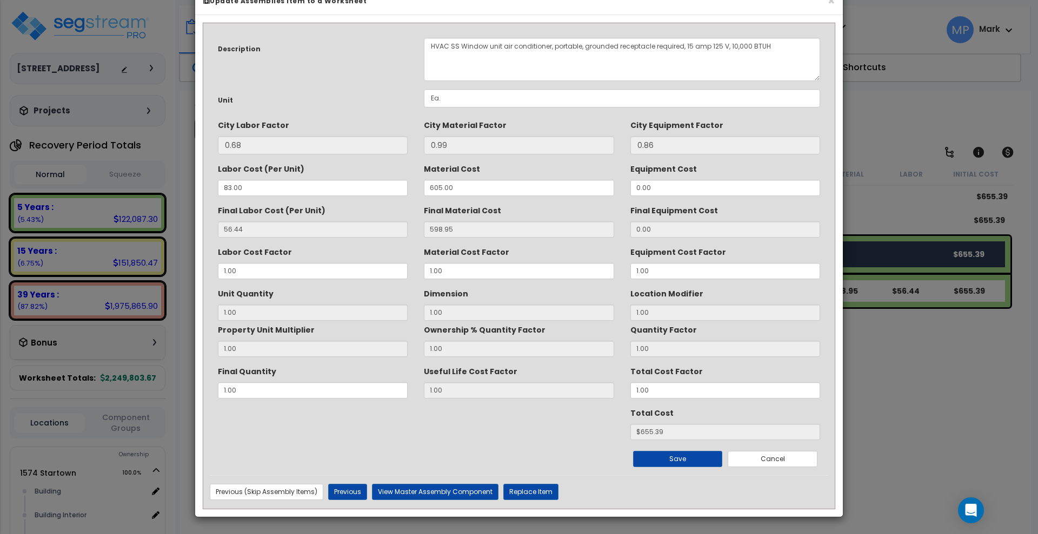
scroll to position [0, 0]
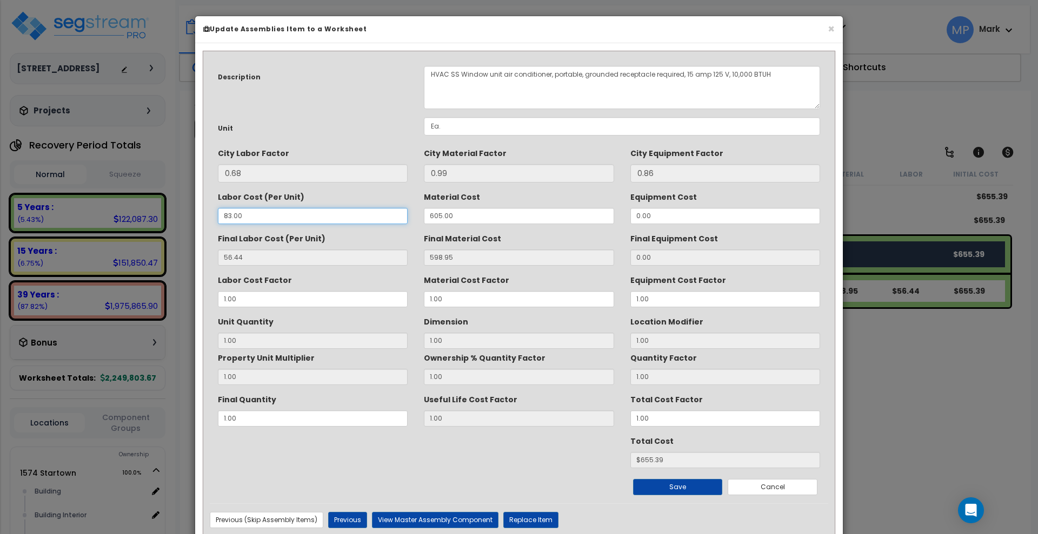
drag, startPoint x: 263, startPoint y: 214, endPoint x: 180, endPoint y: 212, distance: 82.7
click at [181, 212] on div "× Update Assemblies Item to a Worksheet Description HVAC SS Window unit air con…" at bounding box center [519, 267] width 1038 height 534
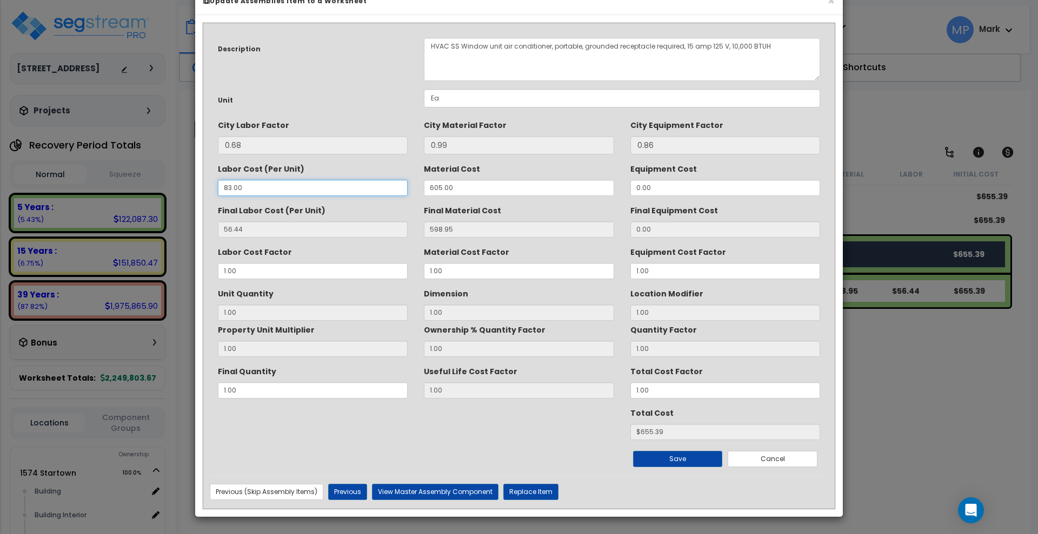
type input "3"
type input "2.04"
type input "1"
type input "$600.99"
type input "350"
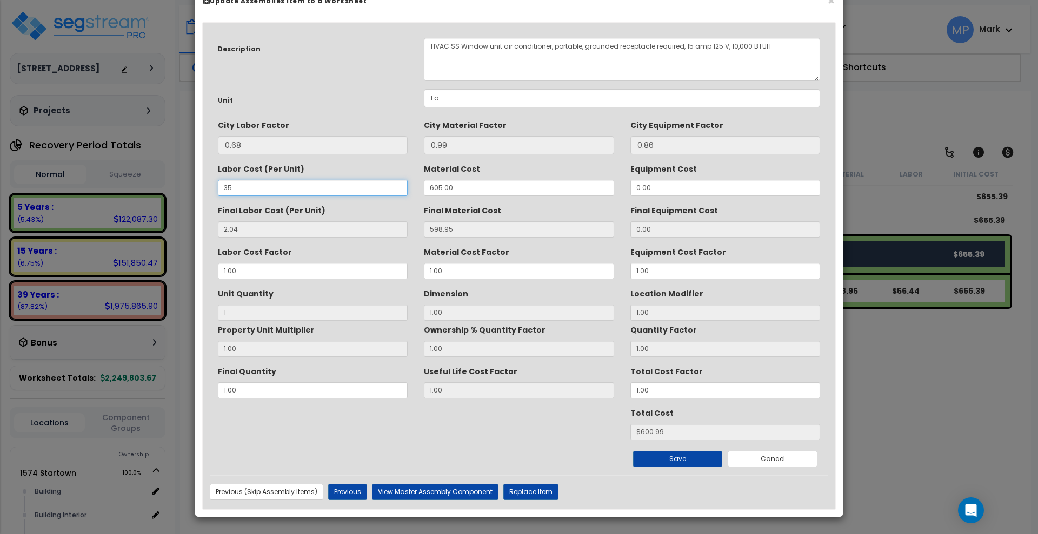
type input "23.80"
type input "$622.75"
type input "238.00"
type input "$836.95"
type input "350"
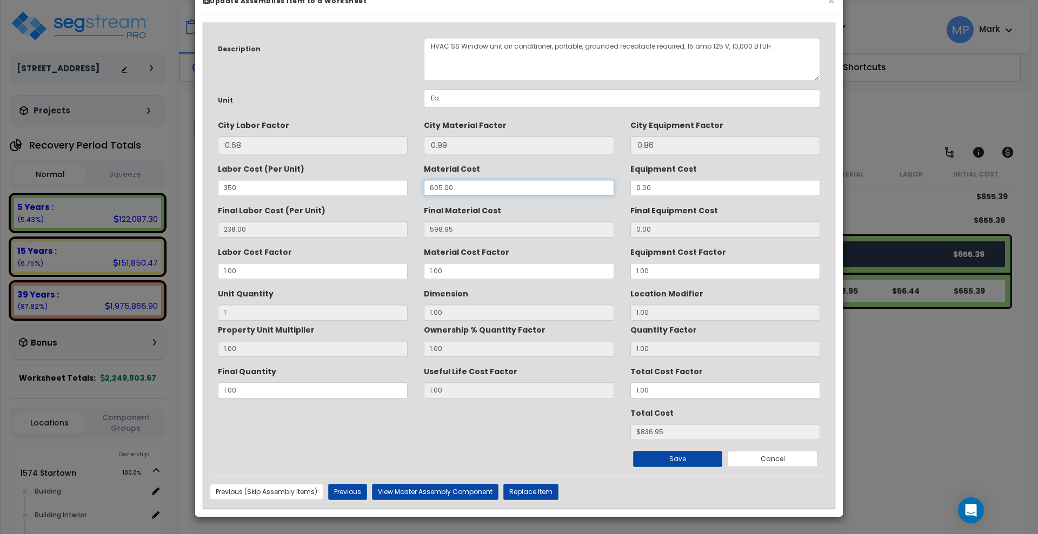
drag, startPoint x: 453, startPoint y: 185, endPoint x: 380, endPoint y: 183, distance: 73.5
click at [380, 183] on div "Labor Cost (Per Unit) 350 Material Cost 605.00 Equipment Cost 0.00" at bounding box center [519, 178] width 618 height 36
type input "7"
type input "6.93"
type input "$244.93"
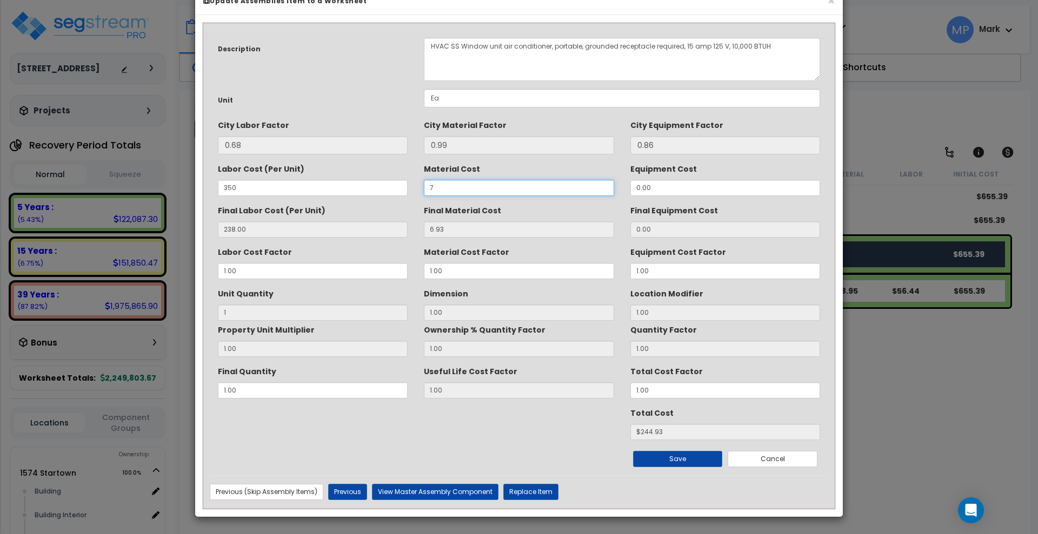
type input "70"
type input "69.30"
type input "$307.30"
type input "700"
type input "693.00"
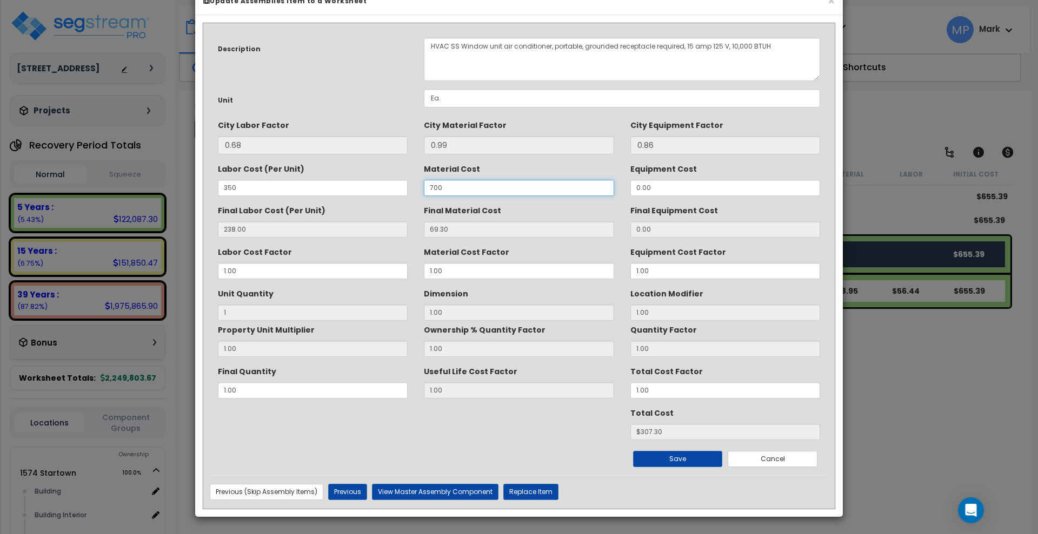
type input "$931.00"
type input "700"
click at [473, 405] on div "Total Cost $931.00" at bounding box center [519, 422] width 618 height 36
click at [659, 458] on button "Save" at bounding box center [678, 459] width 90 height 16
type input "350.00"
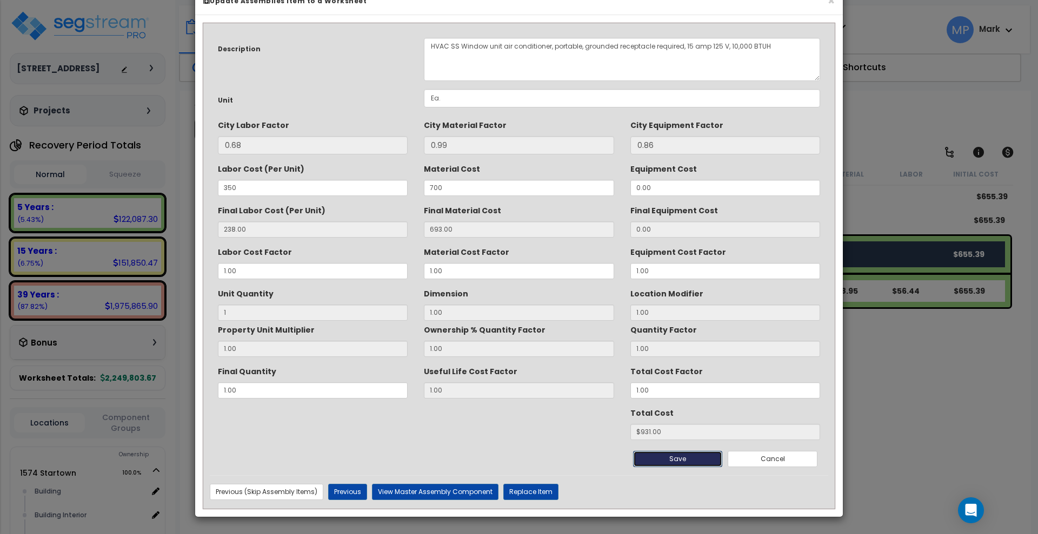
type input "700.00"
type input "1.00"
type input "931.00"
click at [659, 459] on button "Save" at bounding box center [678, 459] width 90 height 16
click at [785, 457] on button "Cancel" at bounding box center [772, 459] width 90 height 16
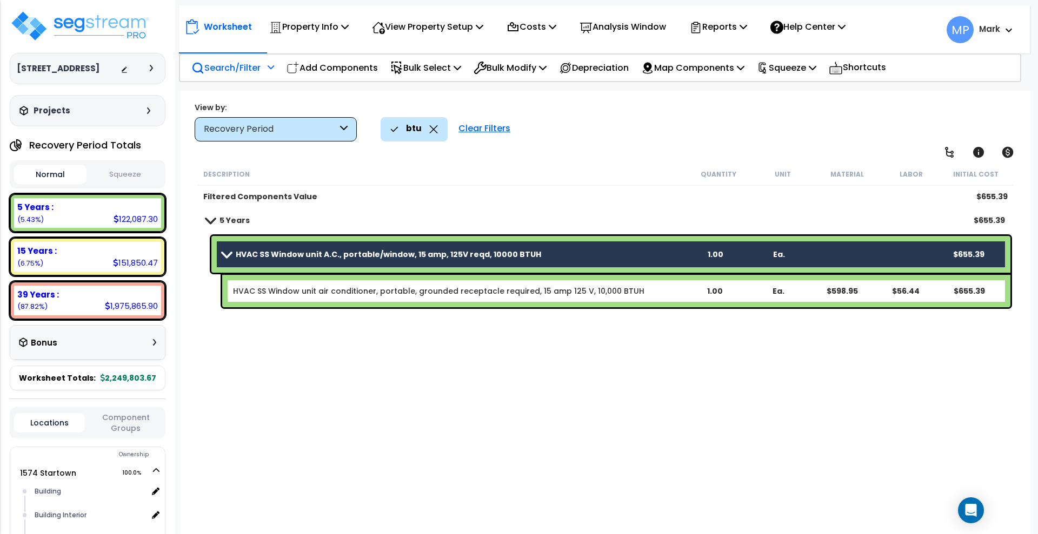
click at [677, 294] on b "HVAC SS Window unit air conditioner, portable, grounded receptacle required, 15…" at bounding box center [457, 291] width 449 height 11
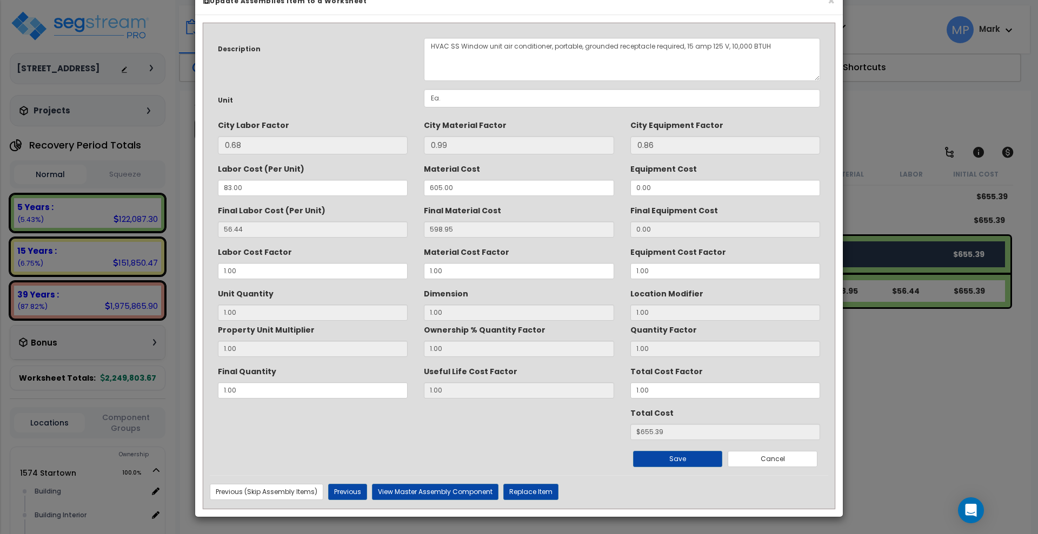
scroll to position [0, 0]
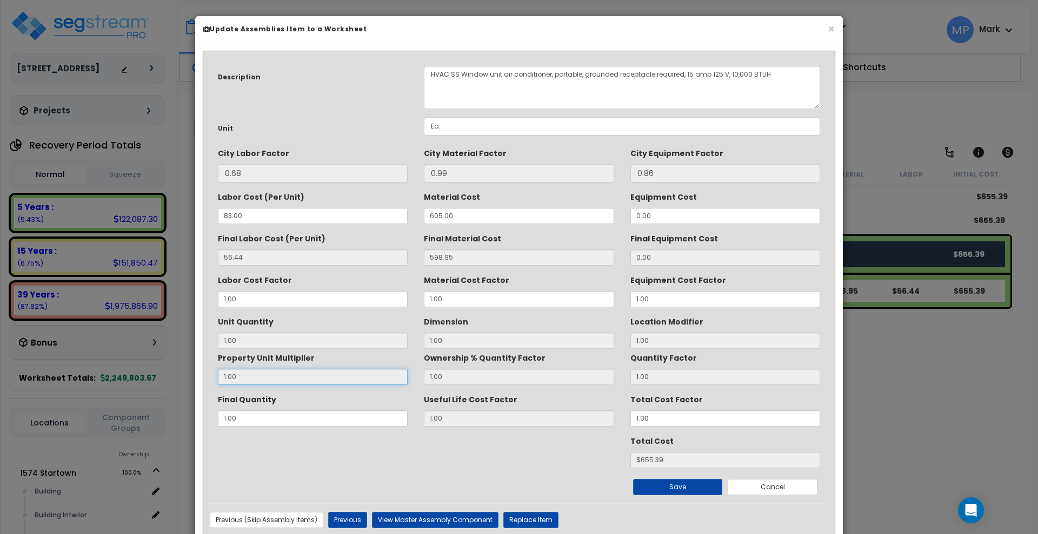
drag, startPoint x: 248, startPoint y: 376, endPoint x: 166, endPoint y: 382, distance: 81.9
click at [166, 382] on div "× Update Assemblies Item to a Worksheet Description HVAC SS Window unit air con…" at bounding box center [519, 267] width 1038 height 534
drag, startPoint x: 253, startPoint y: 300, endPoint x: 194, endPoint y: 303, distance: 59.0
click at [194, 303] on div "× Update Assemblies Item to a Worksheet Description HVAC SS Window unit air con…" at bounding box center [519, 267] width 1038 height 534
type input "5"
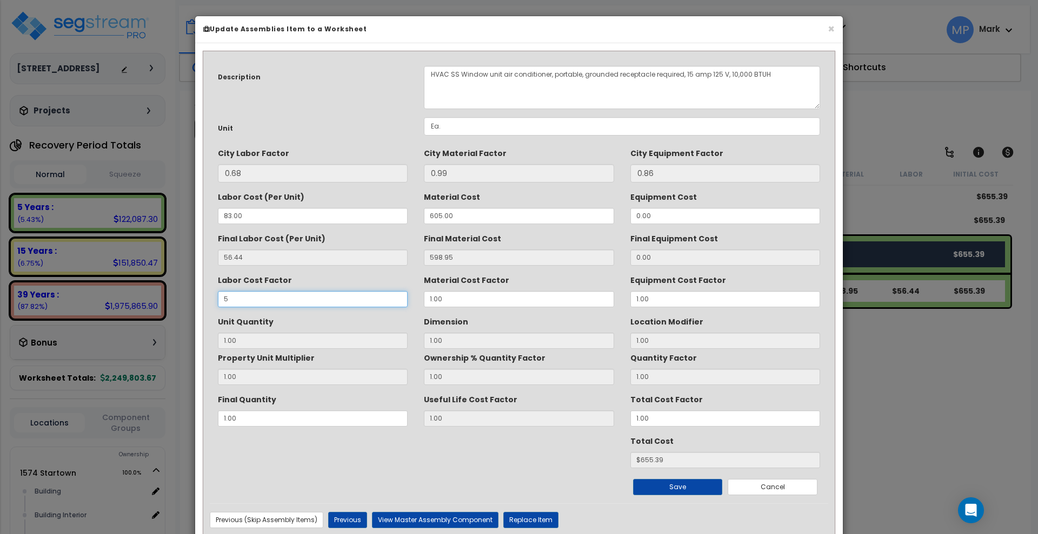
type input "1"
type input "$881.15"
click at [291, 460] on div "Total Cost $881.15" at bounding box center [519, 450] width 618 height 36
drag, startPoint x: 245, startPoint y: 295, endPoint x: 189, endPoint y: 296, distance: 55.7
click at [189, 296] on div "× Update Assemblies Item to a Worksheet Description HVAC SS Window unit air con…" at bounding box center [519, 267] width 1038 height 534
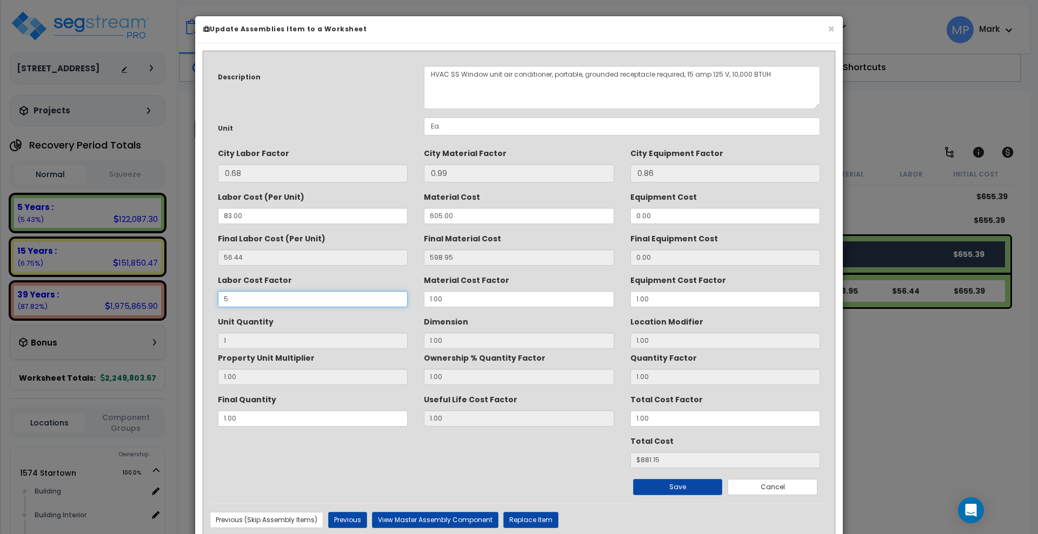
type input "6"
type input "$937.59"
type input "6"
drag, startPoint x: 401, startPoint y: 302, endPoint x: 385, endPoint y: 303, distance: 15.7
click at [385, 303] on div "Labor Cost Factor 6 Material Cost Factor 1.00 Equipment Cost Factor 1.00" at bounding box center [519, 289] width 618 height 36
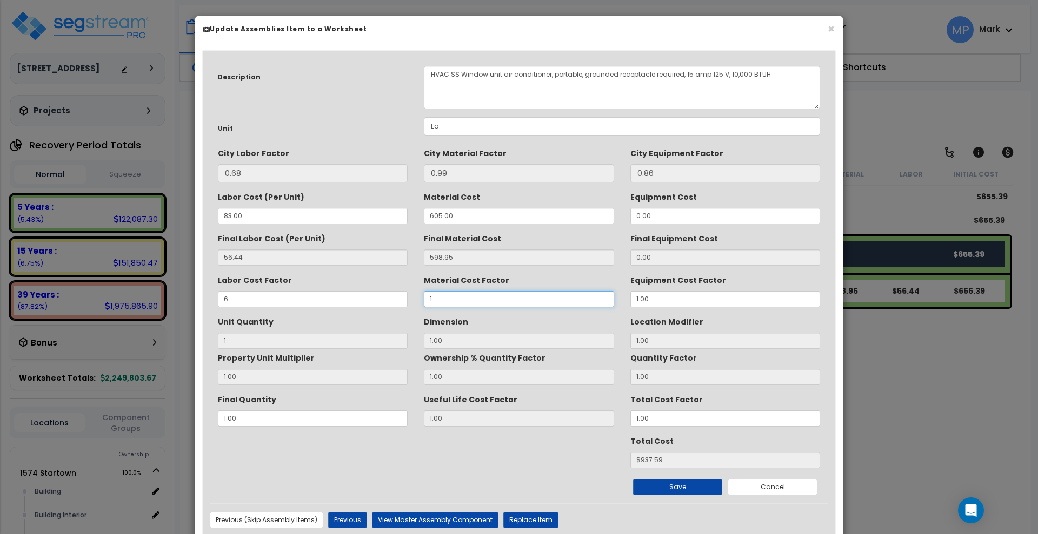
type input "1.3"
type input "$1117.28"
type input "1."
type input "$937.59"
type input "1.2"
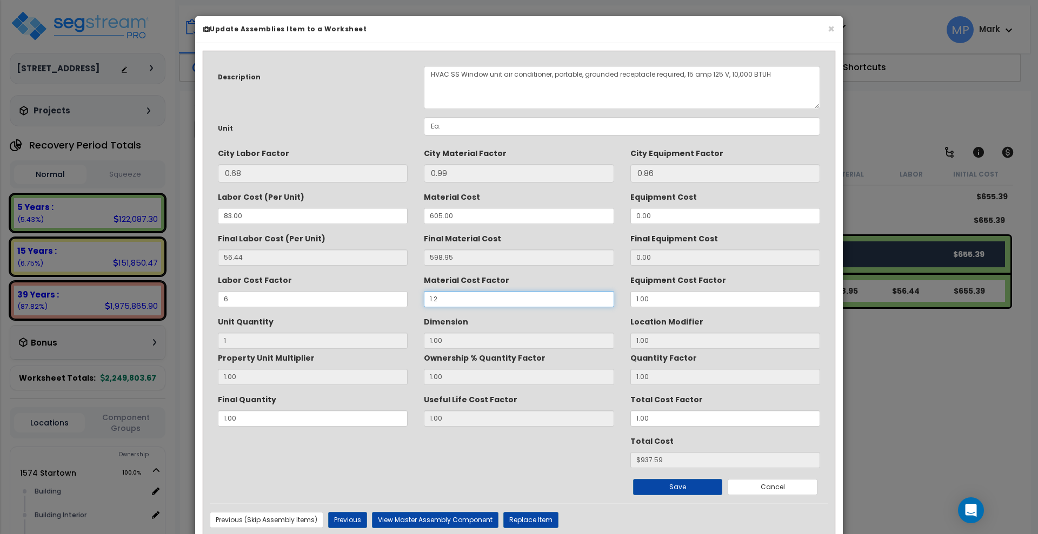
type input "$1057.38"
type input "1.2"
click at [713, 487] on button "Save" at bounding box center [678, 487] width 90 height 16
type input "6.00"
type input "1.20"
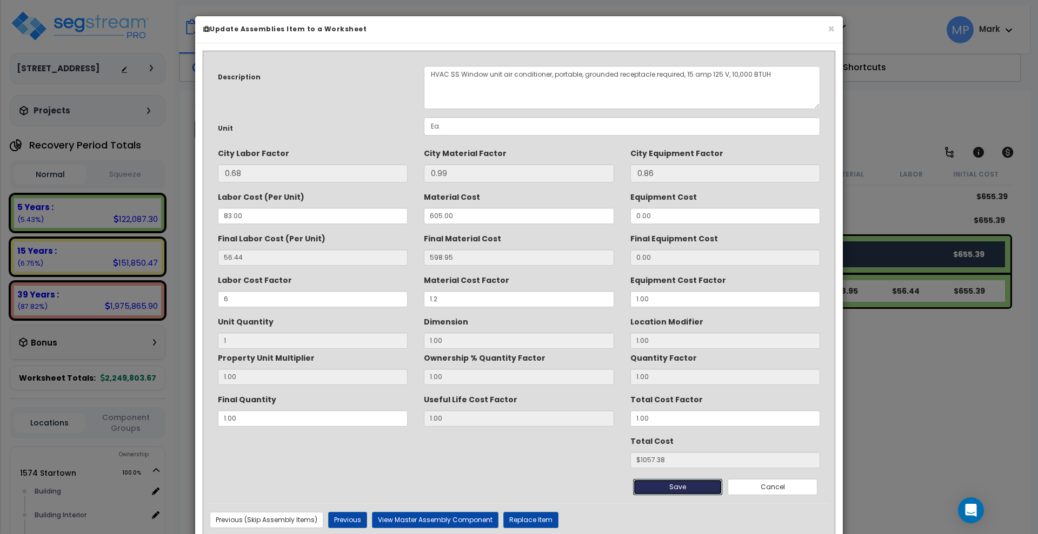
type input "1.00"
type input "1057.38"
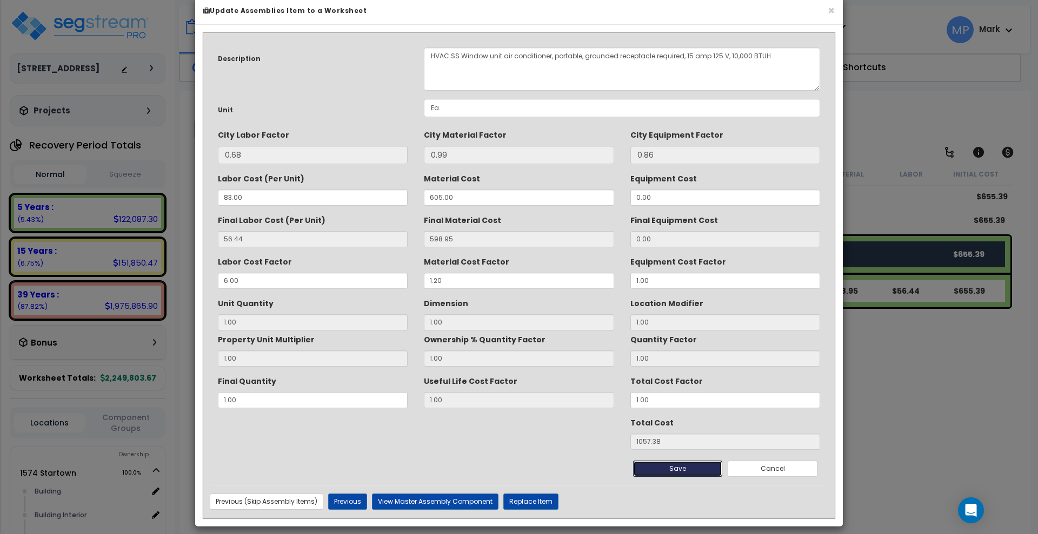
scroll to position [28, 0]
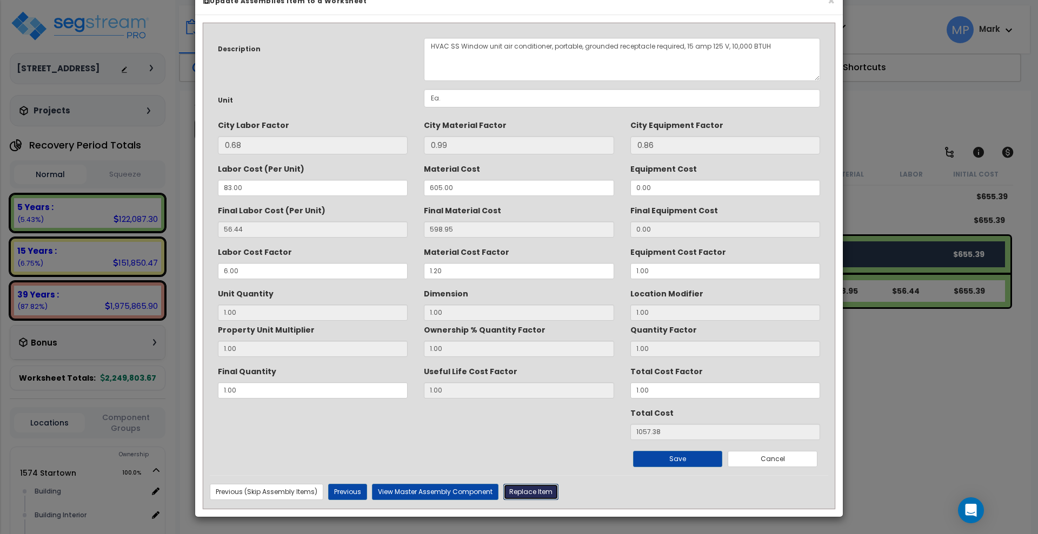
click at [533, 492] on button "Replace Item" at bounding box center [530, 492] width 55 height 16
type input "1"
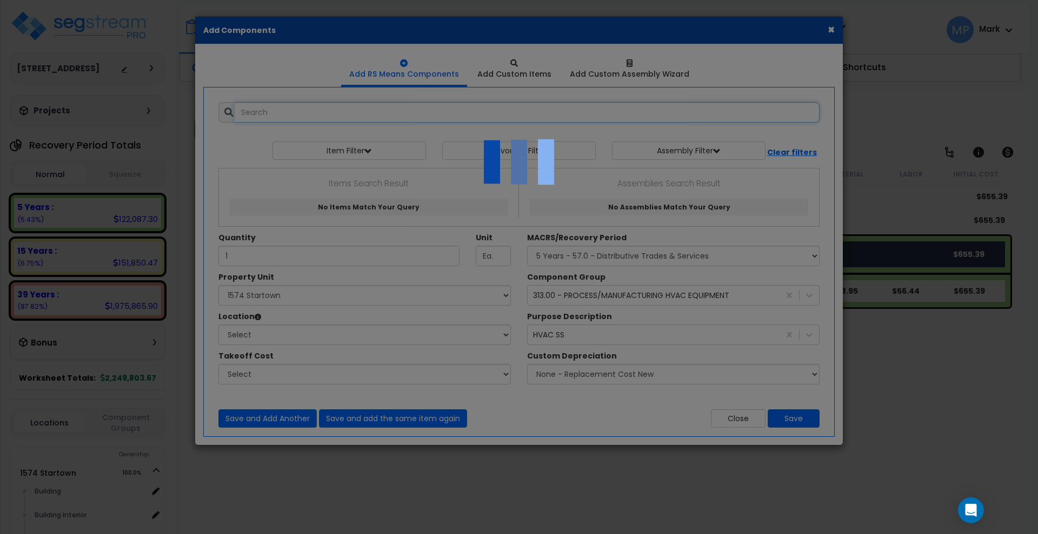
select select "31587"
click at [828, 28] on div at bounding box center [519, 267] width 1038 height 534
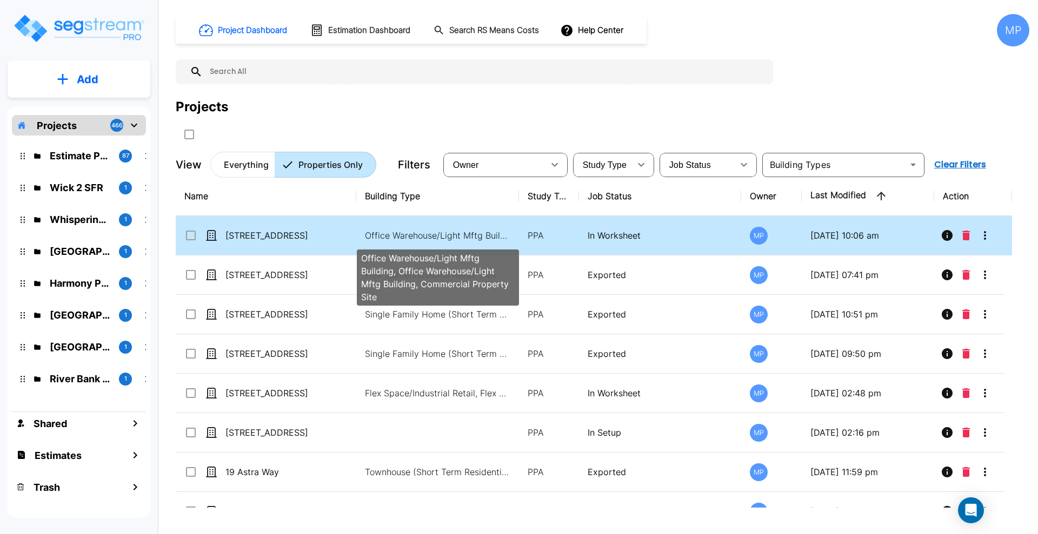
click at [444, 235] on p "Office Warehouse/Light Mftg Building, Office Warehouse/Light Mftg Building, Com…" at bounding box center [438, 235] width 146 height 13
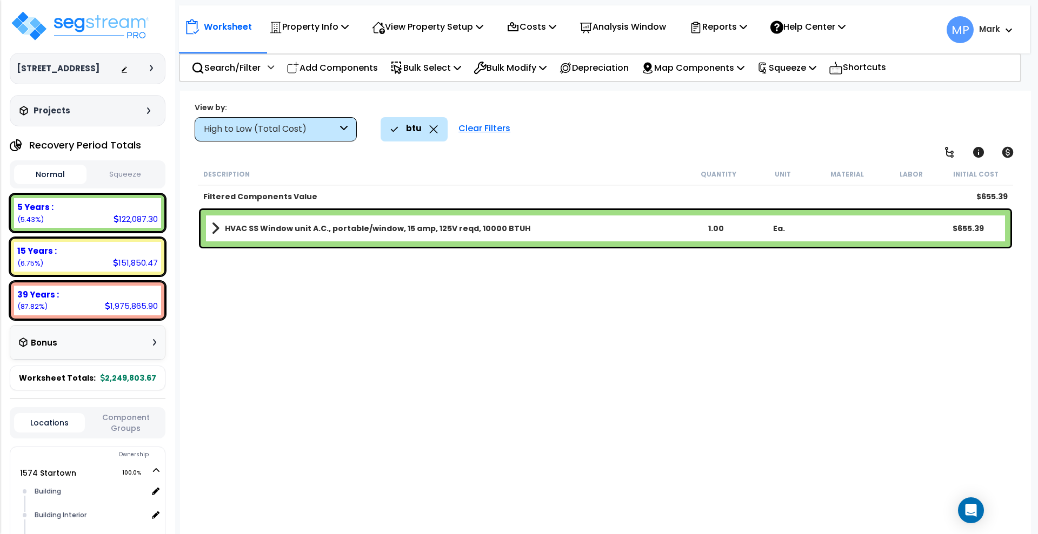
click at [579, 226] on link "HVAC SS Window unit A.C., portable/window, 15 amp, 125V reqd, 10000 BTUH" at bounding box center [447, 228] width 473 height 15
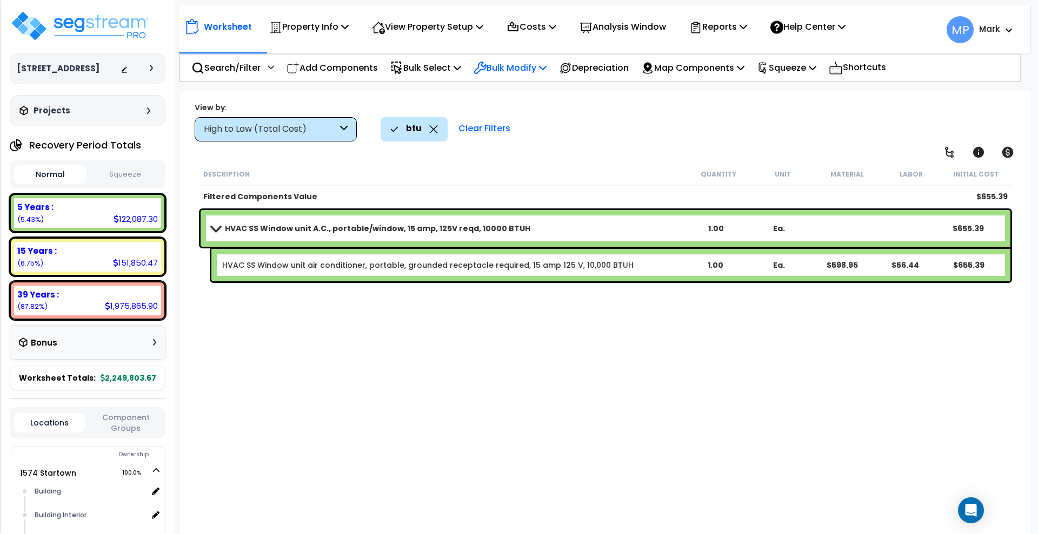
click at [515, 66] on p "Bulk Modify" at bounding box center [509, 68] width 73 height 15
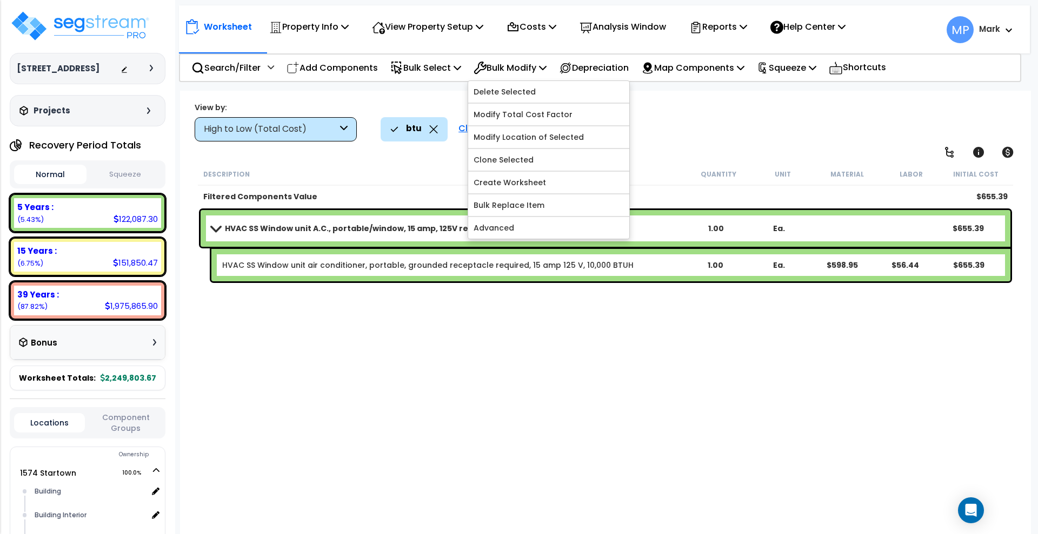
click at [593, 338] on div "Description Quantity Unit Material Labor Initial Cost Filtered Components Value…" at bounding box center [605, 342] width 818 height 358
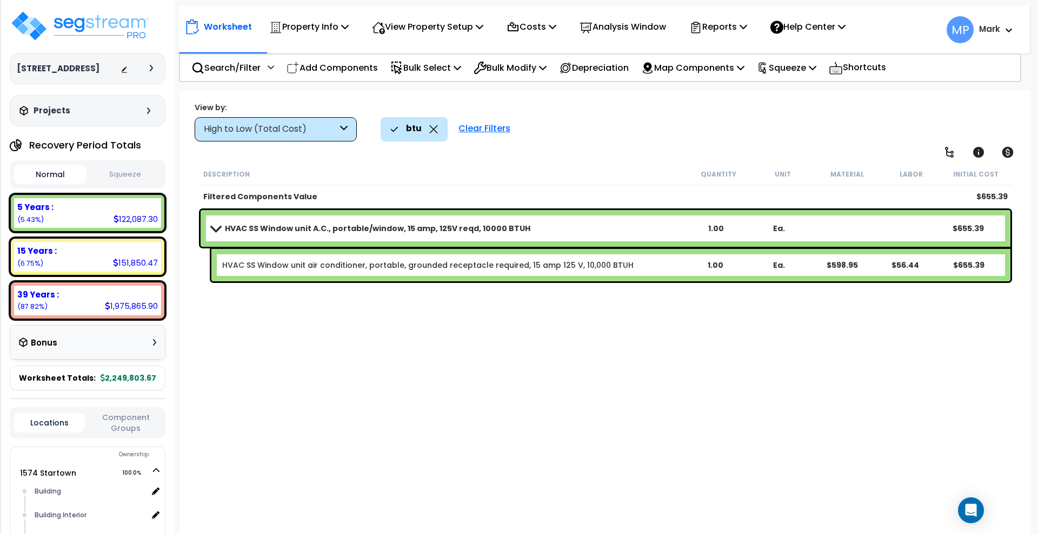
click at [631, 262] on b "HVAC SS Window unit air conditioner, portable, grounded receptacle required, 15…" at bounding box center [452, 265] width 461 height 11
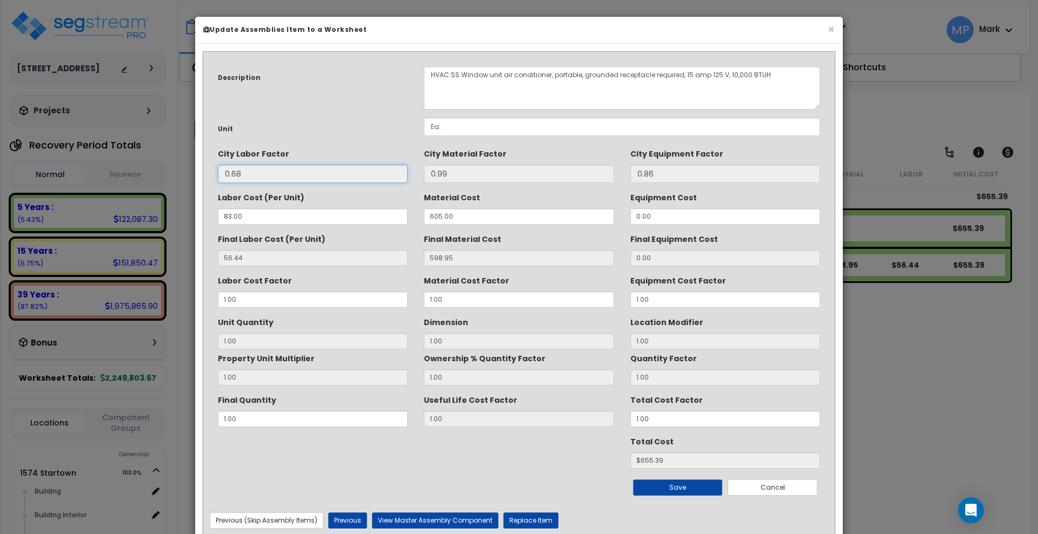
drag, startPoint x: 236, startPoint y: 171, endPoint x: 217, endPoint y: 170, distance: 19.5
click at [217, 170] on div "City Labor Factor 0.68" at bounding box center [313, 164] width 206 height 38
drag, startPoint x: 265, startPoint y: 213, endPoint x: 209, endPoint y: 216, distance: 56.3
click at [209, 216] on div "Description HVAC SS Window unit air conditioner, portable, grounded receptacle …" at bounding box center [519, 297] width 634 height 479
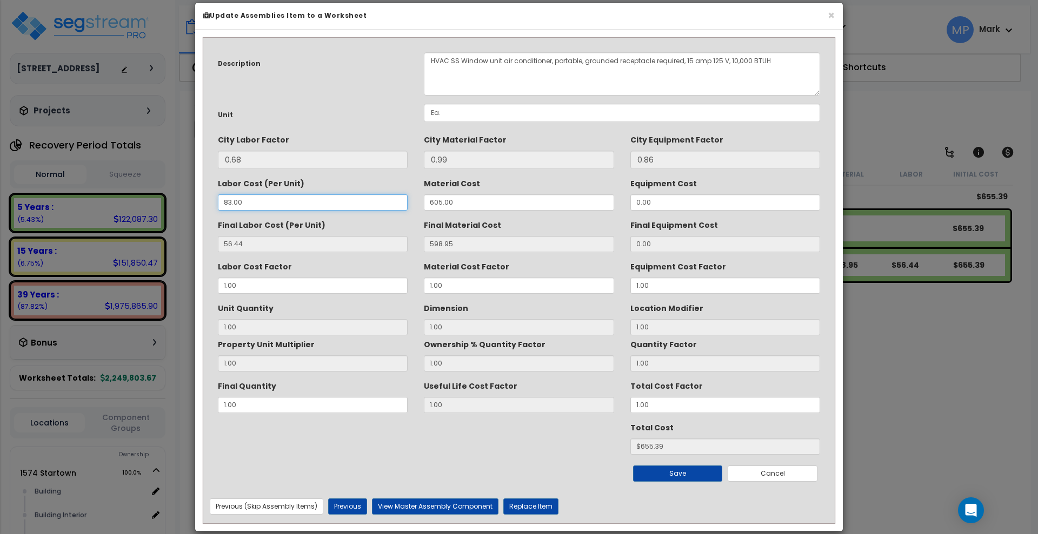
scroll to position [28, 0]
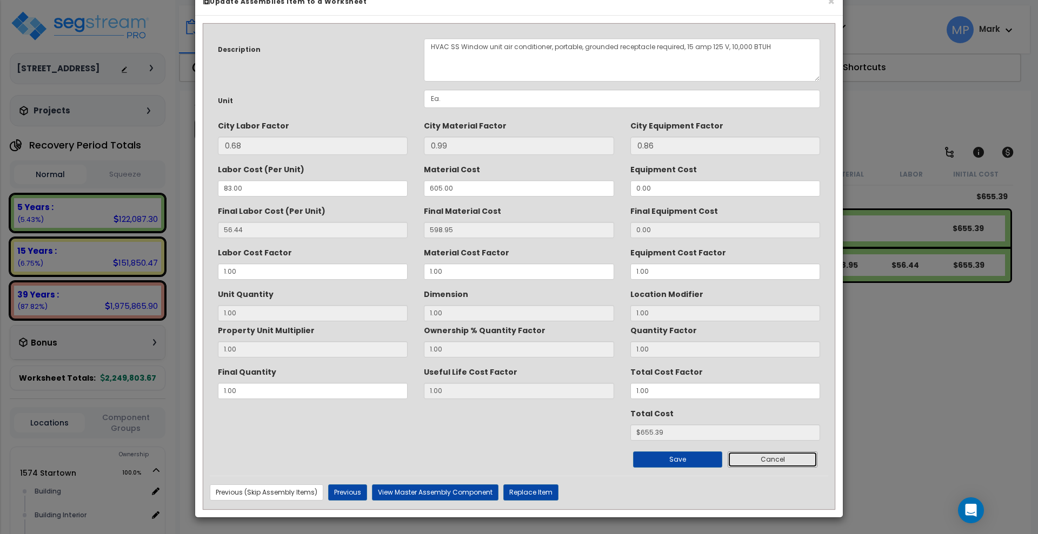
drag, startPoint x: 758, startPoint y: 462, endPoint x: 751, endPoint y: 451, distance: 13.6
click at [758, 462] on button "Cancel" at bounding box center [772, 460] width 90 height 16
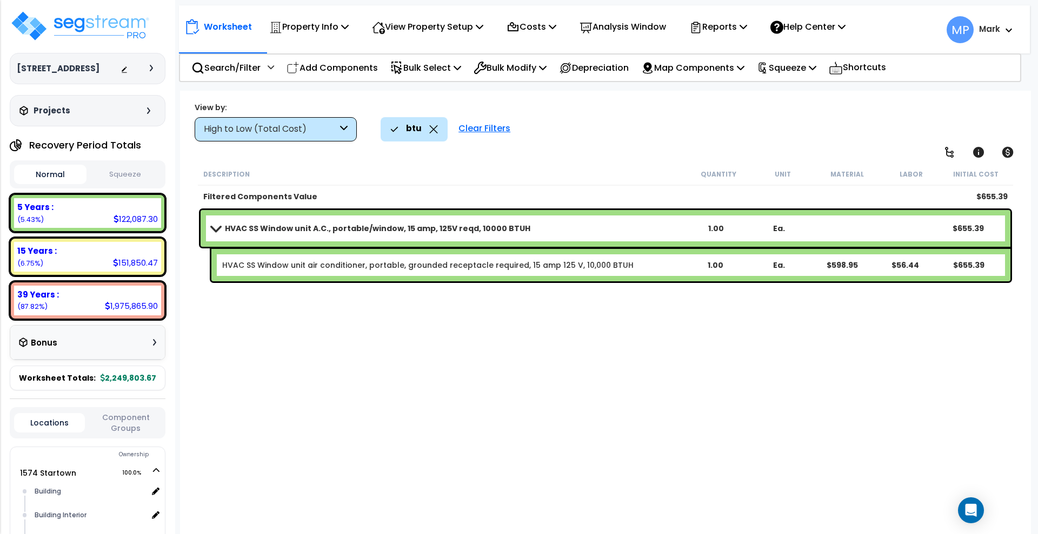
click at [627, 231] on link "HVAC SS Window unit A.C., portable/window, 15 amp, 125V reqd, 10000 BTUH" at bounding box center [447, 228] width 473 height 15
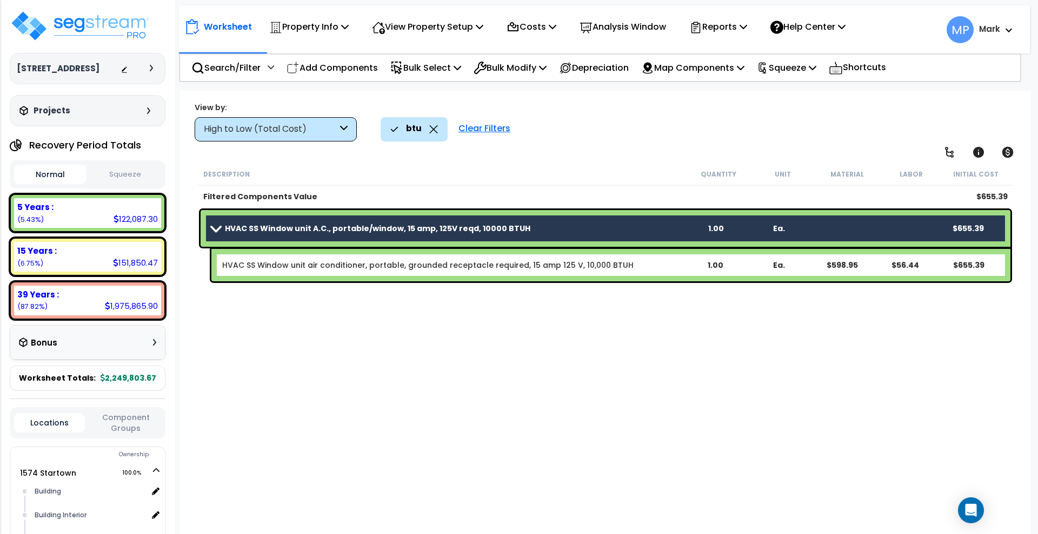
click at [641, 270] on b "HVAC SS Window unit air conditioner, portable, grounded receptacle required, 15…" at bounding box center [452, 265] width 461 height 11
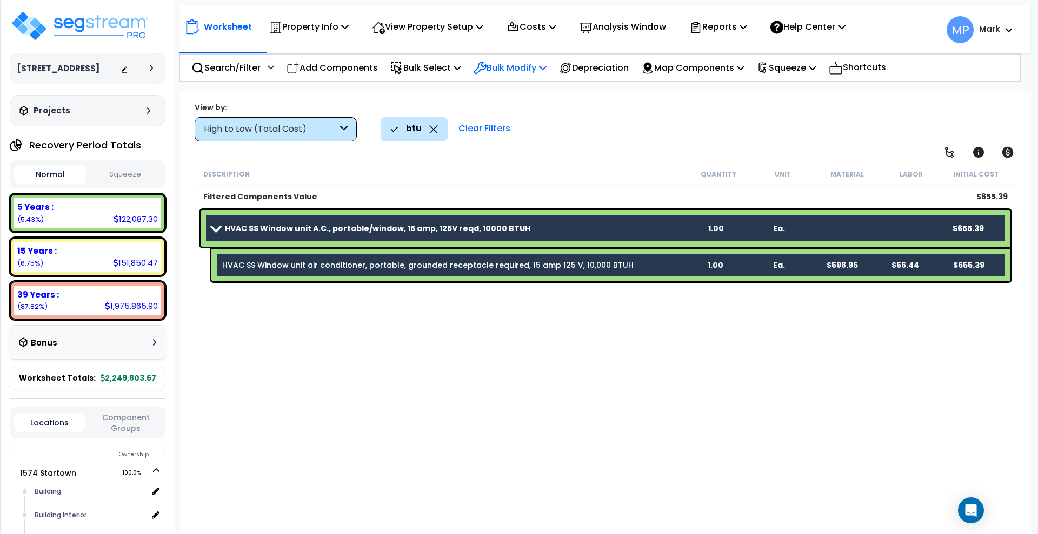
click at [516, 70] on p "Bulk Modify" at bounding box center [509, 68] width 73 height 15
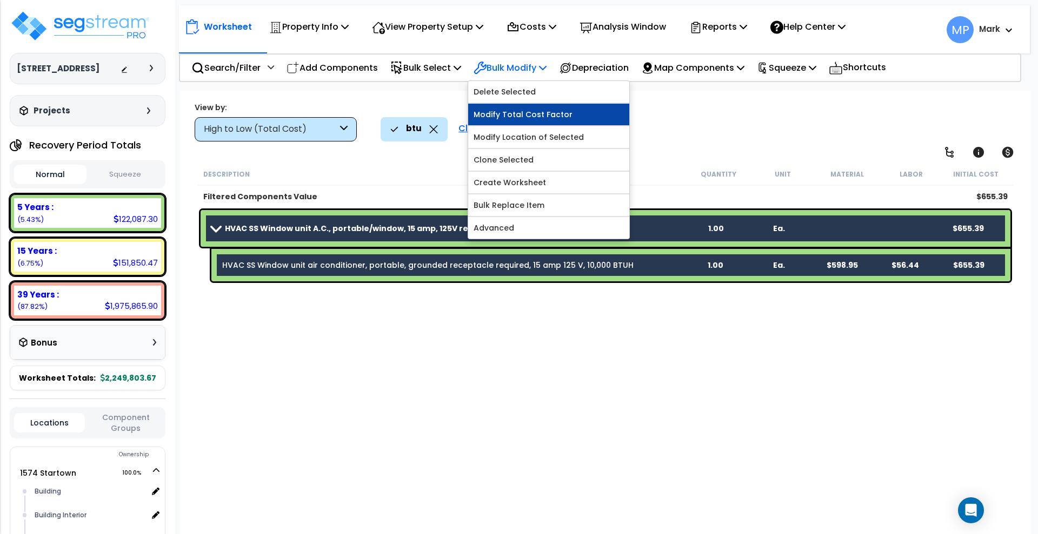
click at [550, 116] on link "Modify Total Cost Factor" at bounding box center [548, 115] width 161 height 22
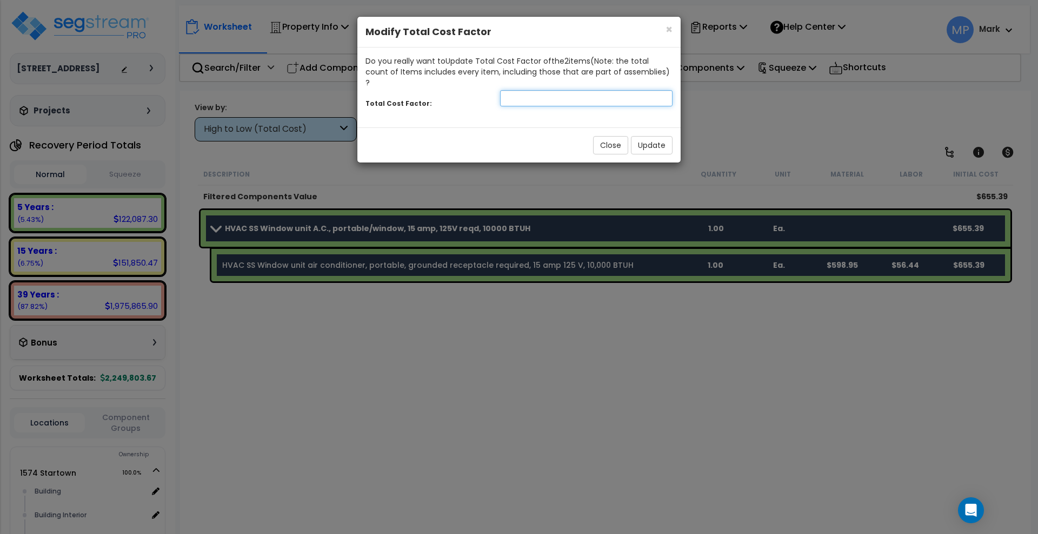
click at [513, 90] on input "number" at bounding box center [586, 98] width 172 height 16
type input "1.8"
click at [653, 136] on button "Update" at bounding box center [652, 145] width 42 height 18
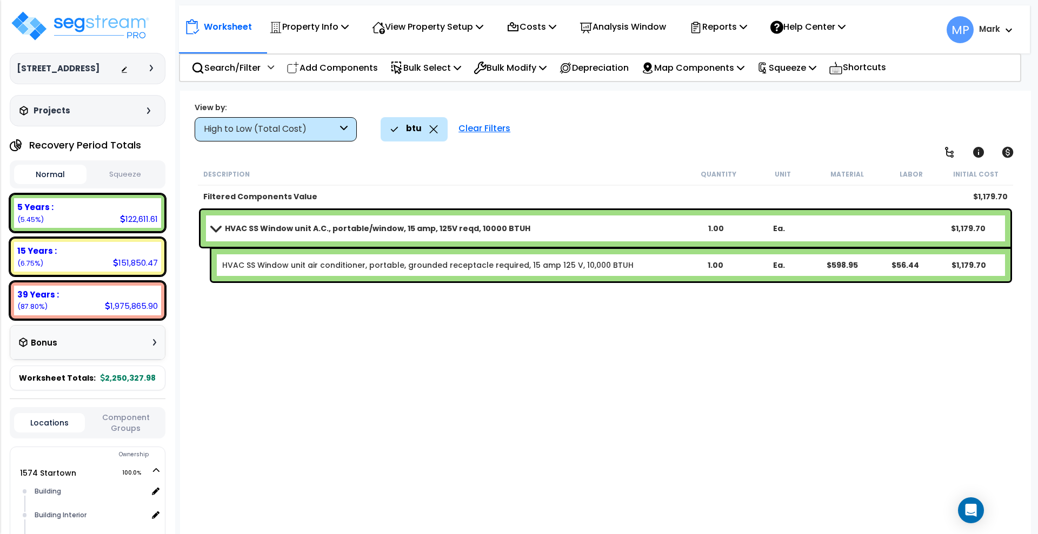
click at [625, 226] on link "HVAC SS Window unit A.C., portable/window, 15 amp, 125V reqd, 10000 BTUH" at bounding box center [447, 228] width 473 height 15
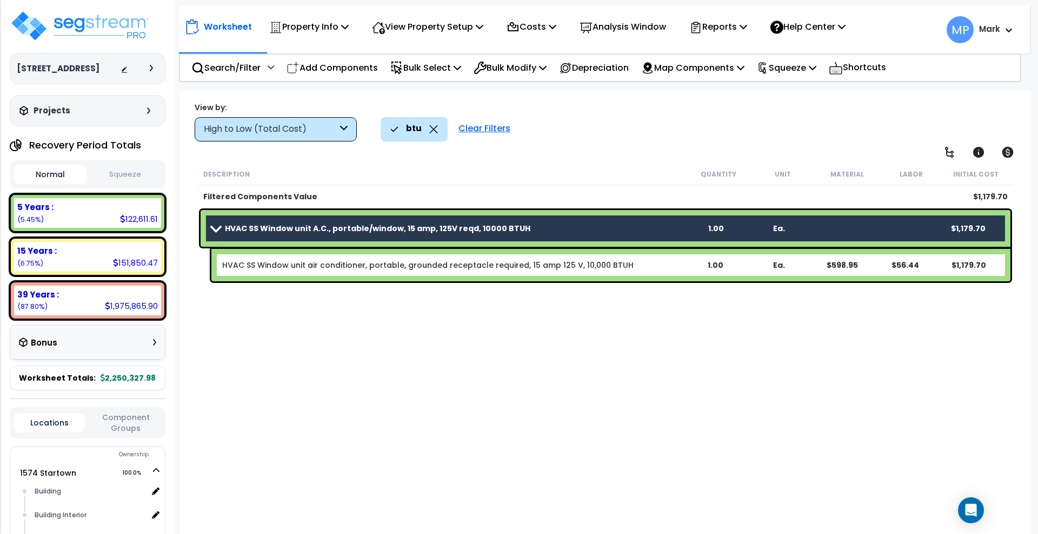
click at [646, 273] on div "HVAC SS Window unit air conditioner, portable, grounded receptacle required, 15…" at bounding box center [610, 265] width 799 height 32
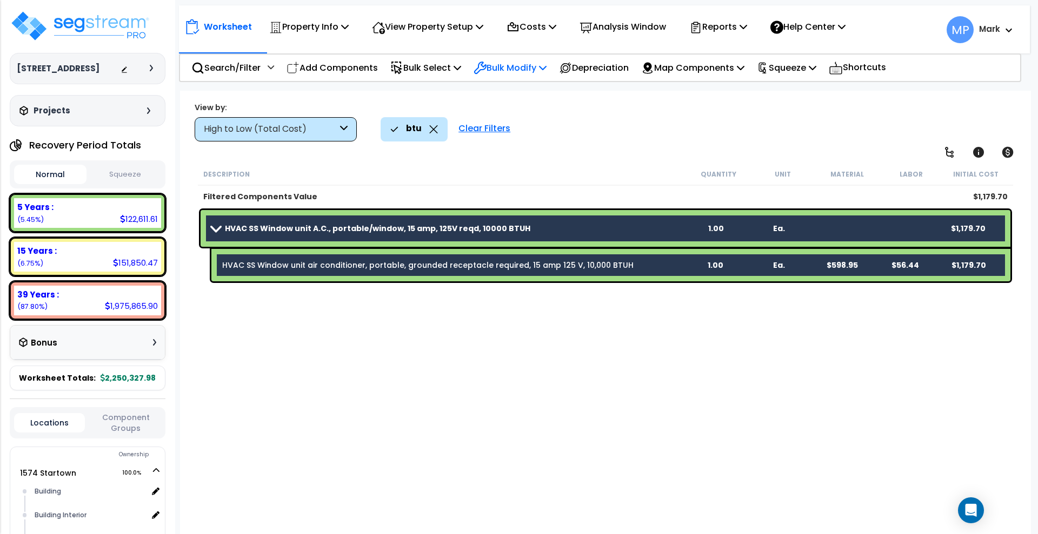
click at [538, 66] on p "Bulk Modify" at bounding box center [509, 68] width 73 height 15
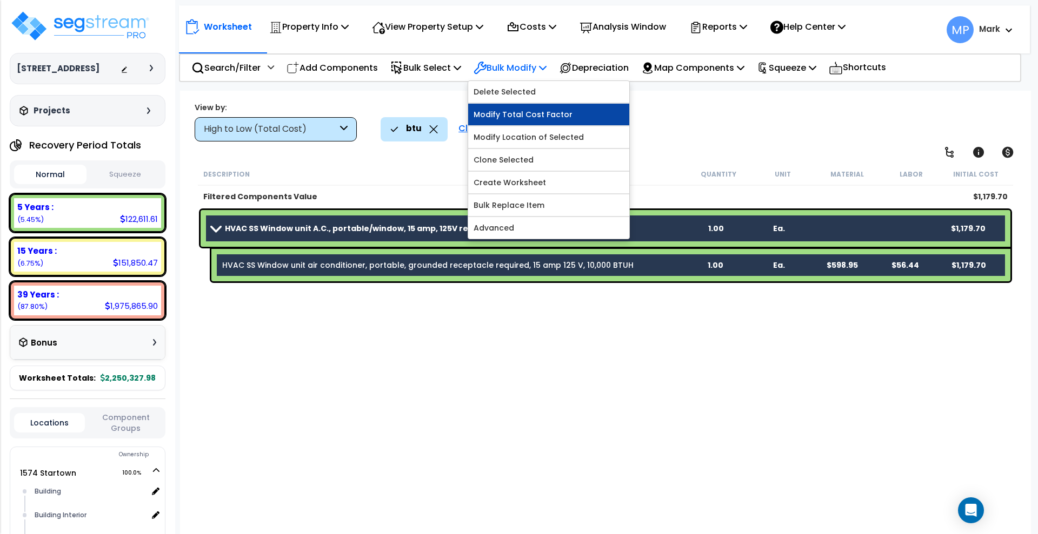
click at [572, 115] on link "Modify Total Cost Factor" at bounding box center [548, 115] width 161 height 22
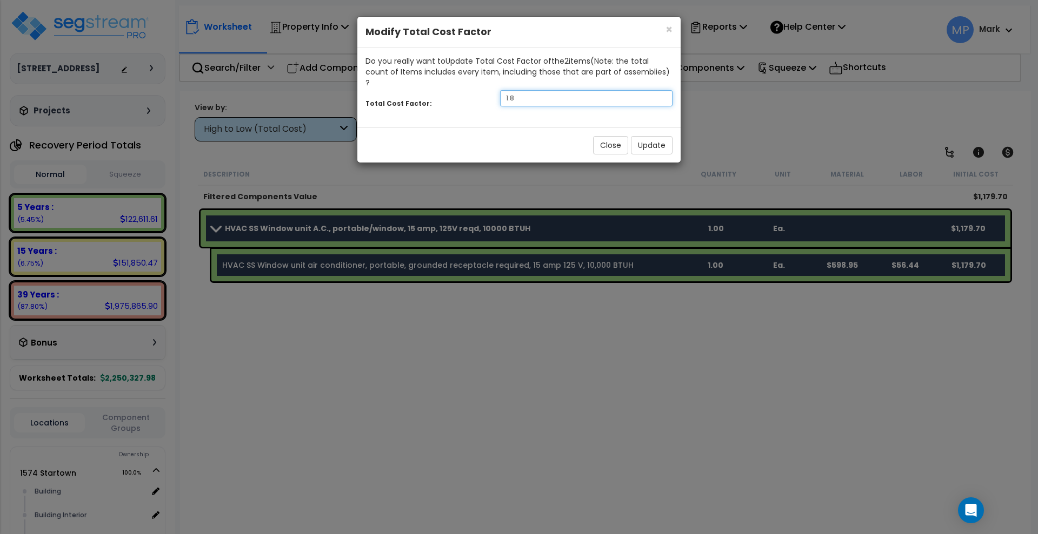
drag, startPoint x: 482, startPoint y: 93, endPoint x: 473, endPoint y: 93, distance: 8.6
click at [473, 93] on div "Total Cost Factor: 1.8" at bounding box center [518, 99] width 323 height 23
type input "1.6"
click at [652, 136] on button "Update" at bounding box center [652, 145] width 42 height 18
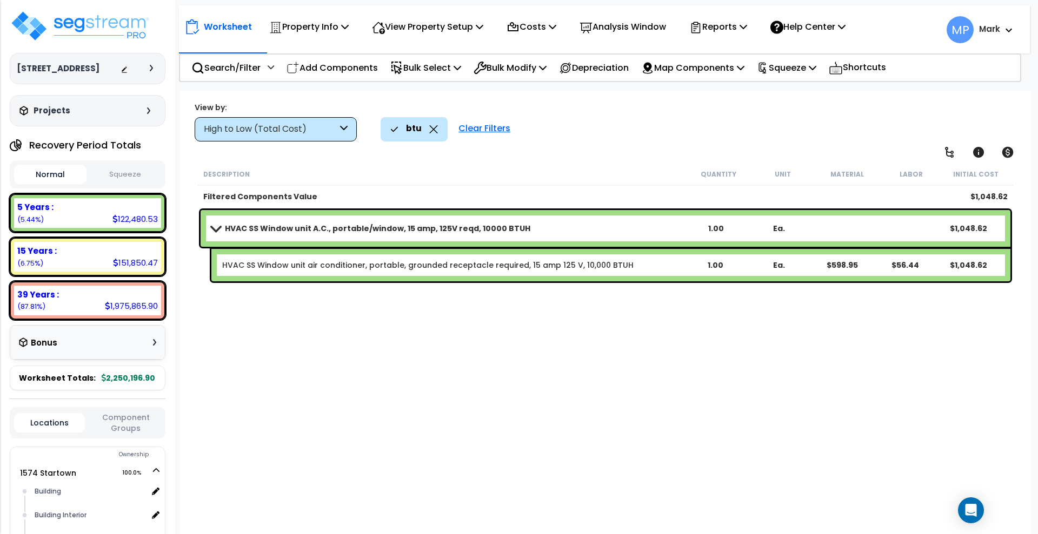
click at [354, 363] on div "Description Quantity Unit Material Labor Initial Cost Filtered Components Value…" at bounding box center [605, 342] width 818 height 358
click at [846, 266] on div "$598.95" at bounding box center [842, 265] width 62 height 11
click at [846, 265] on div "$598.95" at bounding box center [842, 265] width 62 height 11
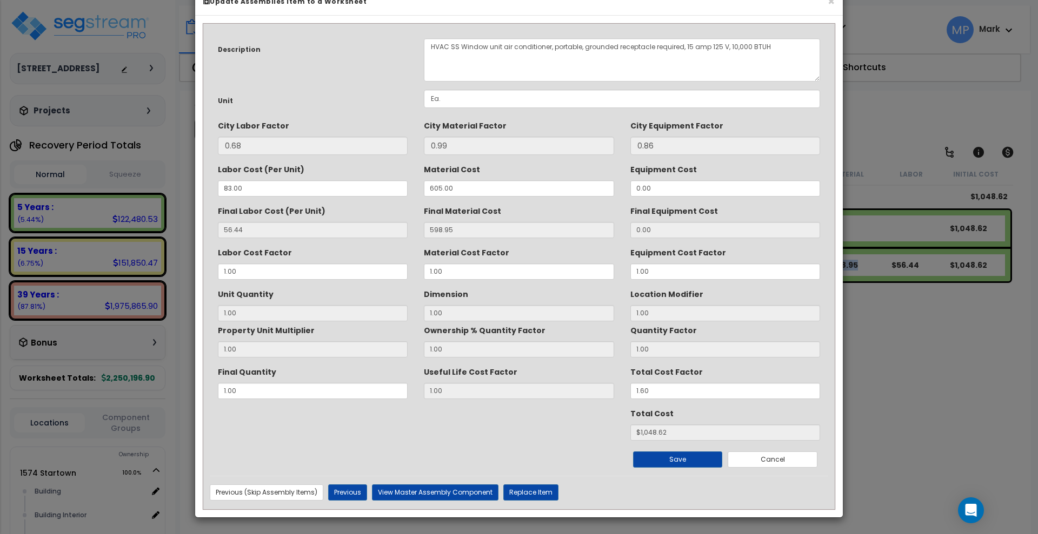
scroll to position [0, 0]
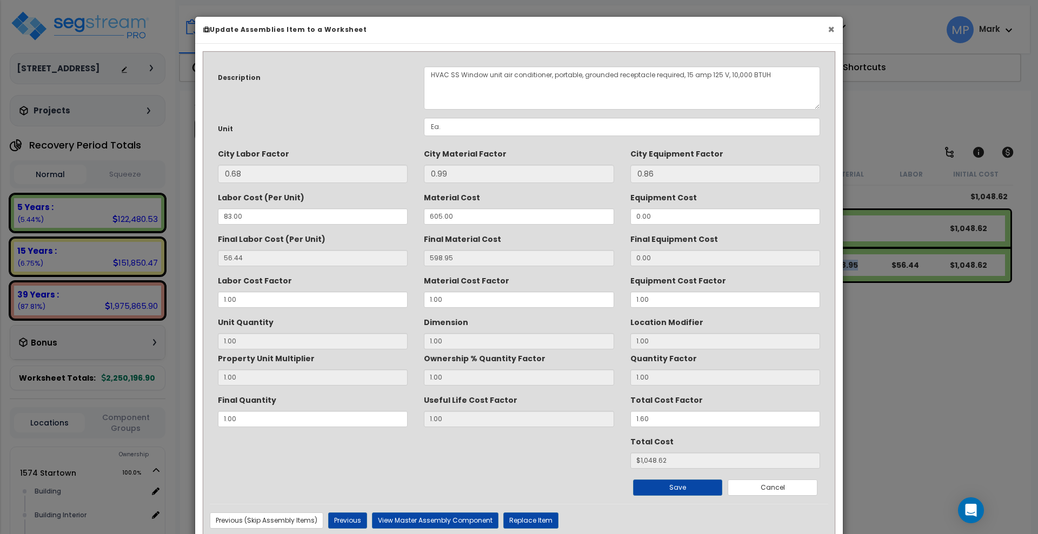
click at [832, 29] on button "×" at bounding box center [830, 29] width 7 height 11
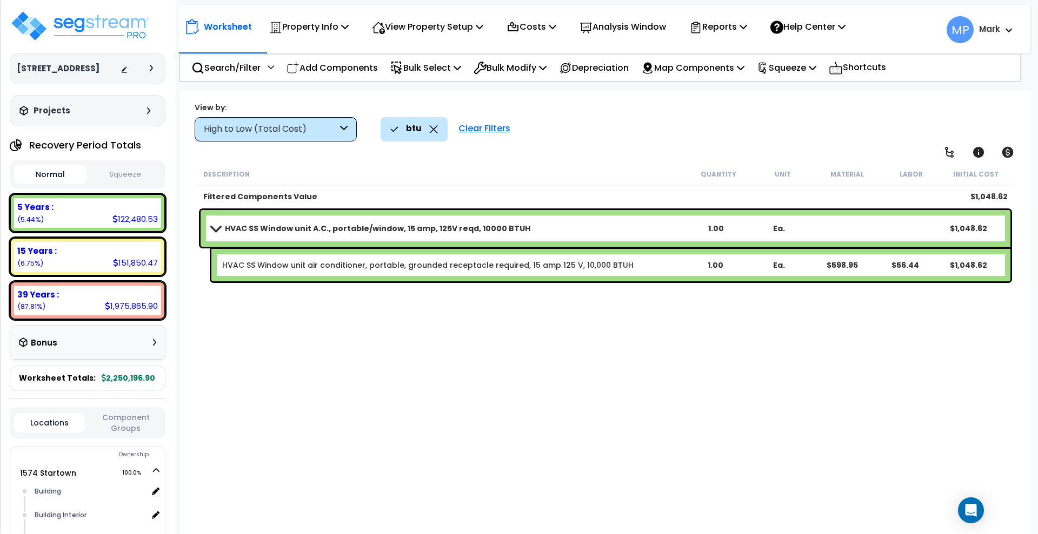
click at [217, 228] on span at bounding box center [215, 228] width 15 height 8
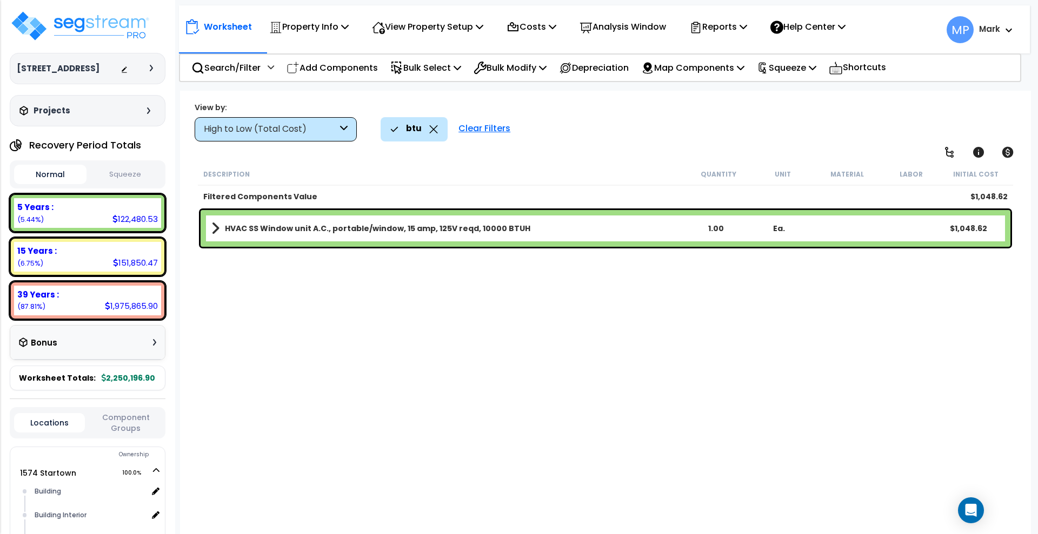
drag, startPoint x: 496, startPoint y: 128, endPoint x: 403, endPoint y: 126, distance: 93.0
click at [496, 128] on div "Clear Filters" at bounding box center [484, 129] width 63 height 24
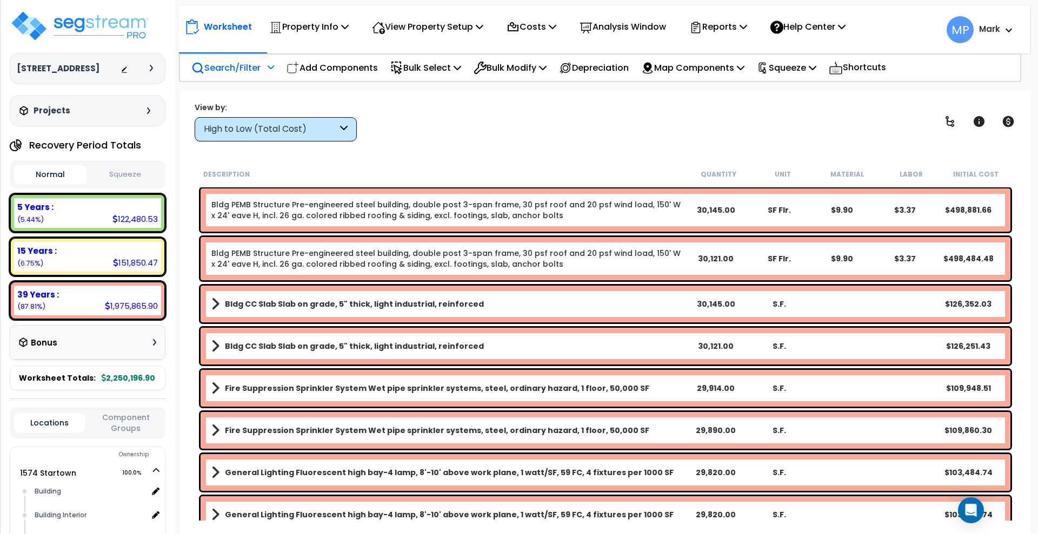
click at [248, 65] on p "Search/Filter" at bounding box center [225, 68] width 69 height 15
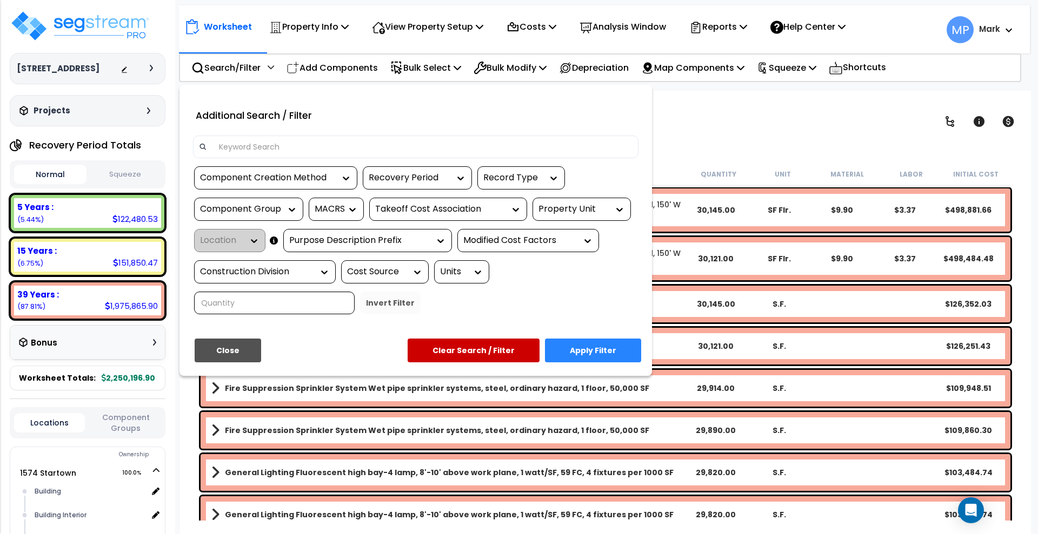
click at [747, 112] on div at bounding box center [519, 267] width 1038 height 534
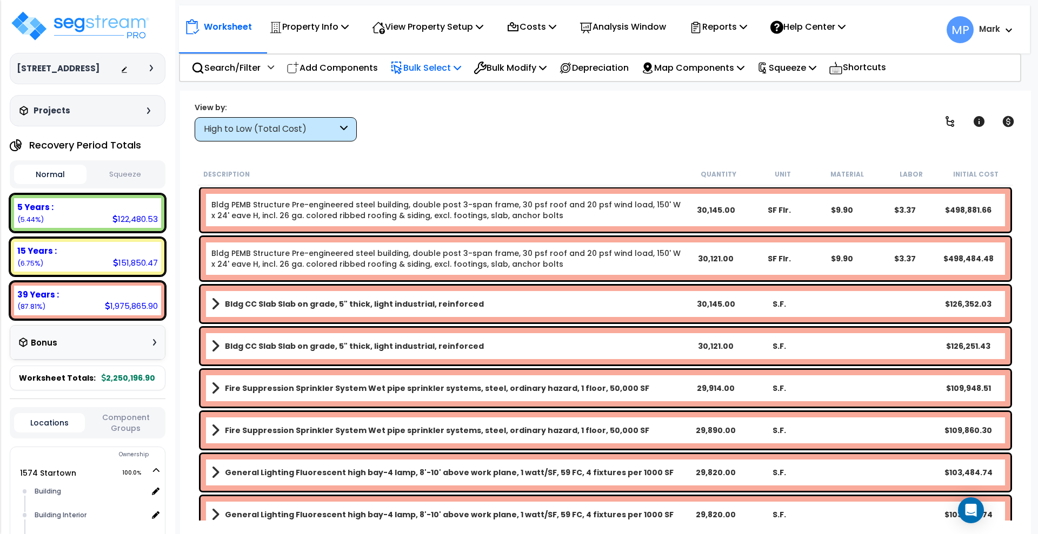
click at [437, 66] on p "Bulk Select" at bounding box center [425, 68] width 71 height 15
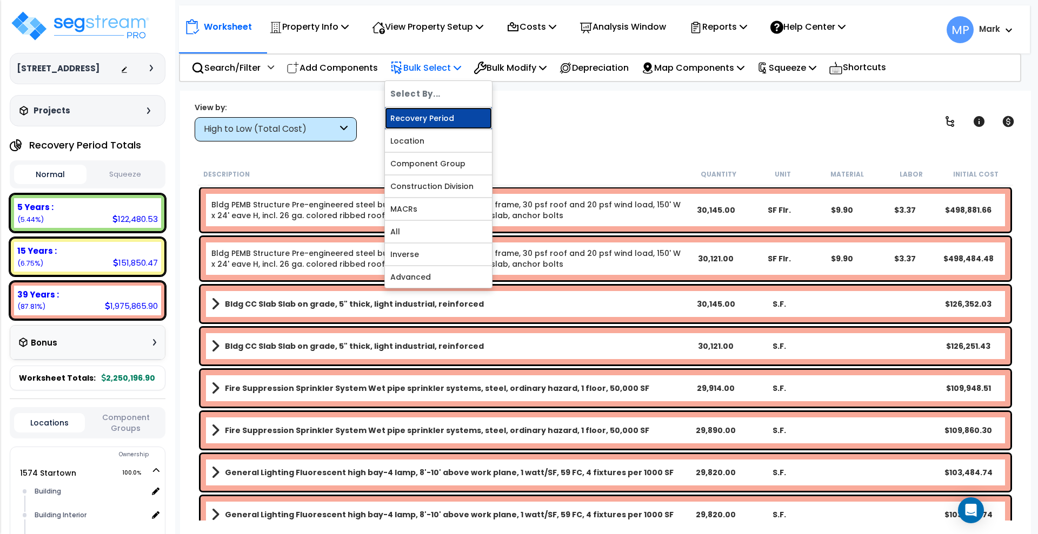
click at [455, 120] on link "Recovery Period" at bounding box center [438, 119] width 107 height 22
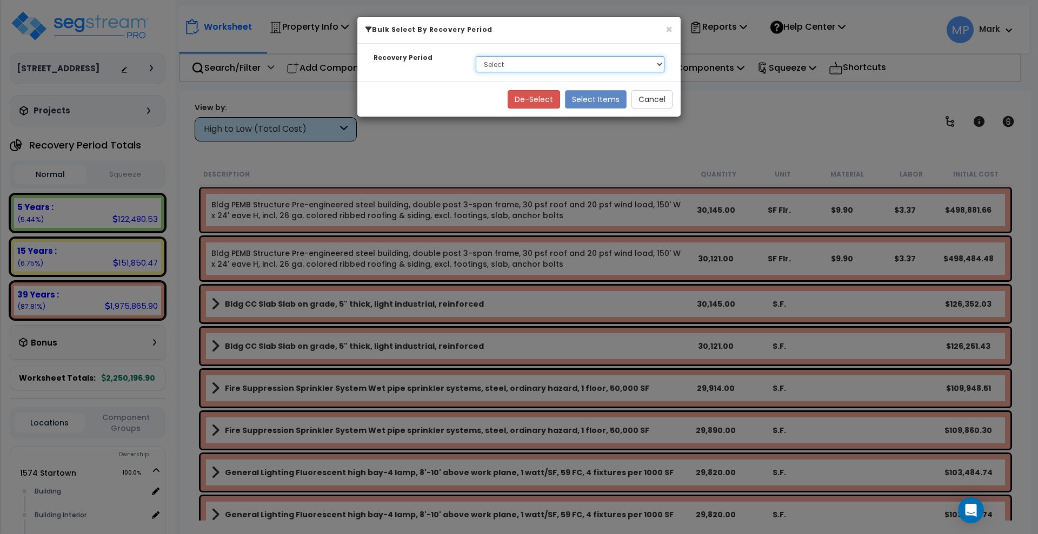
click at [525, 65] on select "Select 5 Years 15 Years 39 Years" at bounding box center [570, 64] width 189 height 16
select select "39Y"
click at [476, 56] on select "Select 5 Years 15 Years 39 Years" at bounding box center [570, 64] width 189 height 16
click at [602, 98] on button "Select Items" at bounding box center [596, 99] width 62 height 18
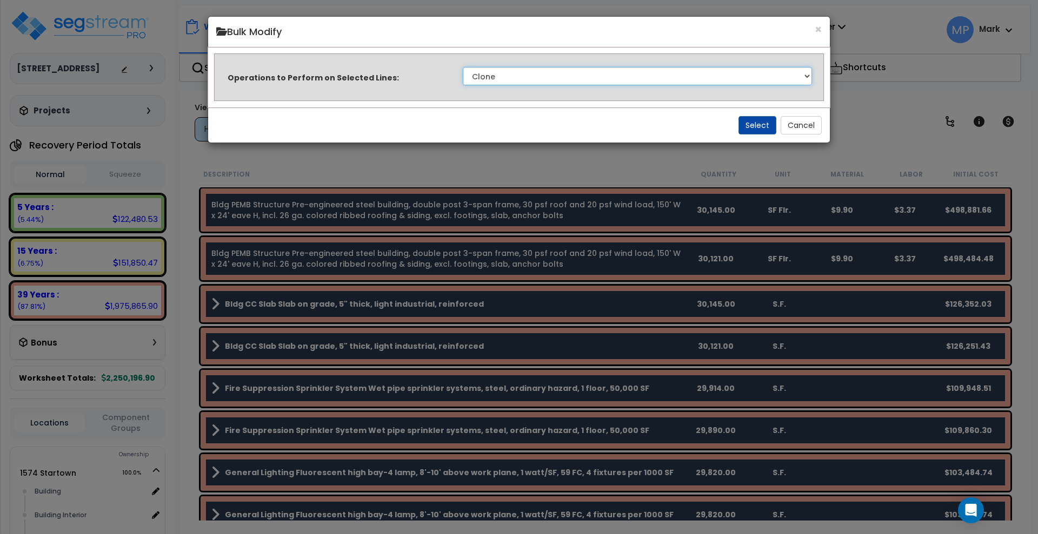
drag, startPoint x: 792, startPoint y: 78, endPoint x: 784, endPoint y: 78, distance: 7.6
click at [792, 78] on select "Clone Delete Delete Zero Quantities Modify Component Group Modify Recovery Peri…" at bounding box center [637, 76] width 349 height 18
select select "modifyTotalCostFactor"
click at [463, 67] on select "Clone Delete Delete Zero Quantities Modify Component Group Modify Recovery Peri…" at bounding box center [637, 76] width 349 height 18
click at [764, 126] on button "Select" at bounding box center [757, 125] width 38 height 18
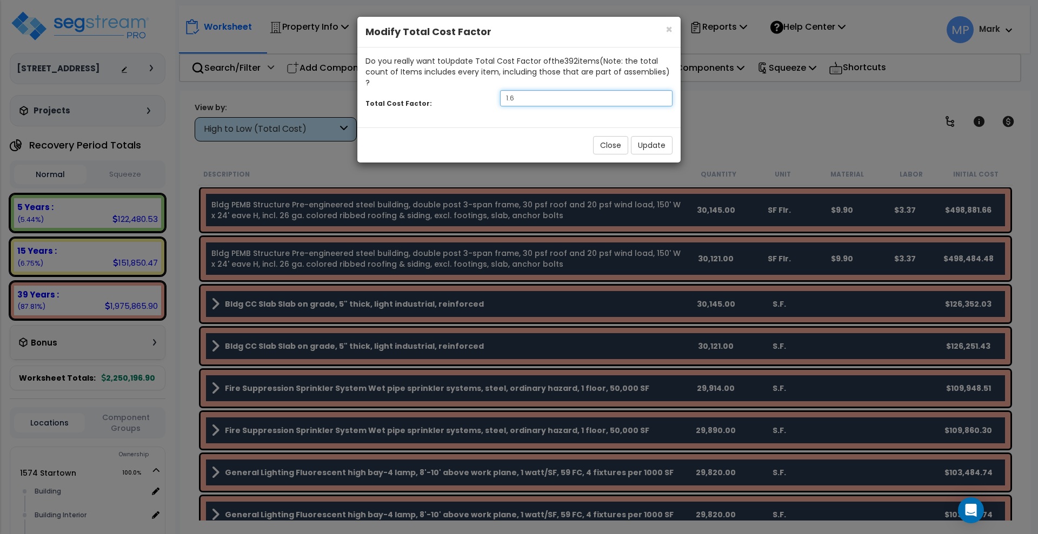
drag, startPoint x: 527, startPoint y: 90, endPoint x: 480, endPoint y: 90, distance: 47.0
click at [480, 90] on div "Total Cost Factor: 1.6" at bounding box center [518, 99] width 323 height 23
type input "0.85"
click at [657, 136] on button "Update" at bounding box center [652, 145] width 42 height 18
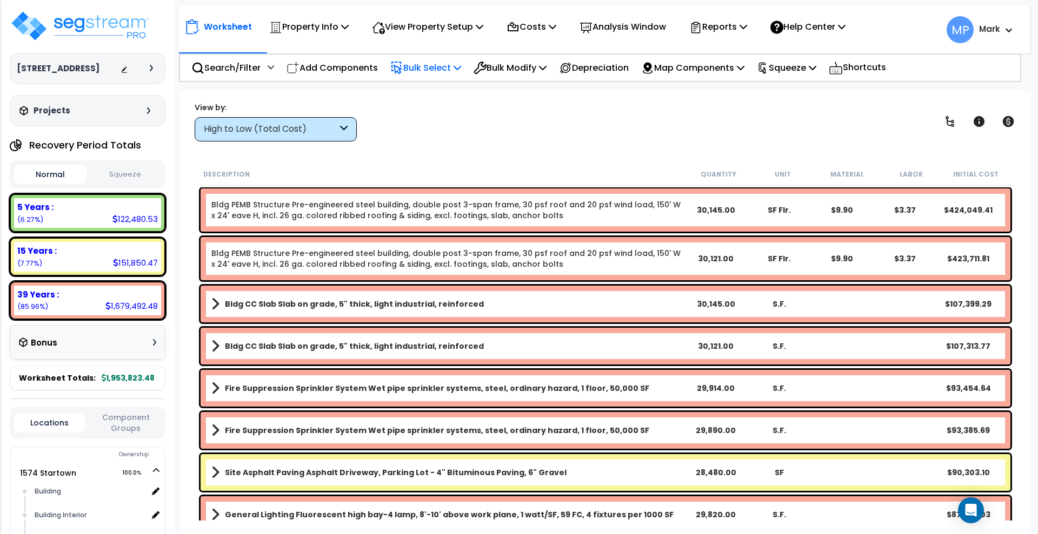
click at [426, 67] on p "Bulk Select" at bounding box center [425, 68] width 71 height 15
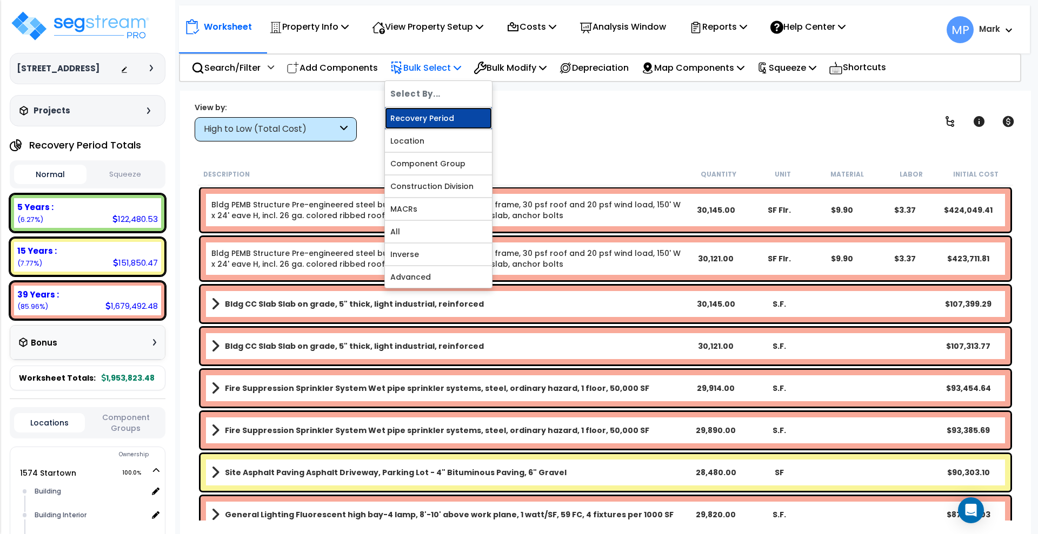
click at [449, 116] on link "Recovery Period" at bounding box center [438, 119] width 107 height 22
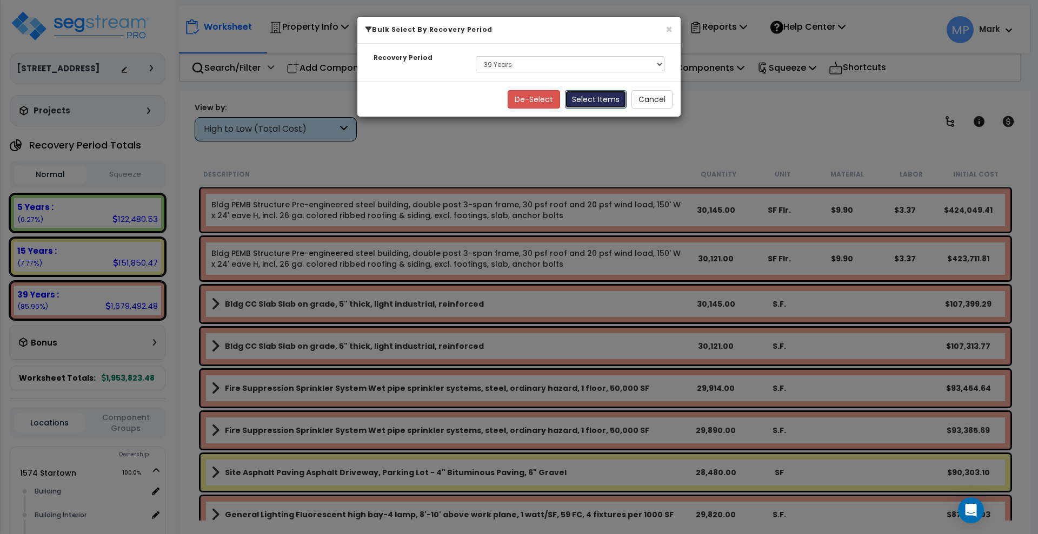
click at [598, 99] on button "Select Items" at bounding box center [596, 99] width 62 height 18
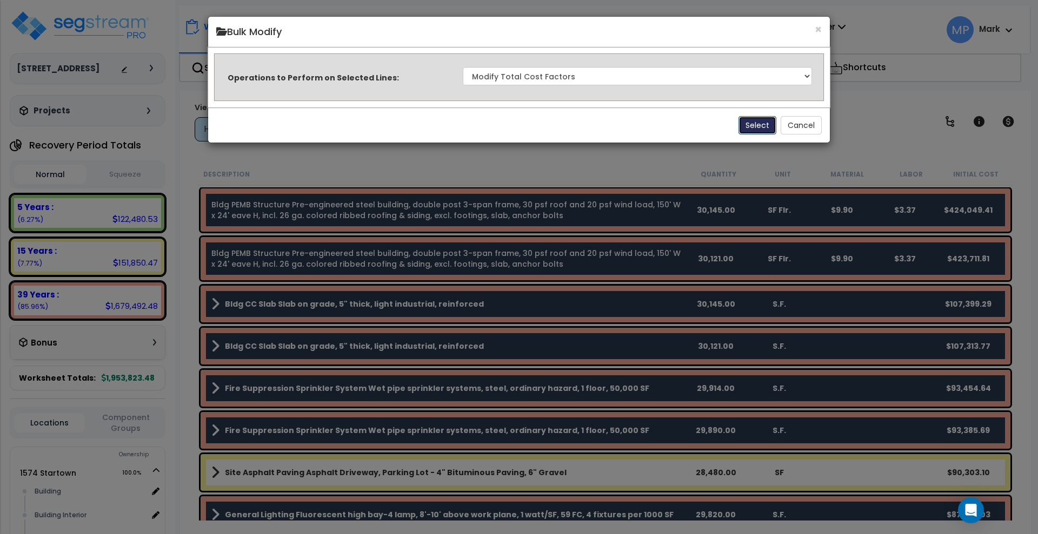
click at [759, 124] on button "Select" at bounding box center [757, 125] width 38 height 18
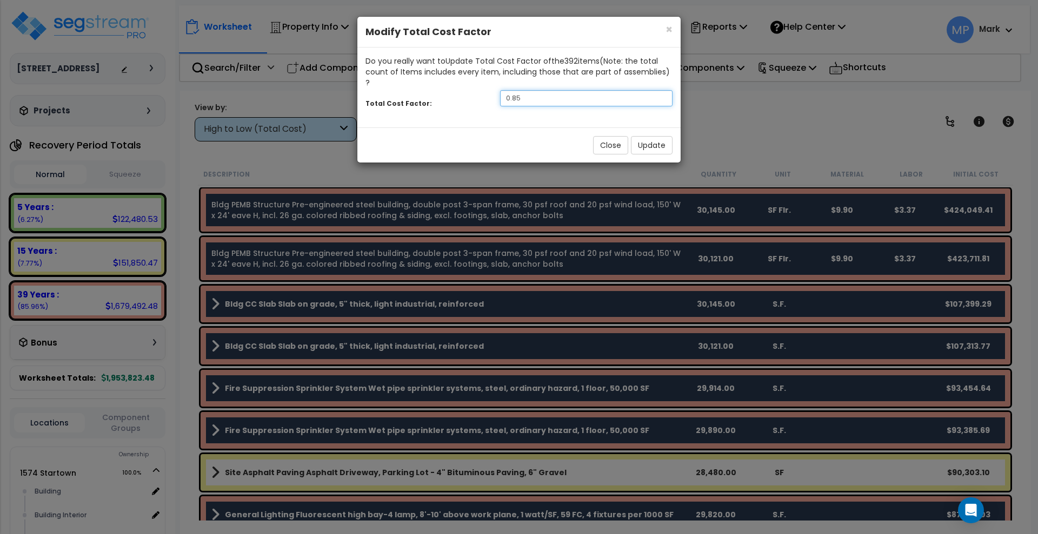
drag, startPoint x: 546, startPoint y: 91, endPoint x: 463, endPoint y: 85, distance: 83.5
click at [466, 88] on div "Total Cost Factor: 0.85" at bounding box center [518, 99] width 323 height 23
type input ".6"
type input ".7"
click at [661, 136] on button "Update" at bounding box center [652, 145] width 42 height 18
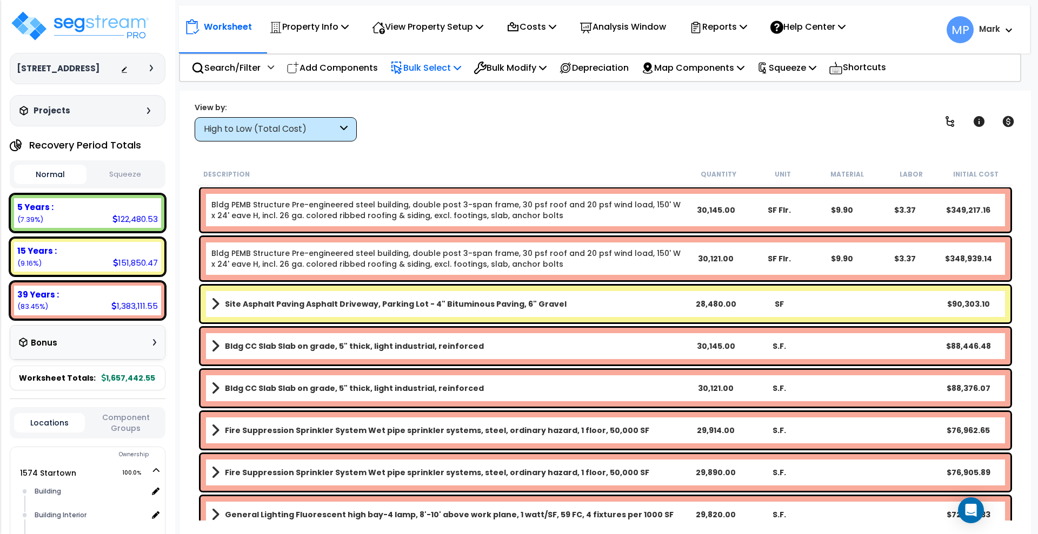
click at [423, 68] on p "Bulk Select" at bounding box center [425, 68] width 71 height 15
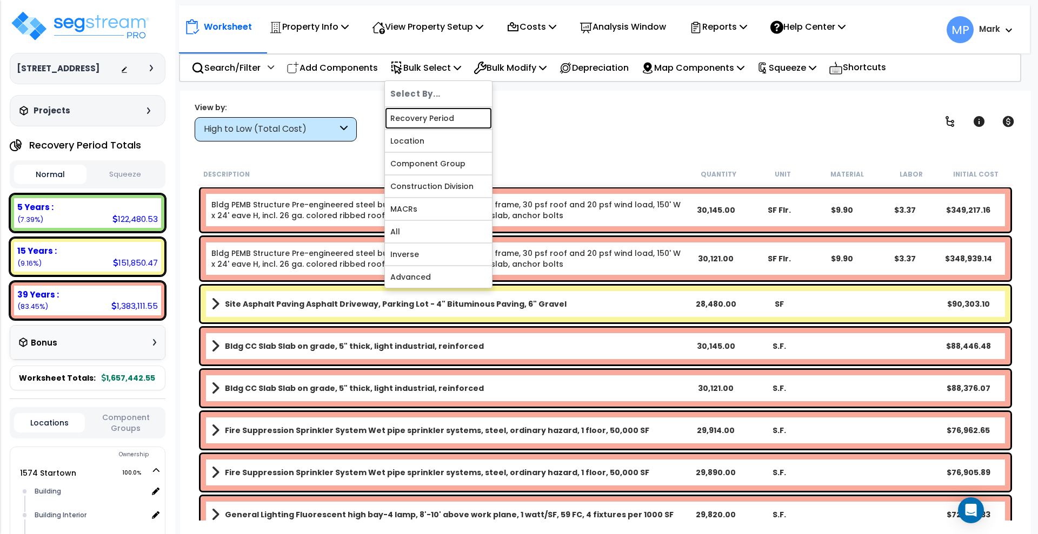
drag, startPoint x: 464, startPoint y: 112, endPoint x: 470, endPoint y: 114, distance: 5.8
click at [464, 111] on link "Recovery Period" at bounding box center [438, 119] width 107 height 22
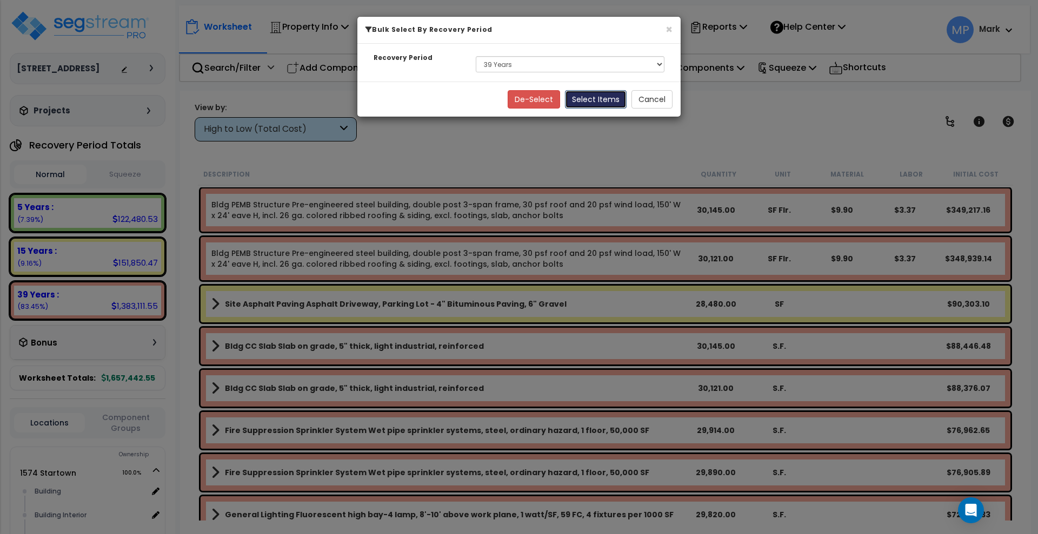
click at [589, 99] on button "Select Items" at bounding box center [596, 99] width 62 height 18
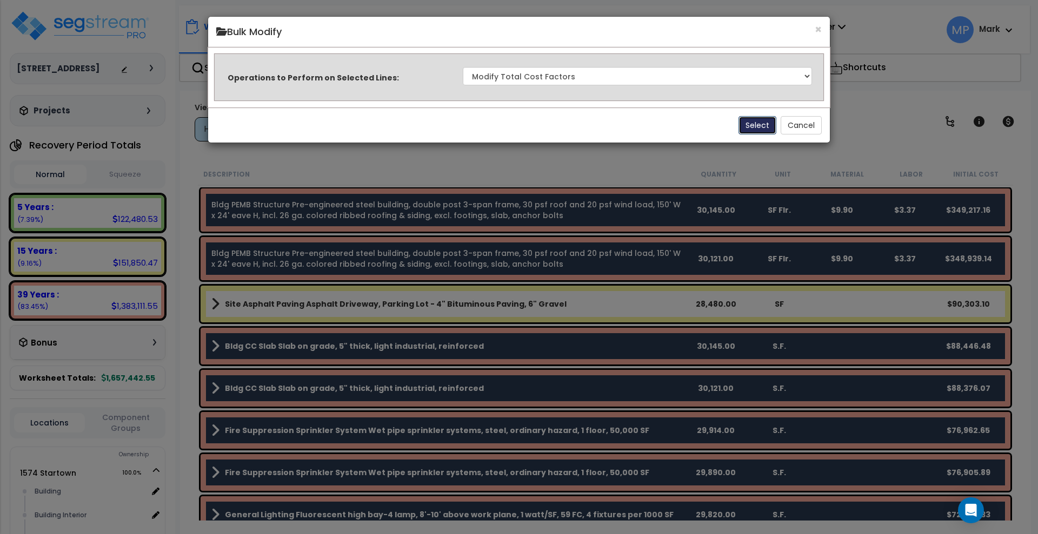
click at [757, 124] on button "Select" at bounding box center [757, 125] width 38 height 18
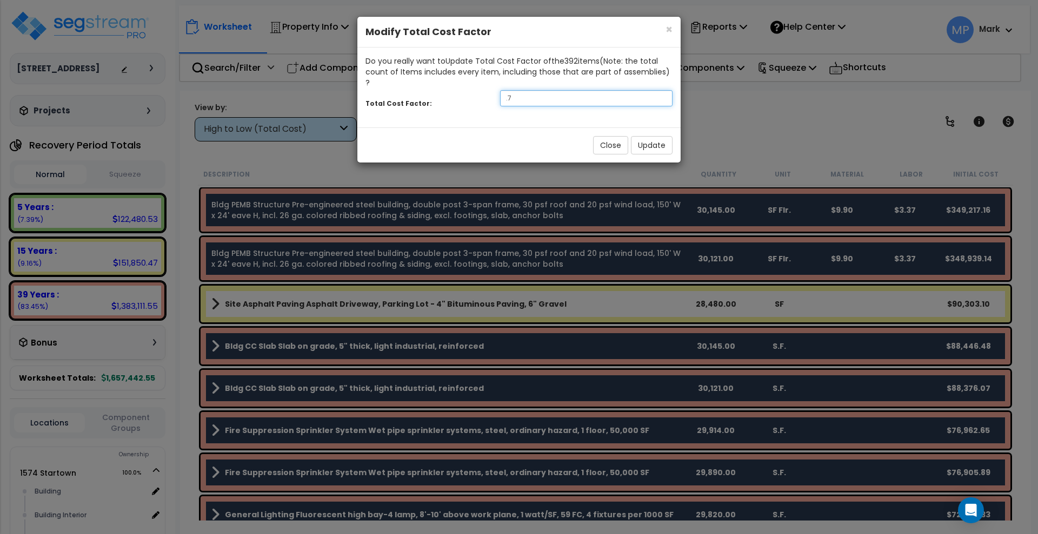
click at [464, 88] on div "Total Cost Factor: .7" at bounding box center [518, 99] width 323 height 23
type input ".63"
click at [656, 136] on button "Update" at bounding box center [652, 145] width 42 height 18
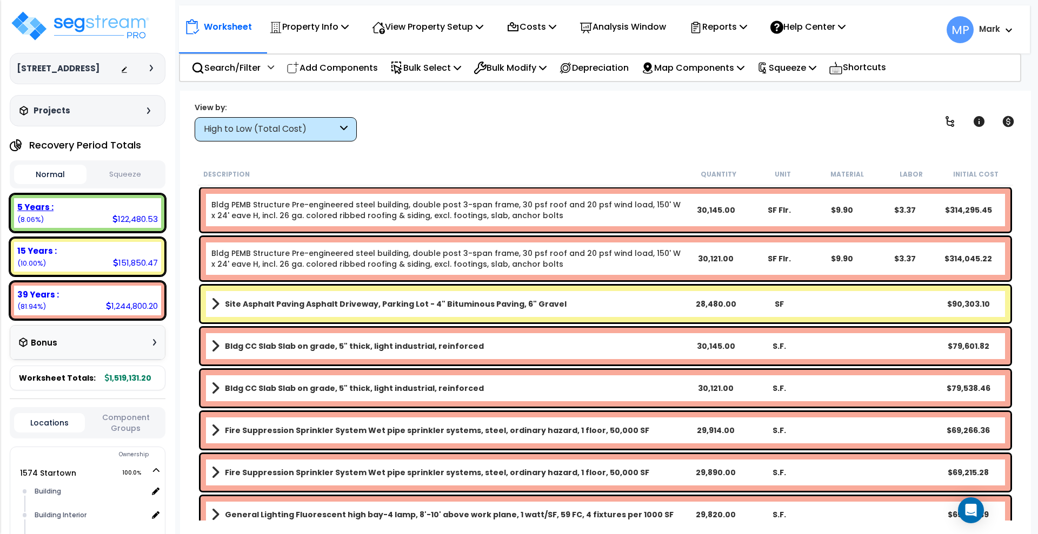
click at [90, 211] on div "5 Years :" at bounding box center [87, 207] width 141 height 11
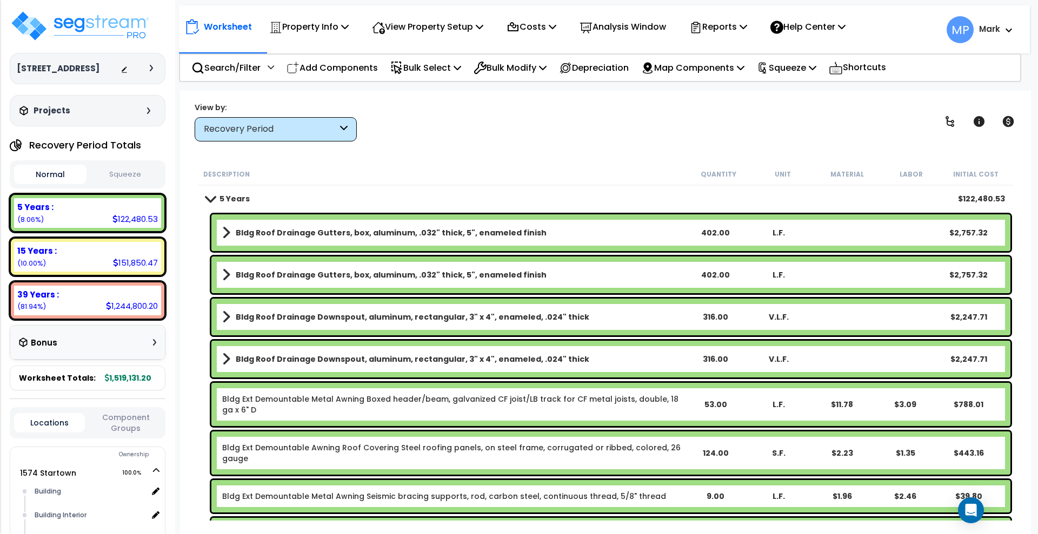
click at [342, 133] on icon at bounding box center [344, 129] width 8 height 12
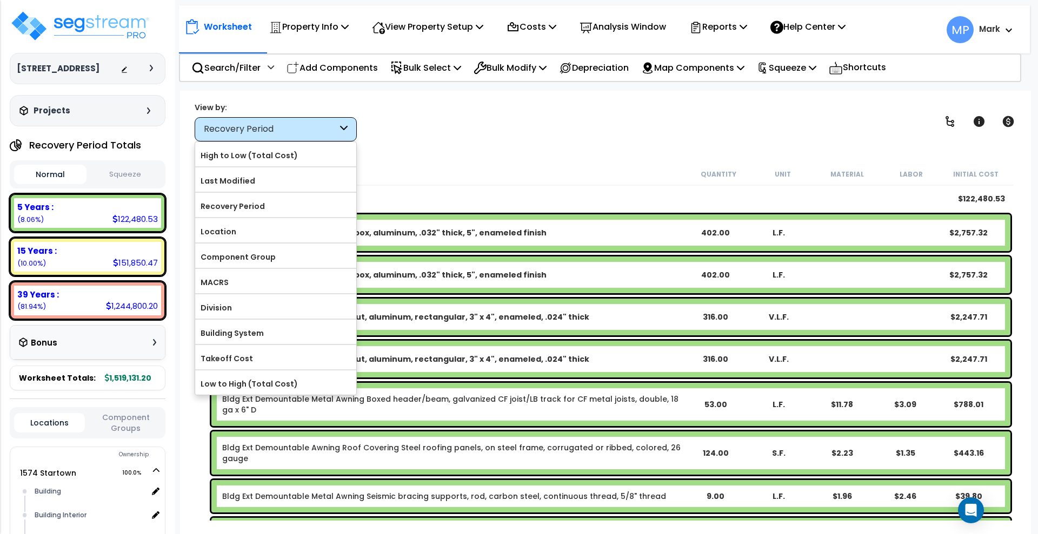
click at [444, 139] on div "View by: Recovery Period High to Low (Total Cost)" at bounding box center [605, 122] width 829 height 40
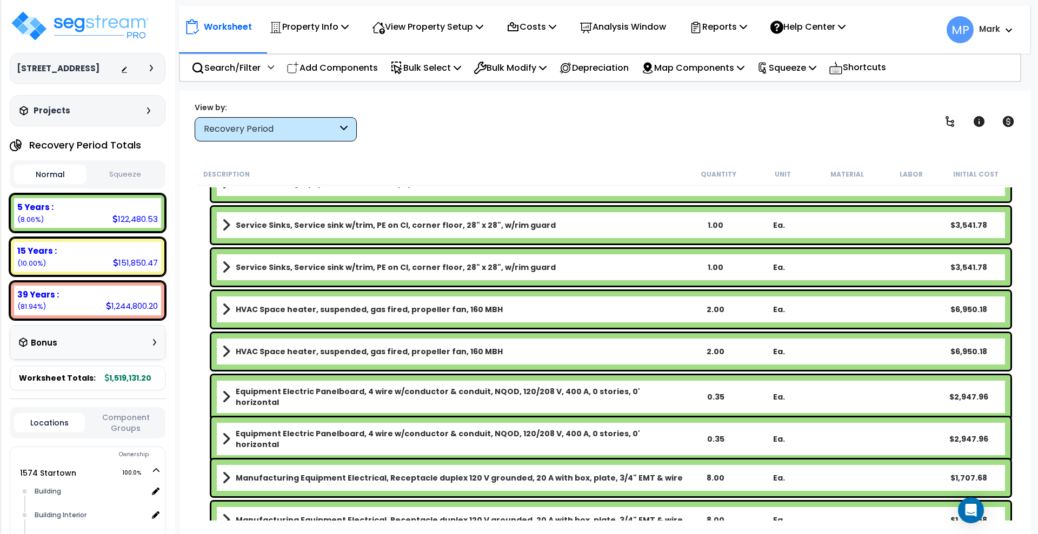
scroll to position [2592, 0]
